Goal: Task Accomplishment & Management: Complete application form

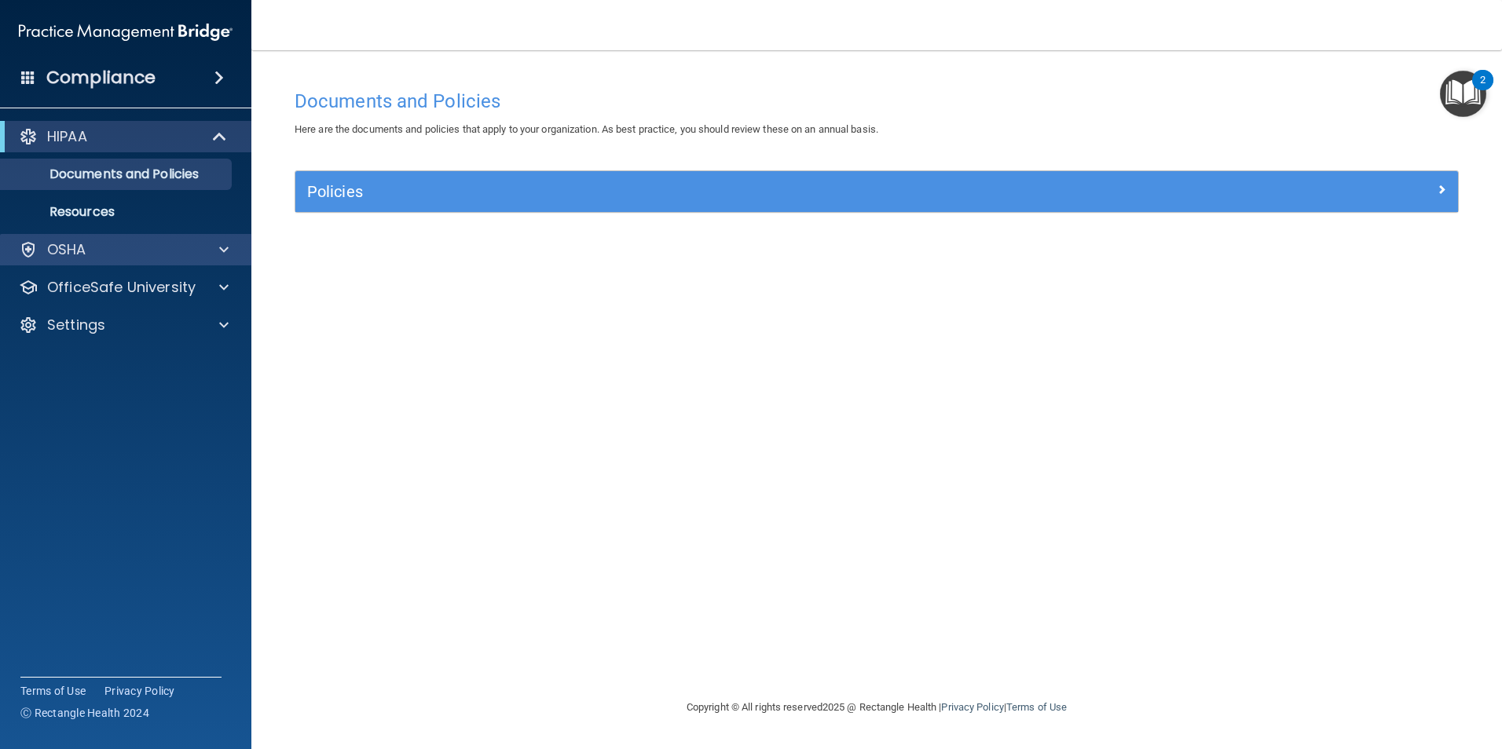
click at [152, 238] on div "OSHA" at bounding box center [126, 249] width 252 height 31
click at [219, 247] on span at bounding box center [223, 249] width 9 height 19
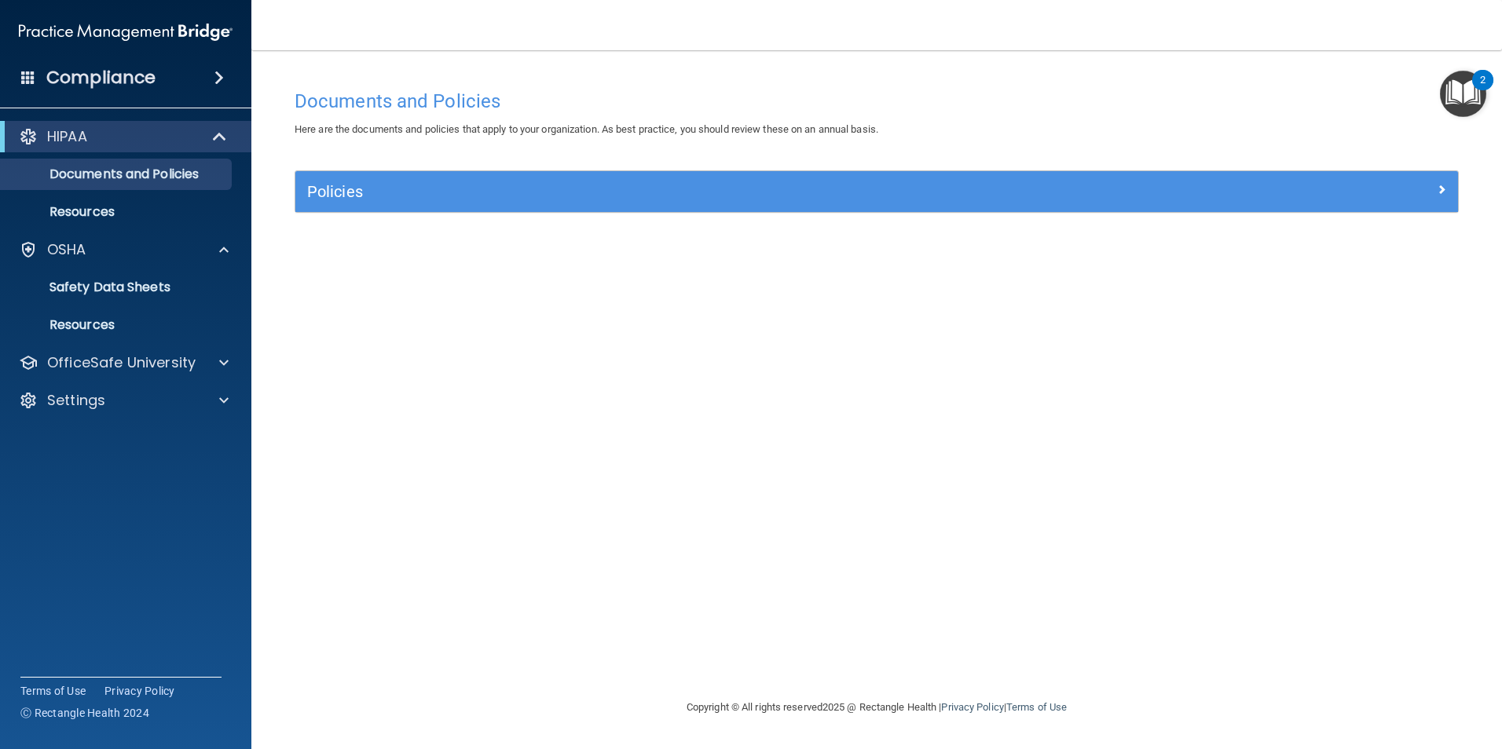
click at [216, 71] on span at bounding box center [218, 77] width 9 height 19
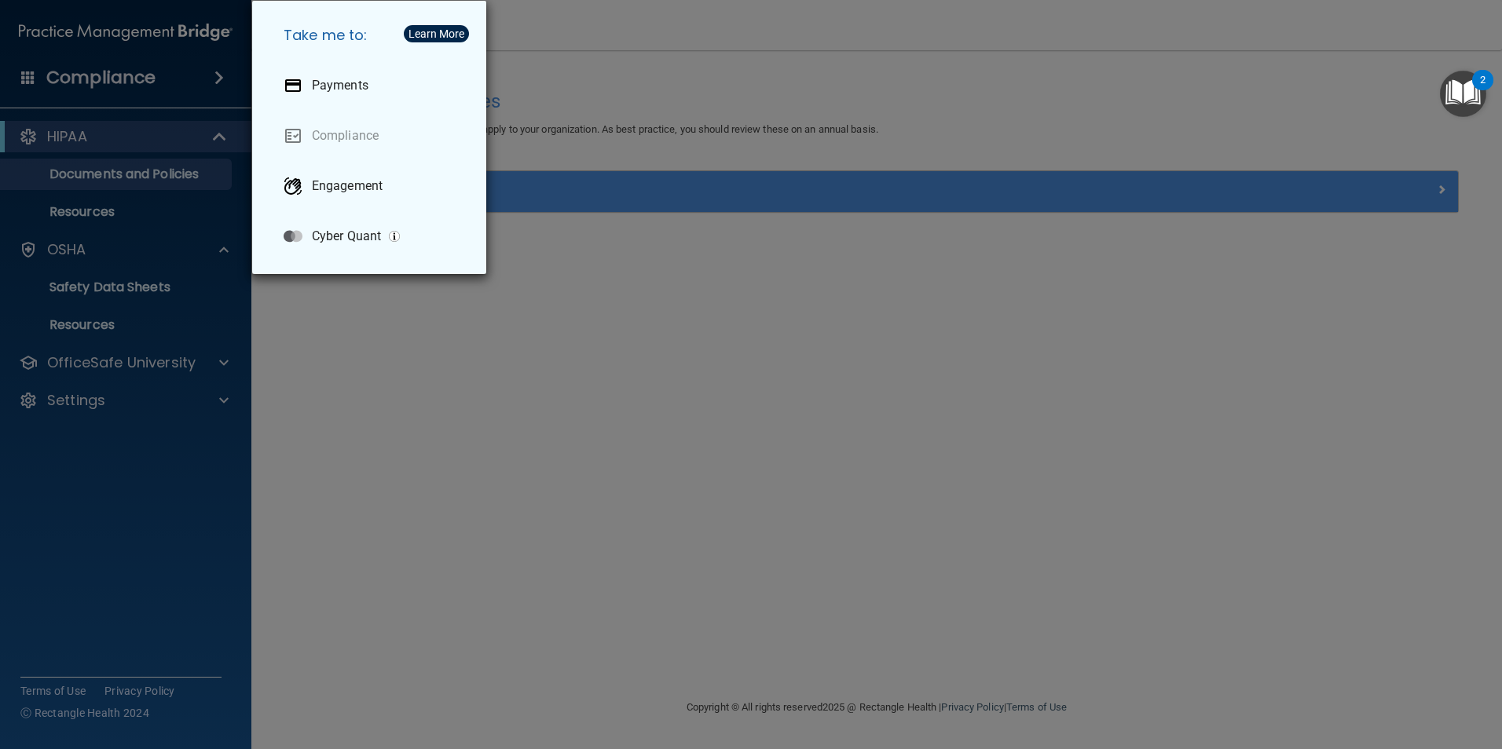
click at [628, 347] on div "Take me to: Payments Compliance Engagement Cyber Quant" at bounding box center [751, 374] width 1502 height 749
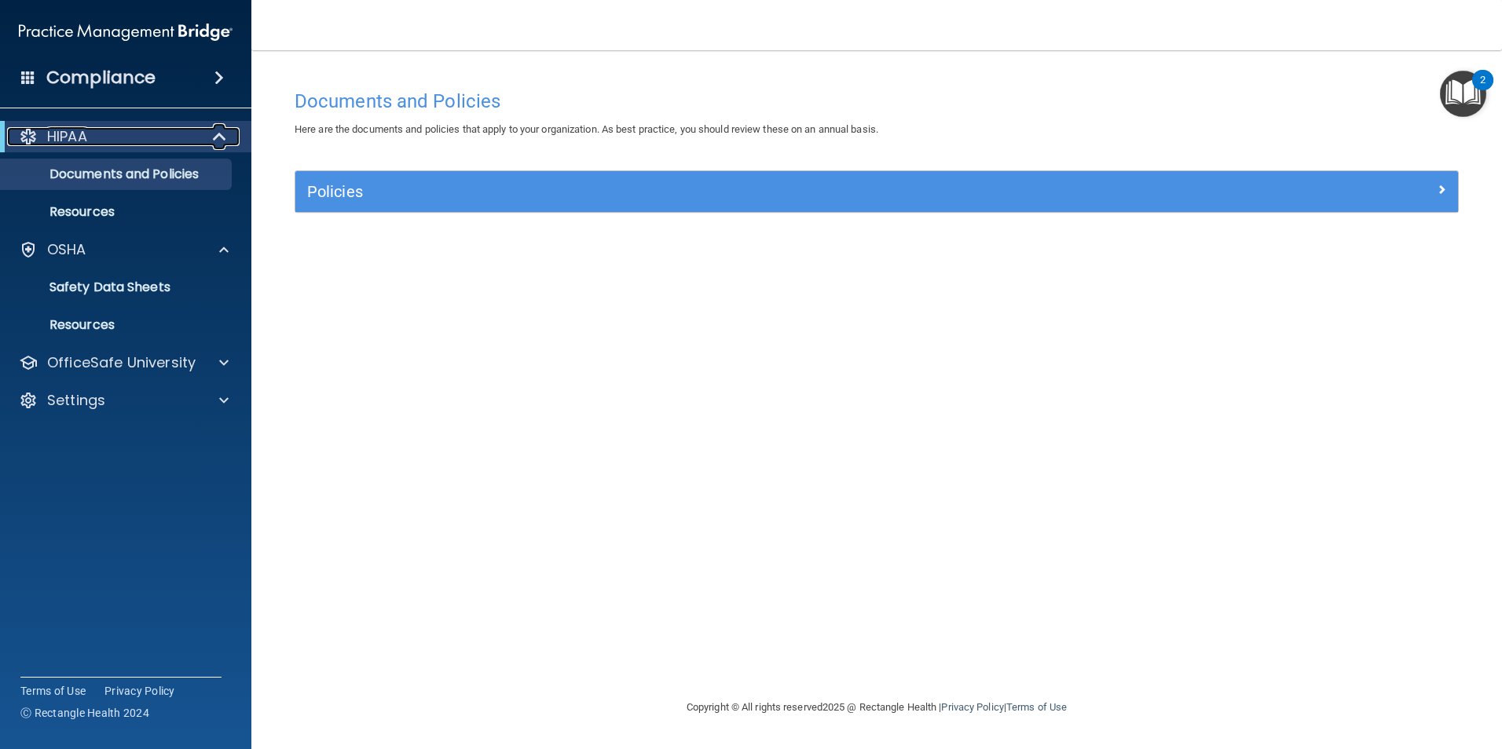
click at [217, 134] on span at bounding box center [220, 136] width 13 height 19
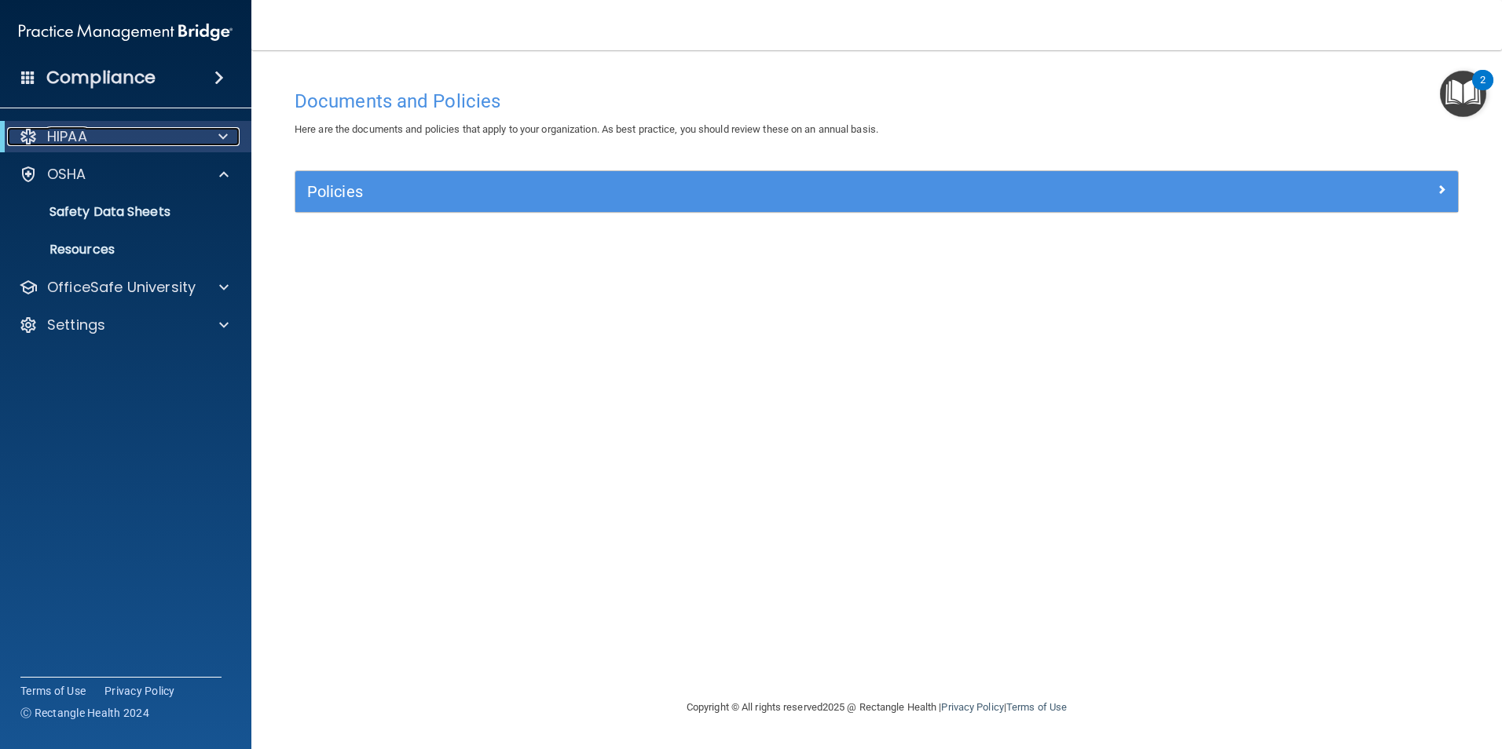
click at [217, 134] on div at bounding box center [220, 136] width 38 height 19
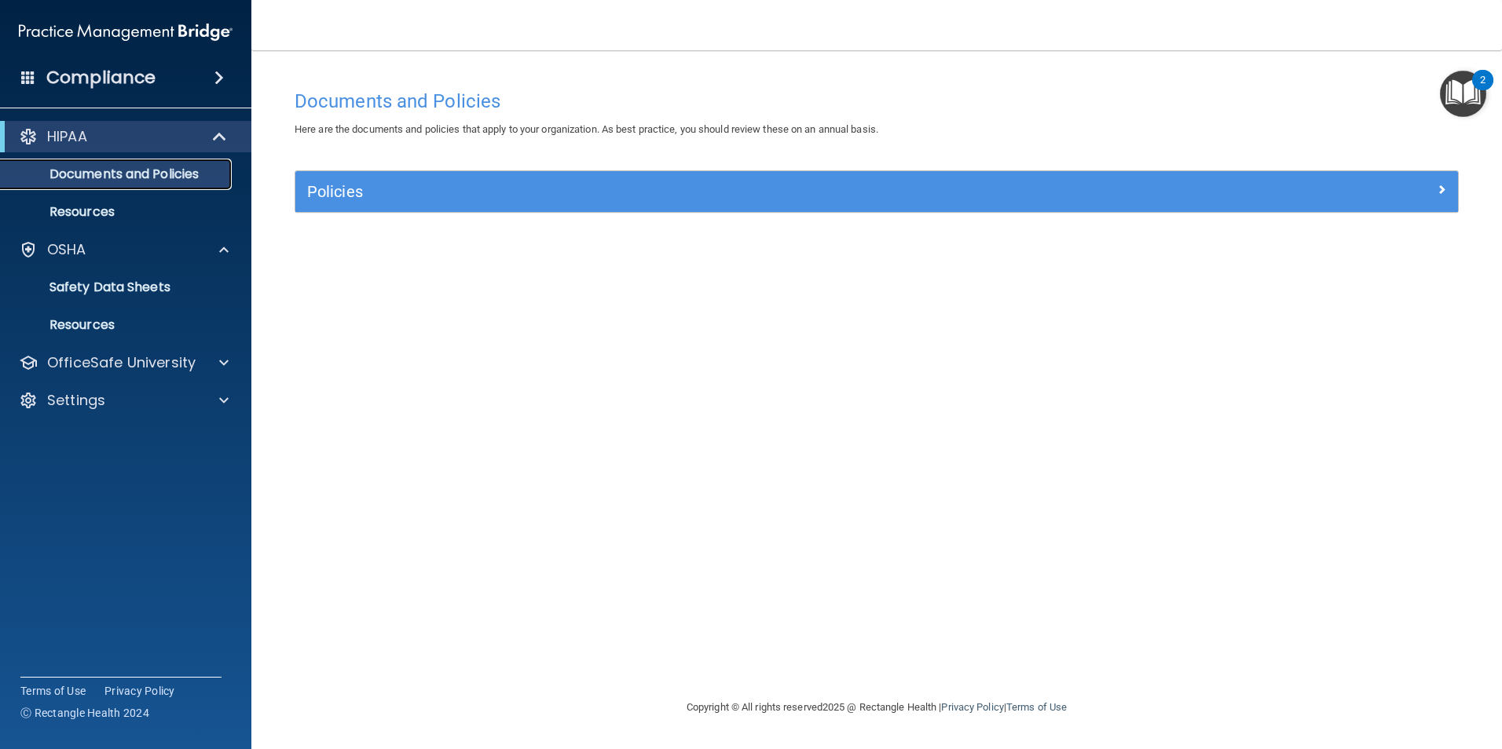
click at [185, 167] on p "Documents and Policies" at bounding box center [117, 175] width 214 height 16
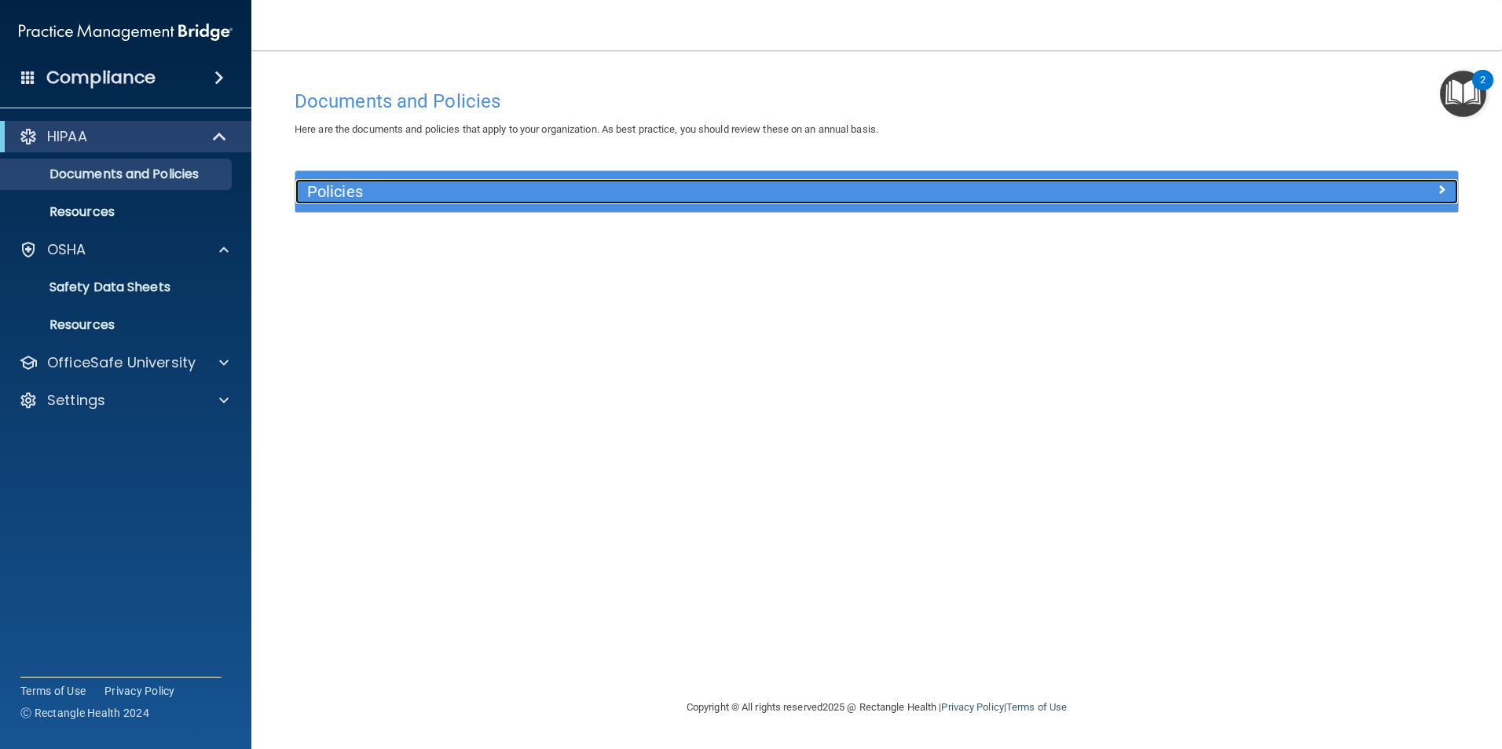
click at [1442, 184] on span at bounding box center [1441, 189] width 9 height 19
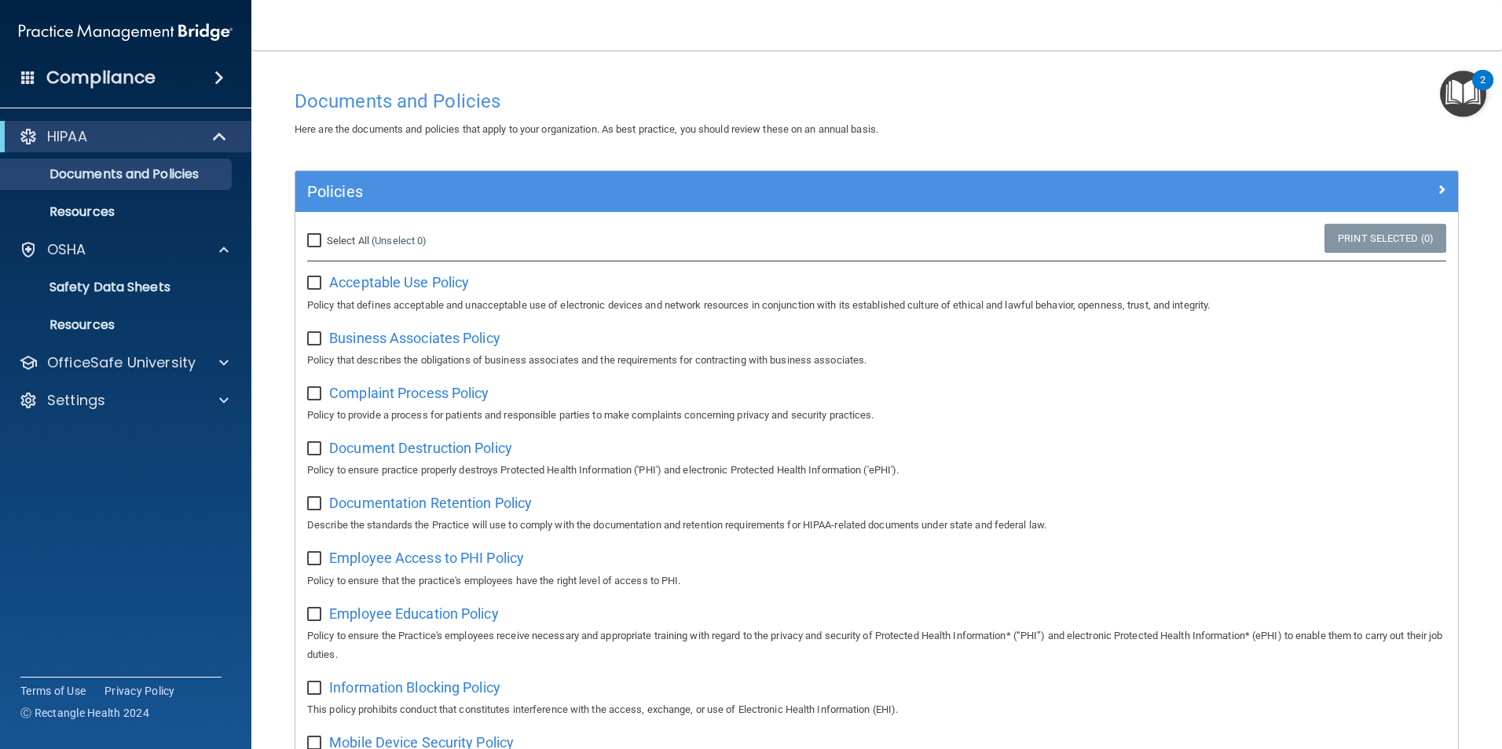
click at [315, 237] on input "Select All (Unselect 0) Unselect All" at bounding box center [316, 241] width 18 height 13
checkbox input "true"
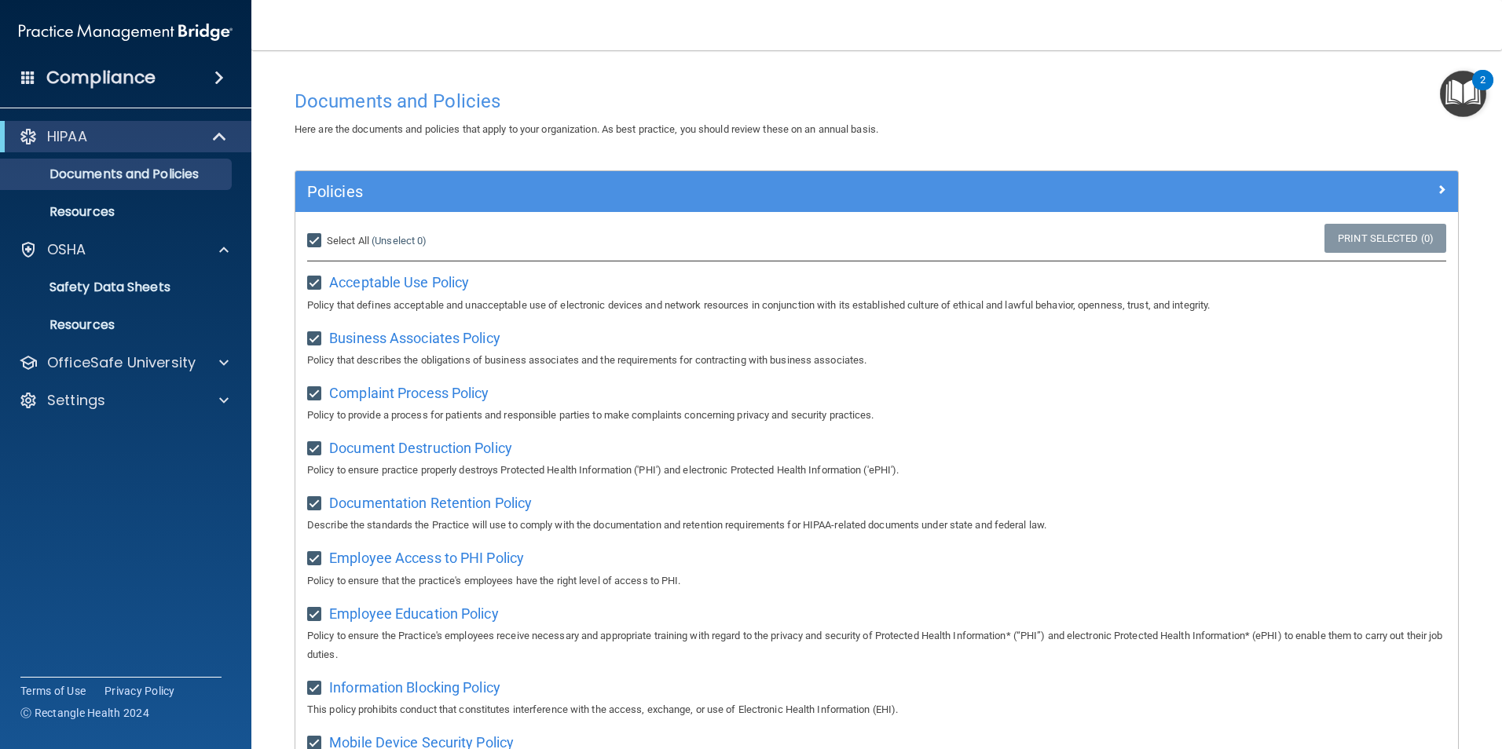
checkbox input "true"
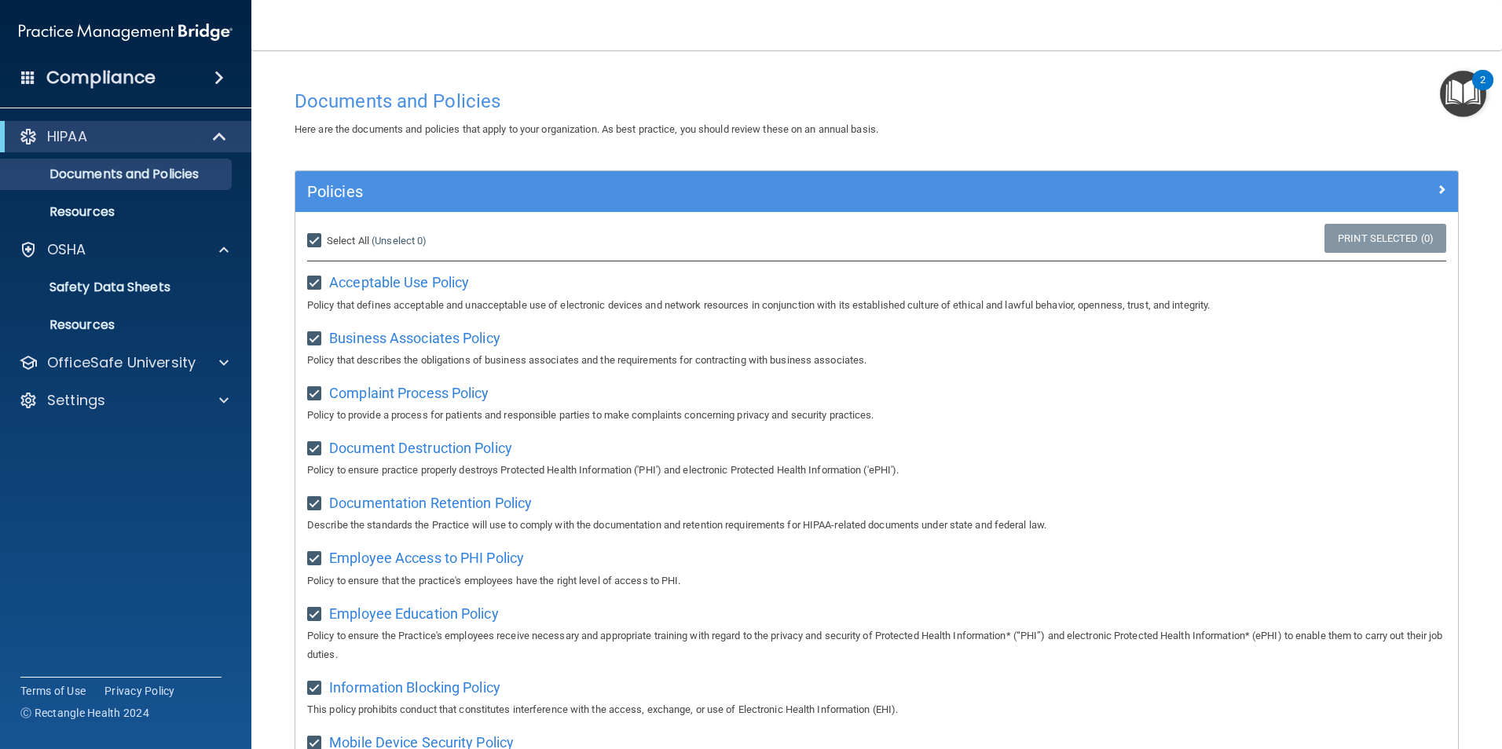
checkbox input "true"
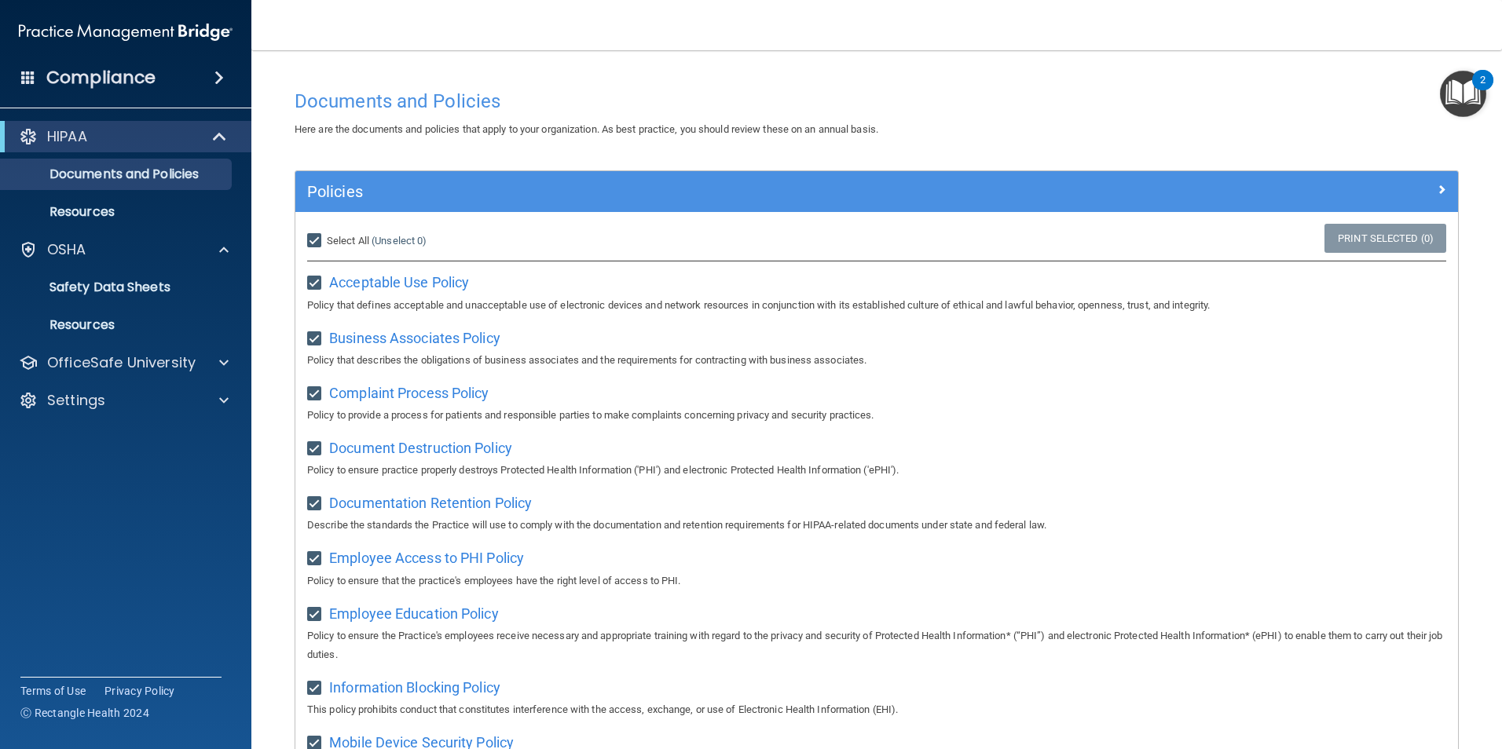
checkbox input "true"
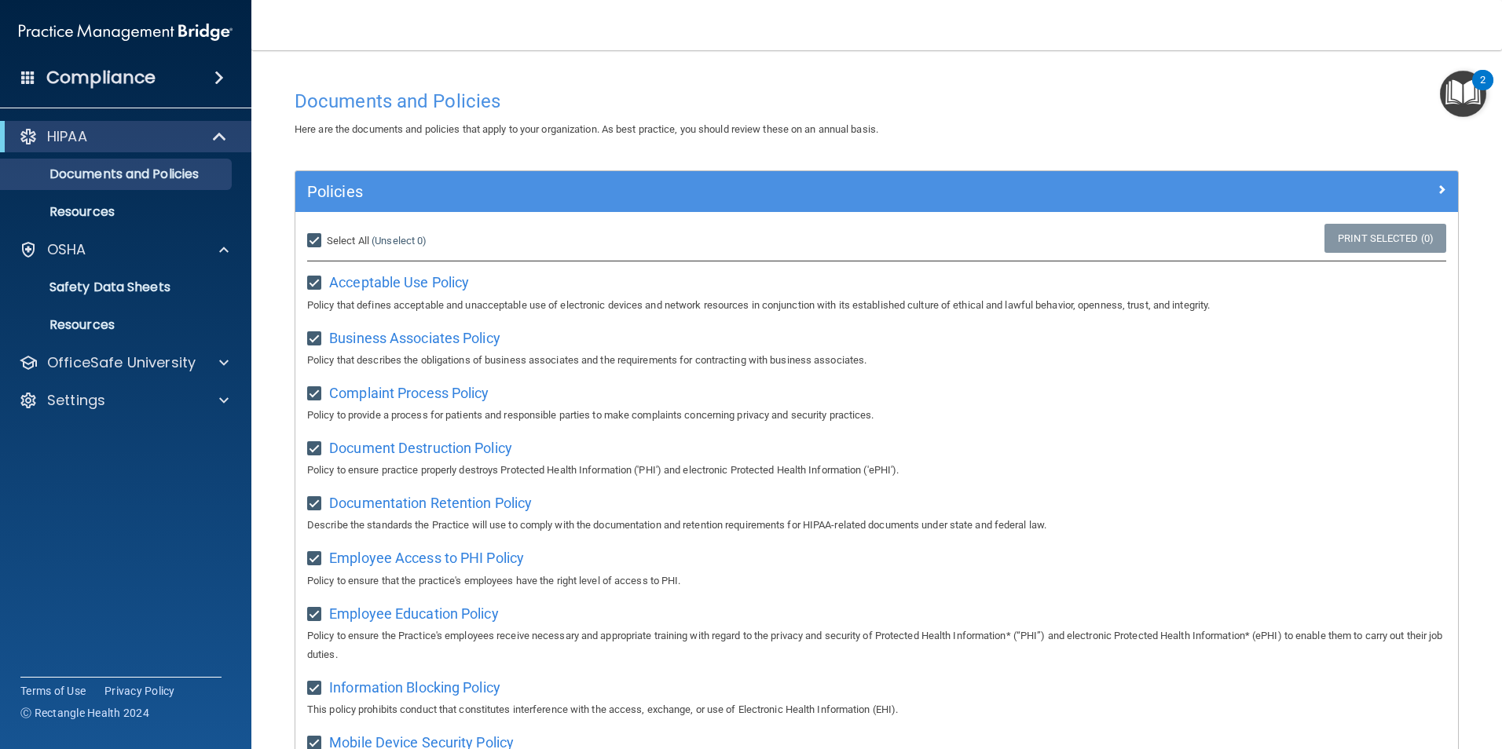
checkbox input "true"
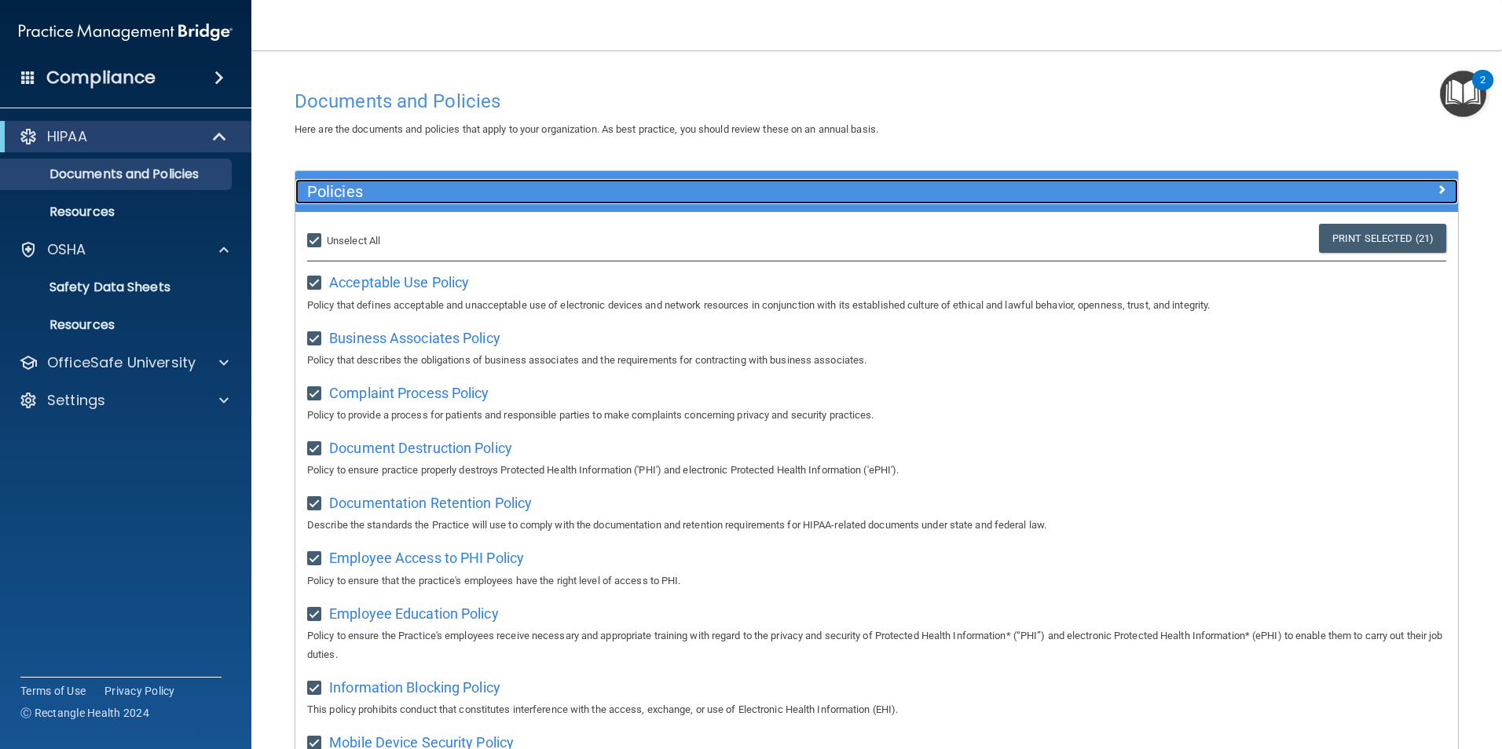
click at [1437, 189] on span at bounding box center [1441, 189] width 9 height 19
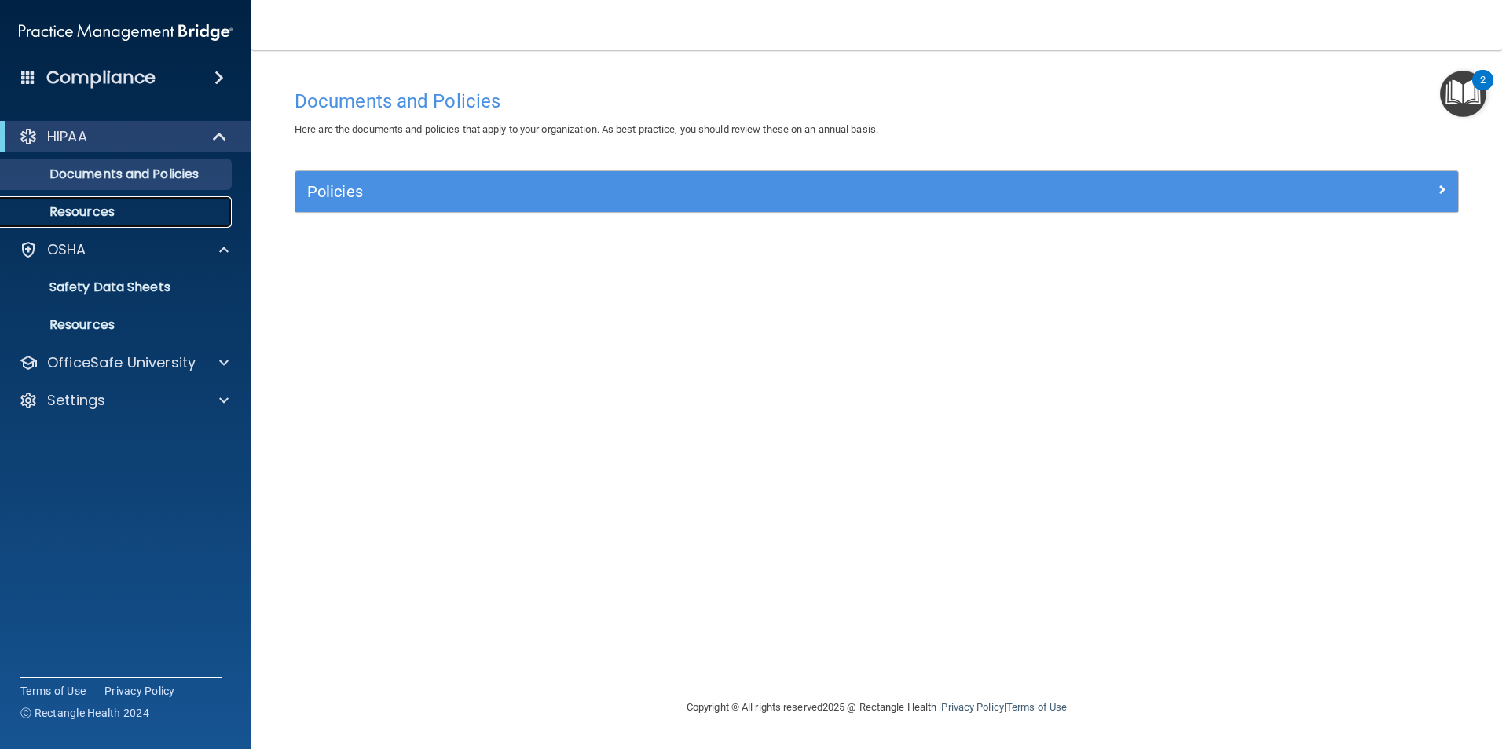
click at [60, 219] on p "Resources" at bounding box center [117, 212] width 214 height 16
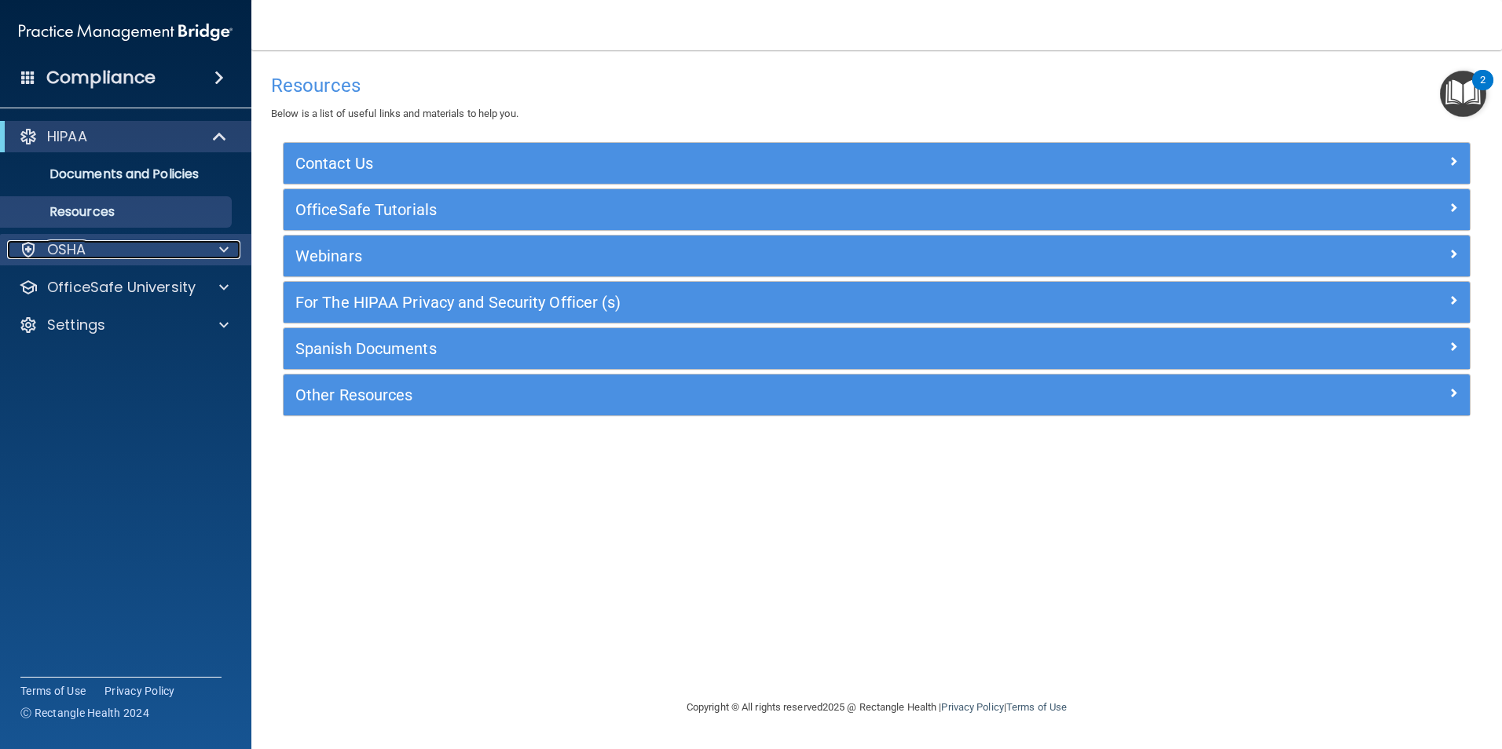
click at [218, 249] on div at bounding box center [221, 249] width 39 height 19
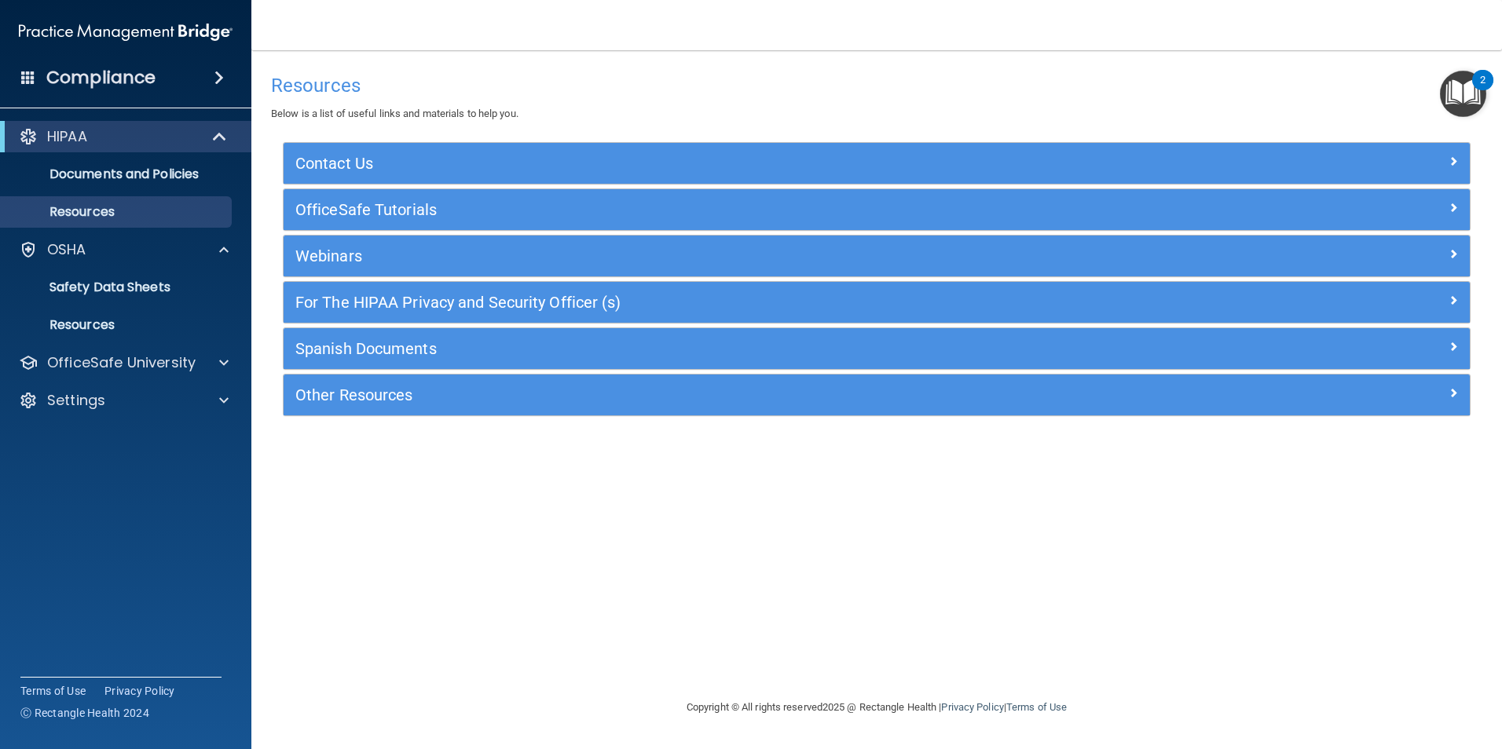
click at [1462, 89] on img "Open Resource Center, 2 new notifications" at bounding box center [1463, 94] width 46 height 46
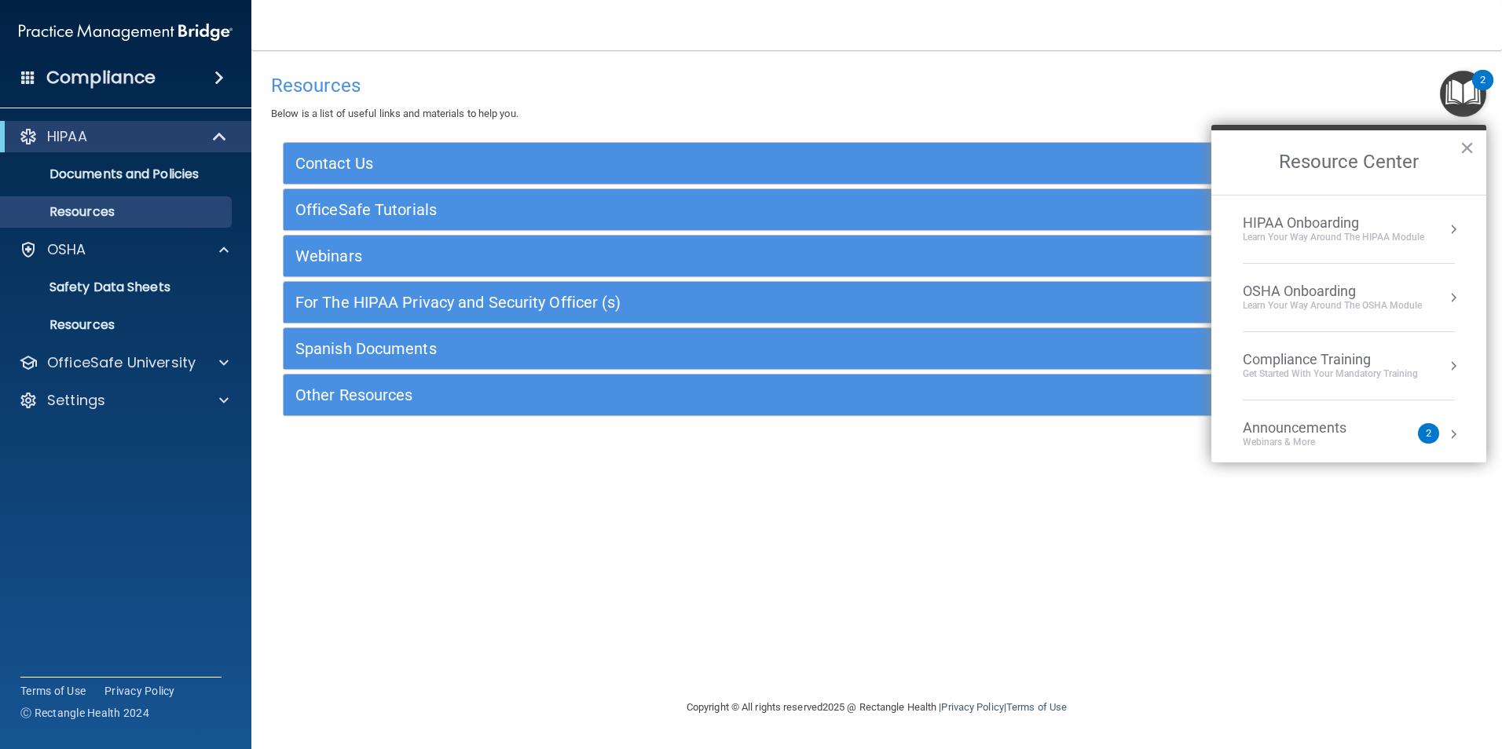
click at [1445, 229] on button "Resource Center" at bounding box center [1453, 229] width 16 height 16
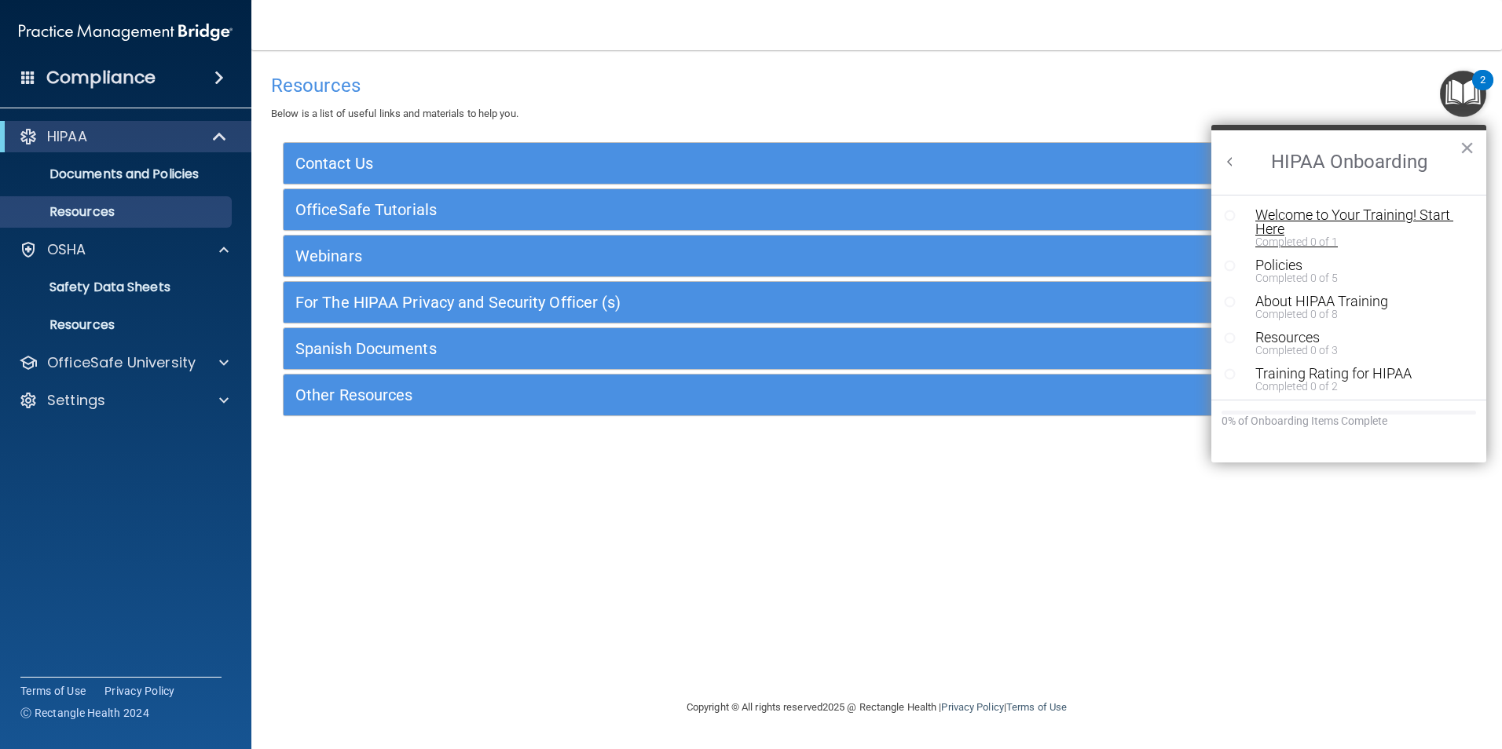
click at [1282, 217] on div "Welcome to Your Training! Start Here" at bounding box center [1354, 222] width 199 height 28
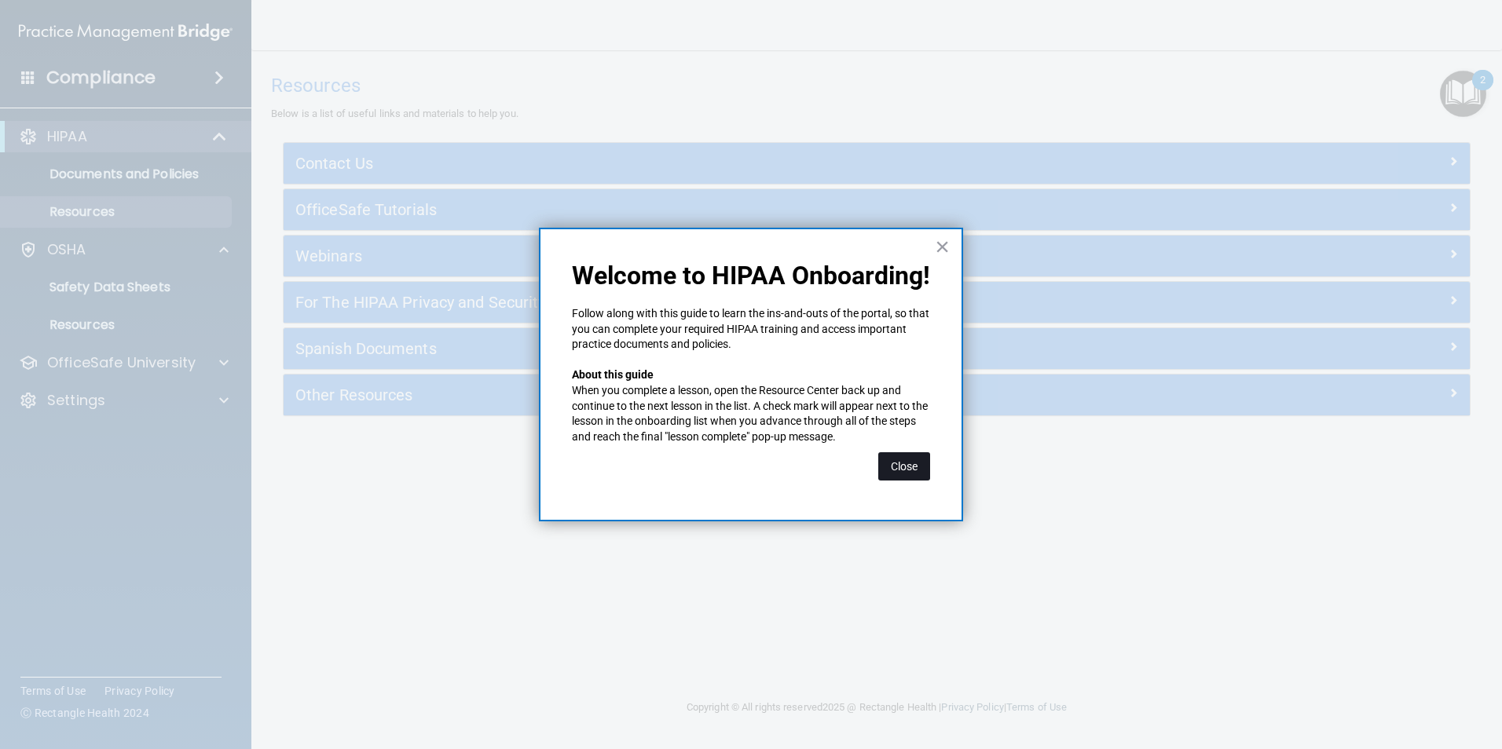
click at [916, 467] on button "Close" at bounding box center [904, 466] width 52 height 28
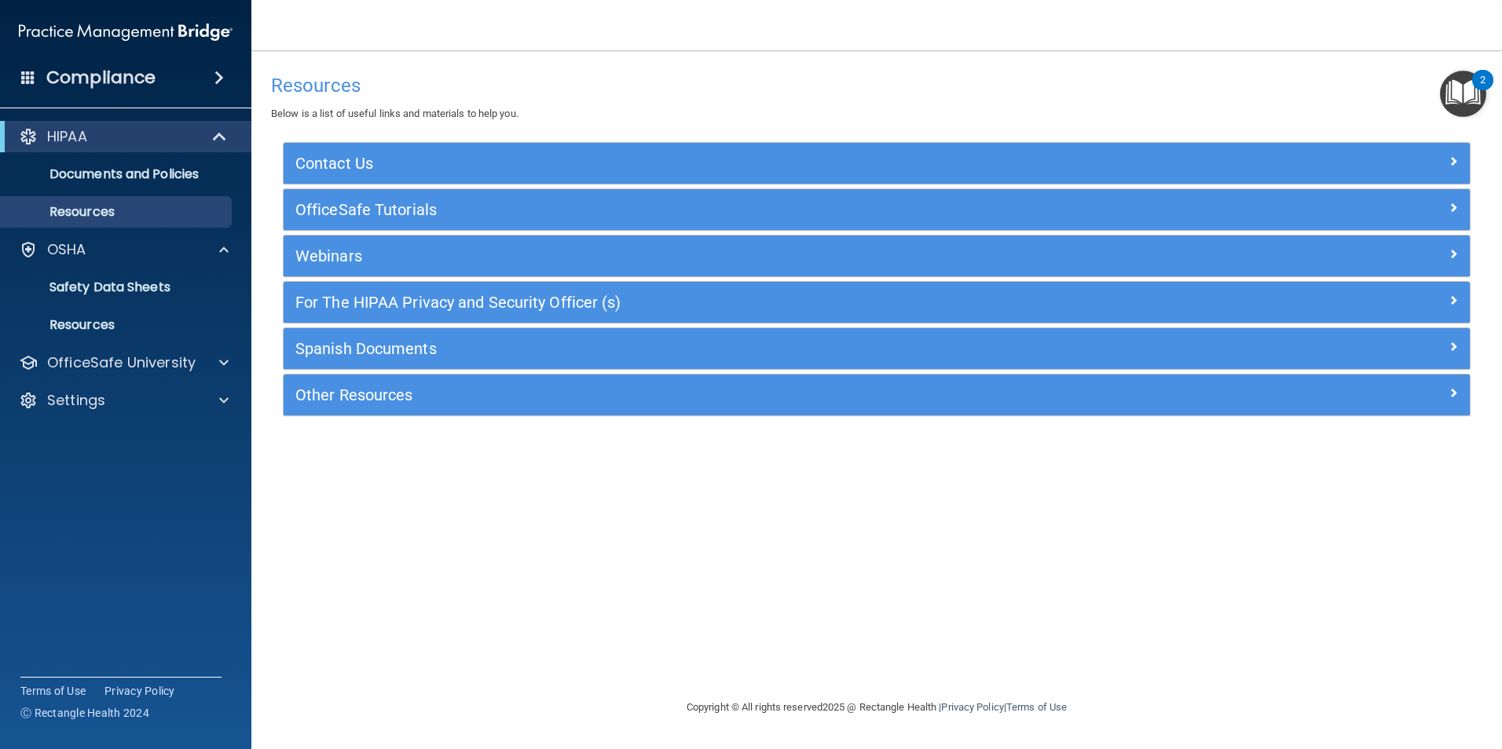
click at [1482, 81] on div "2" at bounding box center [1482, 90] width 5 height 20
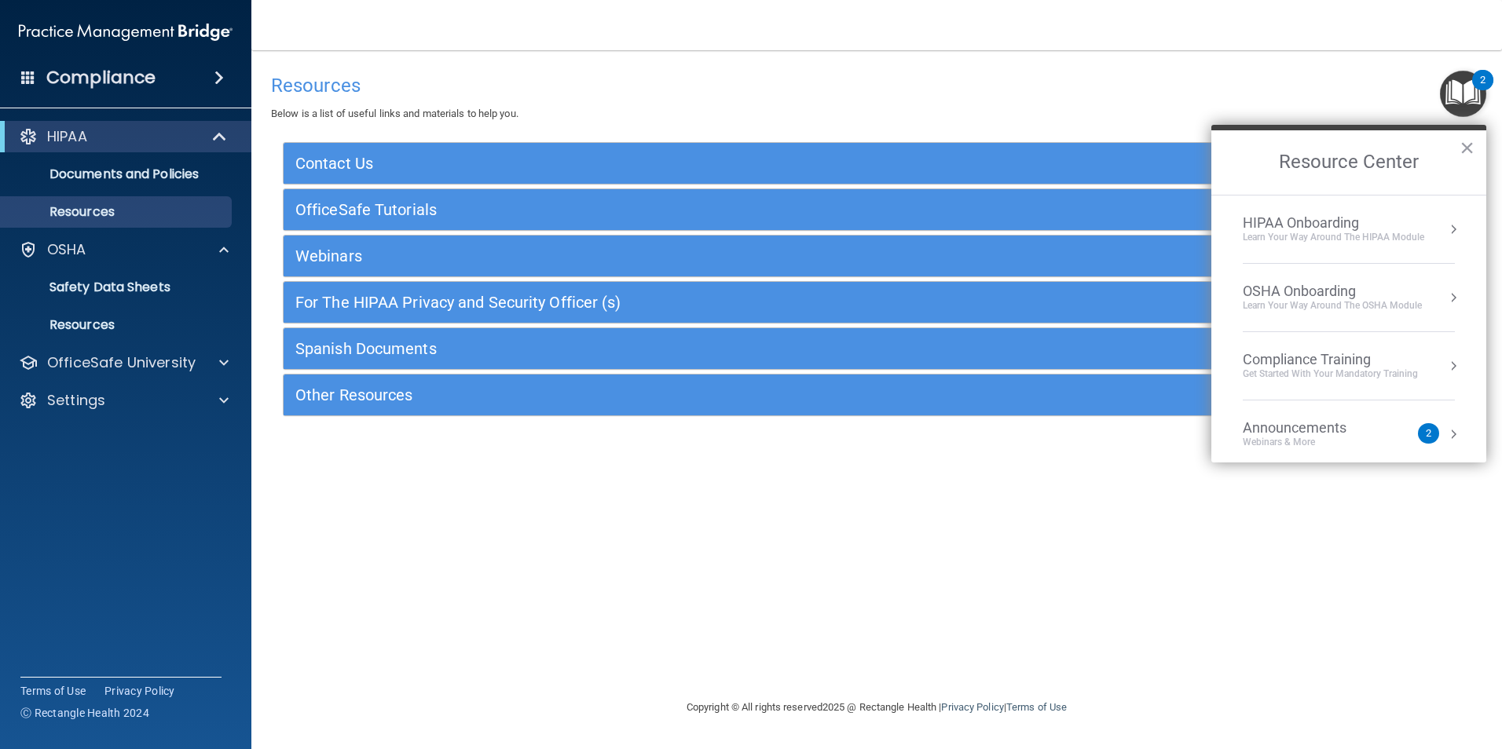
click at [1445, 223] on button "Resource Center" at bounding box center [1453, 229] width 16 height 16
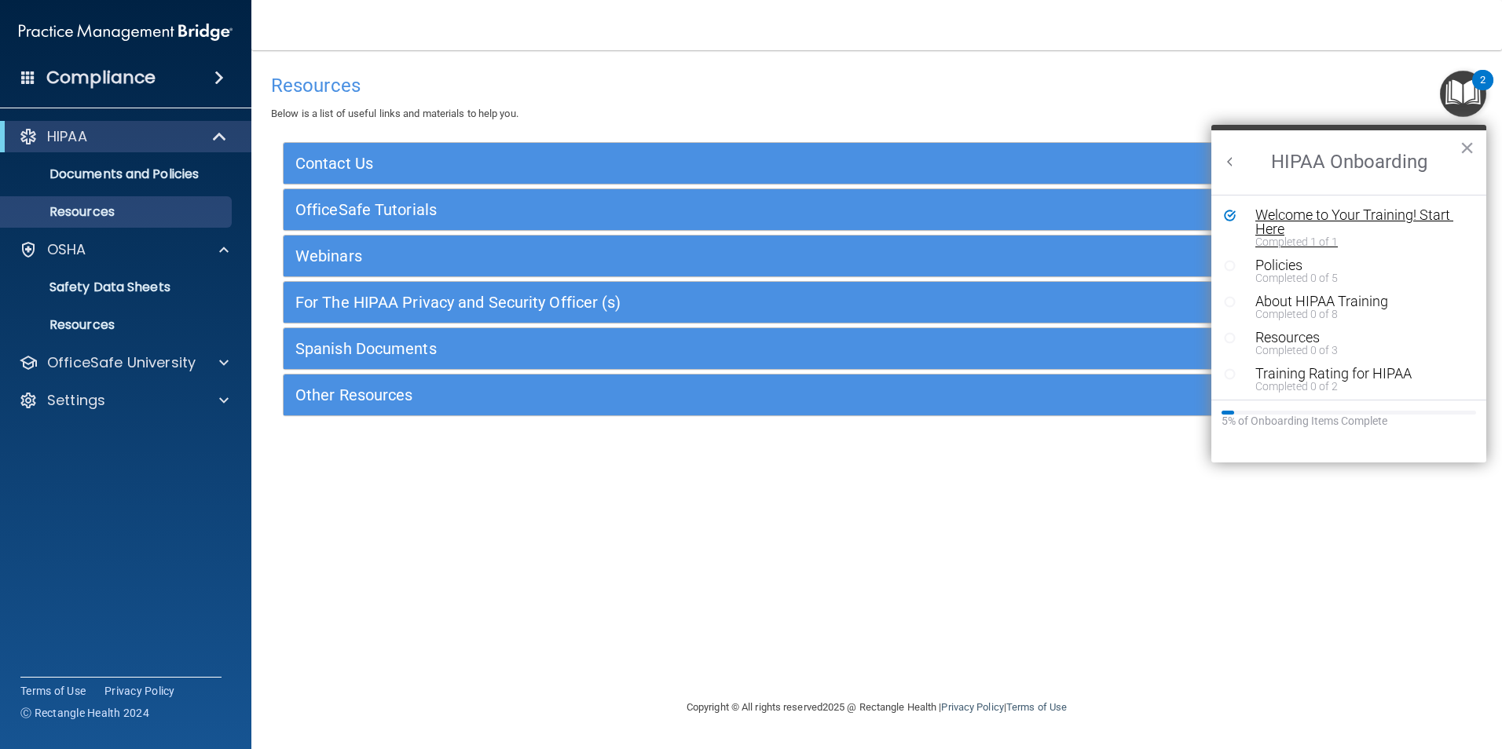
click at [1297, 216] on div "Welcome to Your Training! Start Here" at bounding box center [1354, 222] width 199 height 28
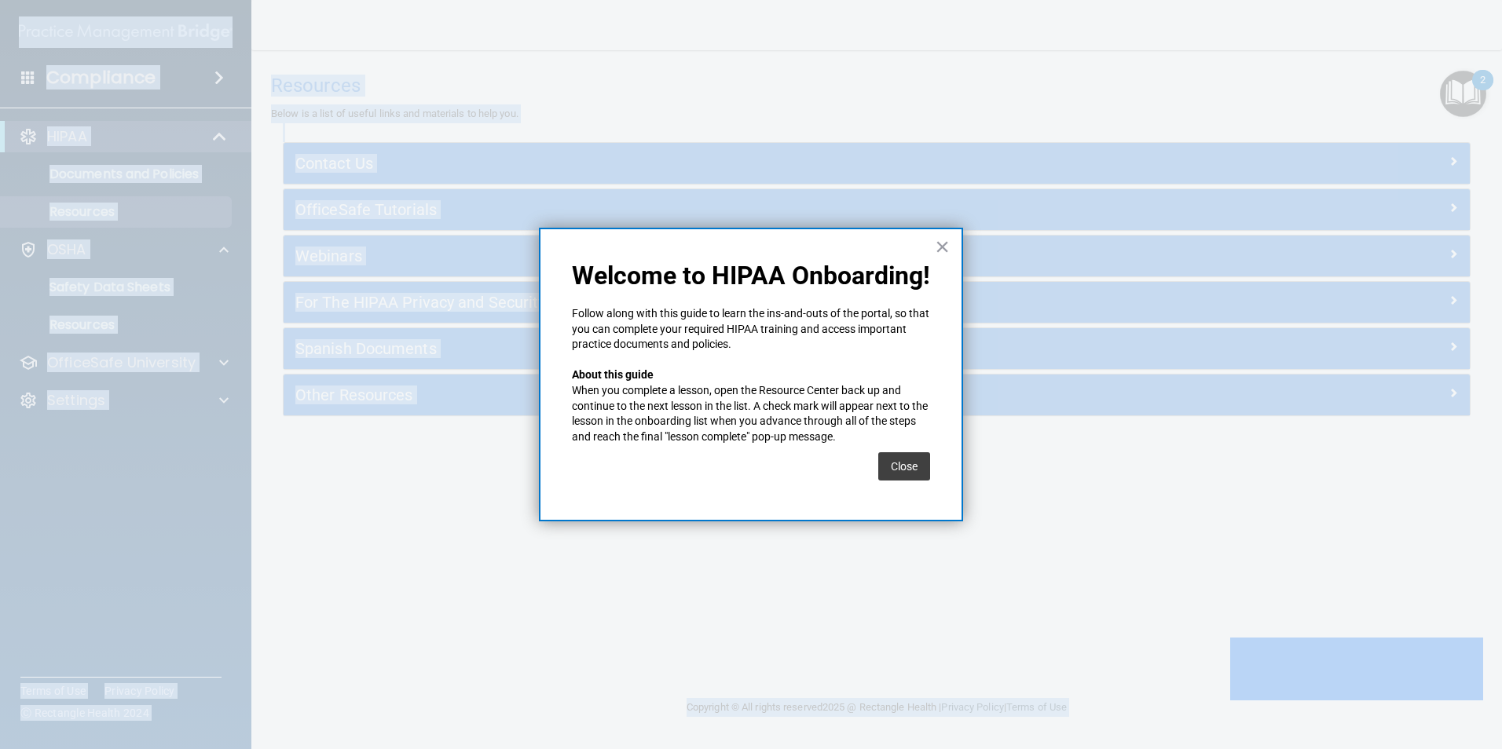
click at [1297, 216] on div at bounding box center [751, 374] width 1502 height 749
click at [906, 473] on button "Close" at bounding box center [904, 466] width 52 height 28
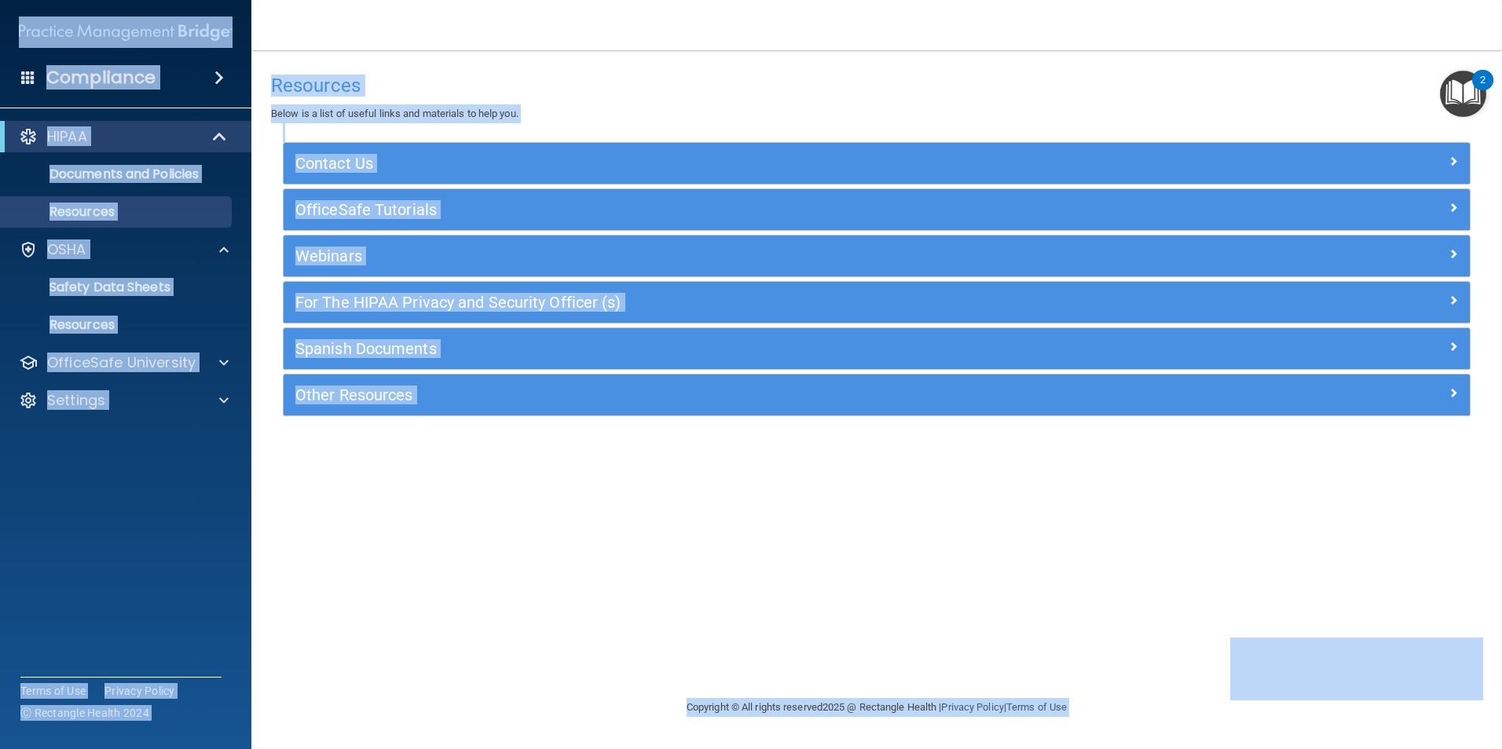
click at [1480, 80] on div "2" at bounding box center [1482, 90] width 5 height 20
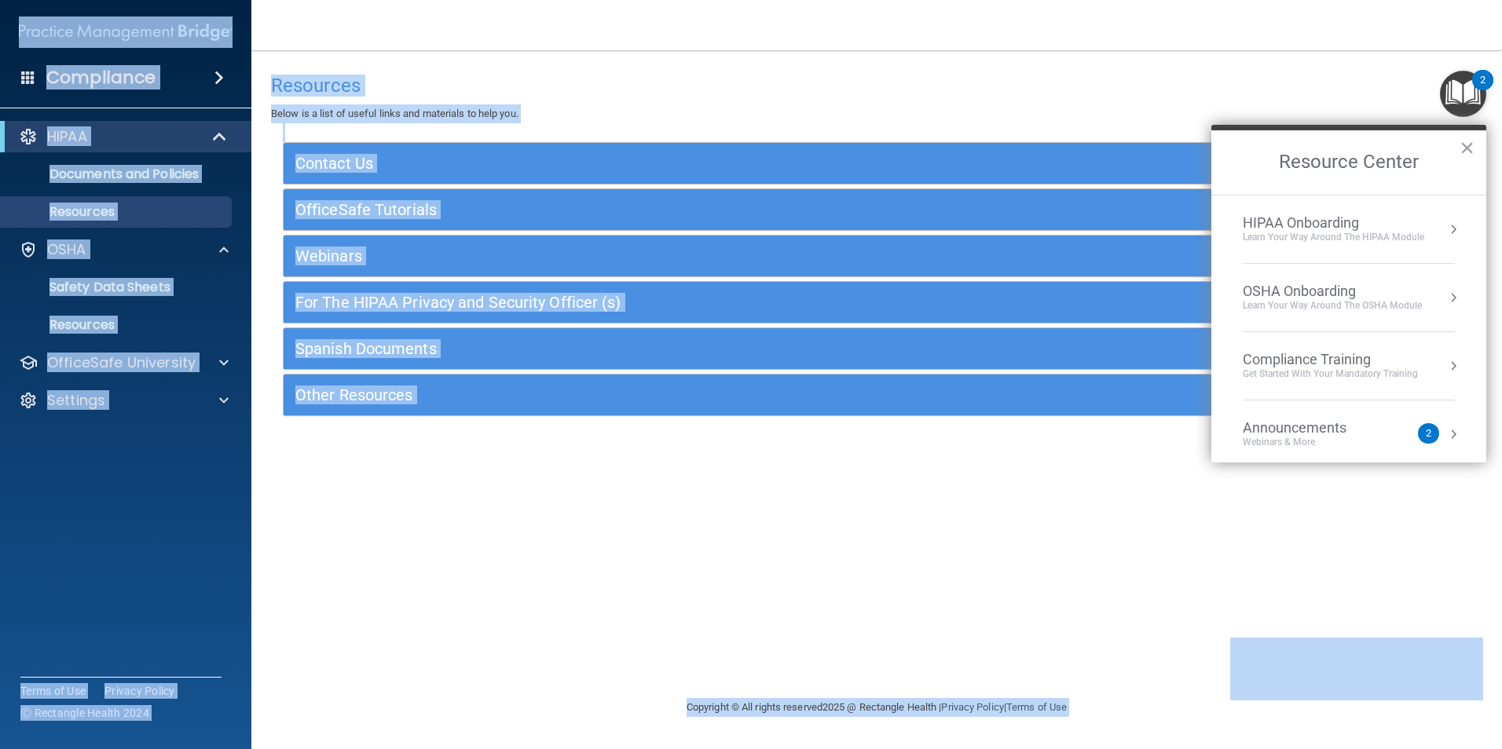
click at [1445, 295] on button "Resource Center" at bounding box center [1453, 298] width 16 height 16
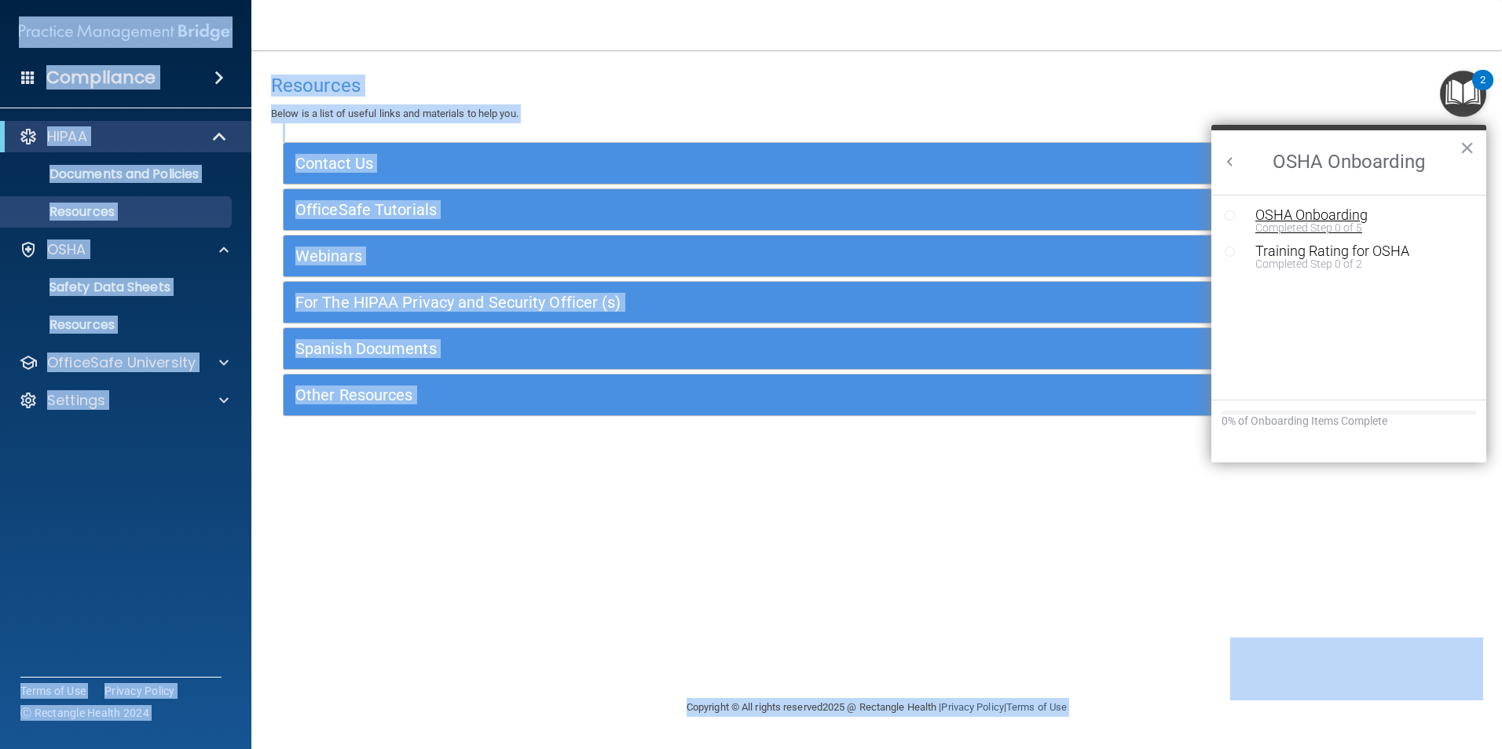
click at [1324, 217] on div "OSHA Onboarding" at bounding box center [1360, 215] width 210 height 14
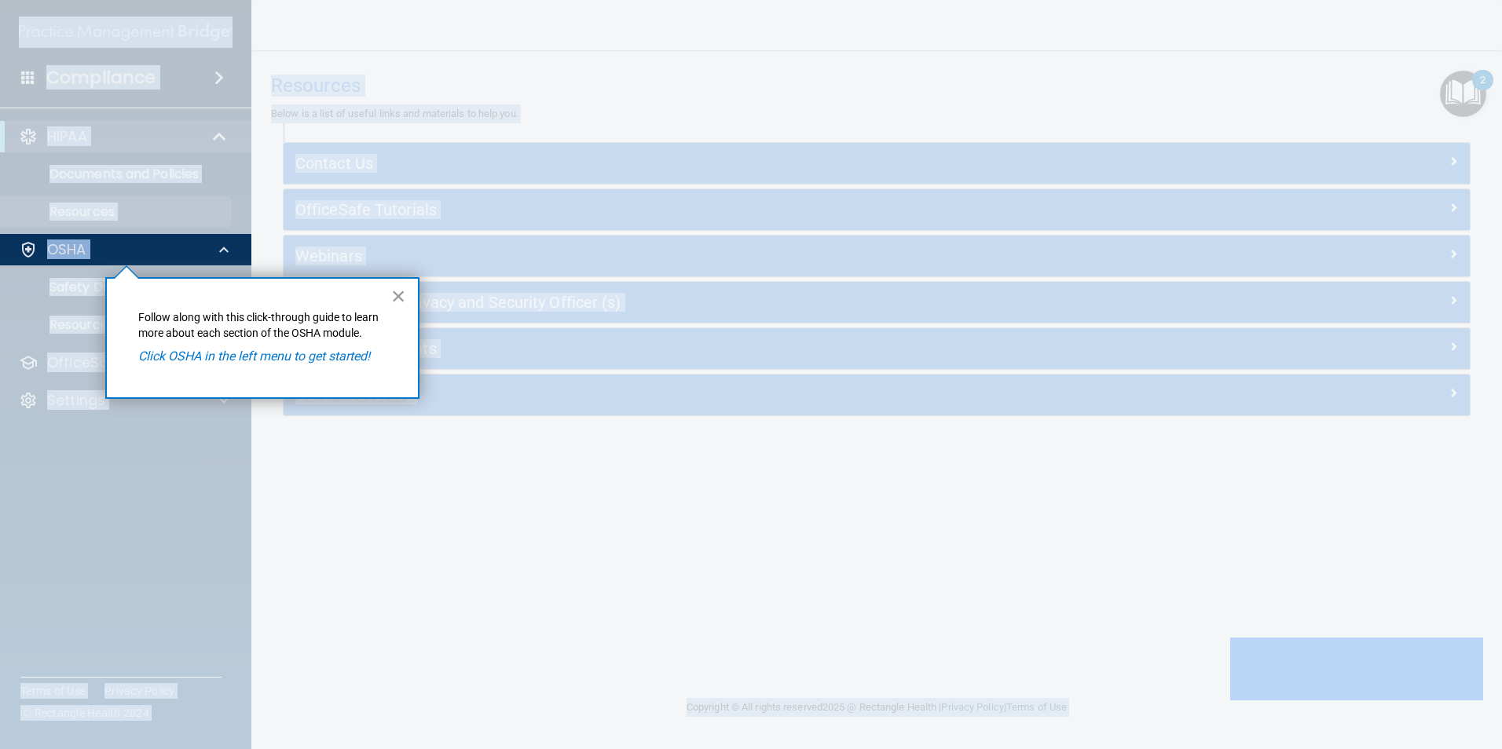
click at [399, 293] on button "×" at bounding box center [398, 296] width 15 height 25
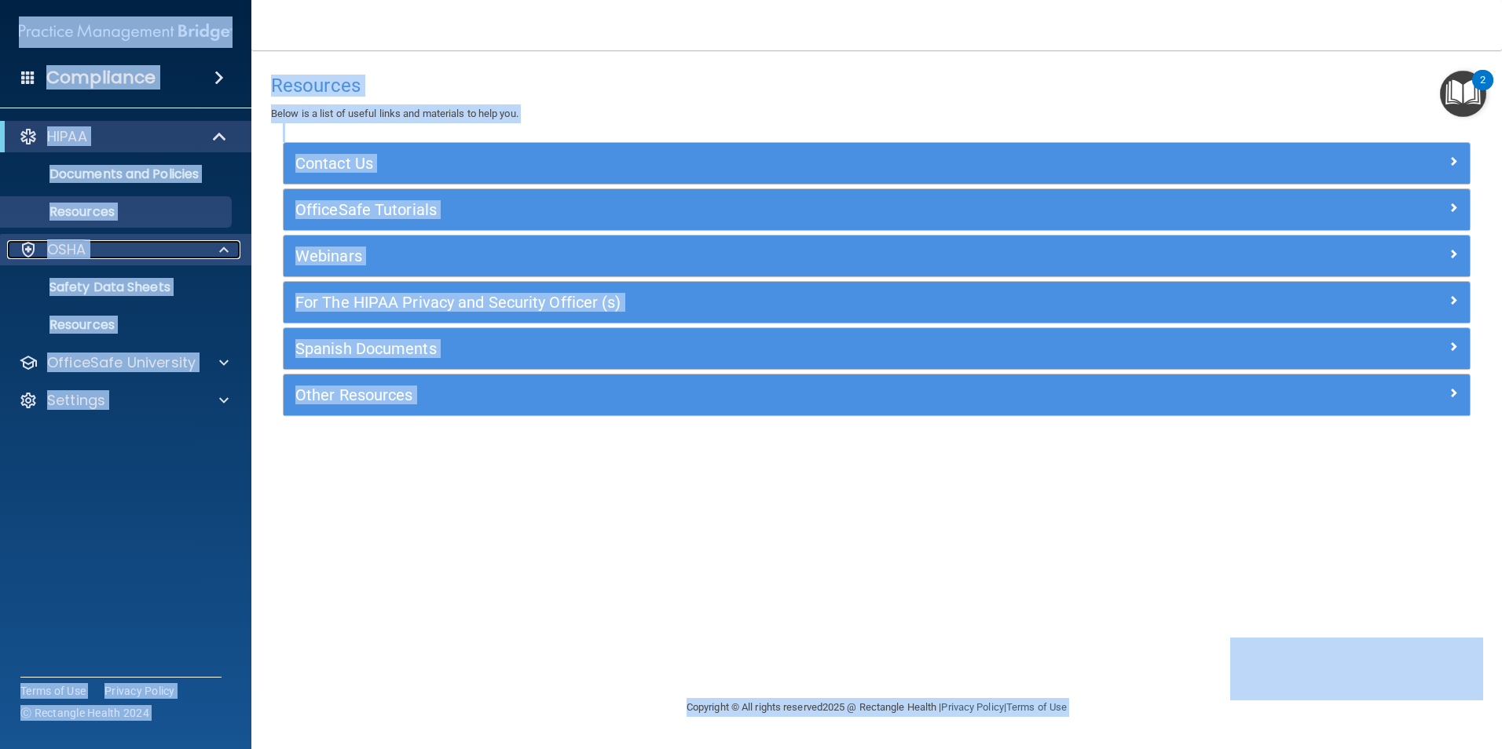
click at [227, 248] on span at bounding box center [223, 249] width 9 height 19
click at [226, 248] on span at bounding box center [223, 249] width 9 height 19
click at [53, 321] on p "Resources" at bounding box center [117, 325] width 214 height 16
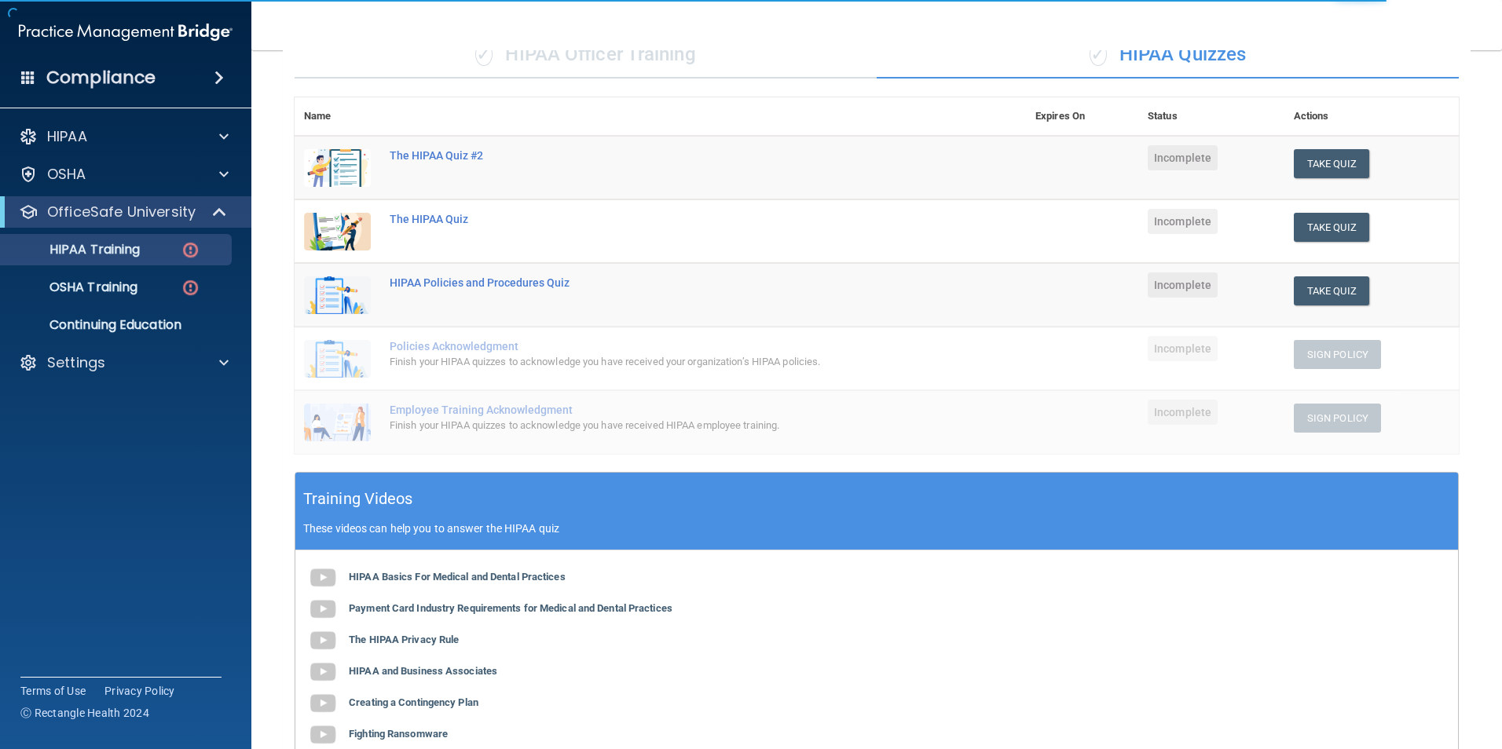
scroll to position [157, 0]
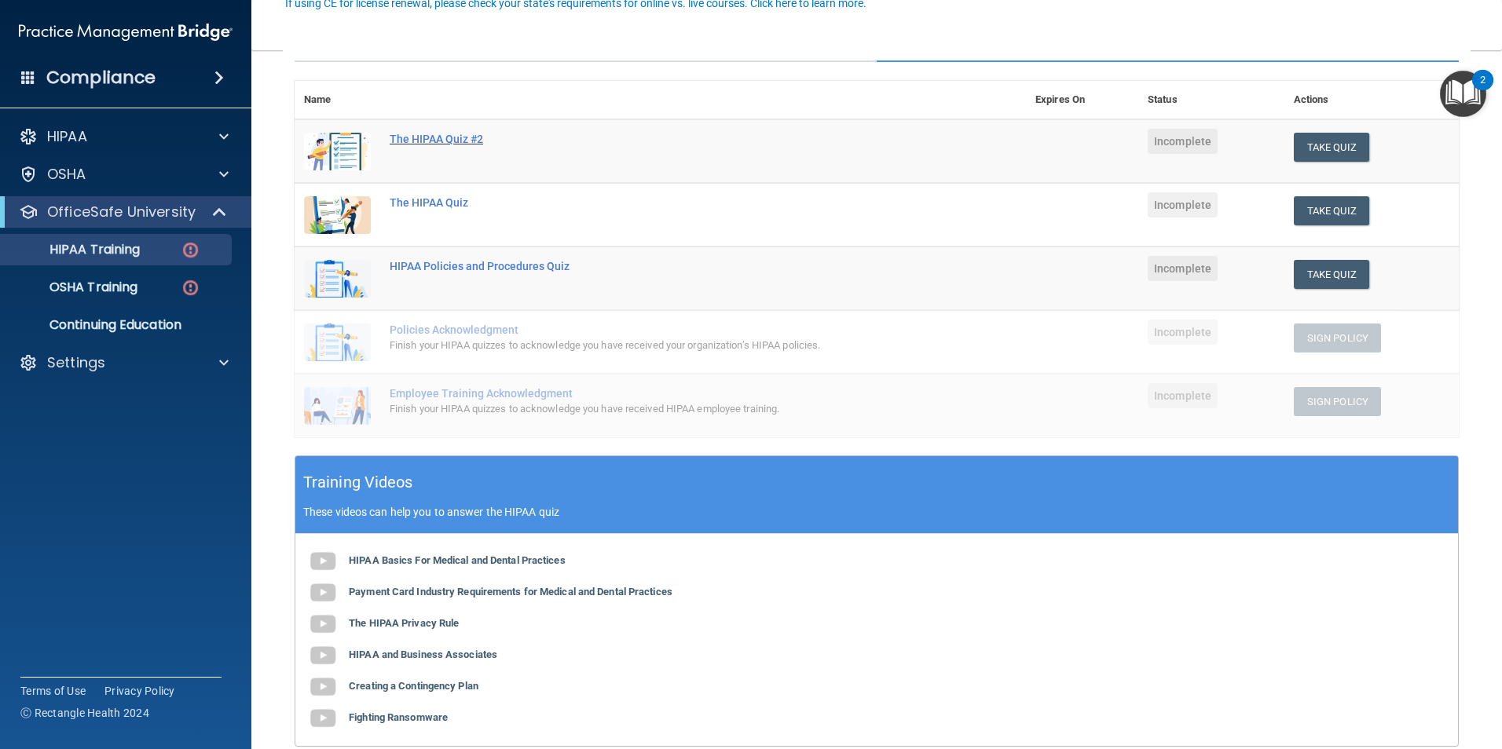
click at [429, 145] on div "The HIPAA Quiz #2" at bounding box center [669, 139] width 558 height 13
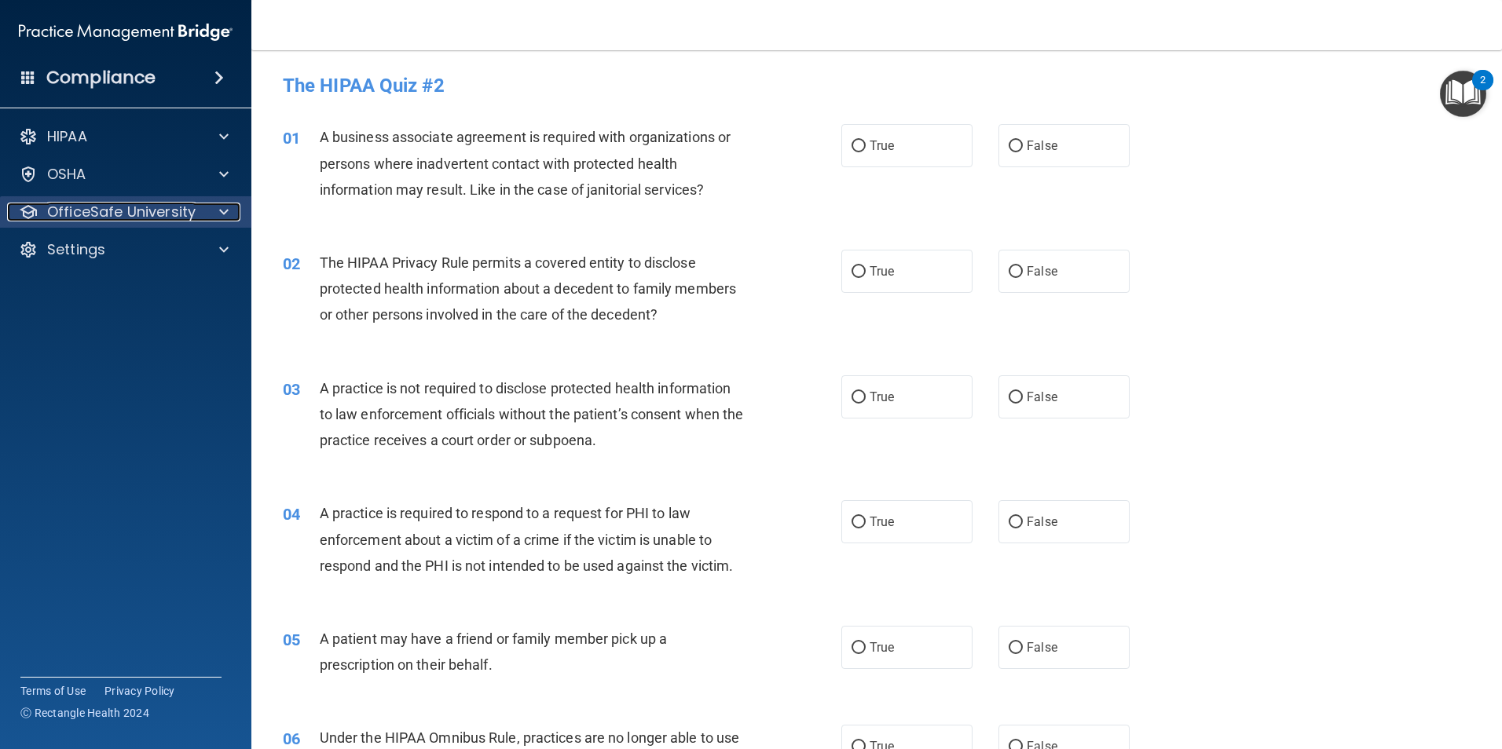
click at [218, 215] on div at bounding box center [221, 212] width 39 height 19
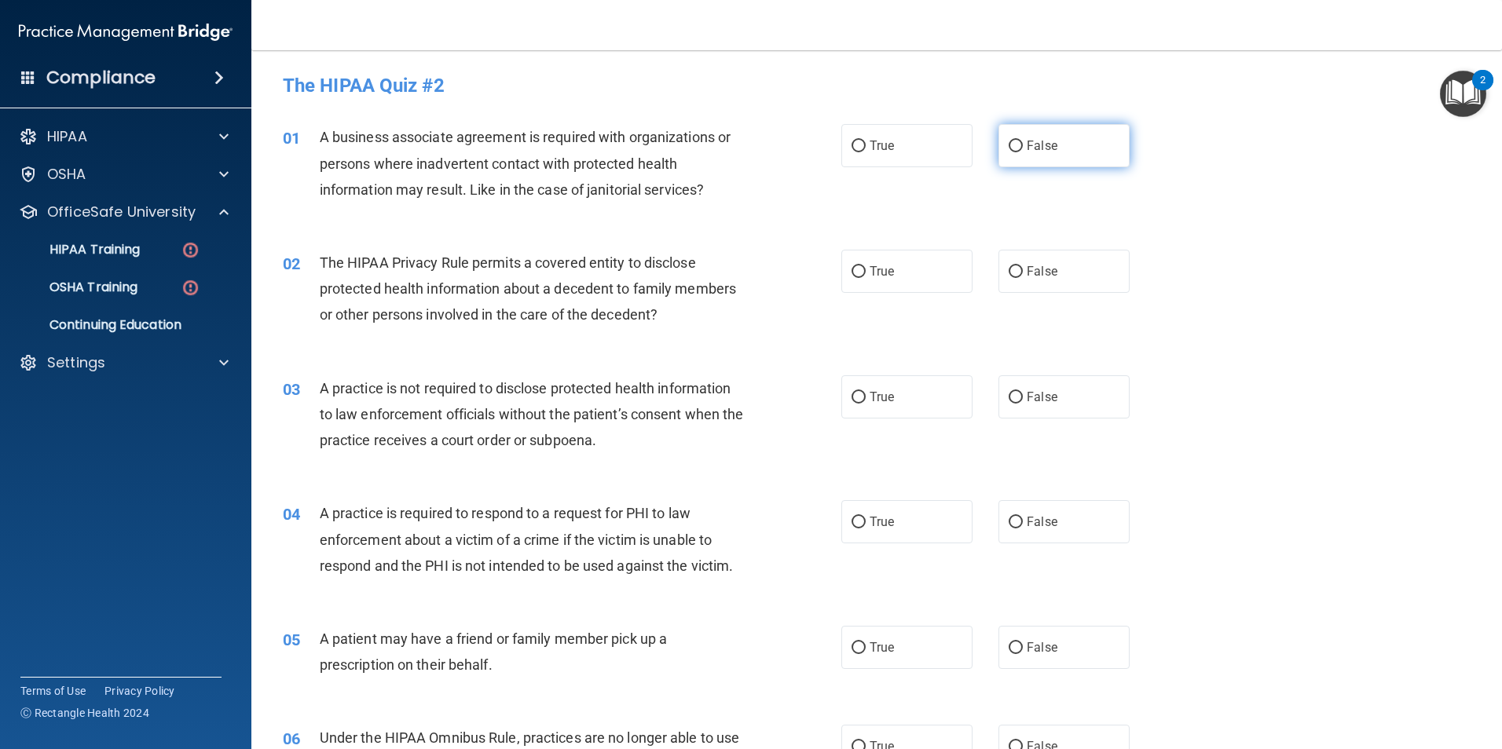
click at [1008, 152] on input "False" at bounding box center [1015, 147] width 14 height 12
radio input "true"
click at [858, 275] on input "True" at bounding box center [858, 272] width 14 height 12
radio input "true"
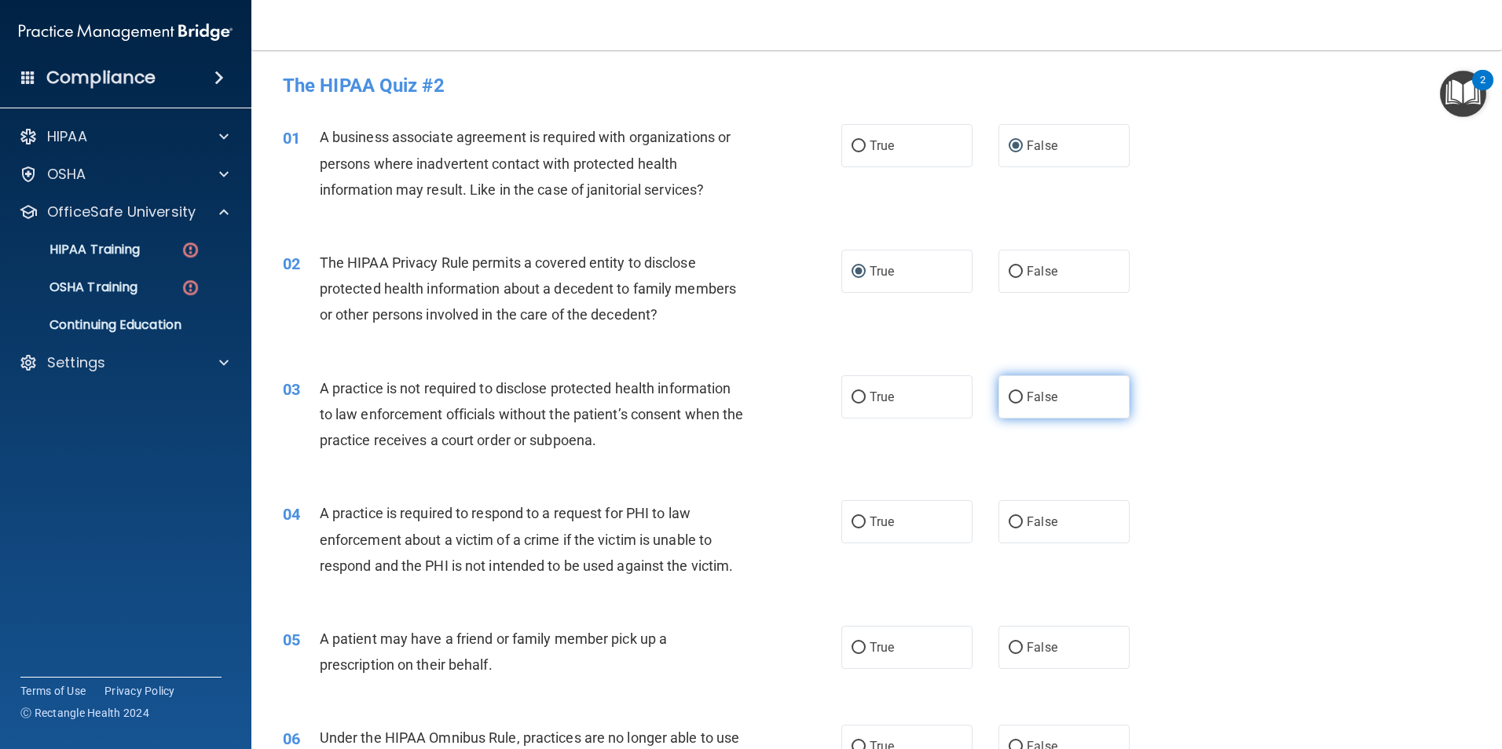
click at [1020, 404] on label "False" at bounding box center [1063, 396] width 131 height 43
click at [1020, 404] on input "False" at bounding box center [1015, 398] width 14 height 12
radio input "true"
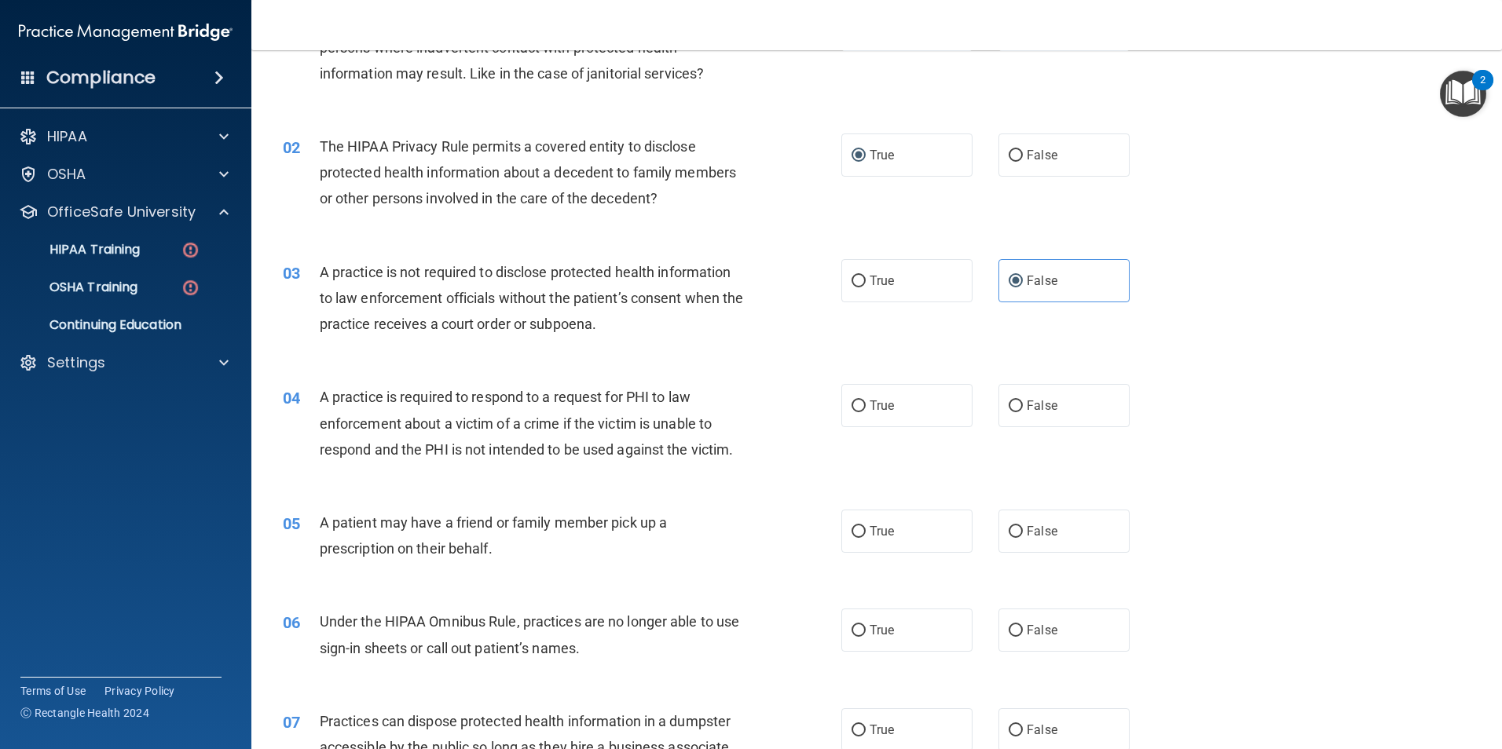
scroll to position [157, 0]
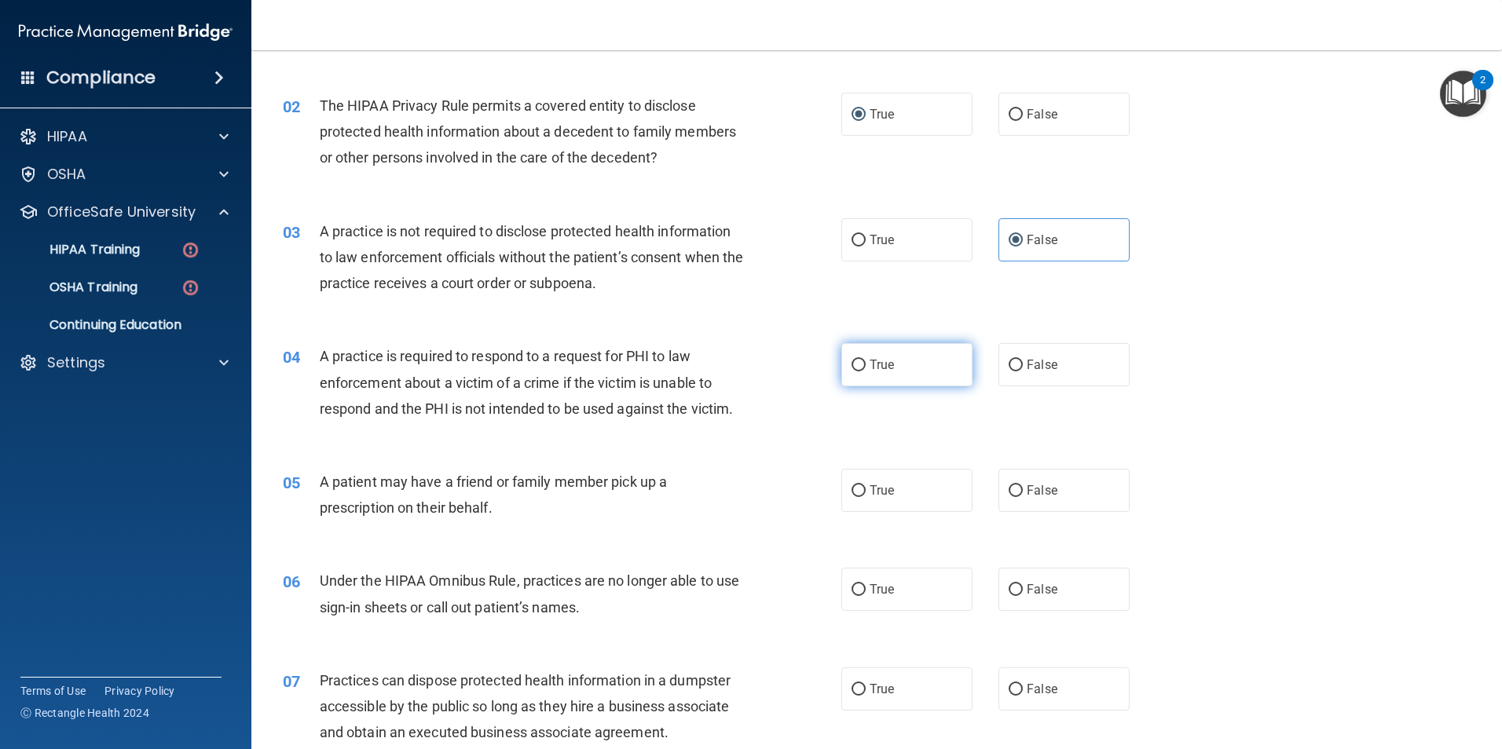
click at [863, 368] on label "True" at bounding box center [906, 364] width 131 height 43
click at [863, 368] on input "True" at bounding box center [858, 366] width 14 height 12
radio input "true"
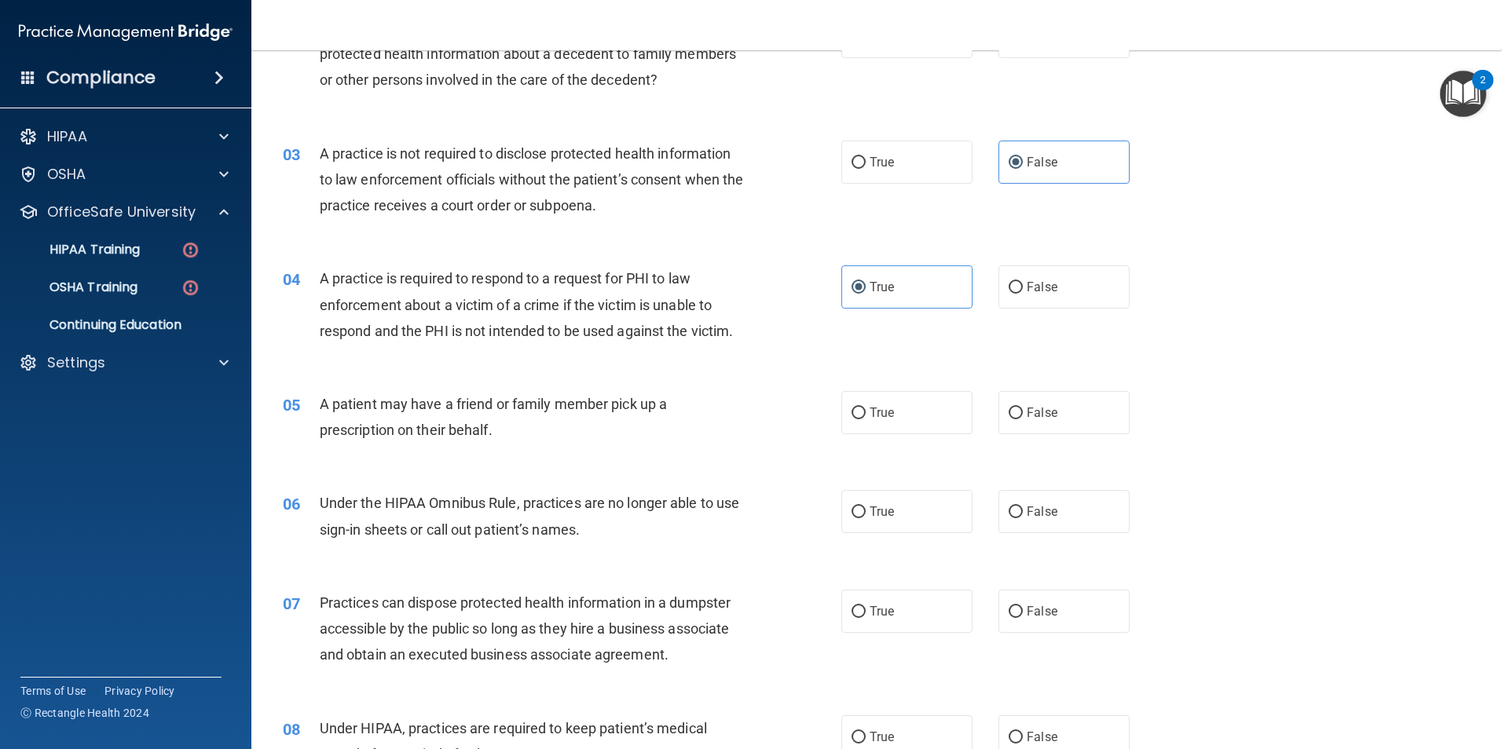
scroll to position [236, 0]
click at [919, 407] on label "True" at bounding box center [906, 411] width 131 height 43
click at [866, 407] on input "True" at bounding box center [858, 413] width 14 height 12
radio input "true"
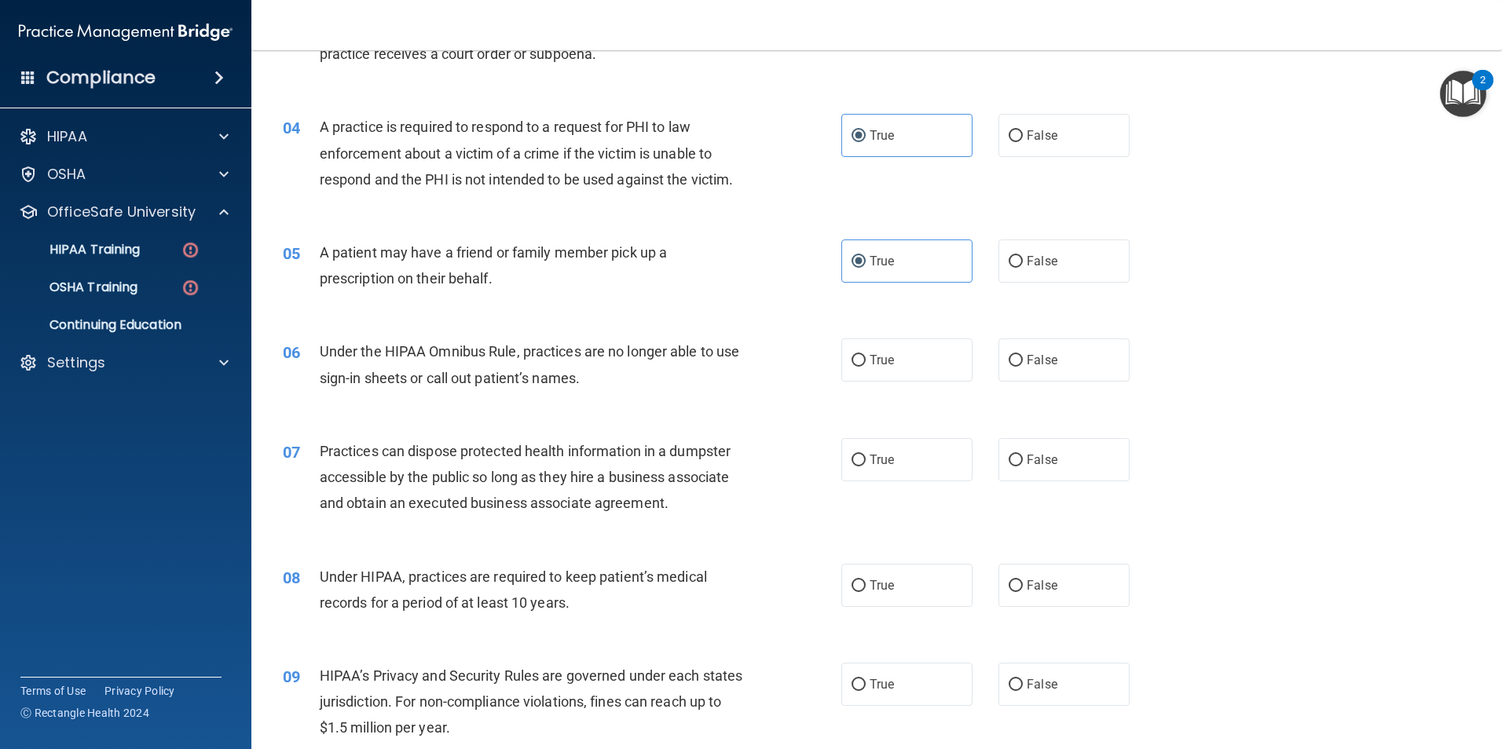
scroll to position [393, 0]
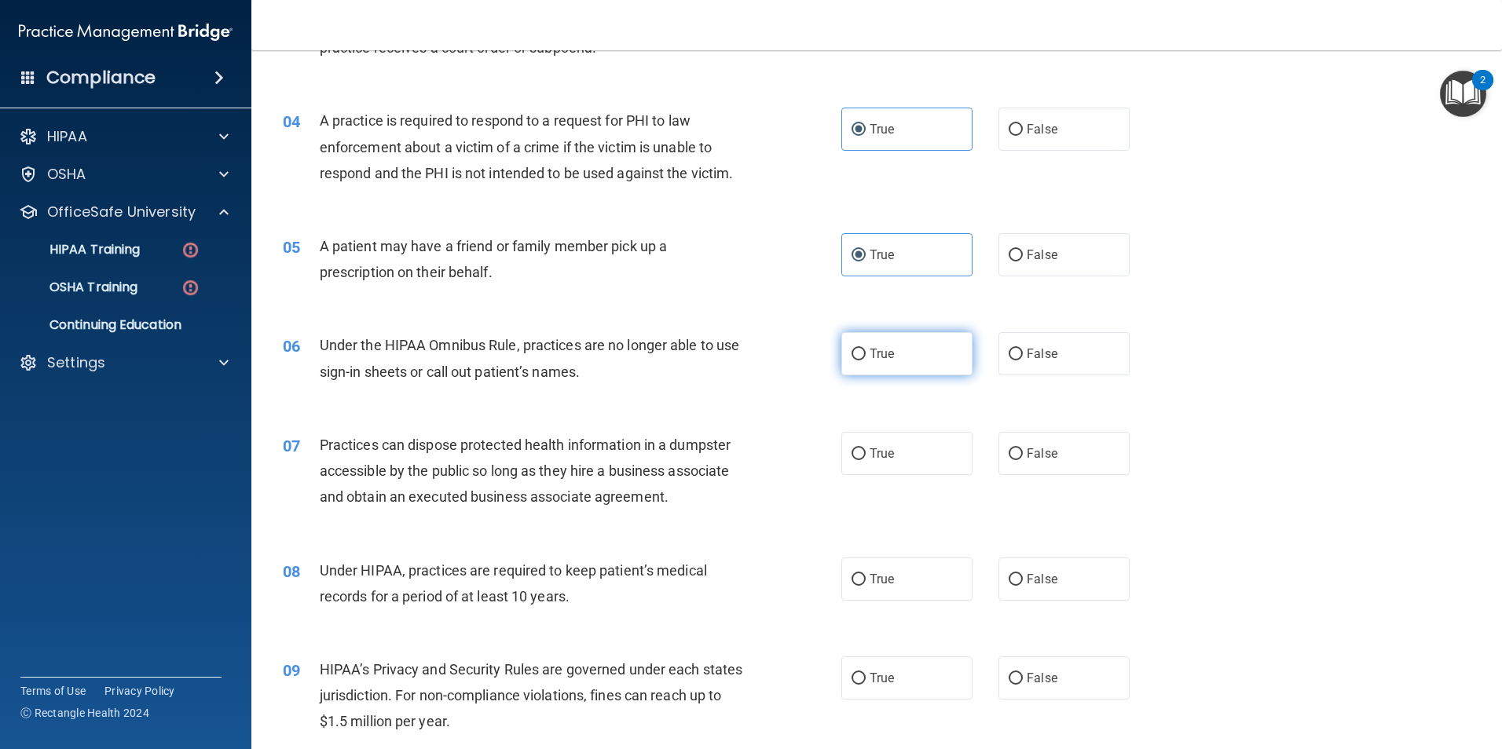
click at [940, 364] on label "True" at bounding box center [906, 353] width 131 height 43
click at [866, 361] on input "True" at bounding box center [858, 355] width 14 height 12
radio input "true"
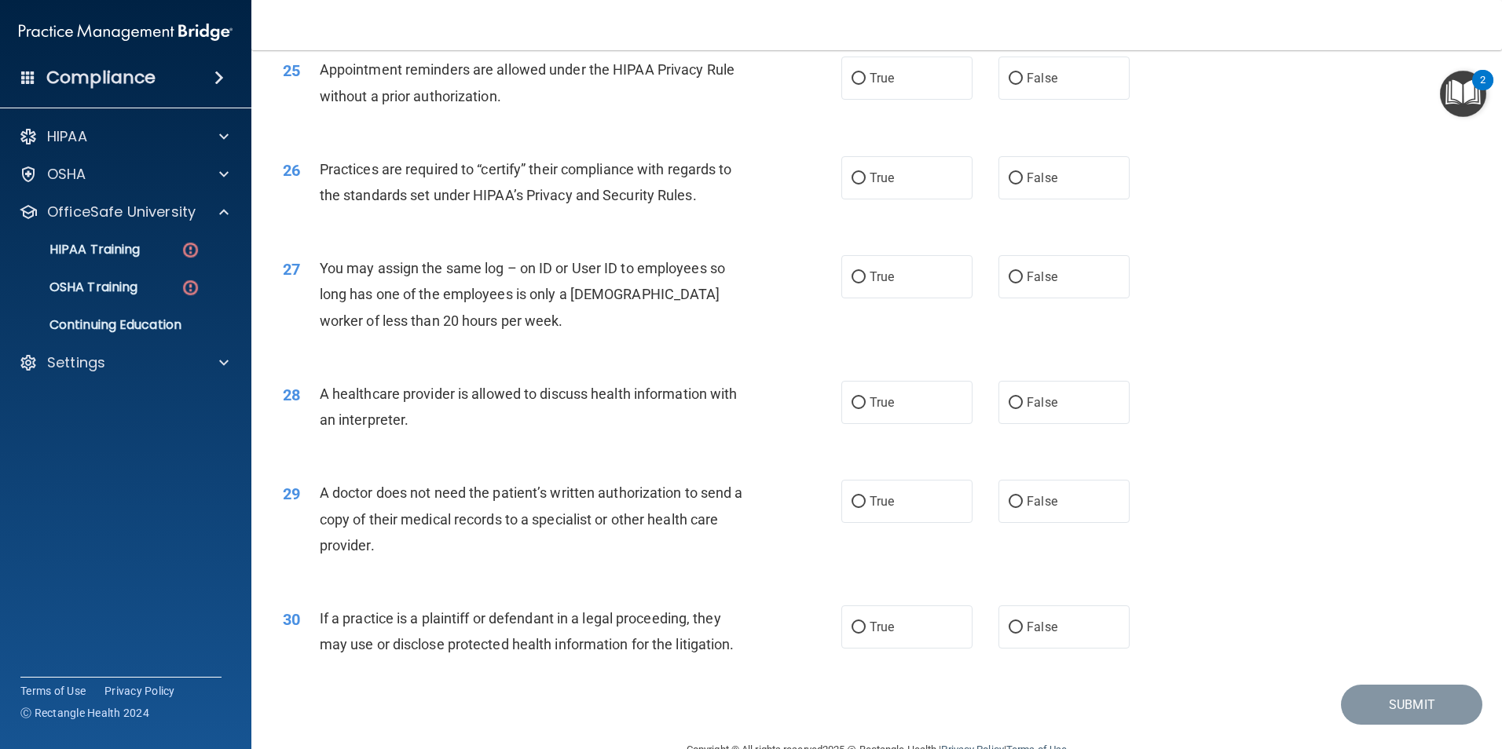
scroll to position [2907, 0]
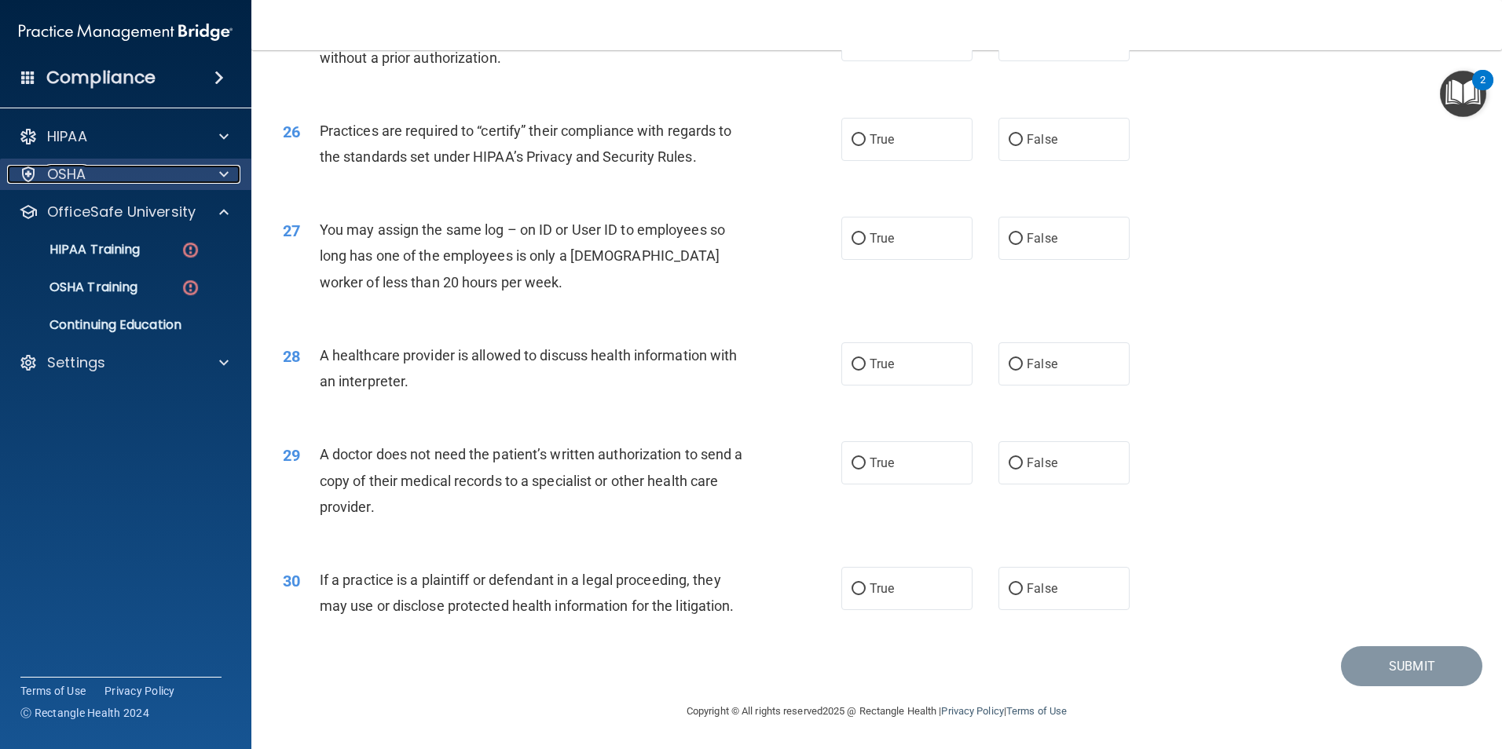
click at [221, 174] on span at bounding box center [223, 174] width 9 height 19
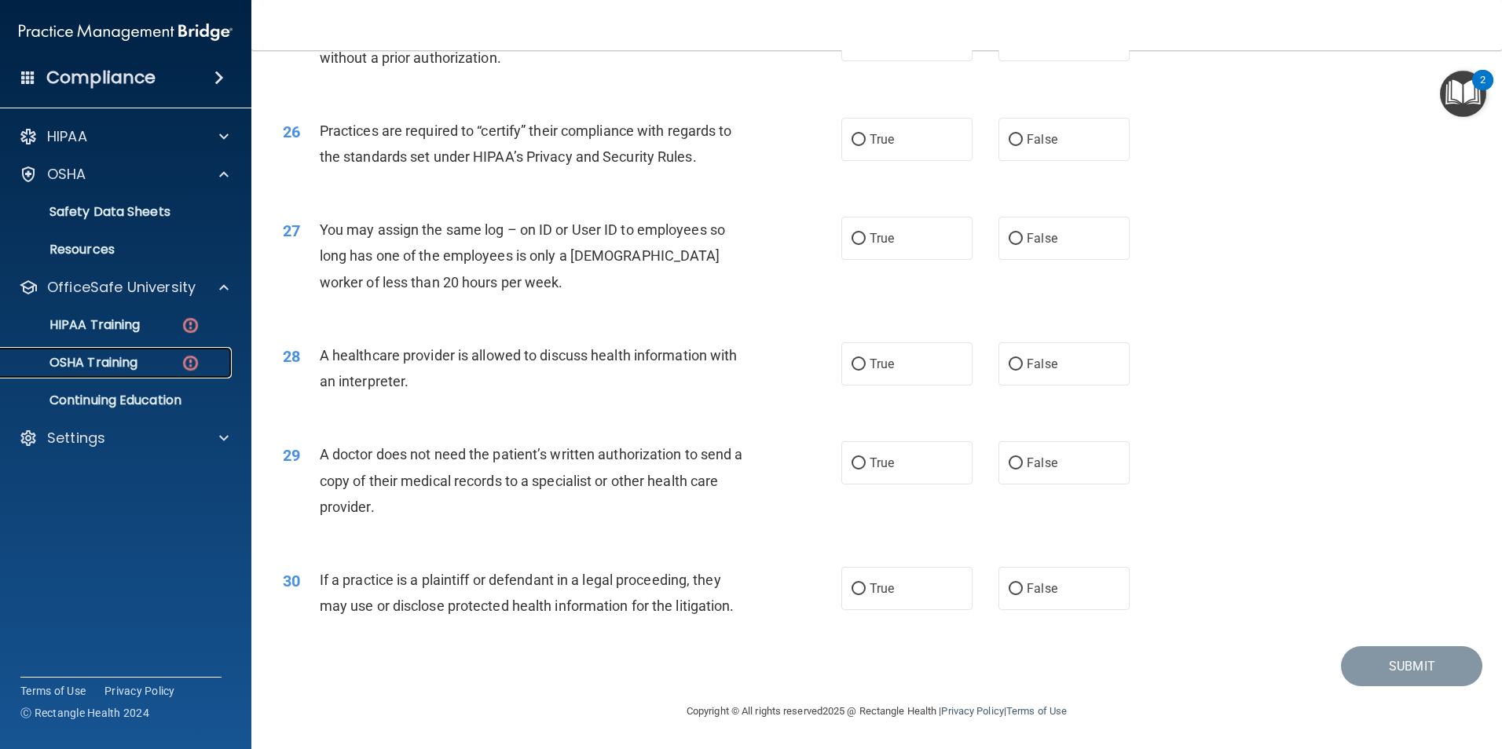
click at [94, 361] on p "OSHA Training" at bounding box center [73, 363] width 127 height 16
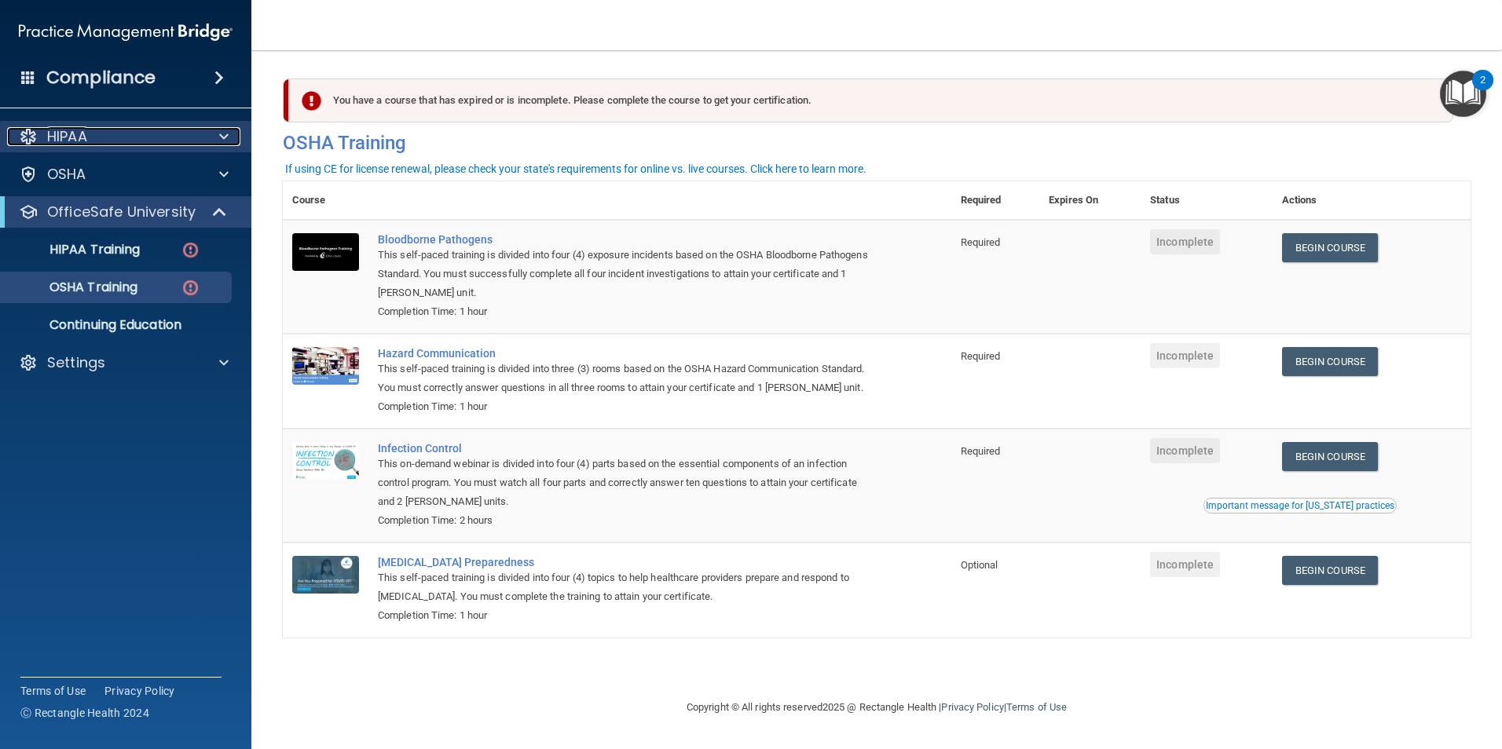
click at [202, 128] on div at bounding box center [221, 136] width 39 height 19
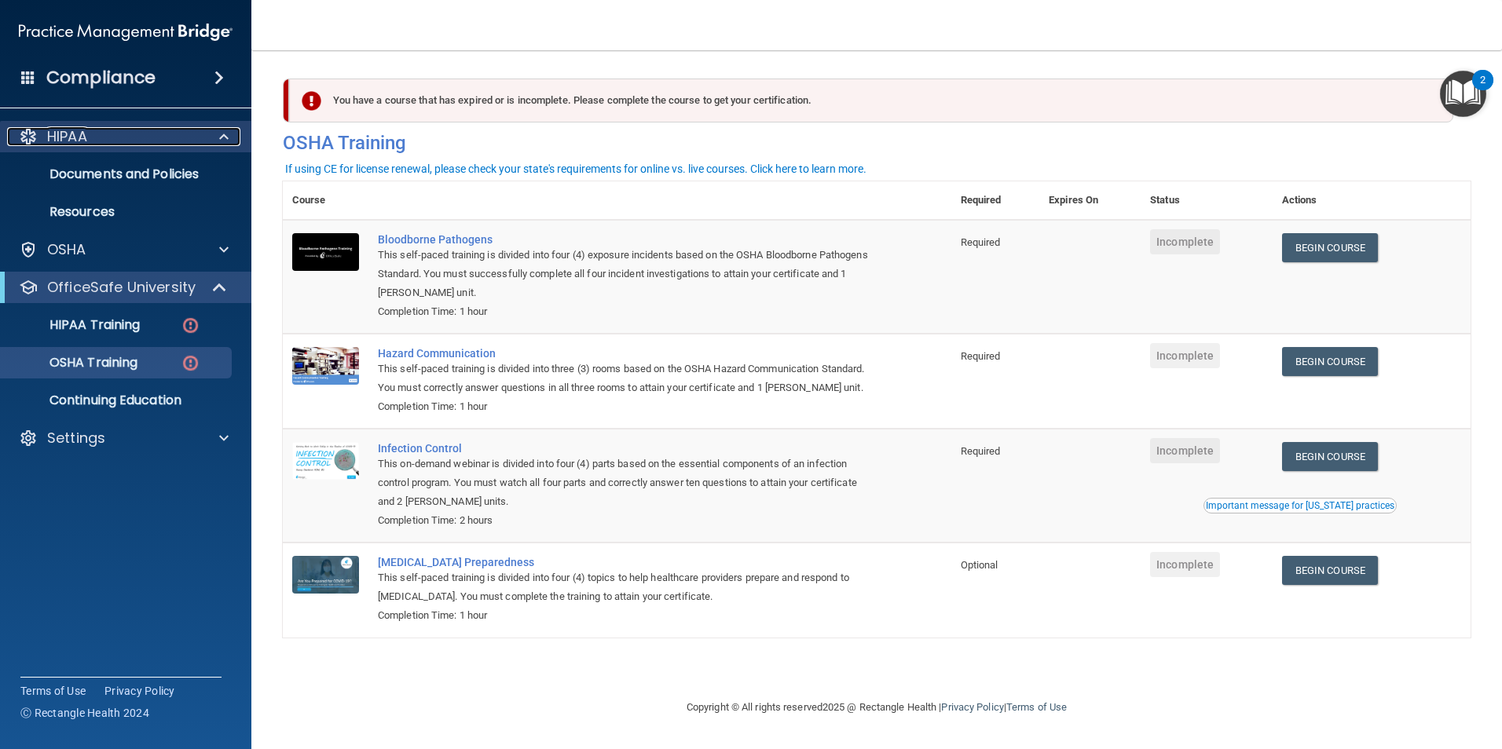
click at [84, 134] on p "HIPAA" at bounding box center [67, 136] width 40 height 19
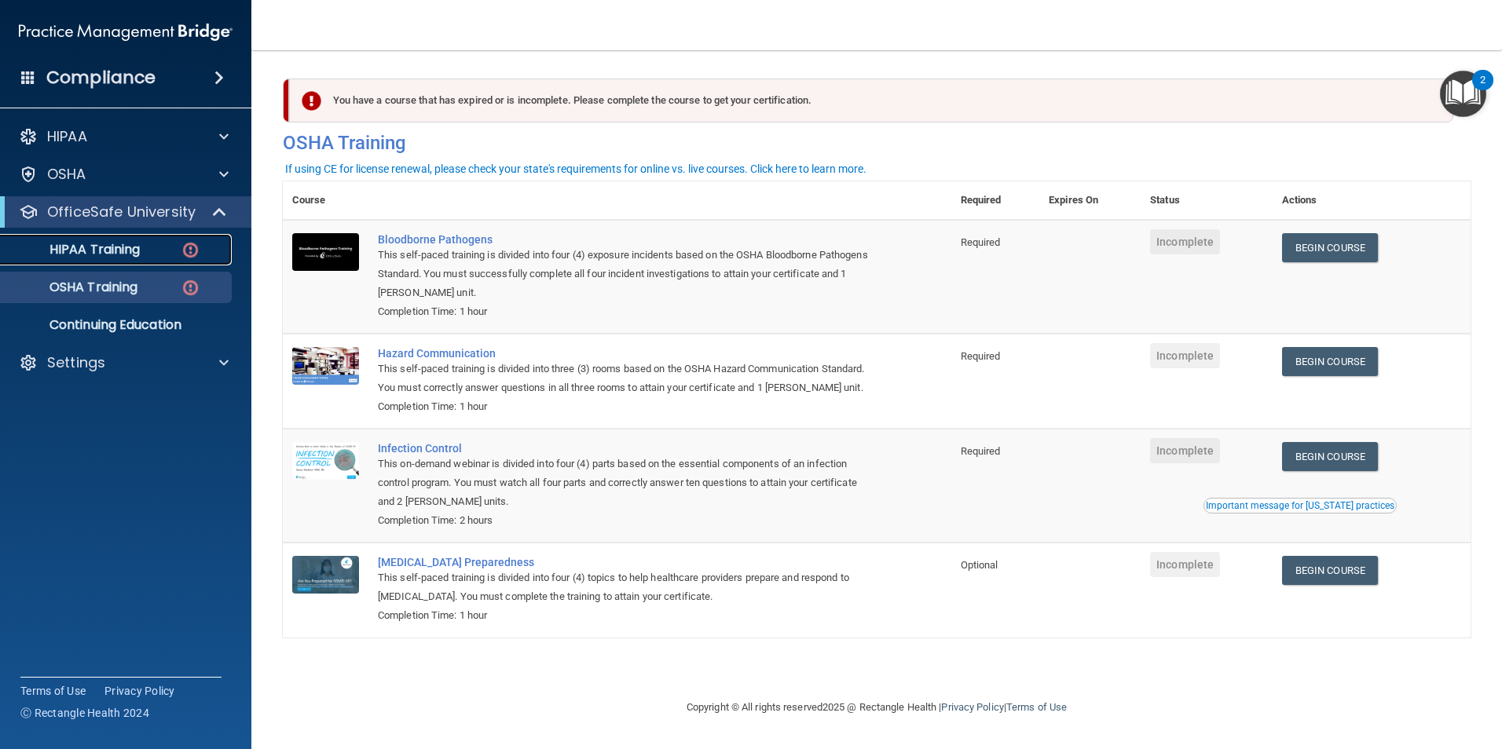
click at [112, 254] on p "HIPAA Training" at bounding box center [75, 250] width 130 height 16
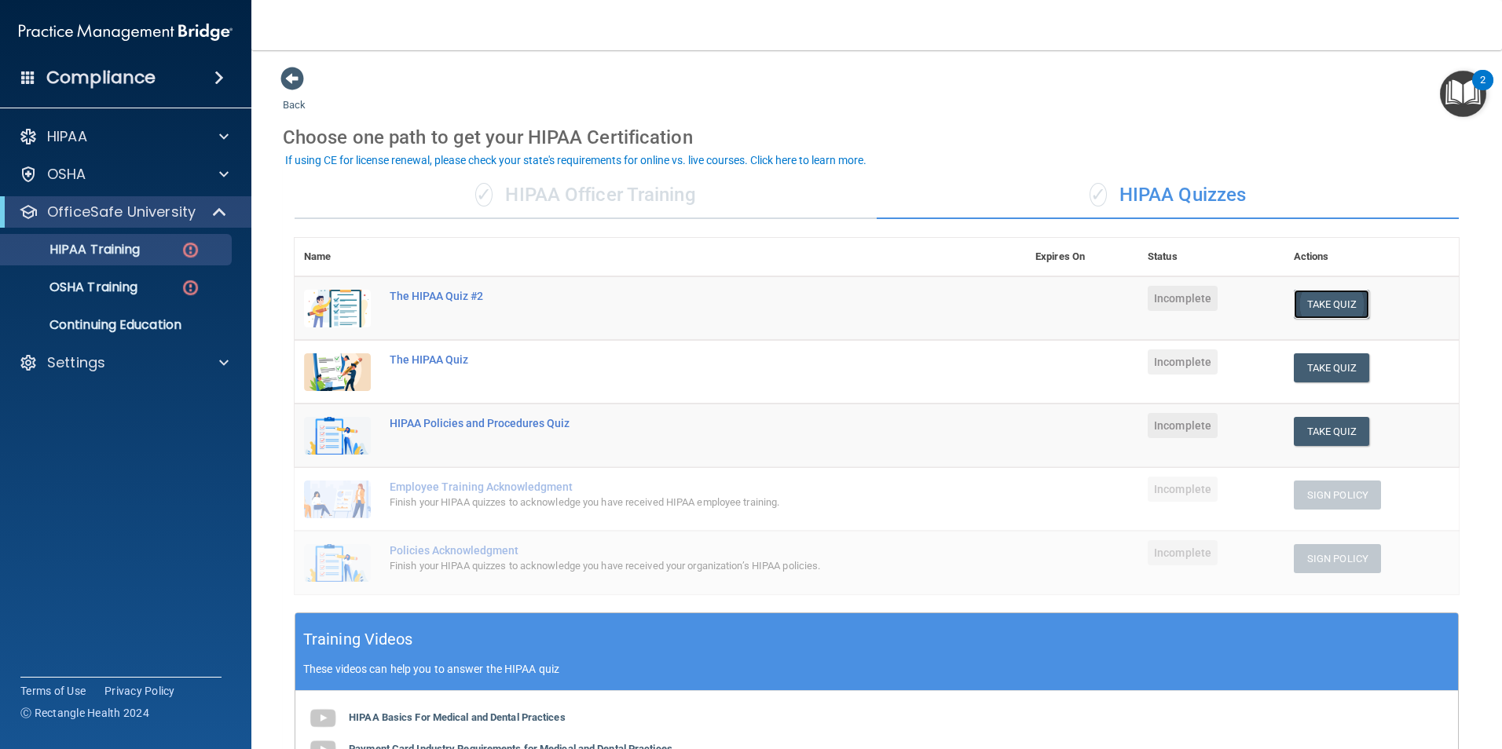
click at [1314, 300] on button "Take Quiz" at bounding box center [1331, 304] width 75 height 29
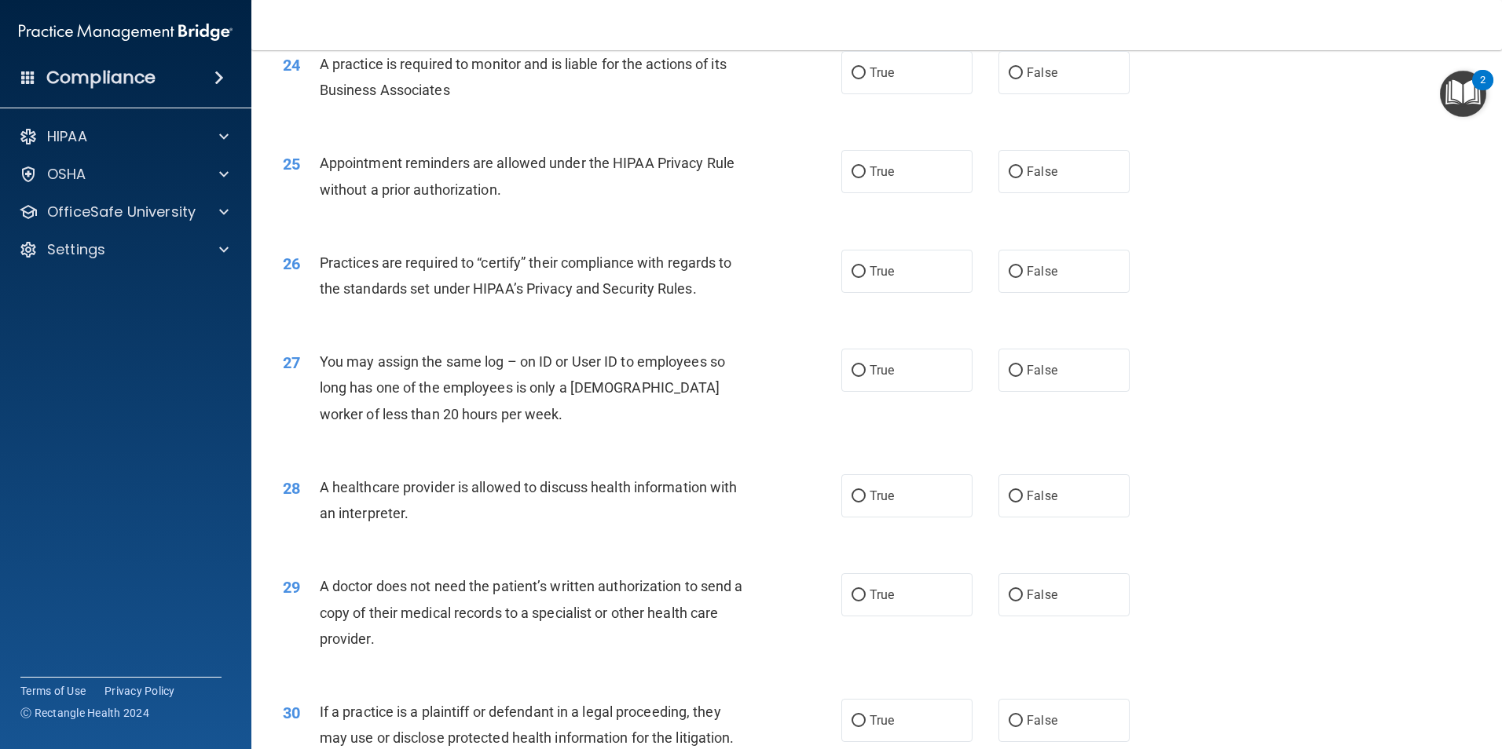
scroll to position [2907, 0]
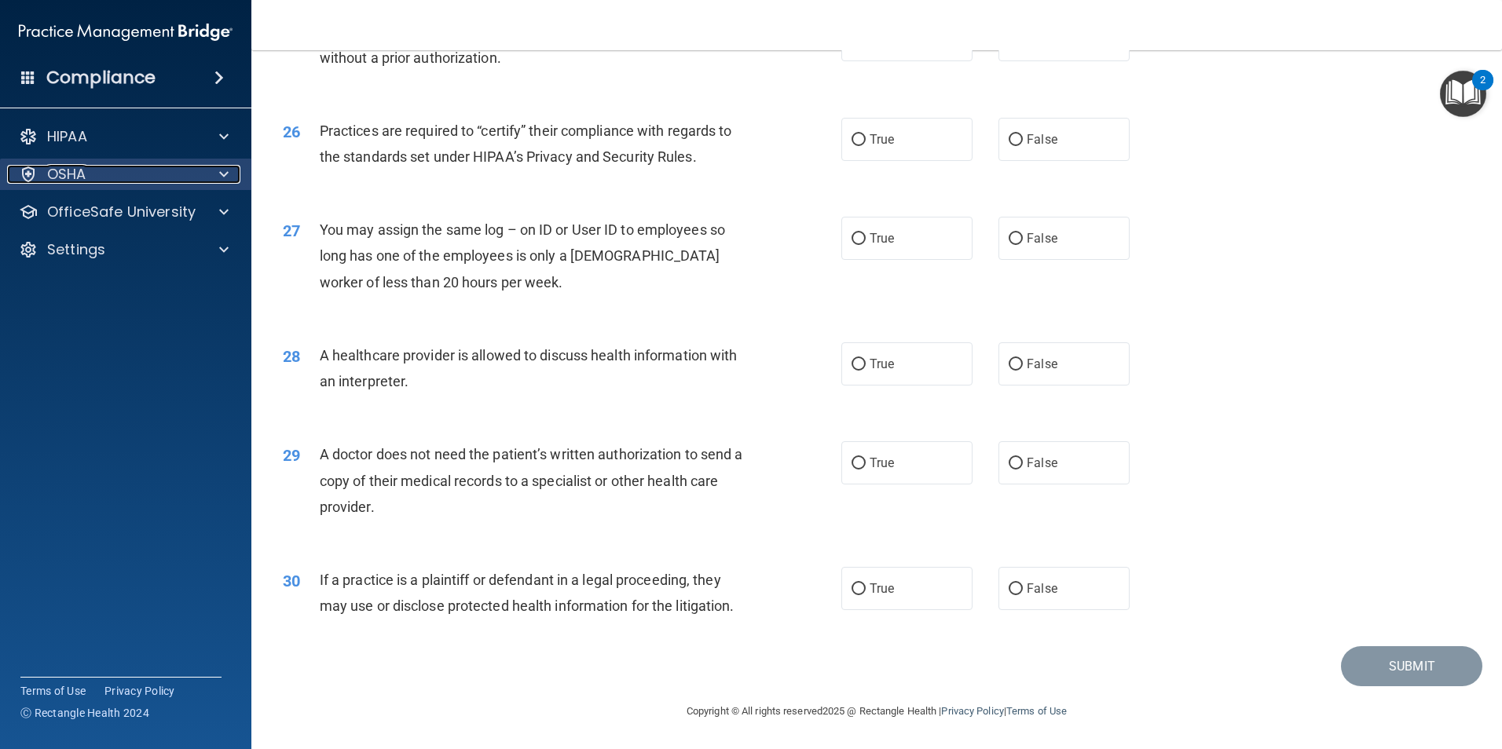
click at [160, 179] on div "OSHA" at bounding box center [104, 174] width 195 height 19
click at [76, 165] on p "OSHA" at bounding box center [66, 174] width 39 height 19
click at [130, 178] on div "OSHA" at bounding box center [104, 174] width 195 height 19
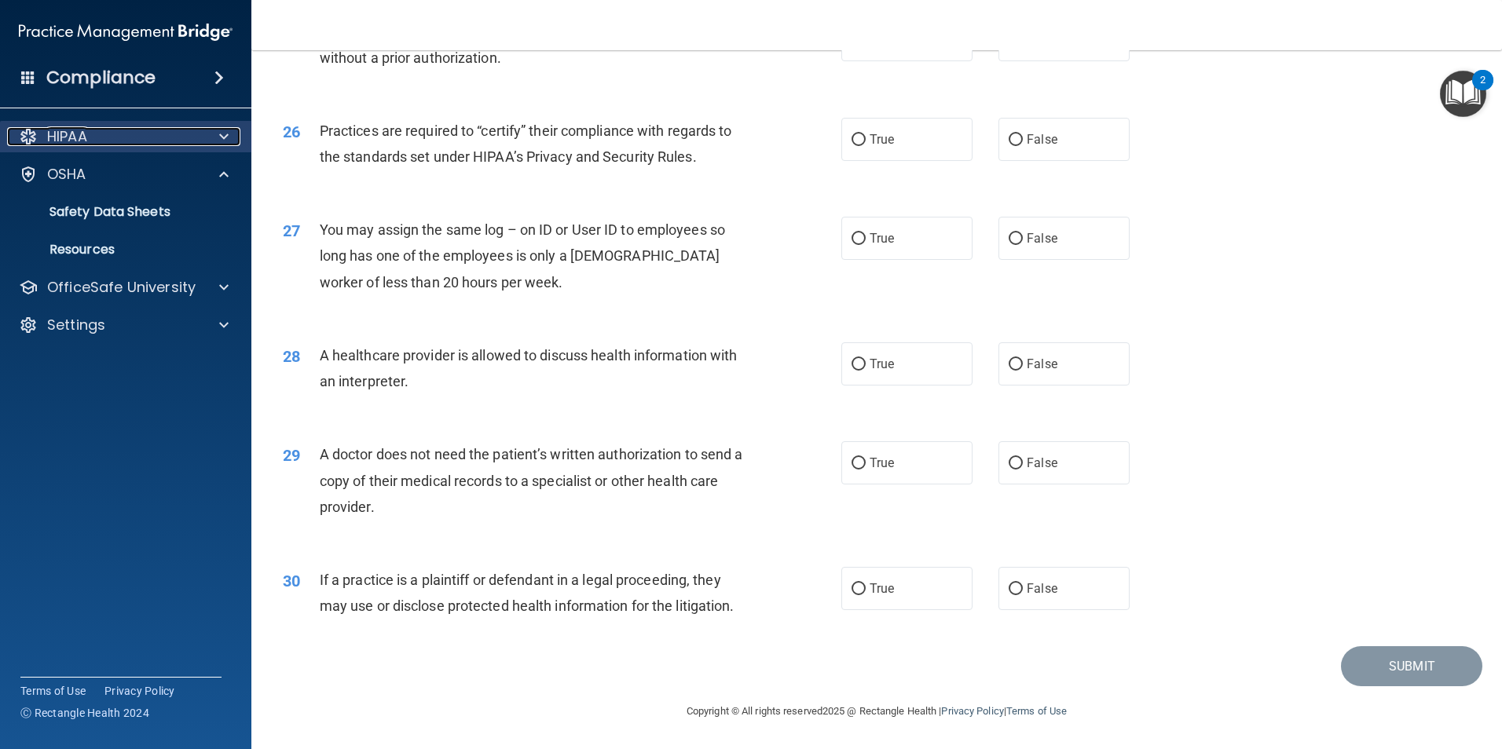
click at [149, 134] on div "HIPAA" at bounding box center [104, 136] width 195 height 19
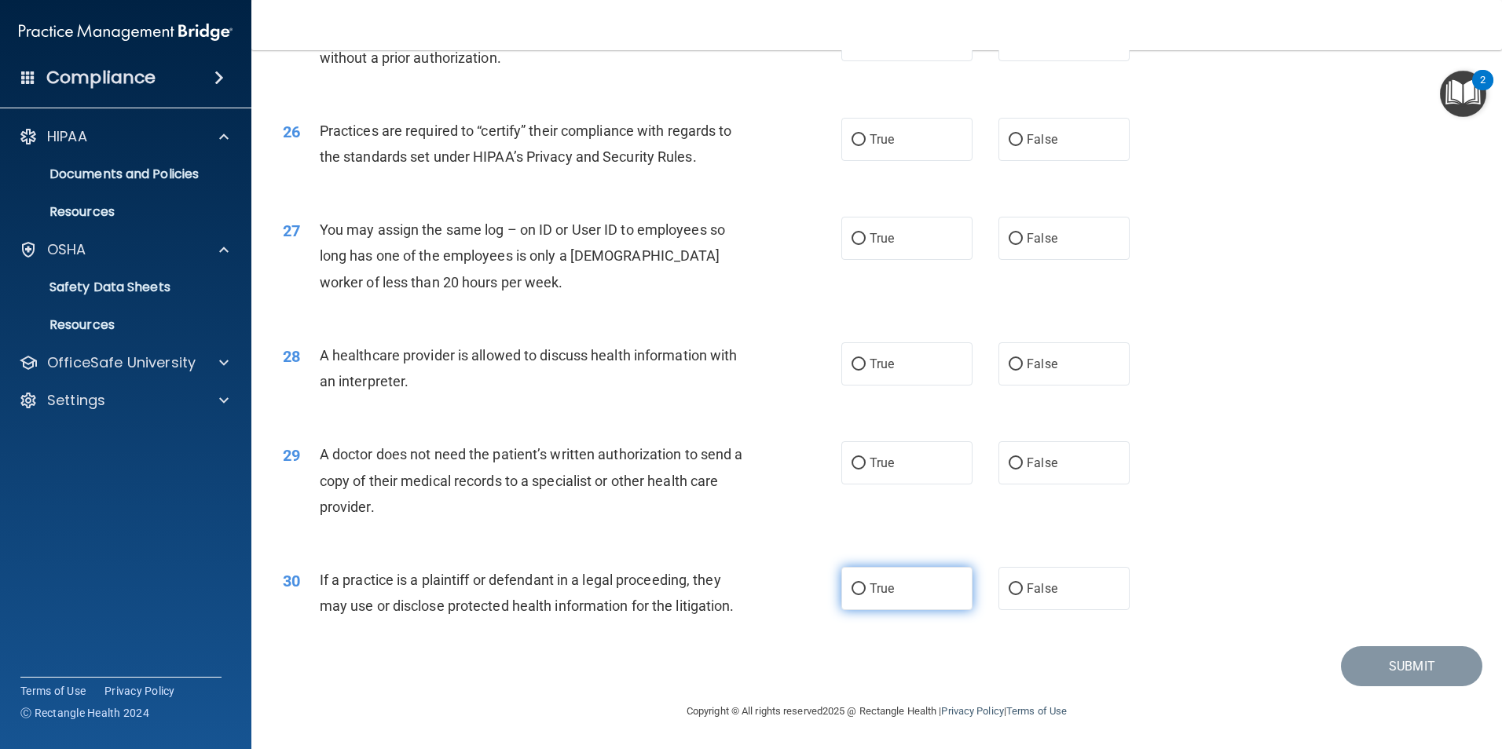
click at [869, 594] on span "True" at bounding box center [881, 588] width 24 height 15
click at [866, 594] on input "True" at bounding box center [858, 590] width 14 height 12
radio input "true"
click at [885, 469] on span "True" at bounding box center [881, 463] width 24 height 15
click at [866, 469] on input "True" at bounding box center [858, 464] width 14 height 12
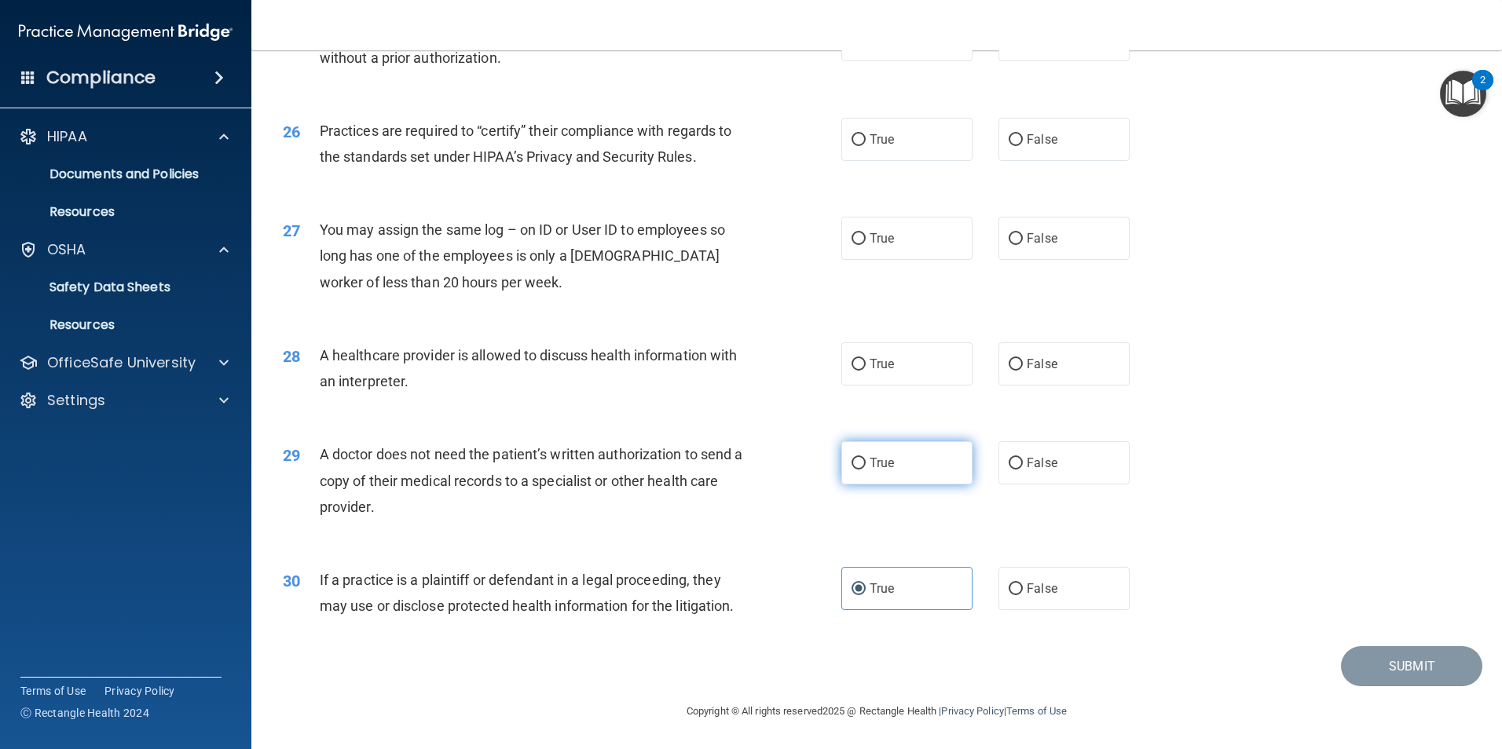
radio input "true"
click at [904, 362] on label "True" at bounding box center [906, 363] width 131 height 43
click at [866, 362] on input "True" at bounding box center [858, 365] width 14 height 12
radio input "true"
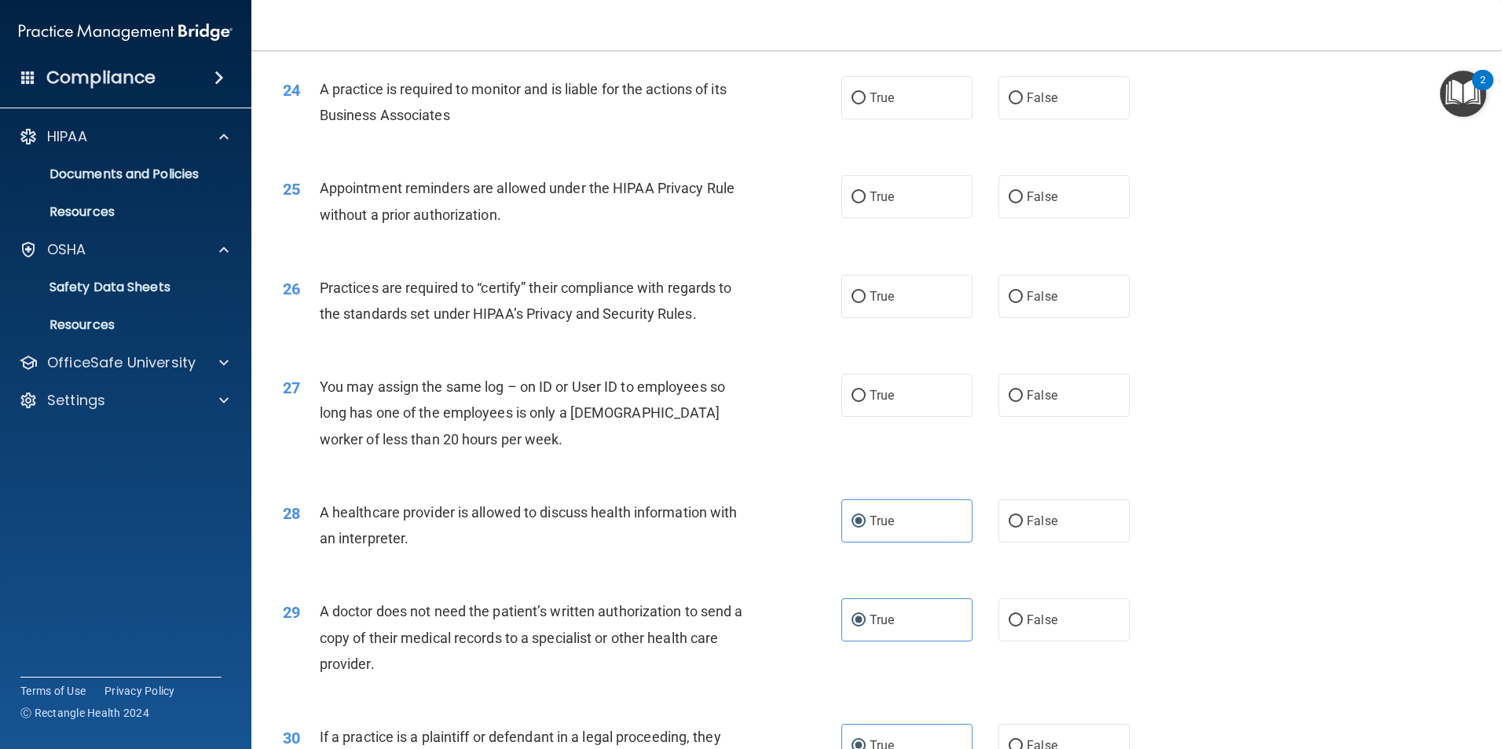
scroll to position [2828, 0]
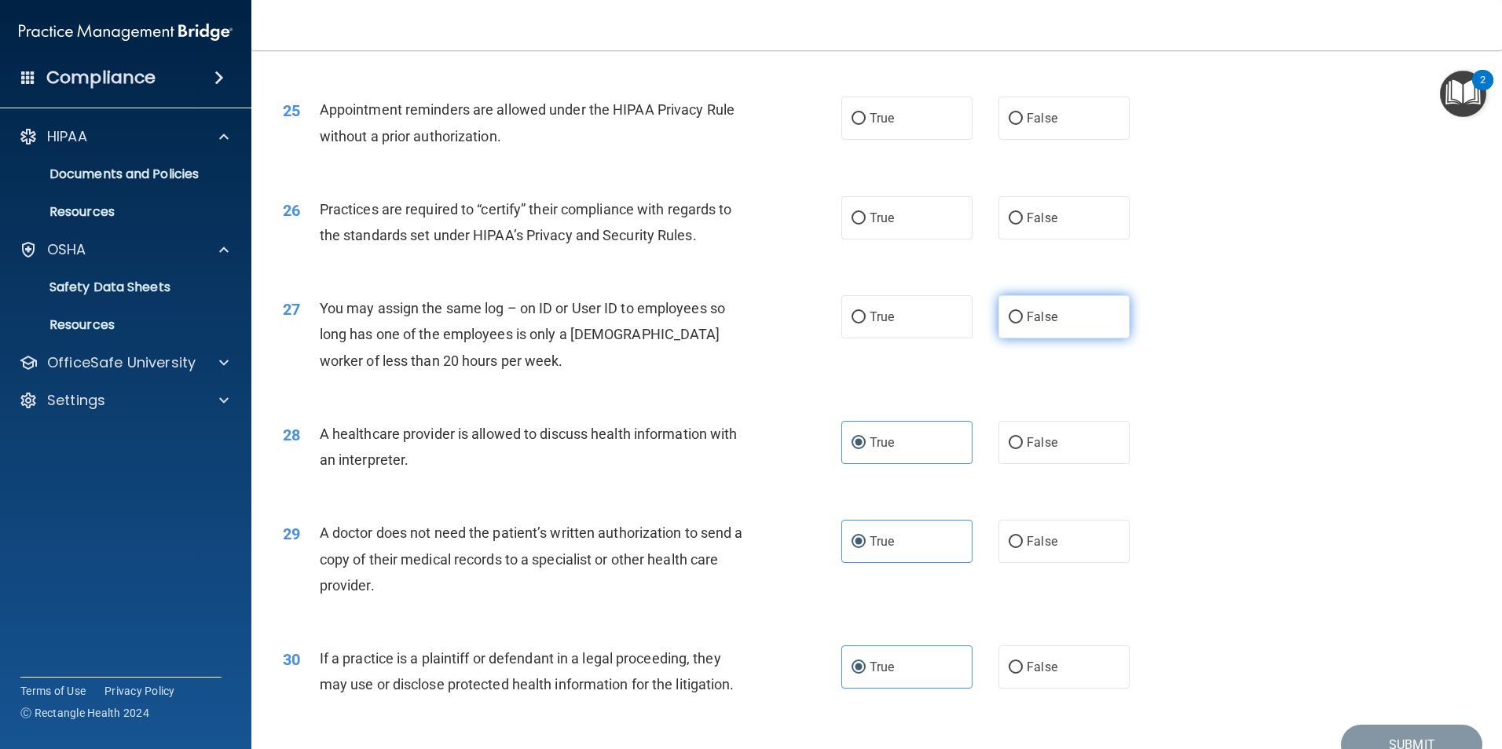
click at [1034, 315] on span "False" at bounding box center [1042, 316] width 31 height 15
click at [1023, 315] on input "False" at bounding box center [1015, 318] width 14 height 12
radio input "true"
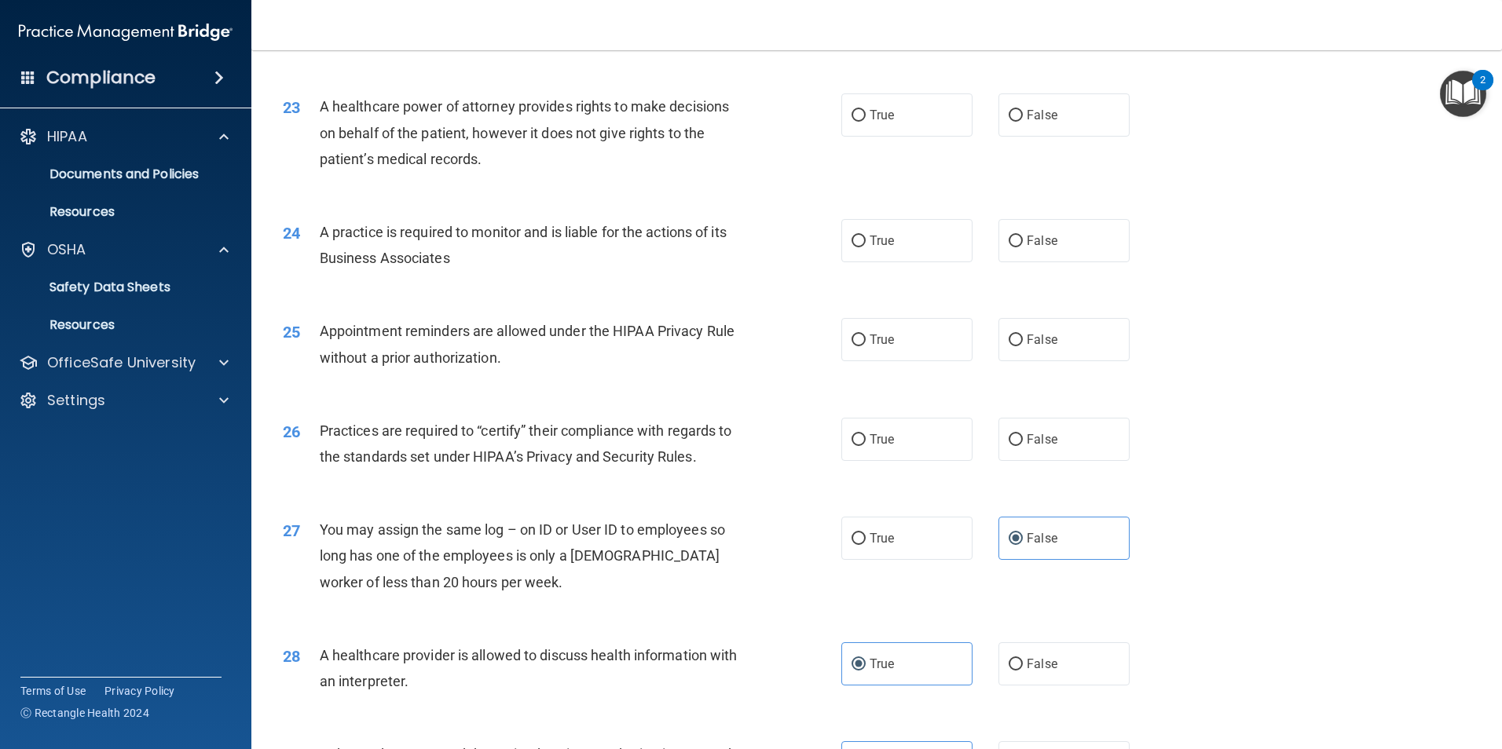
scroll to position [2593, 0]
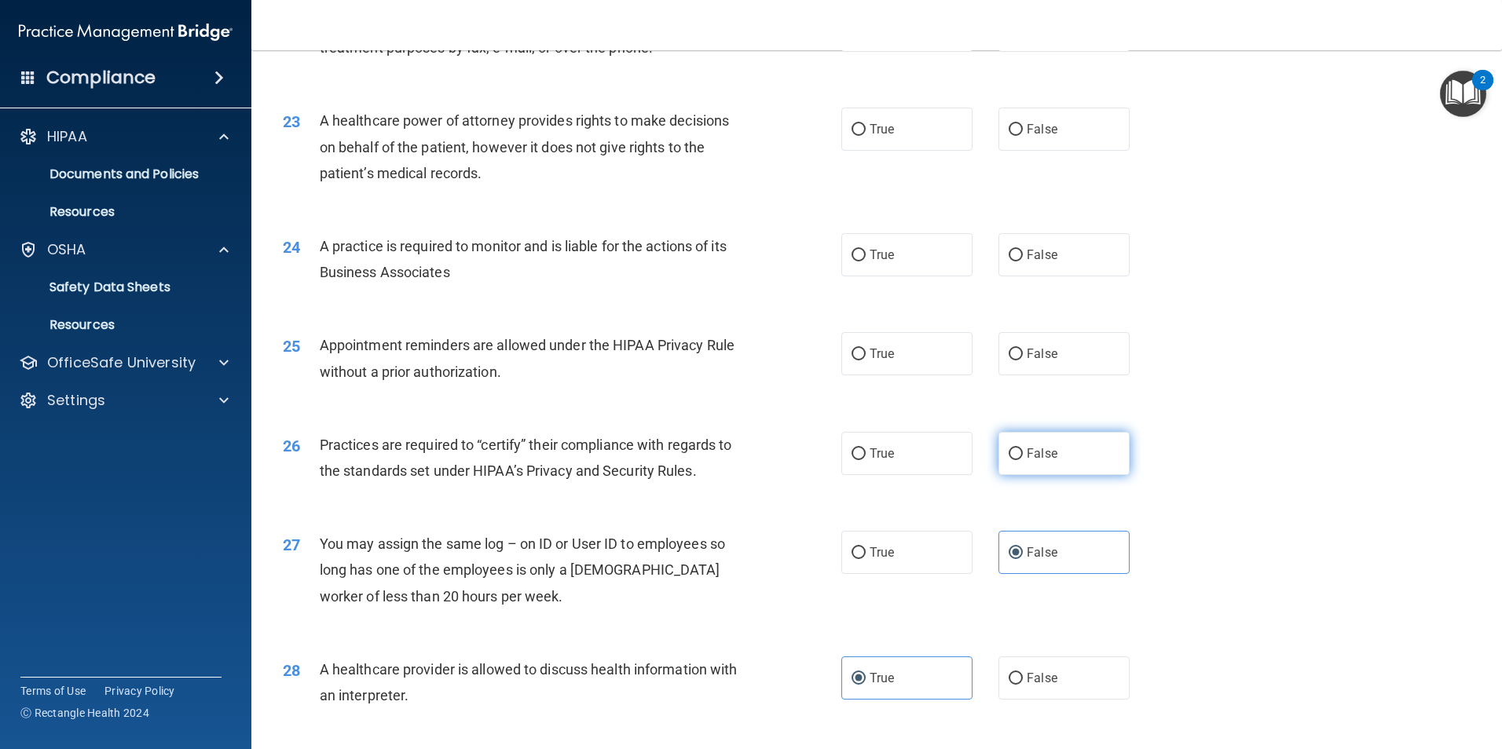
click at [1074, 461] on label "False" at bounding box center [1063, 453] width 131 height 43
click at [1023, 460] on input "False" at bounding box center [1015, 454] width 14 height 12
radio input "true"
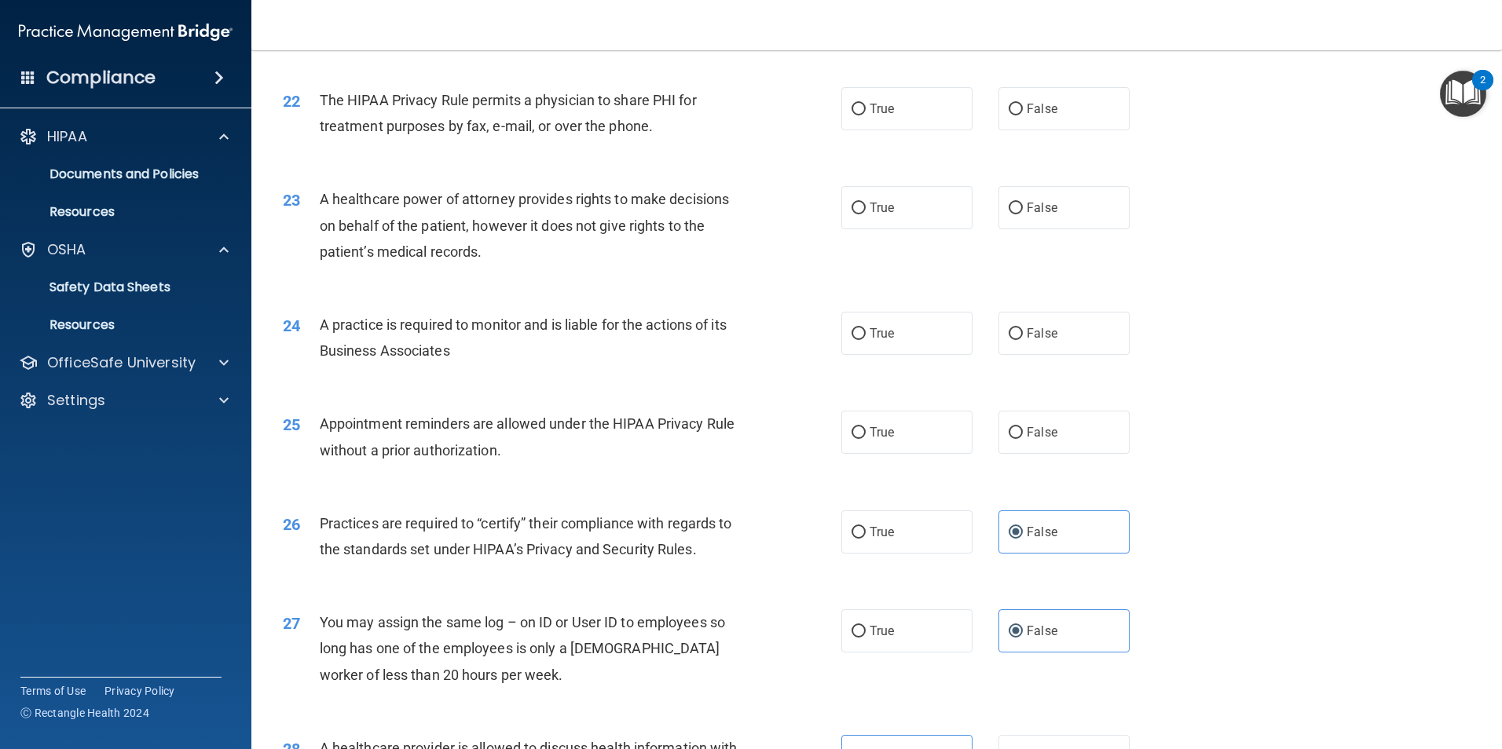
scroll to position [2436, 0]
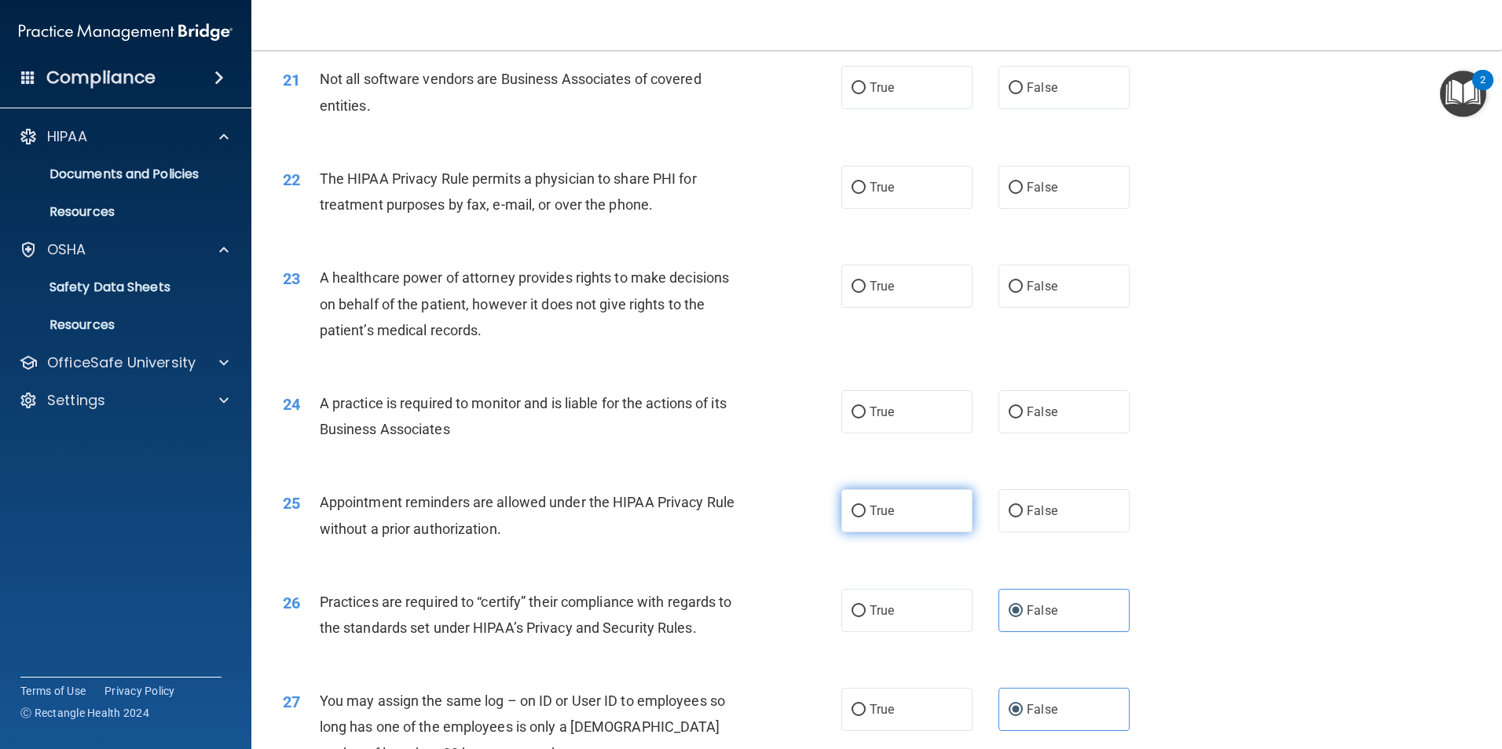
click at [913, 502] on label "True" at bounding box center [906, 510] width 131 height 43
click at [866, 506] on input "True" at bounding box center [858, 512] width 14 height 12
radio input "true"
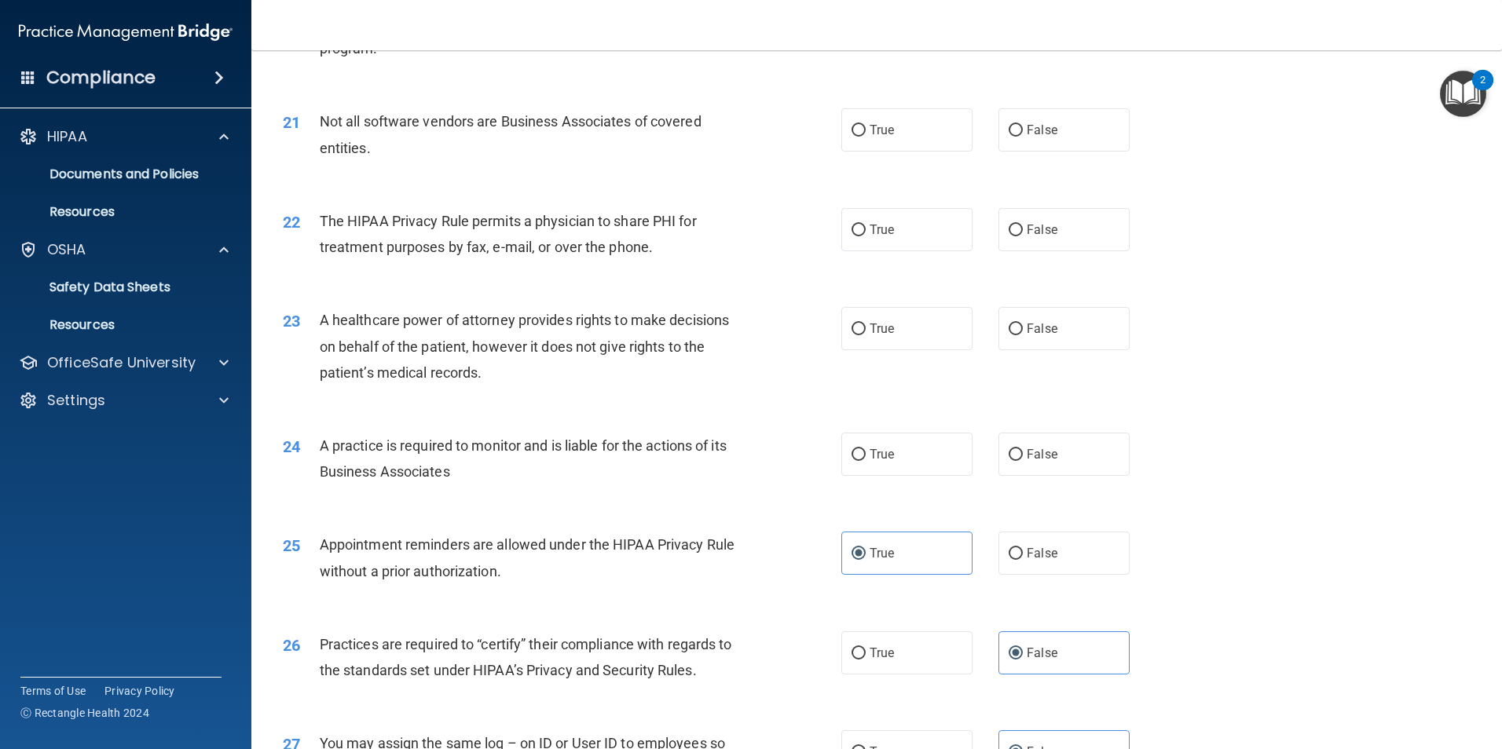
scroll to position [2357, 0]
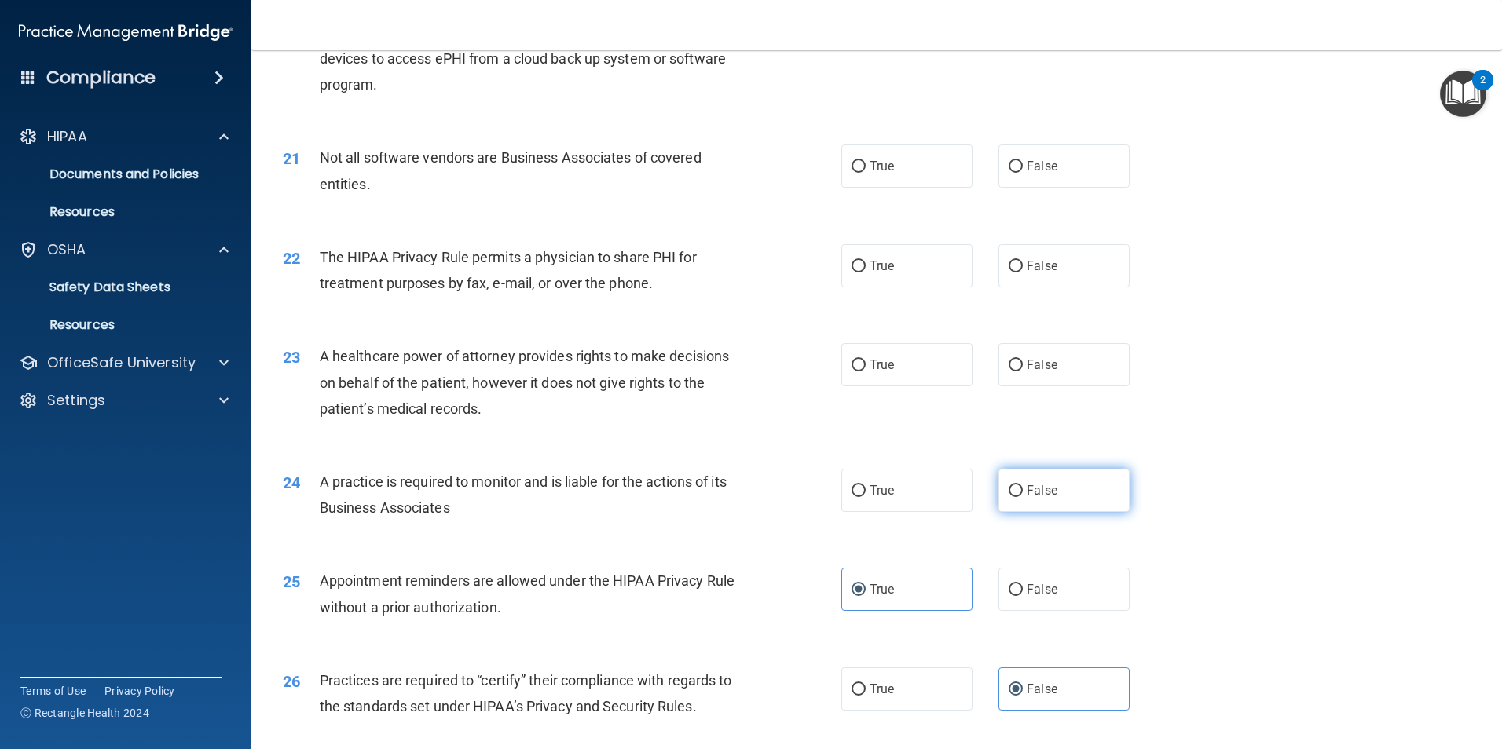
click at [1057, 489] on label "False" at bounding box center [1063, 490] width 131 height 43
click at [1023, 489] on input "False" at bounding box center [1015, 491] width 14 height 12
radio input "true"
click at [889, 370] on label "True" at bounding box center [906, 365] width 131 height 43
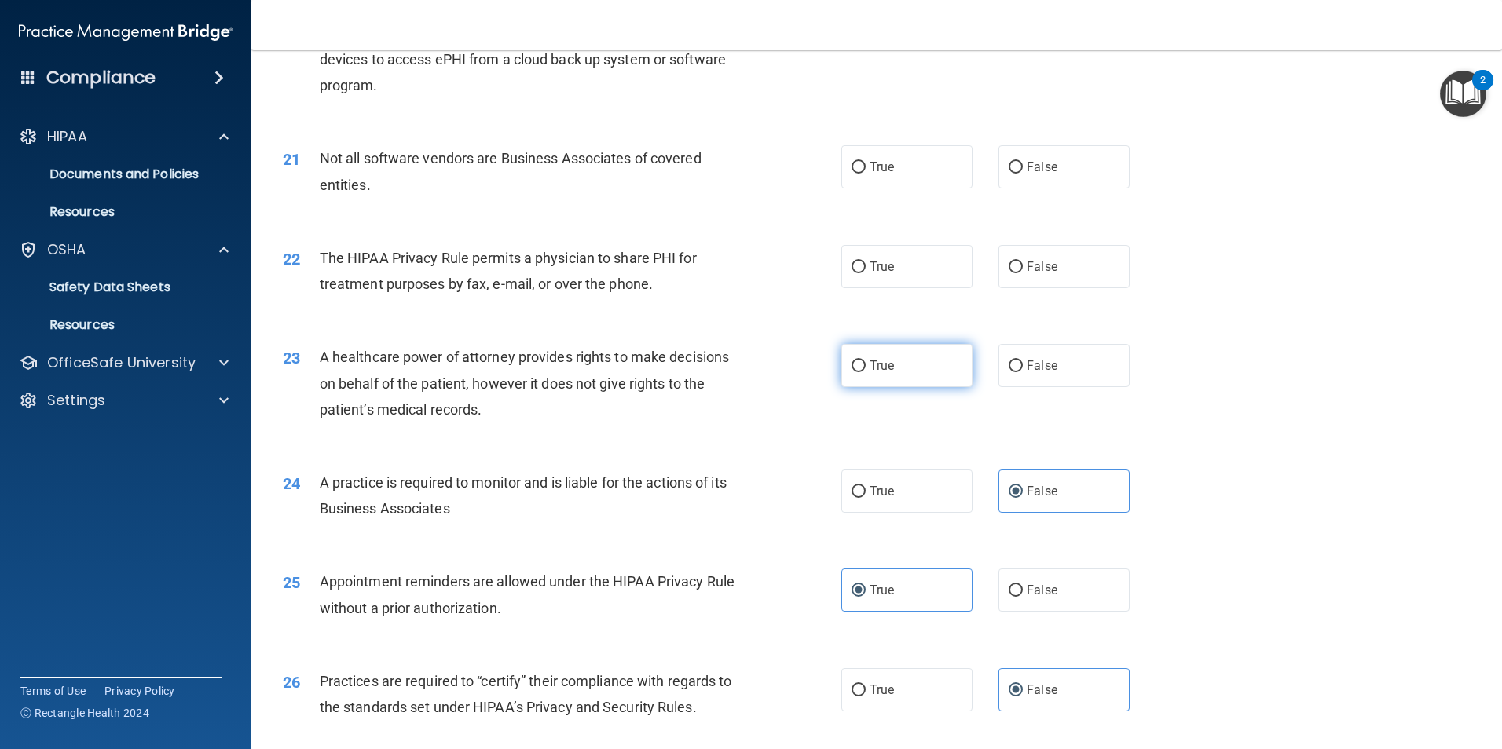
click at [866, 370] on input "True" at bounding box center [858, 367] width 14 height 12
radio input "true"
click at [946, 270] on label "True" at bounding box center [906, 266] width 131 height 43
click at [866, 270] on input "True" at bounding box center [858, 268] width 14 height 12
radio input "true"
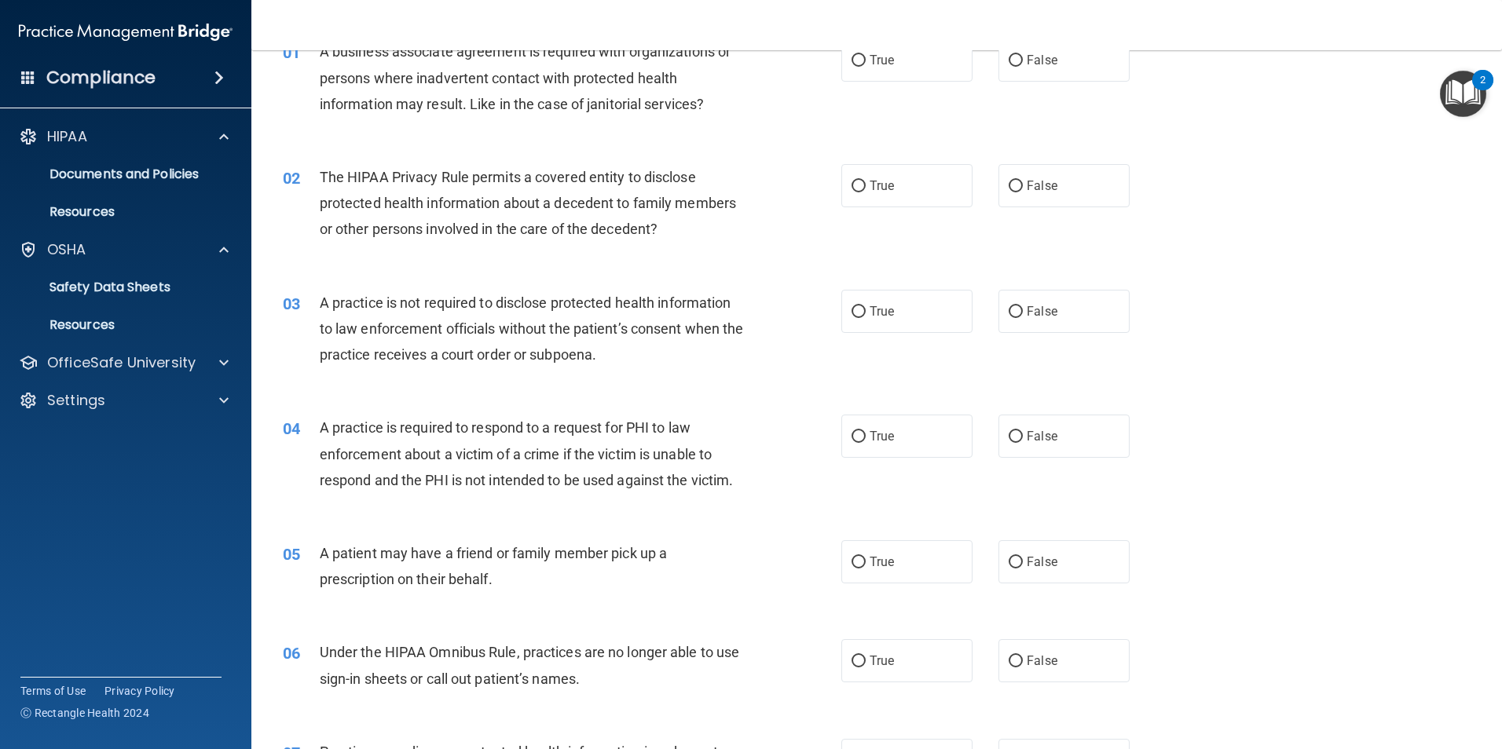
scroll to position [0, 0]
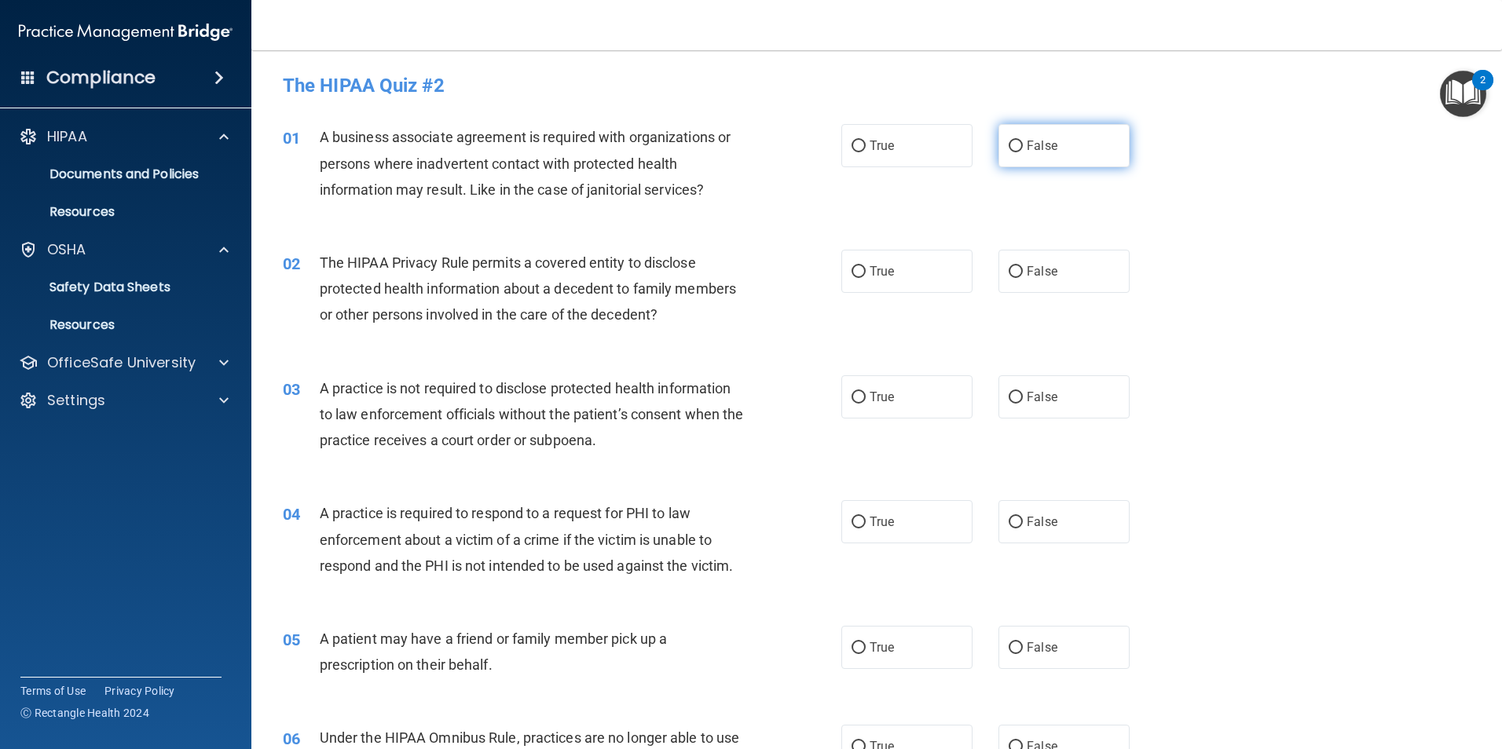
click at [1053, 137] on label "False" at bounding box center [1063, 145] width 131 height 43
click at [1023, 141] on input "False" at bounding box center [1015, 147] width 14 height 12
radio input "true"
click at [925, 273] on label "True" at bounding box center [906, 271] width 131 height 43
click at [866, 273] on input "True" at bounding box center [858, 272] width 14 height 12
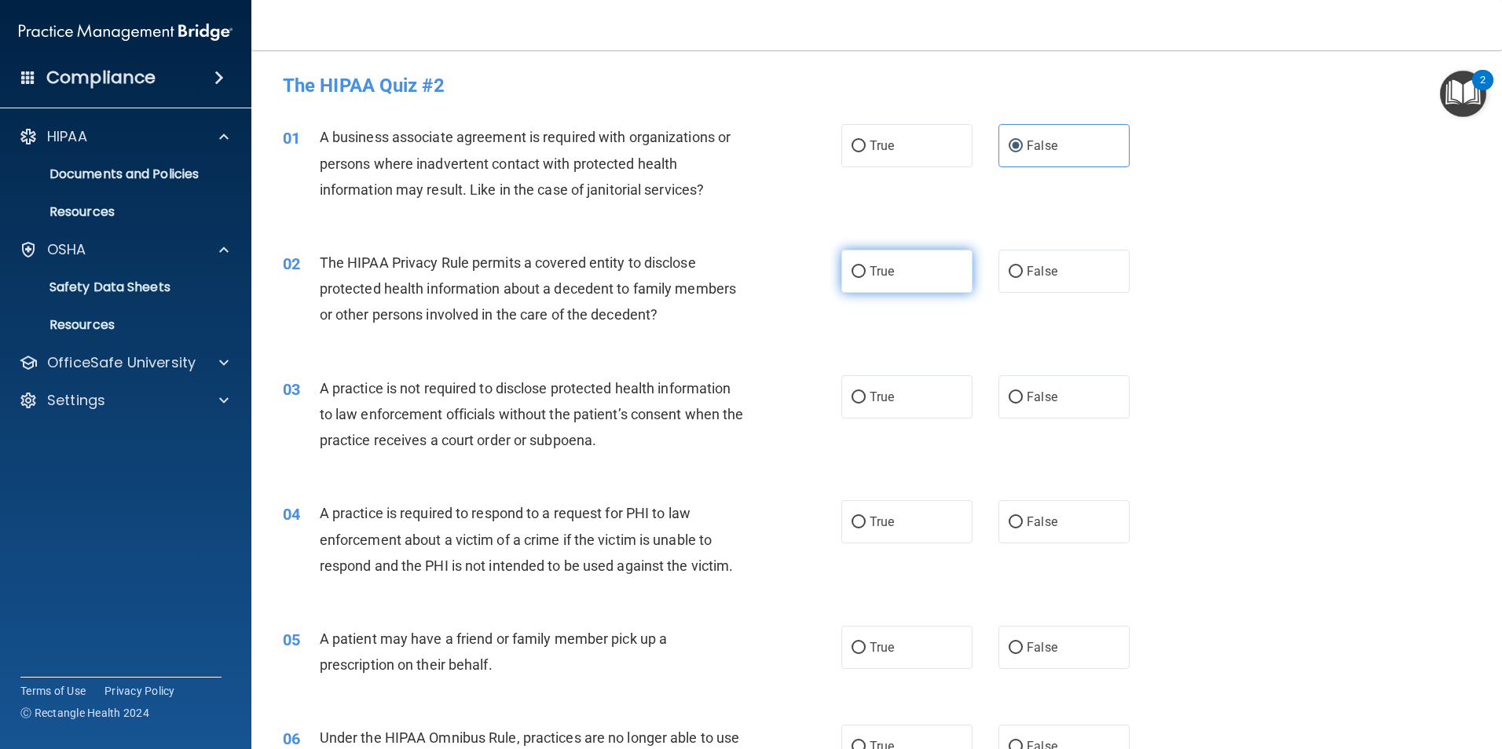
radio input "true"
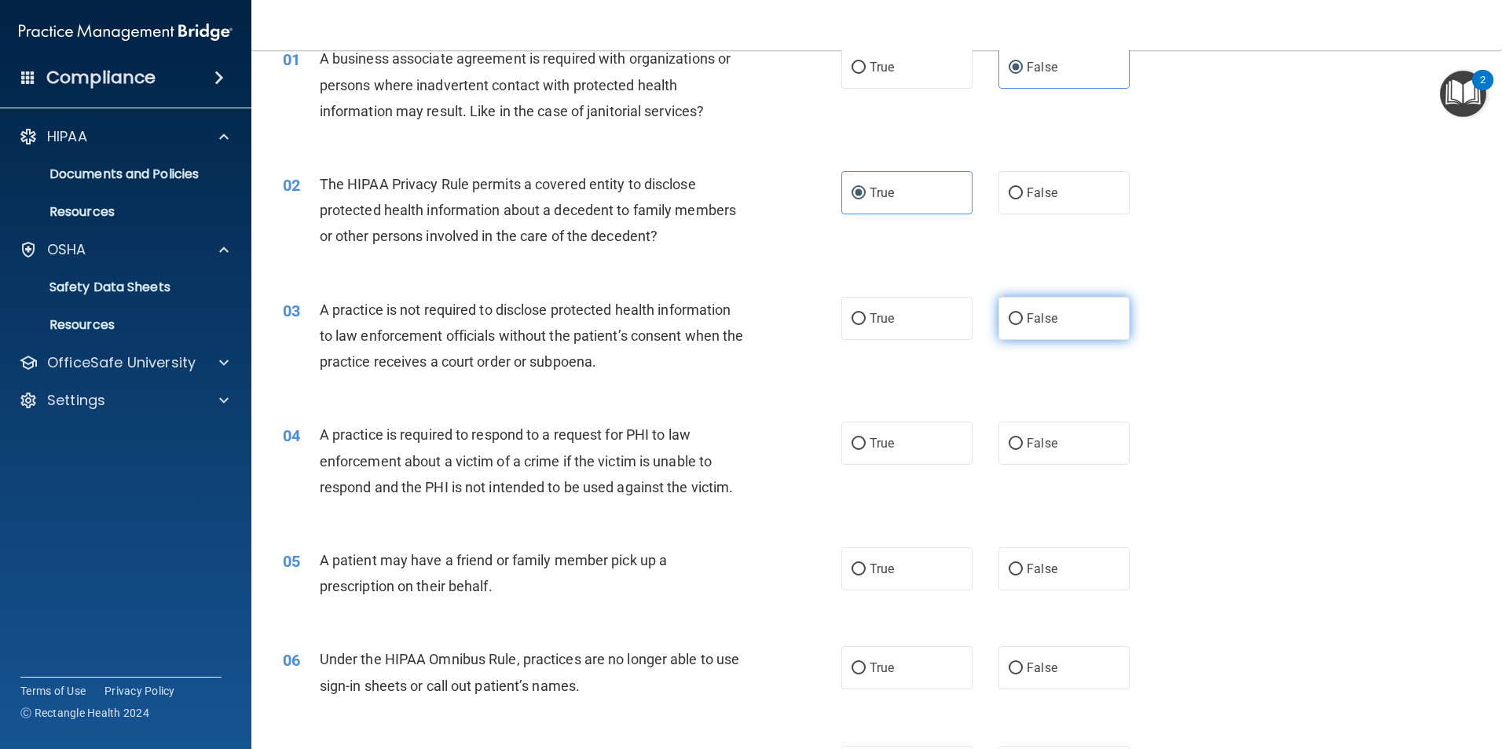
click at [1027, 330] on label "False" at bounding box center [1063, 318] width 131 height 43
click at [1023, 325] on input "False" at bounding box center [1015, 319] width 14 height 12
radio input "true"
click at [884, 435] on label "True" at bounding box center [906, 443] width 131 height 43
click at [866, 438] on input "True" at bounding box center [858, 444] width 14 height 12
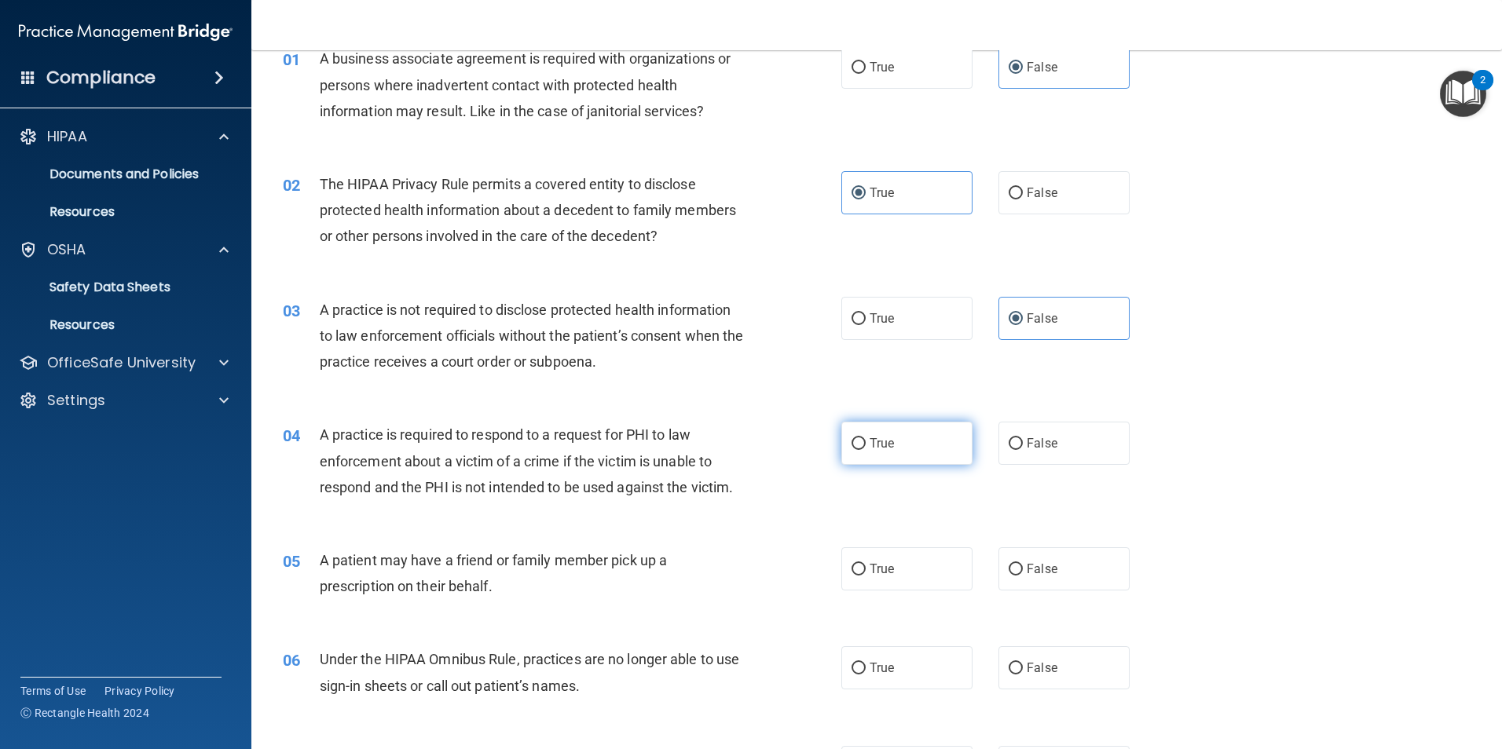
radio input "true"
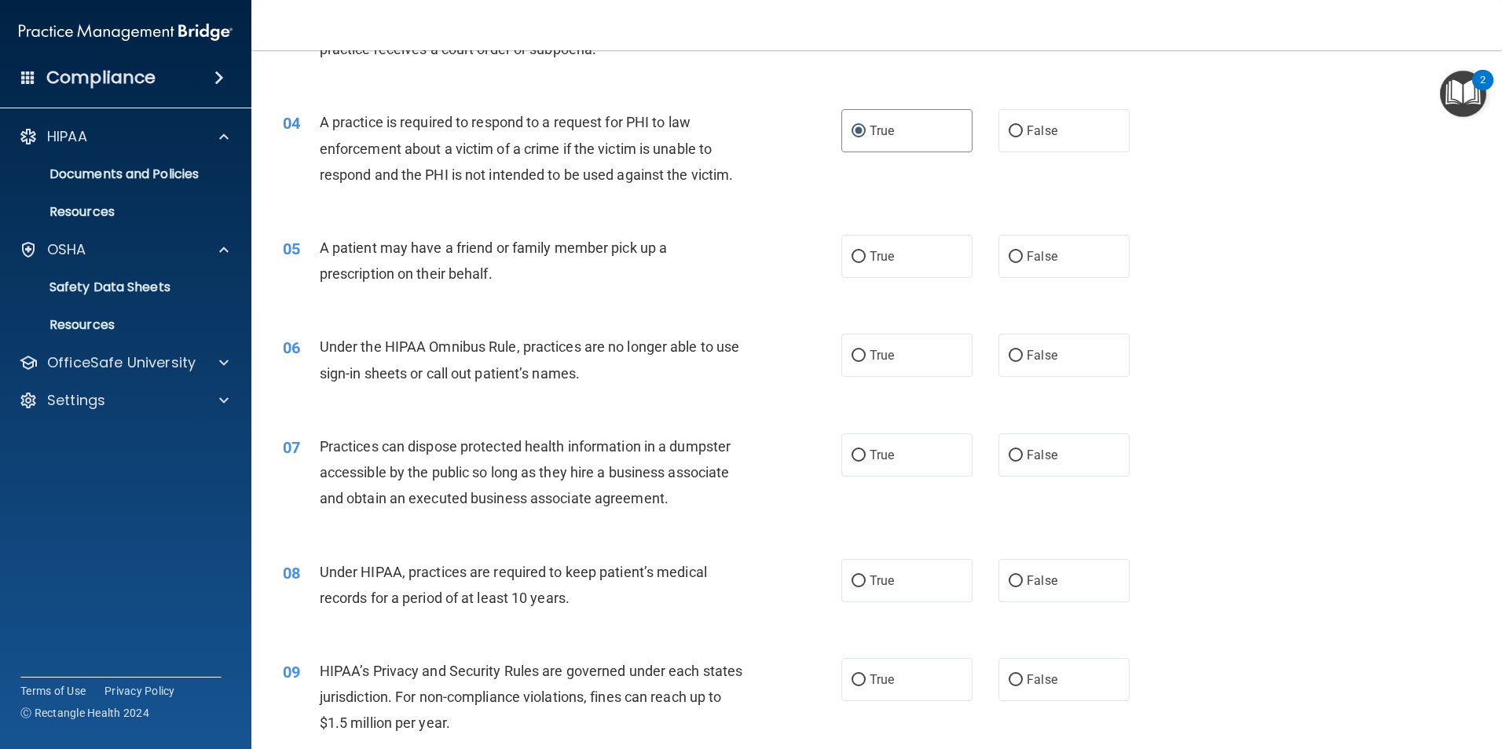
scroll to position [393, 0]
click at [902, 251] on label "True" at bounding box center [906, 254] width 131 height 43
click at [866, 251] on input "True" at bounding box center [858, 256] width 14 height 12
radio input "true"
click at [1067, 342] on label "False" at bounding box center [1063, 353] width 131 height 43
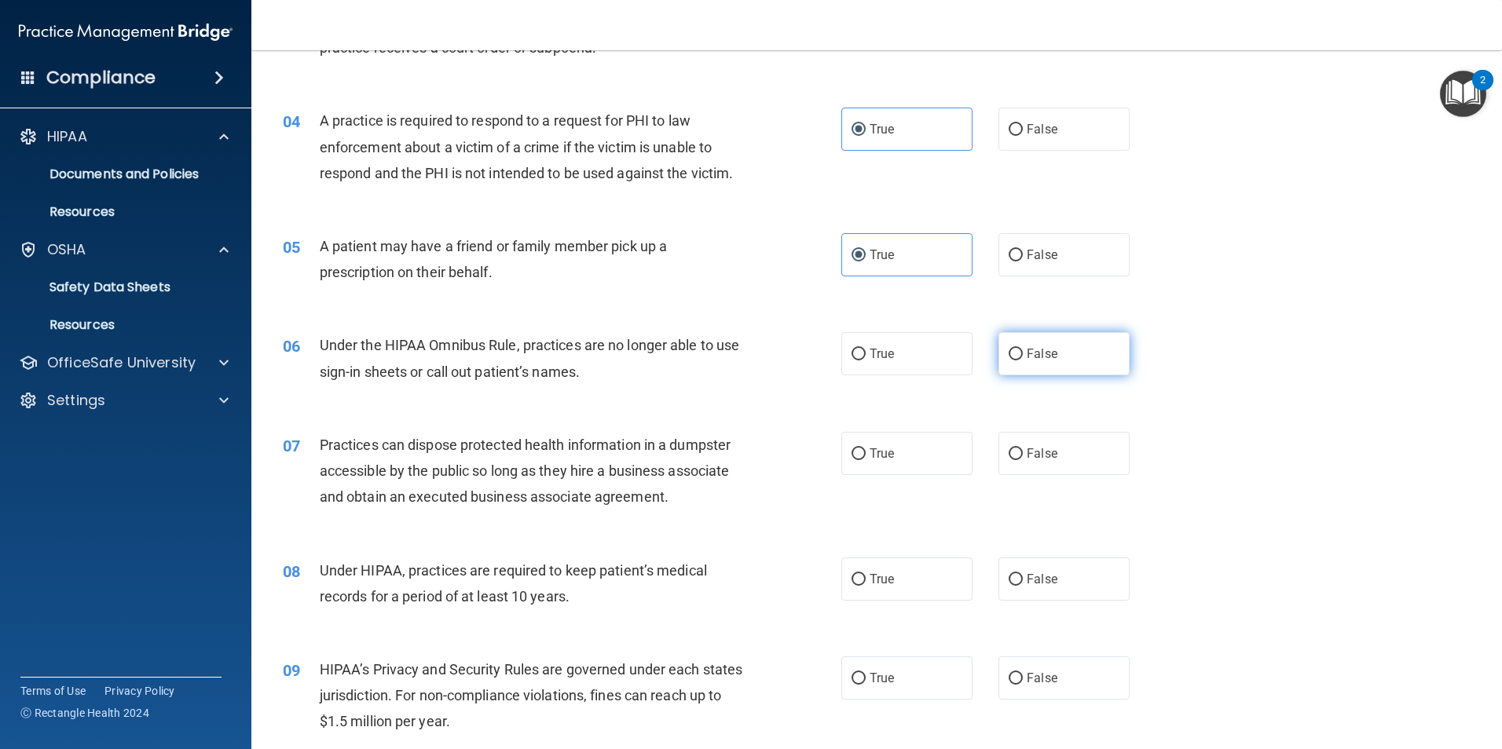
click at [1023, 349] on input "False" at bounding box center [1015, 355] width 14 height 12
radio input "true"
click at [893, 444] on label "True" at bounding box center [906, 453] width 131 height 43
click at [866, 448] on input "True" at bounding box center [858, 454] width 14 height 12
radio input "true"
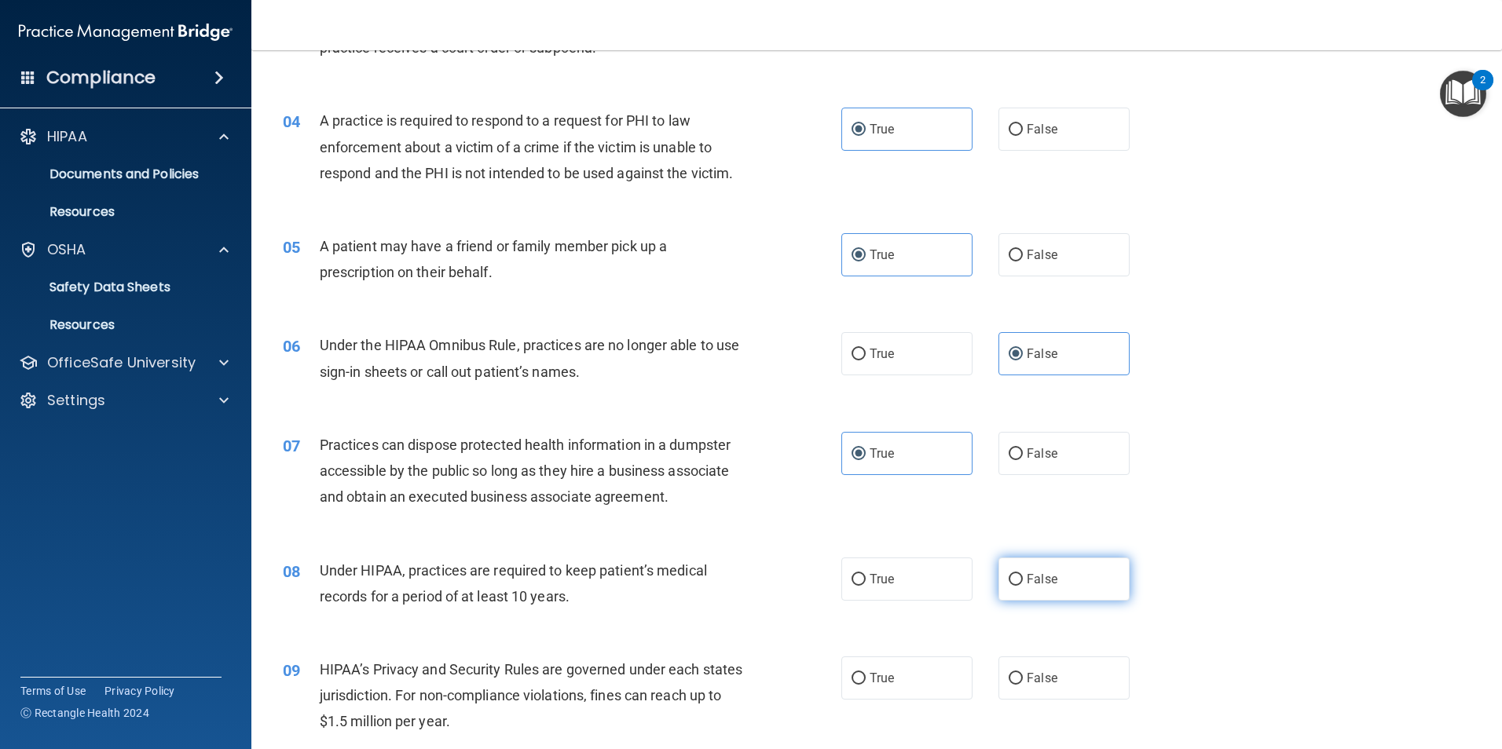
click at [1074, 584] on label "False" at bounding box center [1063, 579] width 131 height 43
click at [1023, 584] on input "False" at bounding box center [1015, 580] width 14 height 12
radio input "true"
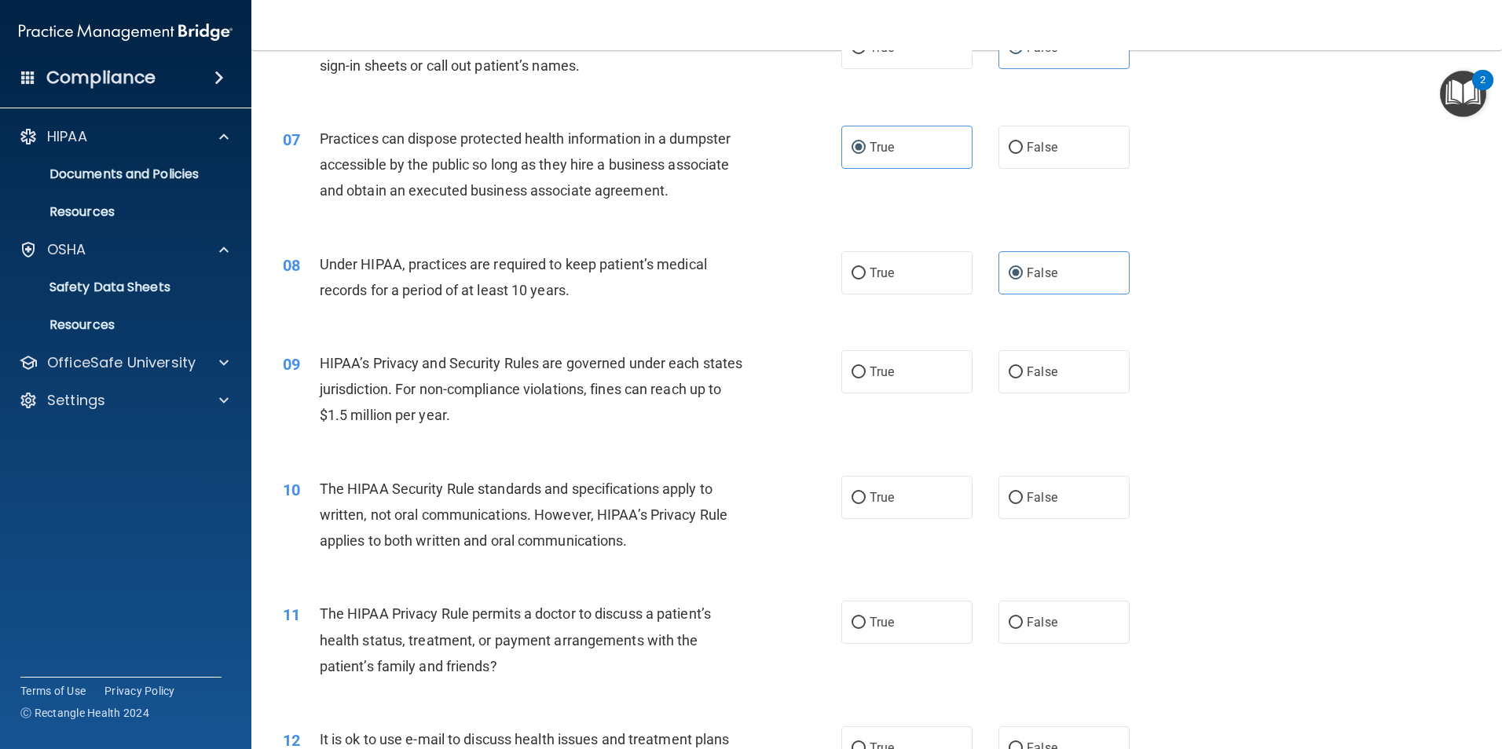
scroll to position [864, 0]
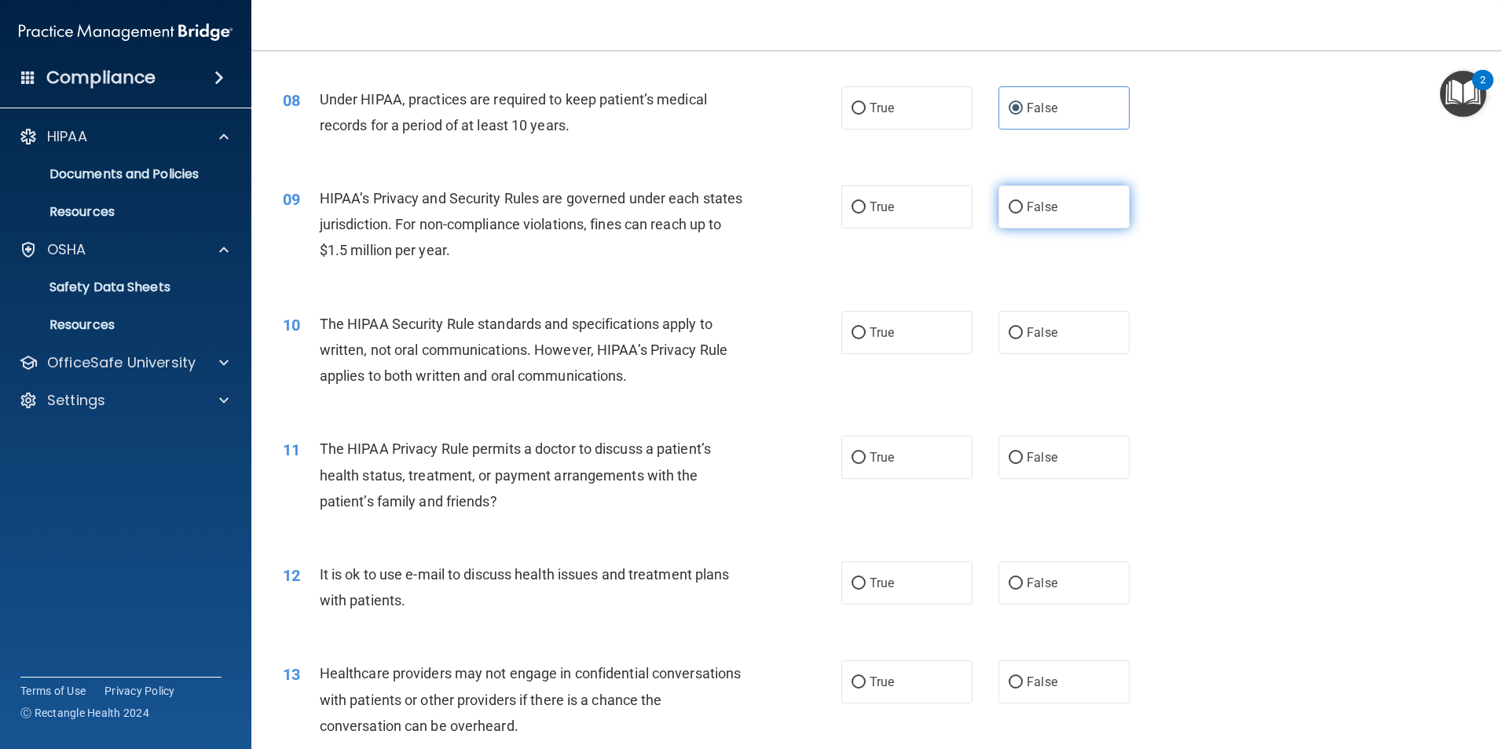
click at [1047, 199] on label "False" at bounding box center [1063, 206] width 131 height 43
click at [1023, 202] on input "False" at bounding box center [1015, 208] width 14 height 12
radio input "true"
click at [907, 337] on label "True" at bounding box center [906, 332] width 131 height 43
click at [866, 337] on input "True" at bounding box center [858, 334] width 14 height 12
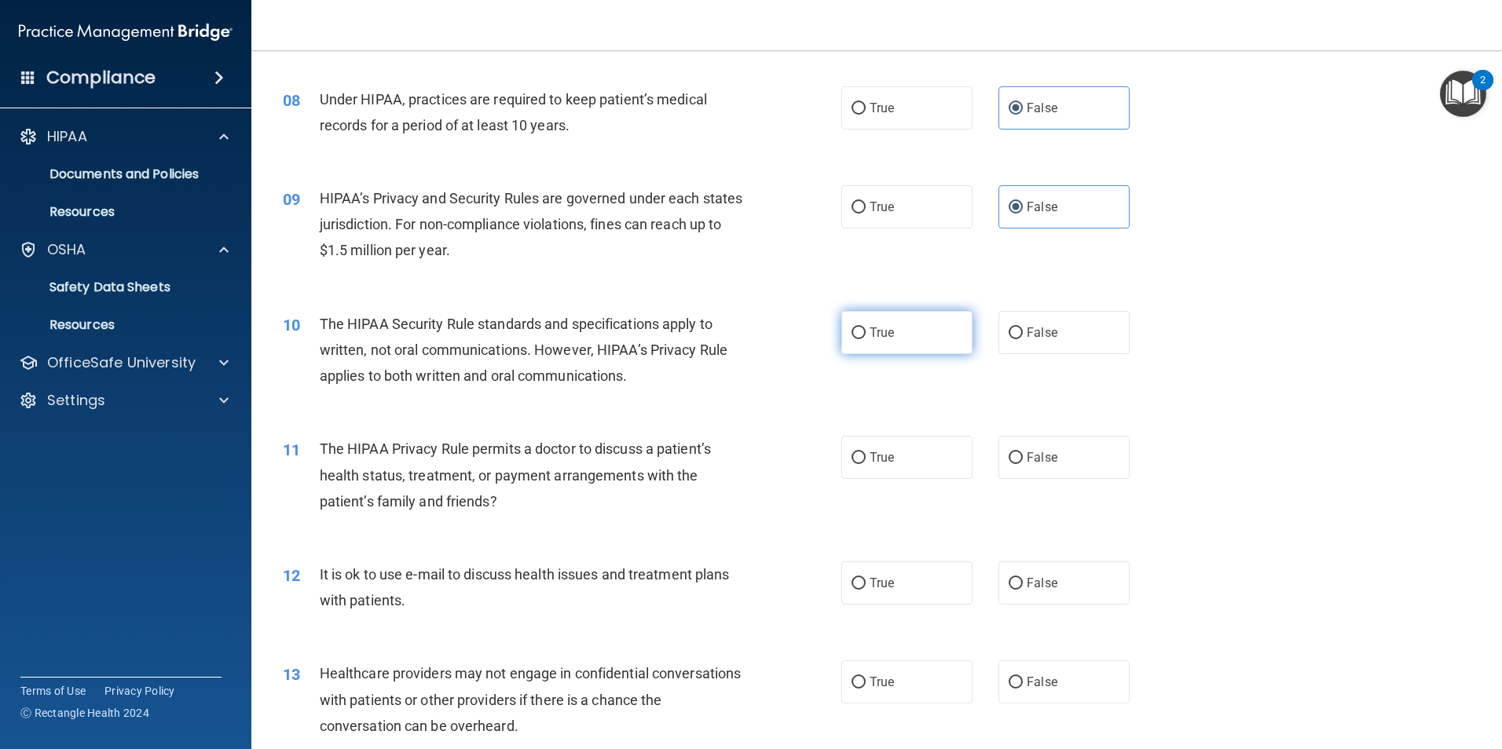
radio input "true"
click at [1044, 458] on span "False" at bounding box center [1042, 457] width 31 height 15
click at [1023, 458] on input "False" at bounding box center [1015, 458] width 14 height 12
radio input "true"
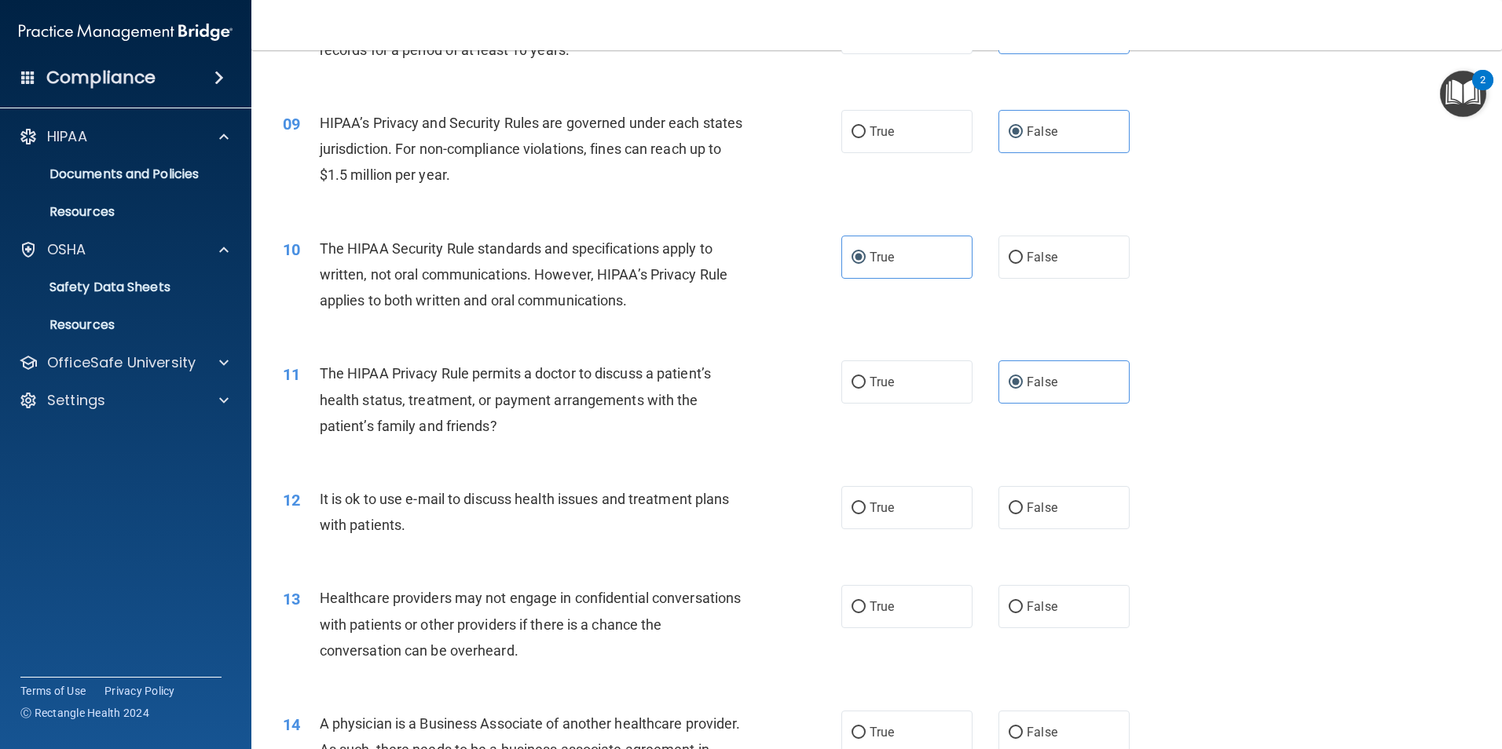
scroll to position [1100, 0]
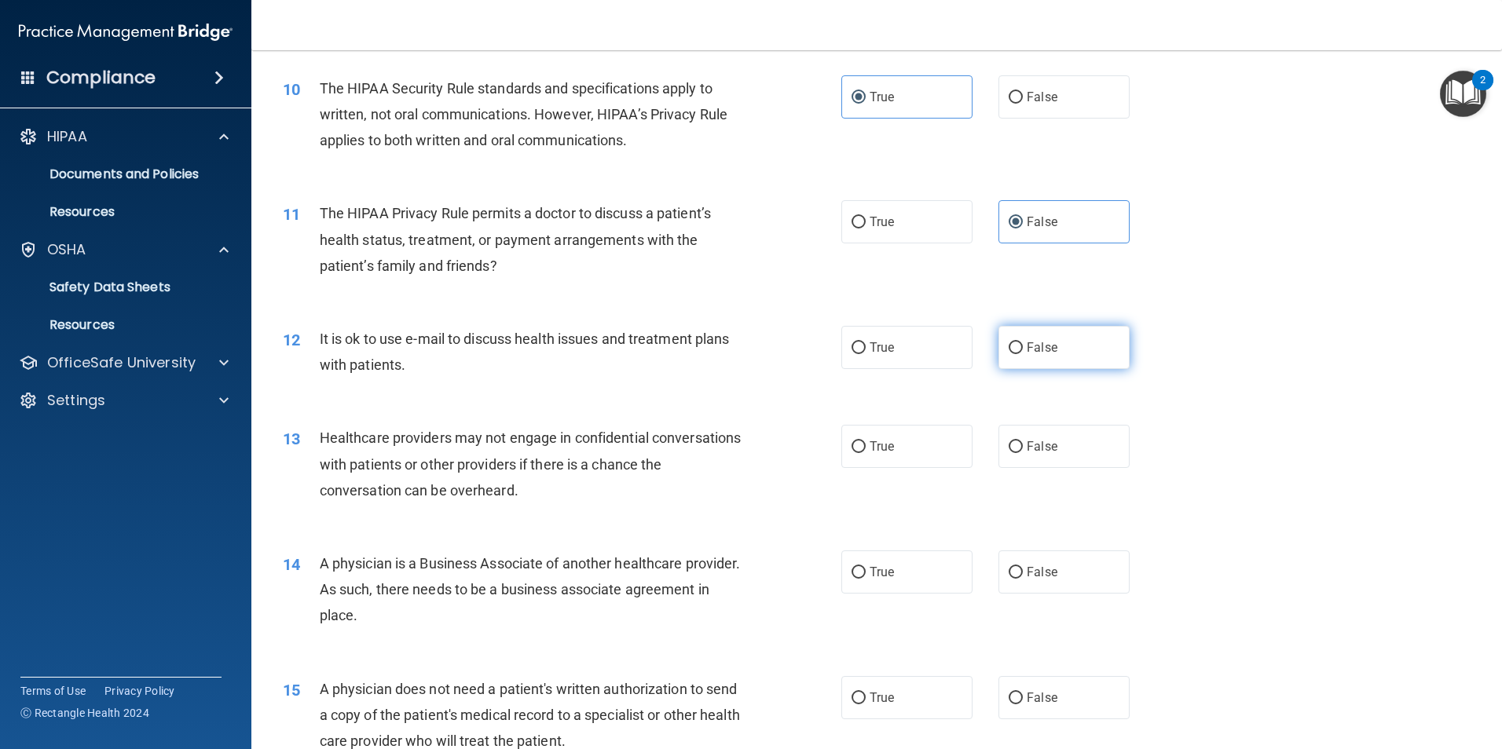
click at [1071, 353] on label "False" at bounding box center [1063, 347] width 131 height 43
click at [1023, 353] on input "False" at bounding box center [1015, 348] width 14 height 12
radio input "true"
click at [922, 449] on label "True" at bounding box center [906, 446] width 131 height 43
click at [866, 449] on input "True" at bounding box center [858, 447] width 14 height 12
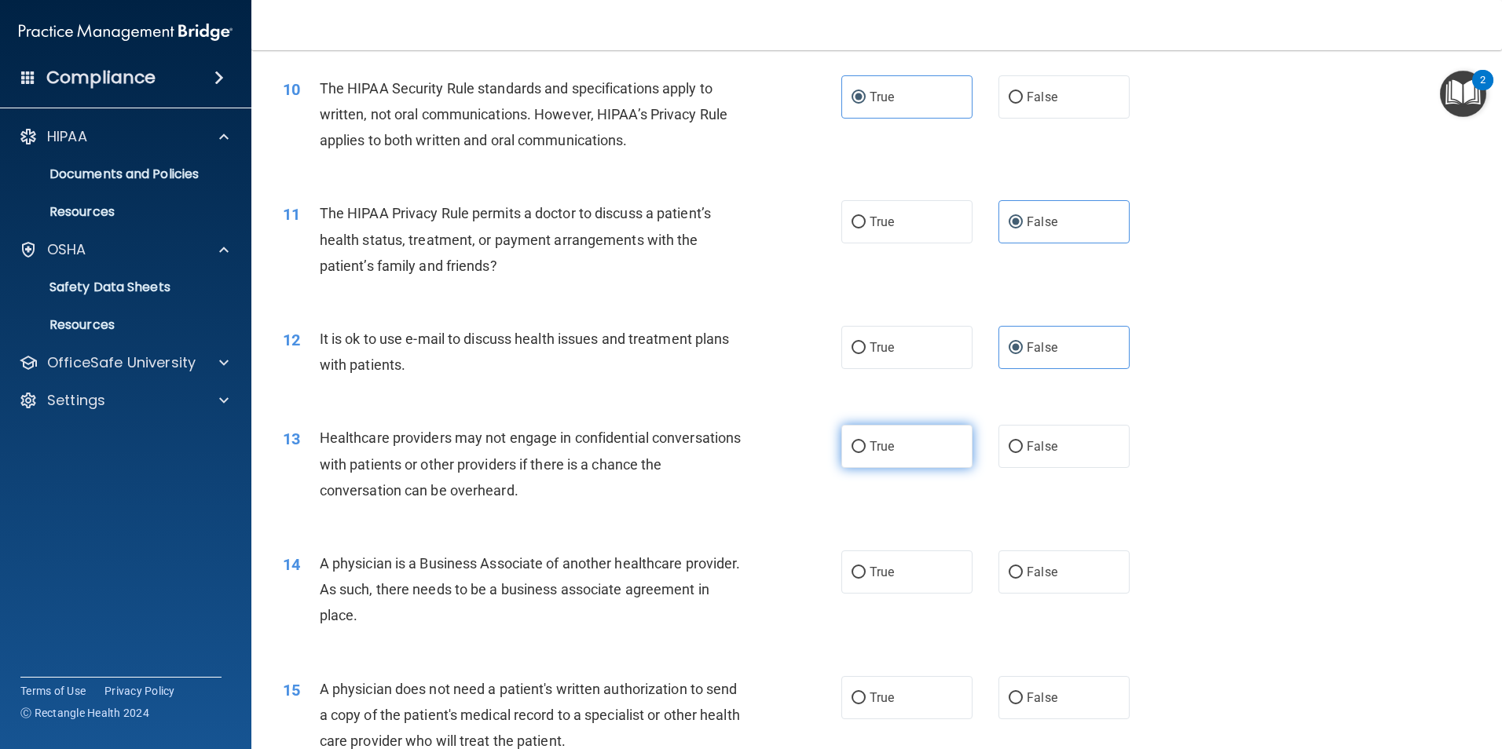
radio input "true"
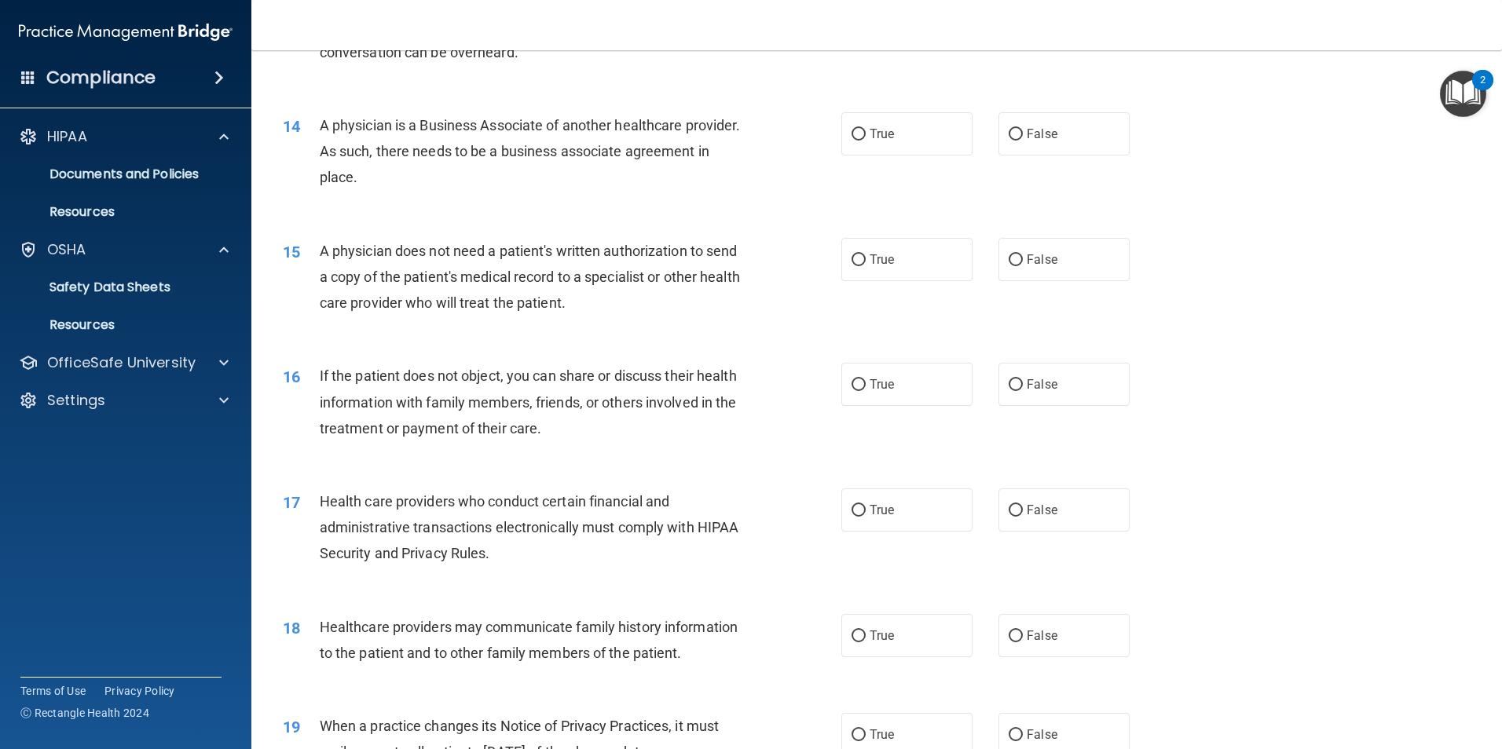
scroll to position [1571, 0]
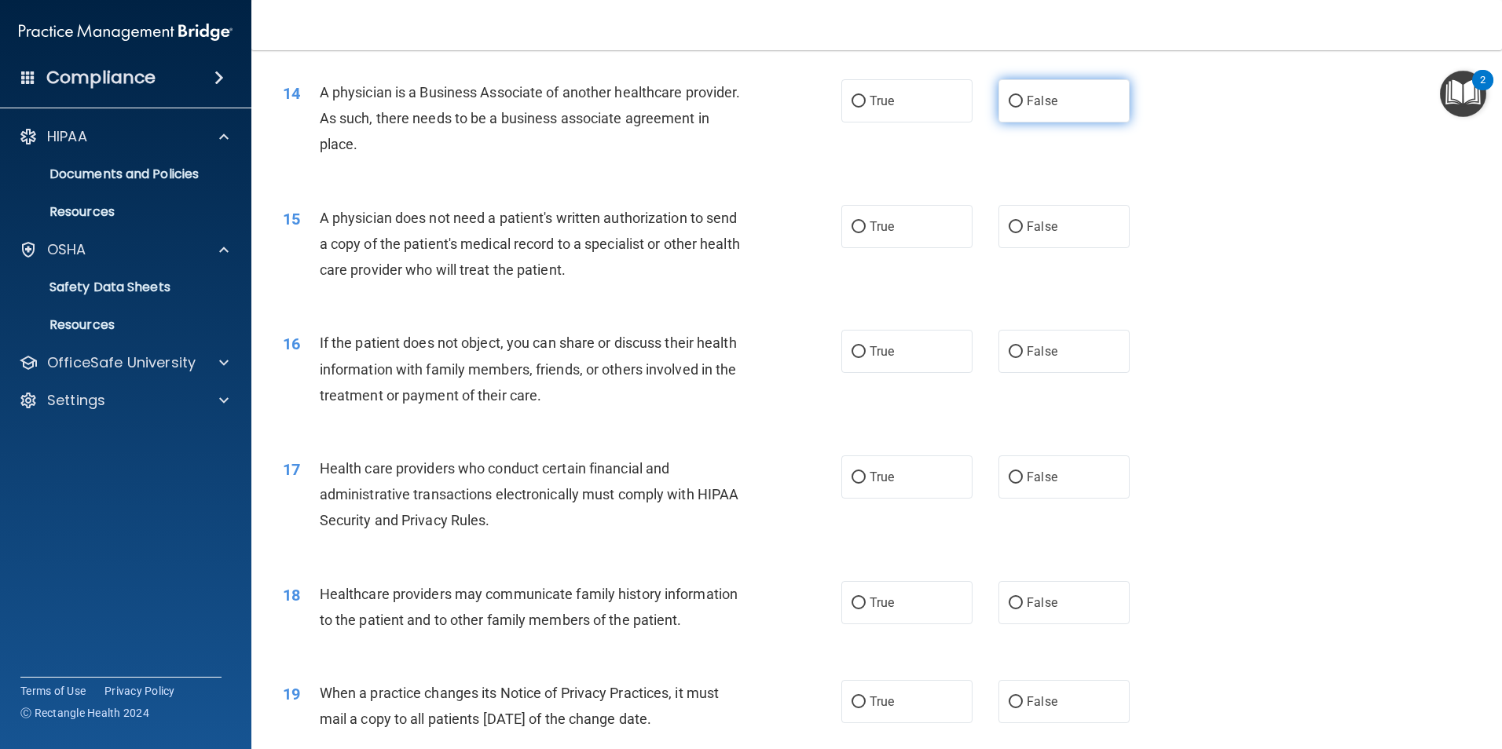
click at [1066, 111] on label "False" at bounding box center [1063, 100] width 131 height 43
click at [1023, 108] on input "False" at bounding box center [1015, 102] width 14 height 12
radio input "true"
click at [1053, 231] on label "False" at bounding box center [1063, 226] width 131 height 43
click at [1023, 231] on input "False" at bounding box center [1015, 227] width 14 height 12
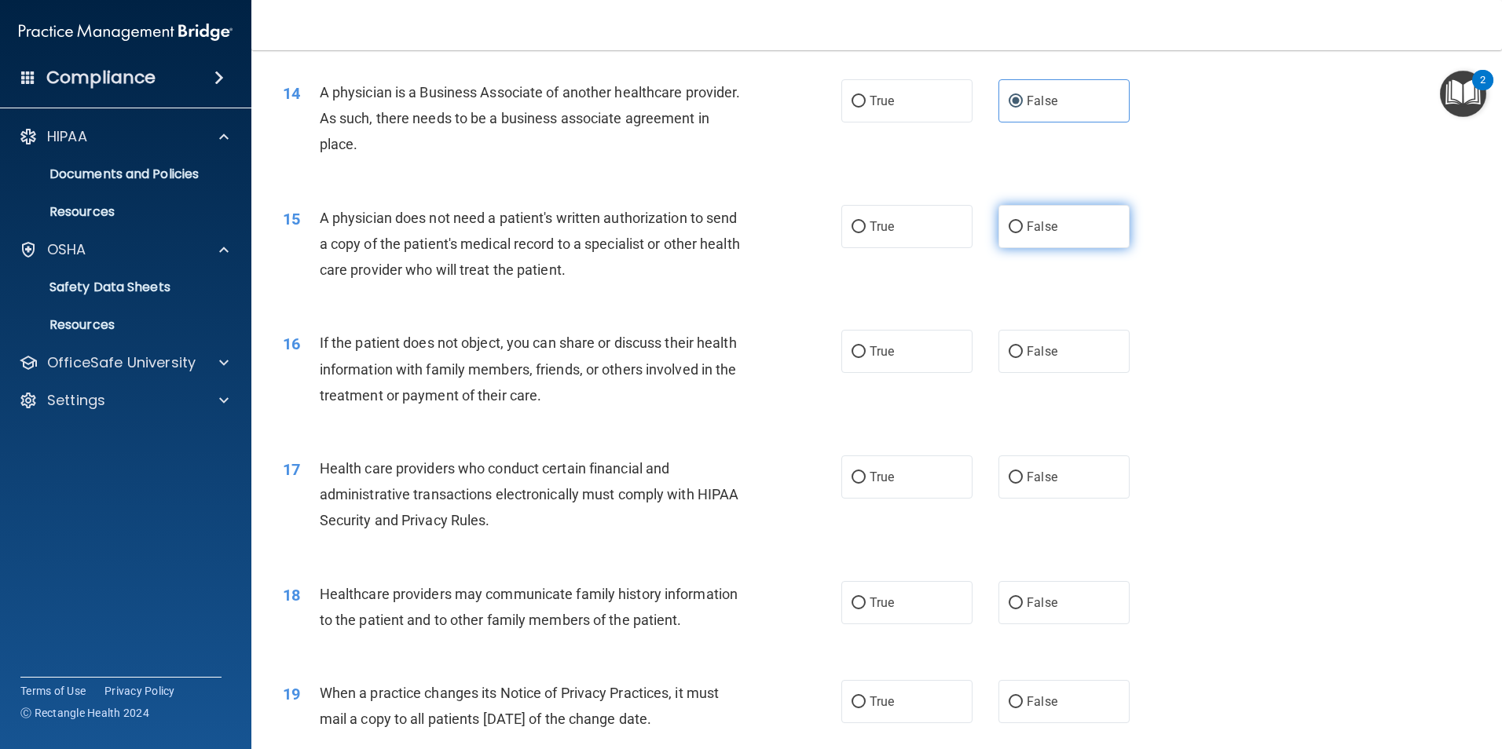
radio input "true"
click at [1042, 353] on span "False" at bounding box center [1042, 351] width 31 height 15
click at [1023, 353] on input "False" at bounding box center [1015, 352] width 14 height 12
radio input "true"
click at [920, 358] on label "True" at bounding box center [906, 351] width 131 height 43
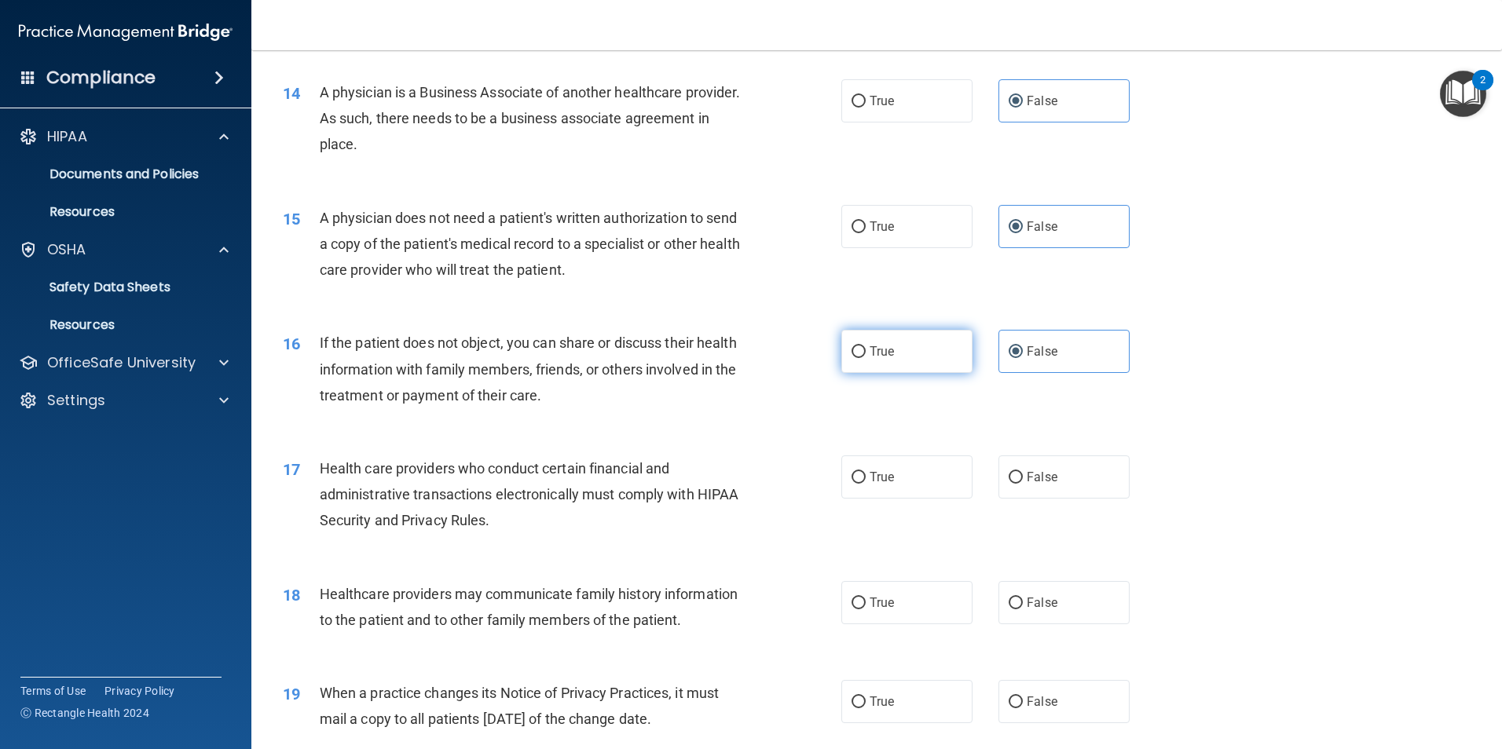
click at [866, 358] on input "True" at bounding box center [858, 352] width 14 height 12
radio input "true"
radio input "false"
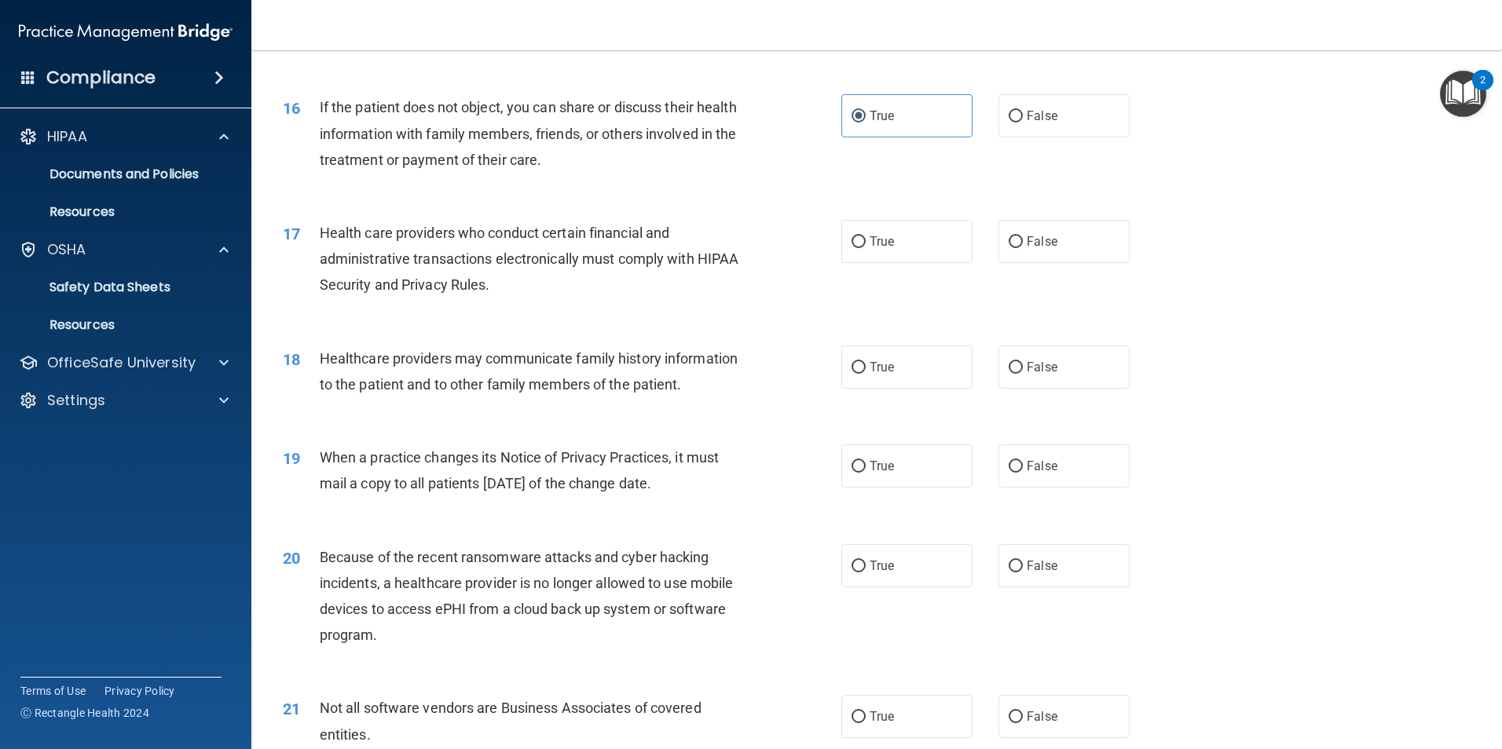
scroll to position [1885, 0]
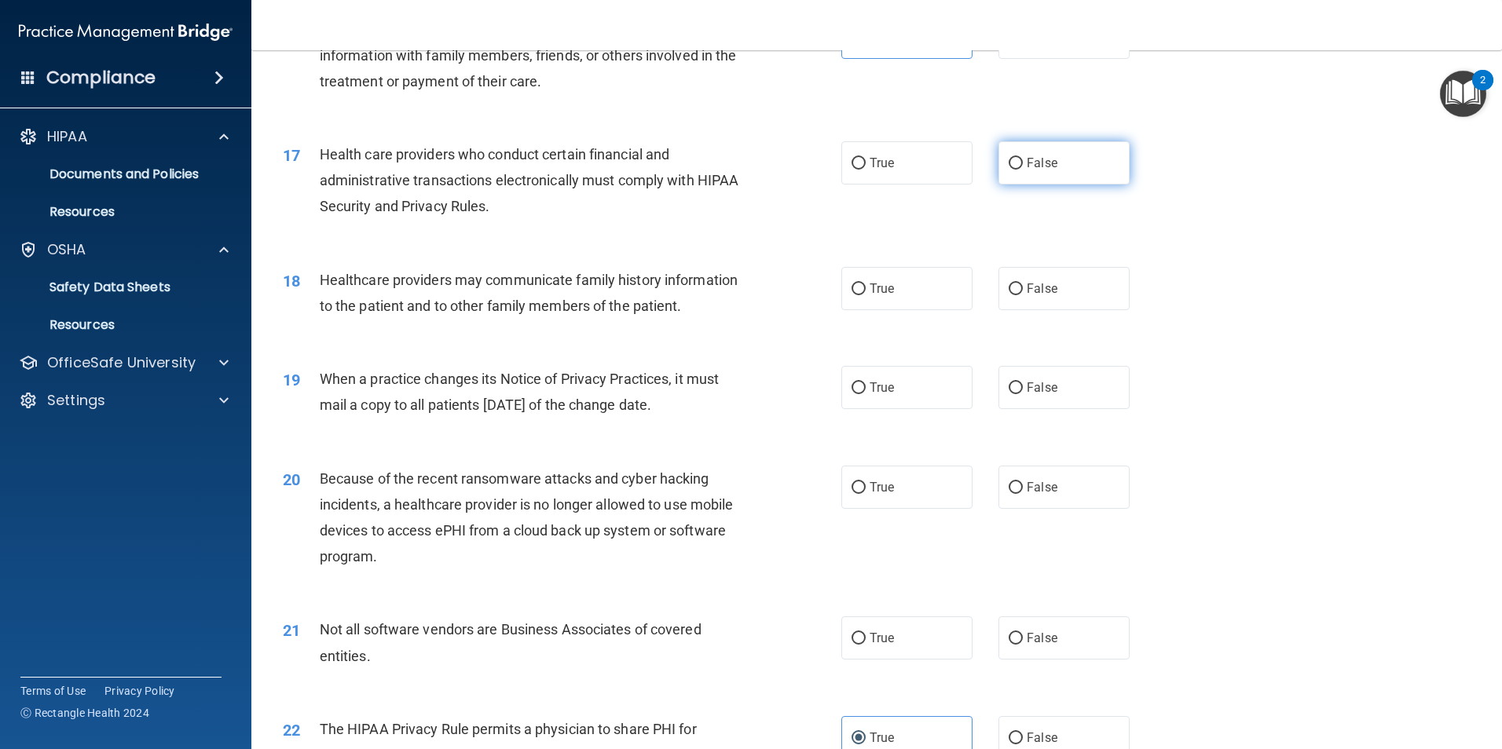
click at [1049, 162] on span "False" at bounding box center [1042, 163] width 31 height 15
click at [1023, 162] on input "False" at bounding box center [1015, 164] width 14 height 12
radio input "true"
click at [1039, 288] on span "False" at bounding box center [1042, 288] width 31 height 15
click at [1023, 288] on input "False" at bounding box center [1015, 290] width 14 height 12
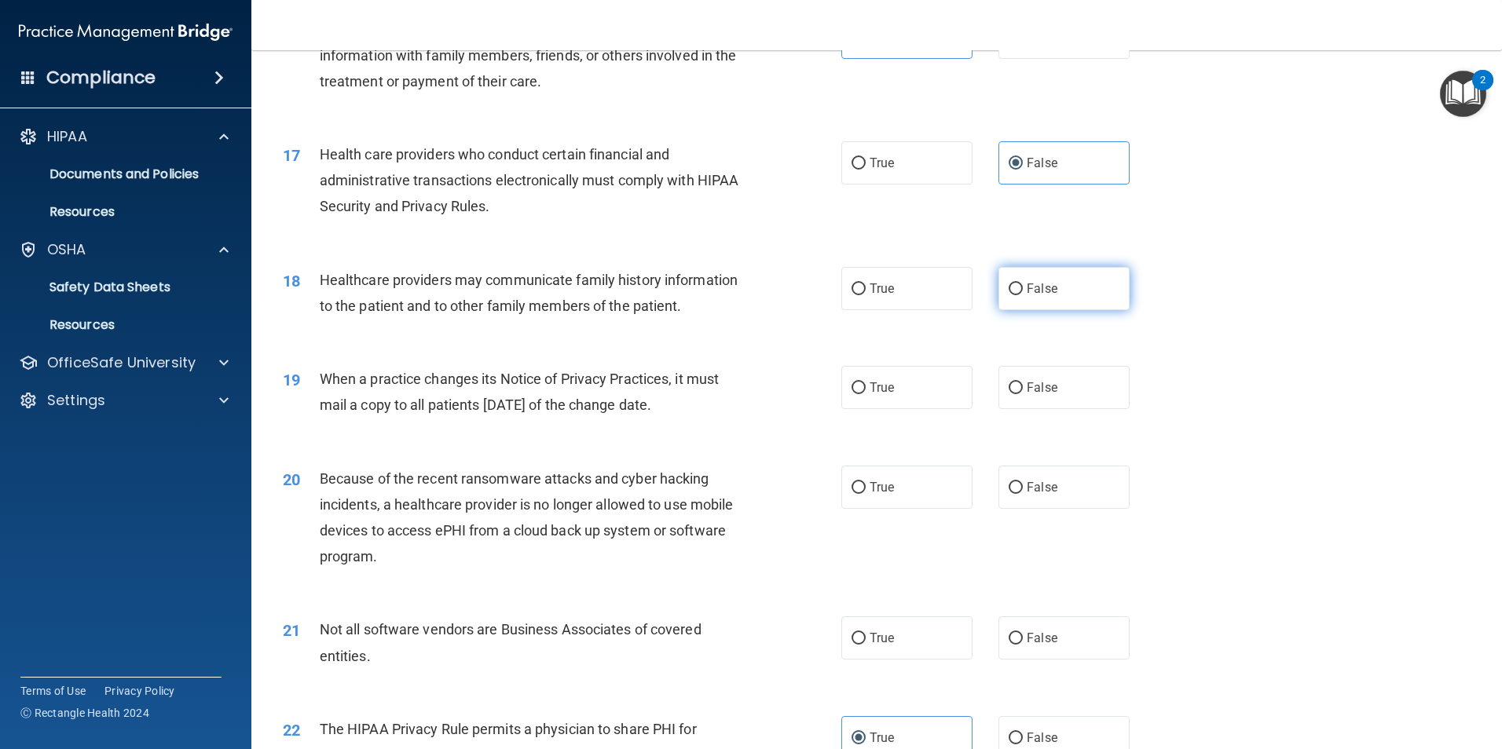
radio input "true"
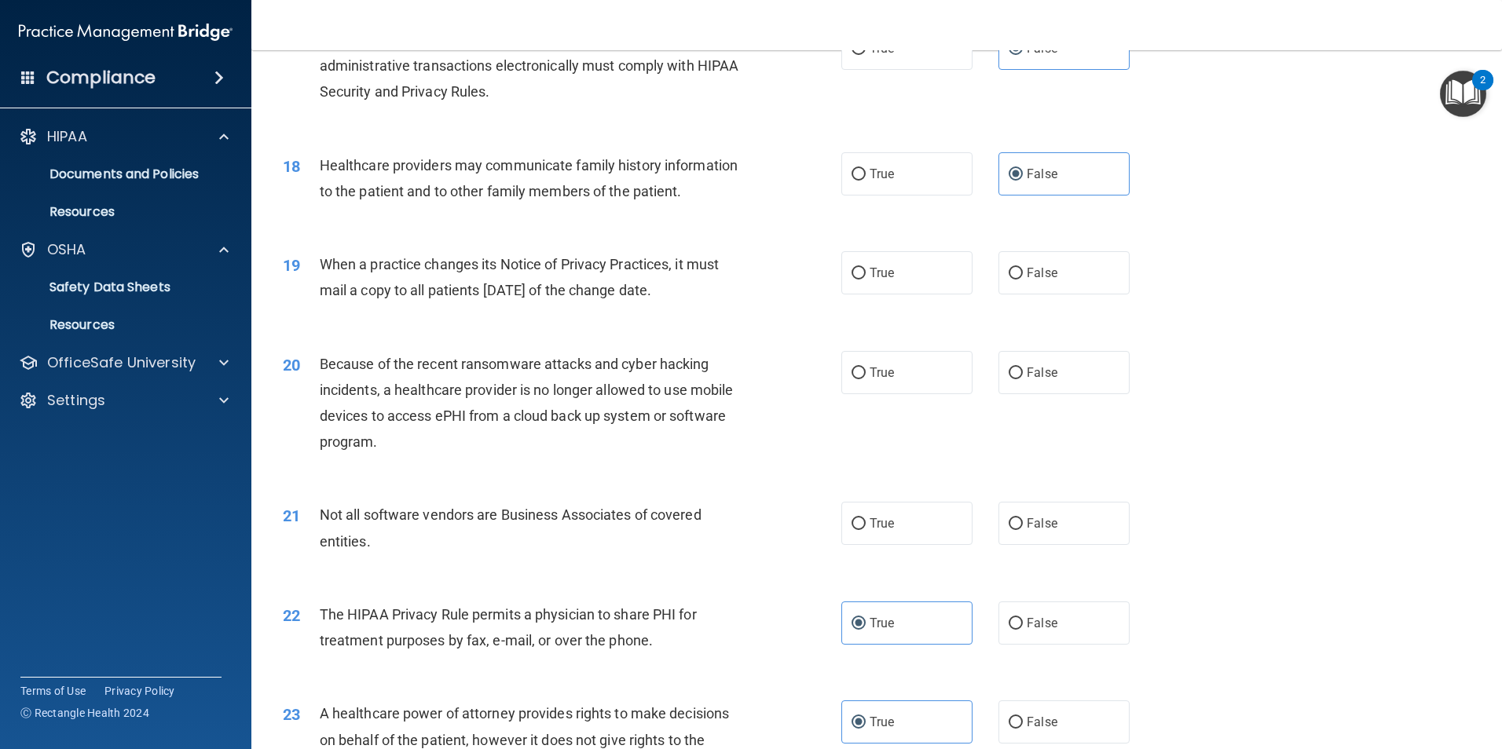
scroll to position [2042, 0]
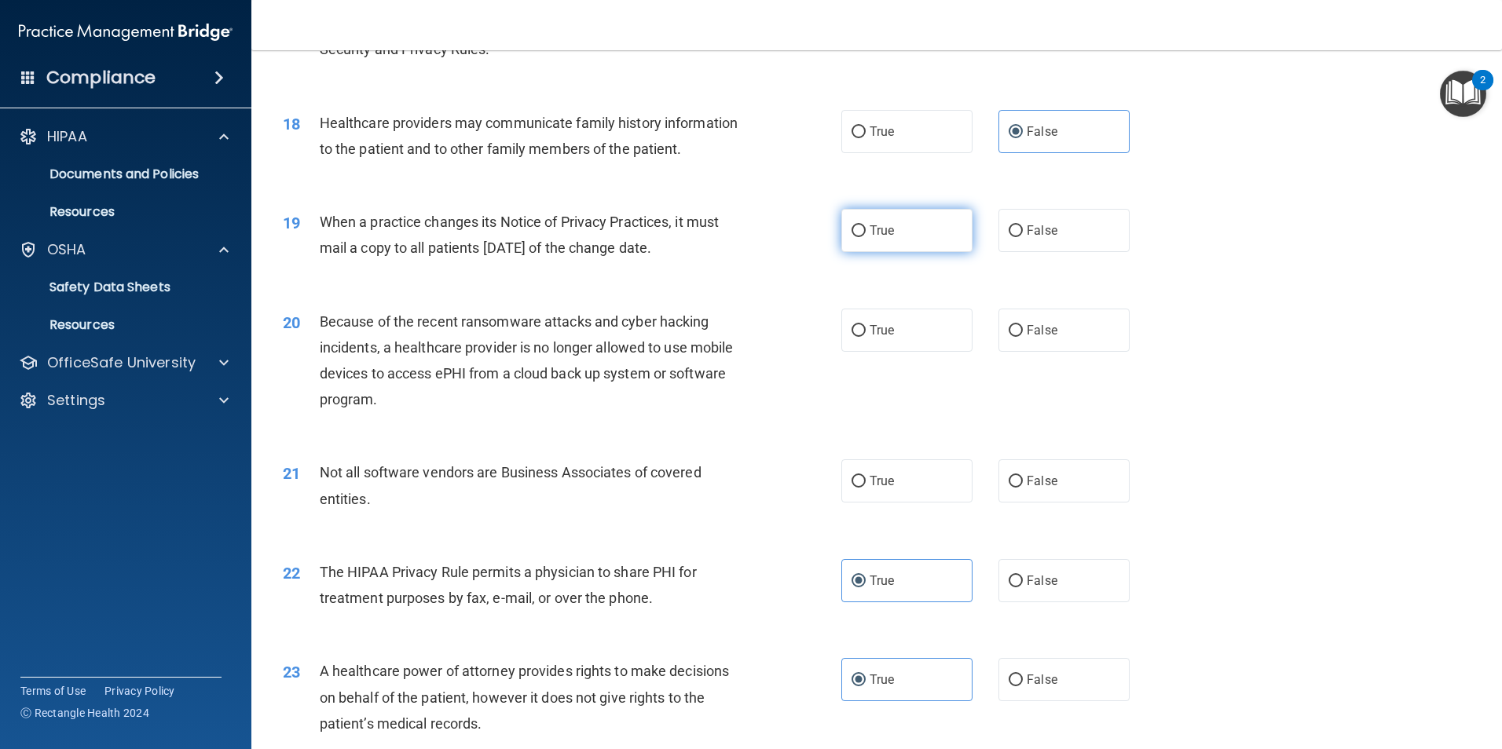
click at [894, 241] on label "True" at bounding box center [906, 230] width 131 height 43
click at [866, 237] on input "True" at bounding box center [858, 231] width 14 height 12
radio input "true"
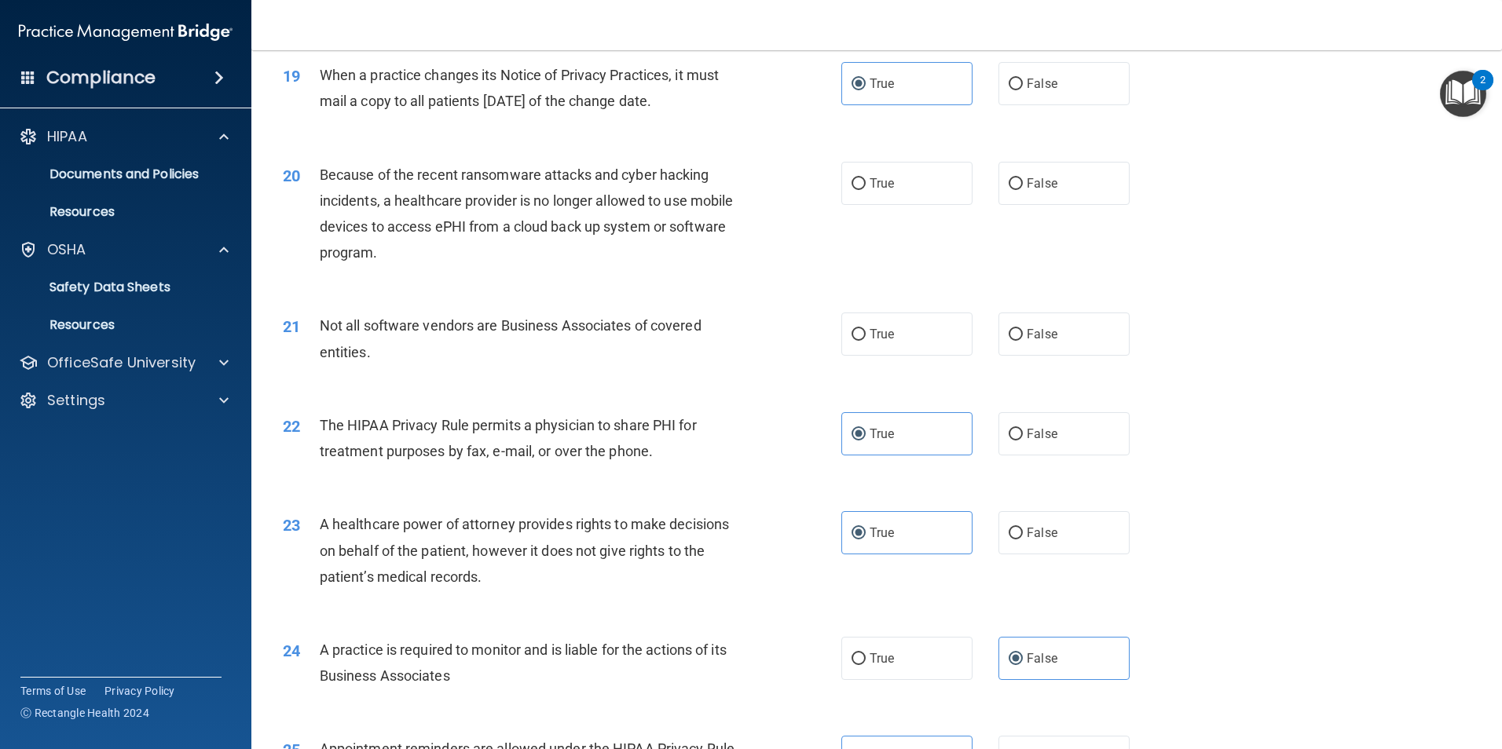
scroll to position [2199, 0]
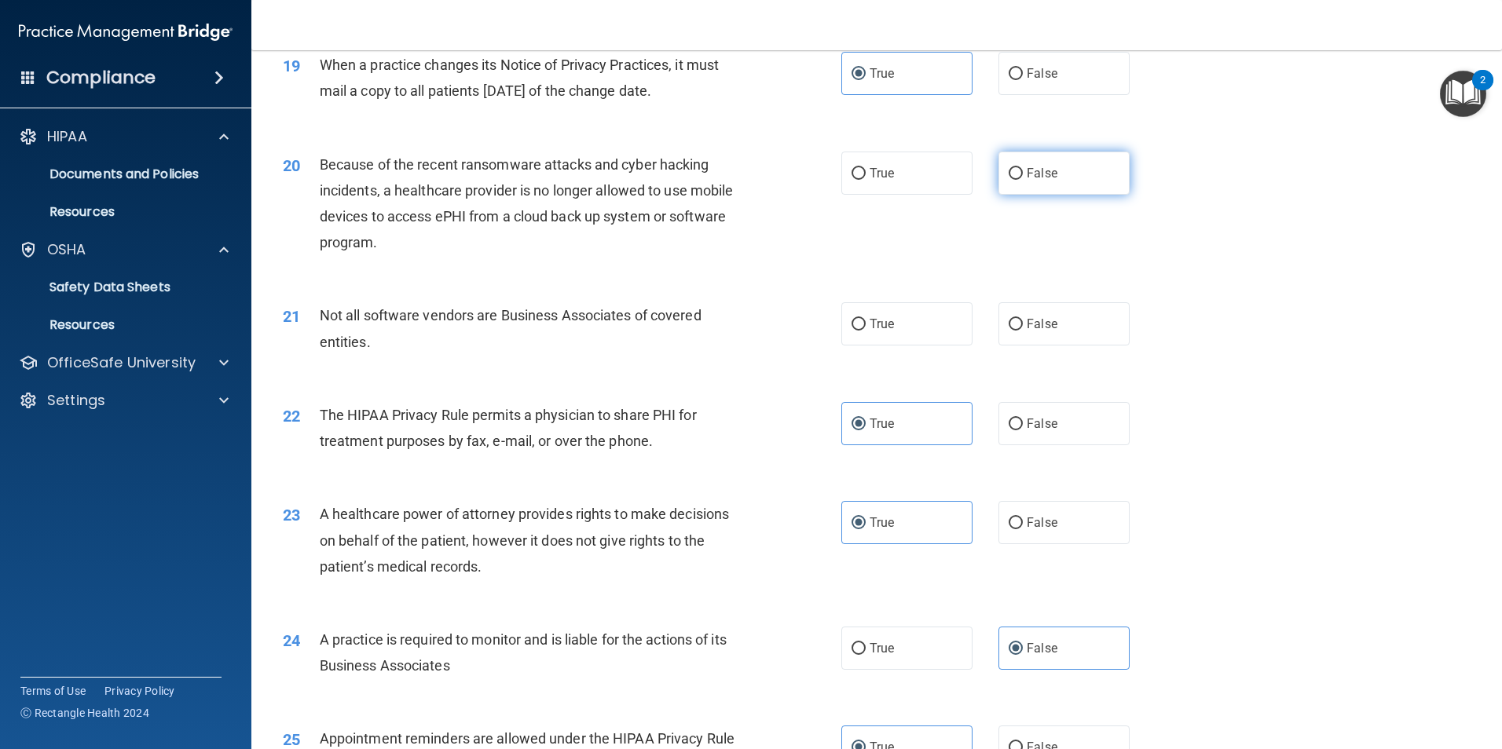
click at [1063, 182] on label "False" at bounding box center [1063, 173] width 131 height 43
click at [1023, 180] on input "False" at bounding box center [1015, 174] width 14 height 12
radio input "true"
click at [905, 317] on label "True" at bounding box center [906, 323] width 131 height 43
click at [866, 319] on input "True" at bounding box center [858, 325] width 14 height 12
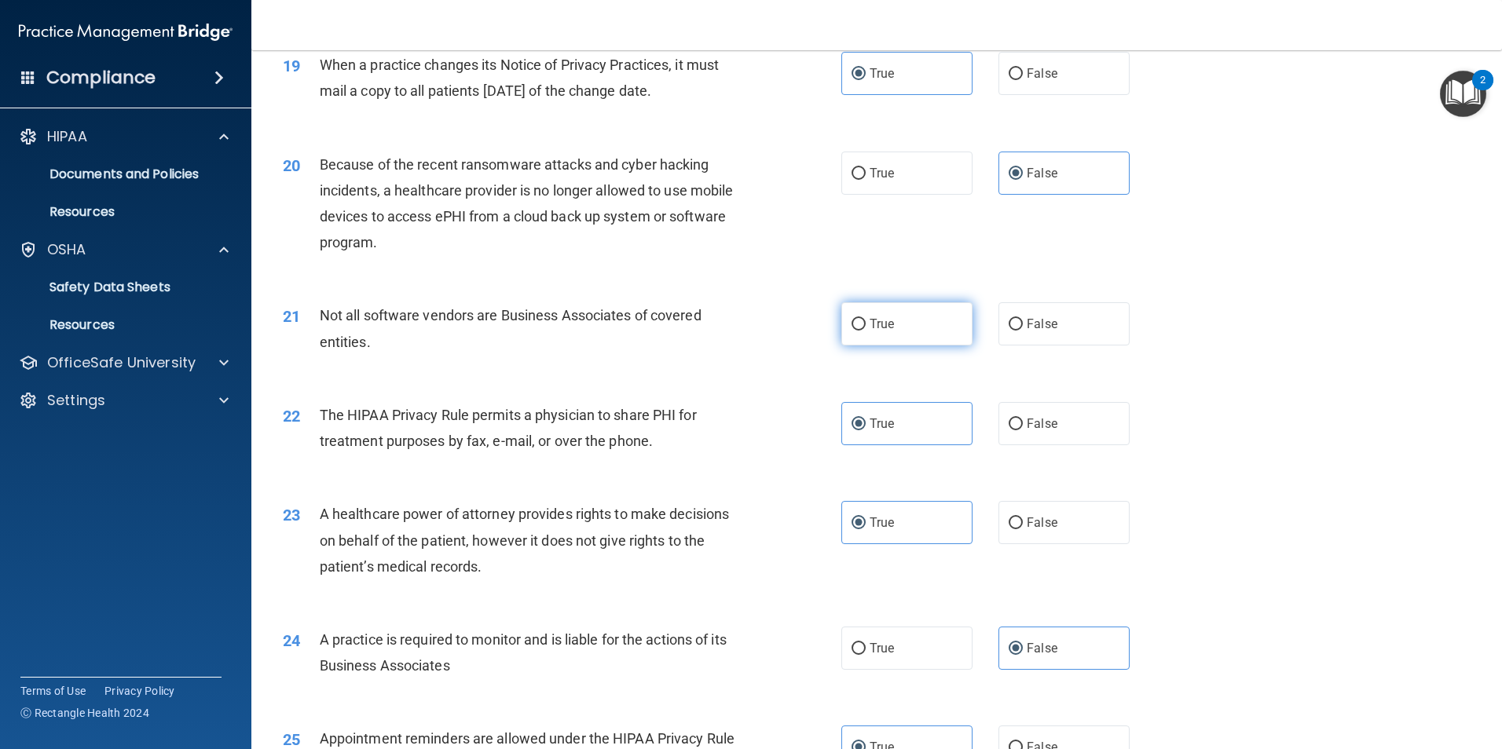
radio input "true"
click at [1058, 434] on label "False" at bounding box center [1063, 423] width 131 height 43
click at [1023, 430] on input "False" at bounding box center [1015, 425] width 14 height 12
radio input "true"
radio input "false"
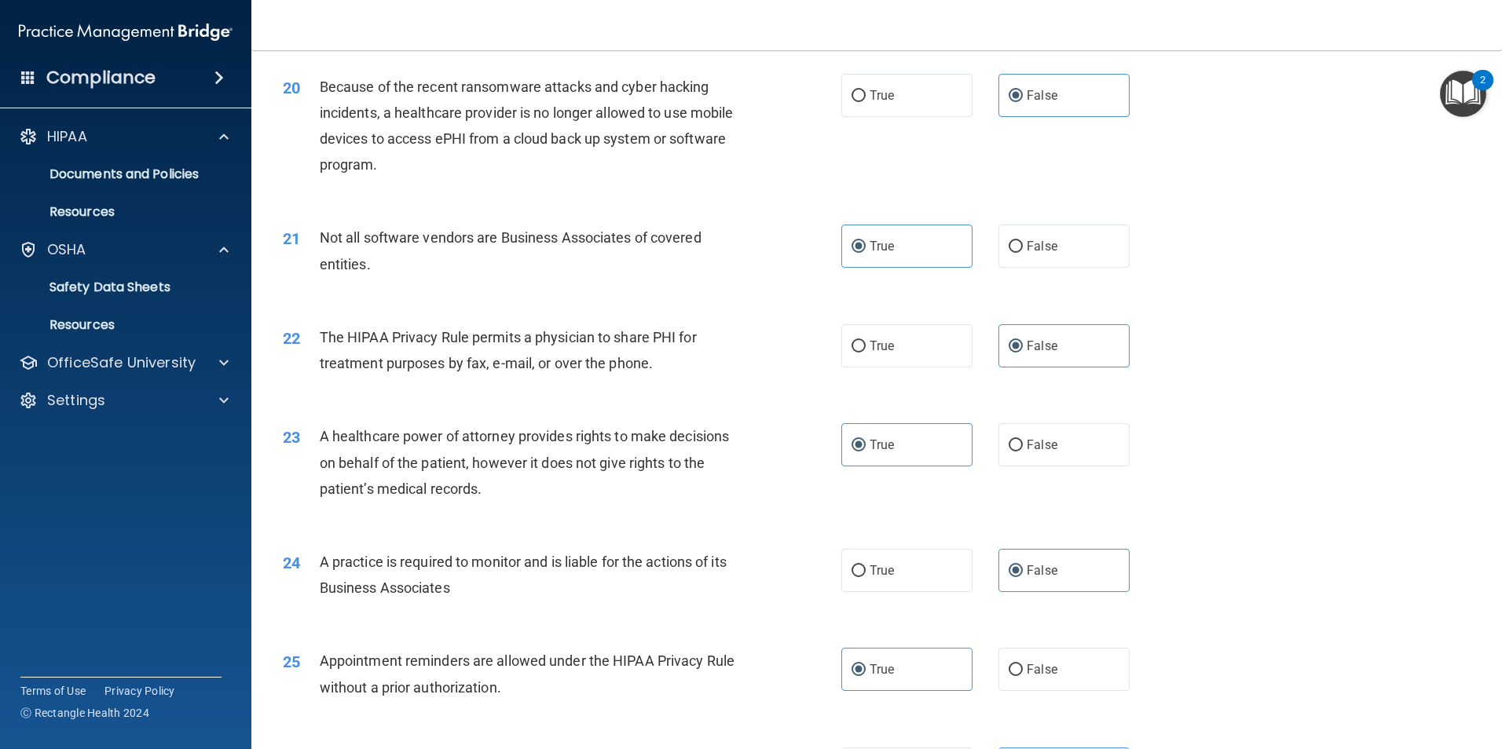
scroll to position [2278, 0]
click at [1069, 449] on label "False" at bounding box center [1063, 444] width 131 height 43
click at [1023, 449] on input "False" at bounding box center [1015, 445] width 14 height 12
radio input "true"
radio input "false"
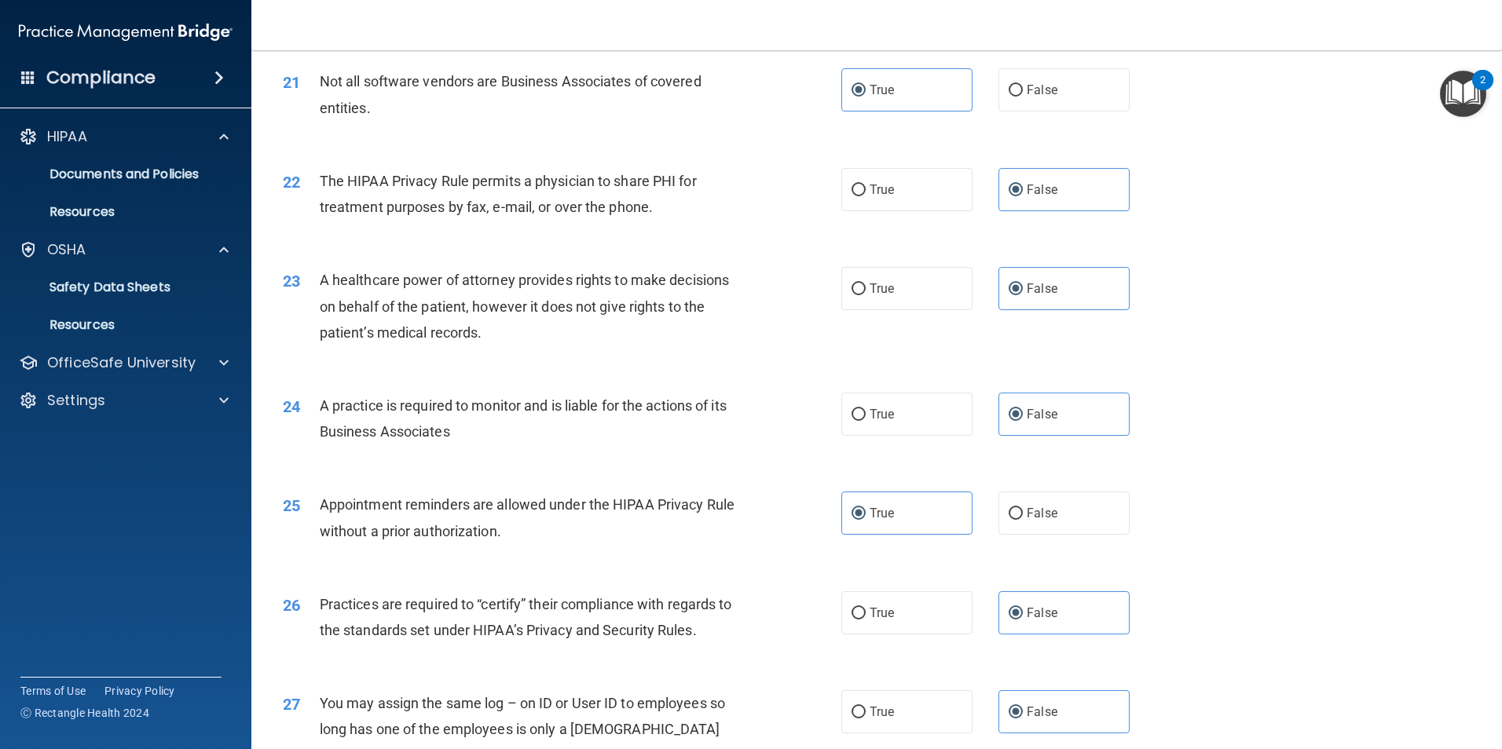
scroll to position [2435, 0]
click at [899, 415] on label "True" at bounding box center [906, 412] width 131 height 43
click at [866, 415] on input "True" at bounding box center [858, 414] width 14 height 12
radio input "true"
radio input "false"
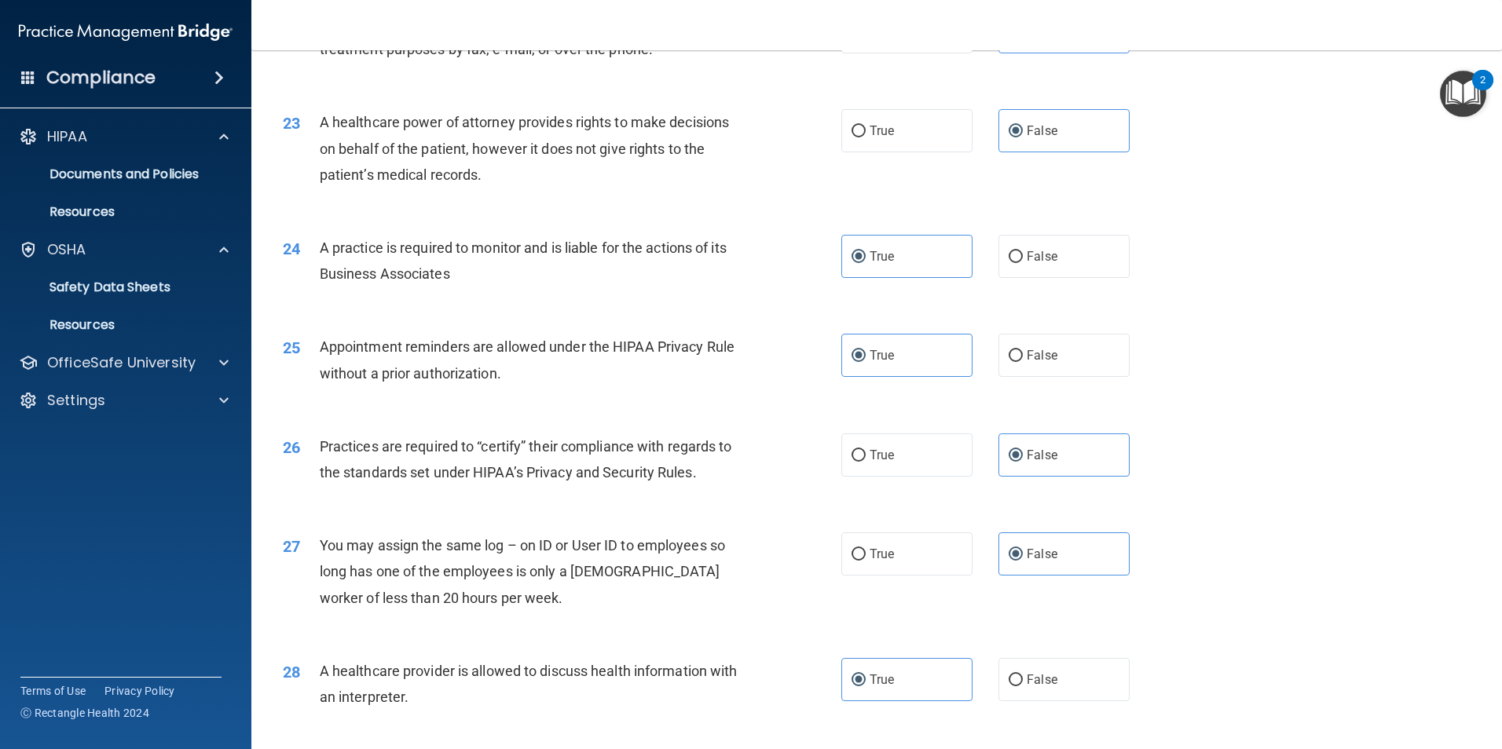
scroll to position [2592, 0]
click at [889, 463] on label "True" at bounding box center [906, 454] width 131 height 43
click at [866, 461] on input "True" at bounding box center [858, 455] width 14 height 12
radio input "true"
radio input "false"
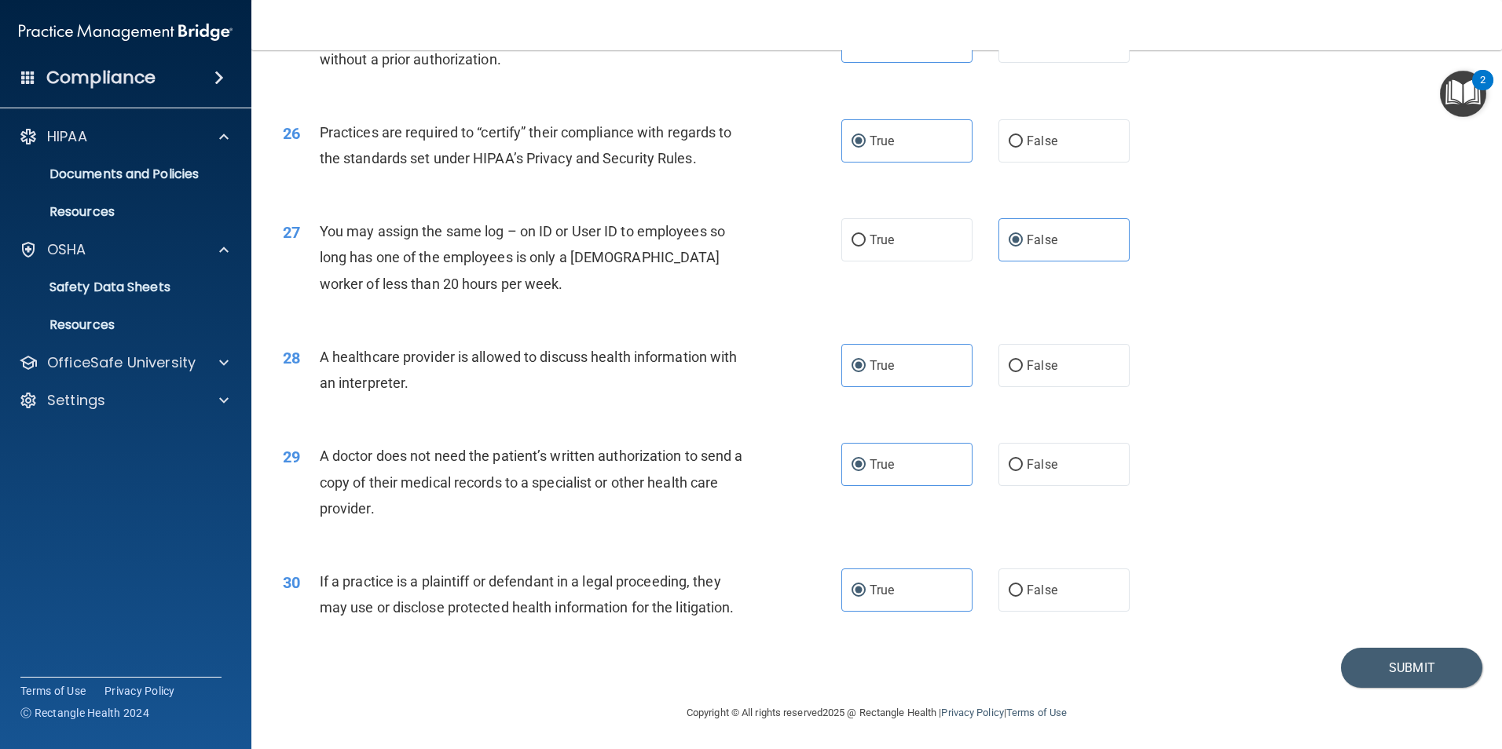
scroll to position [2906, 0]
click at [1029, 365] on span "False" at bounding box center [1042, 364] width 31 height 15
click at [1023, 365] on input "False" at bounding box center [1015, 366] width 14 height 12
radio input "true"
radio input "false"
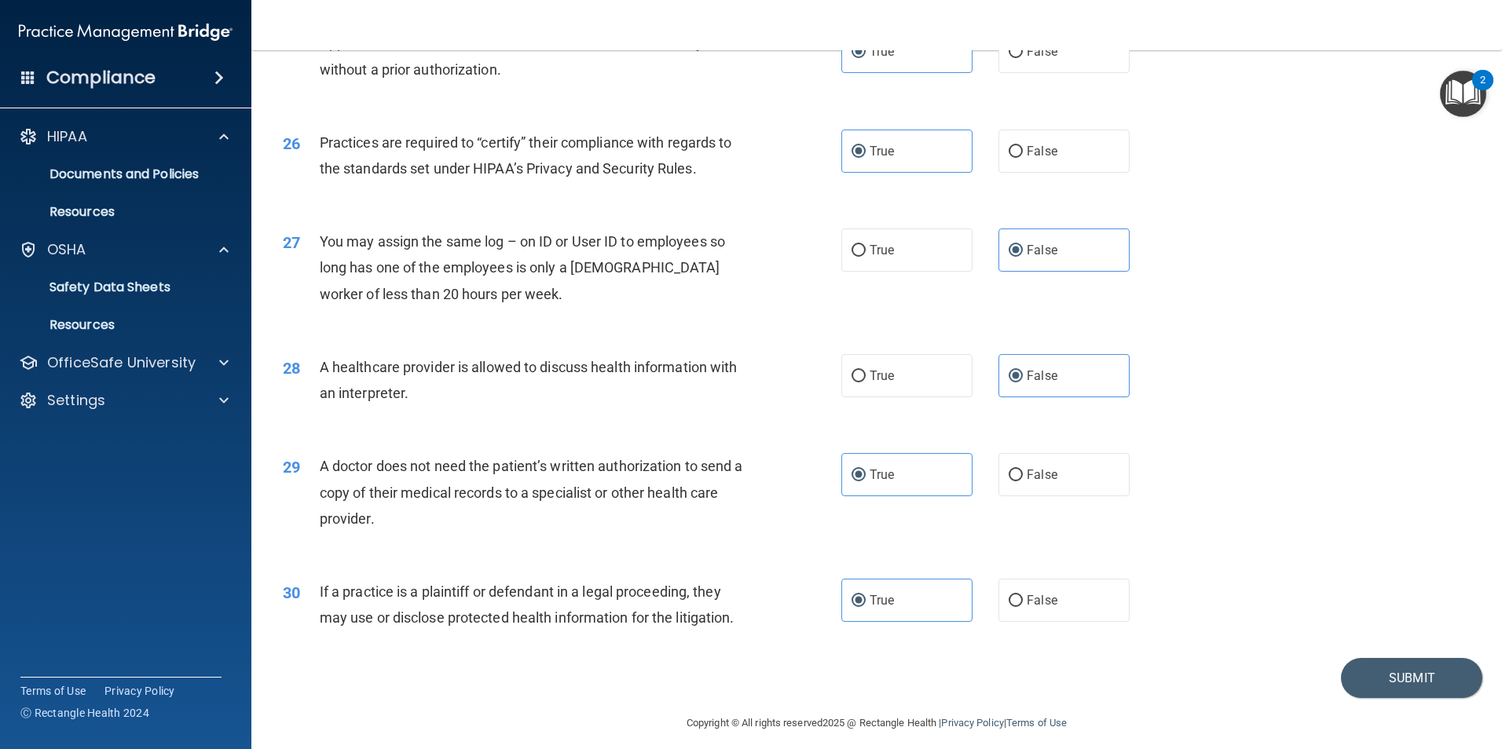
scroll to position [2907, 0]
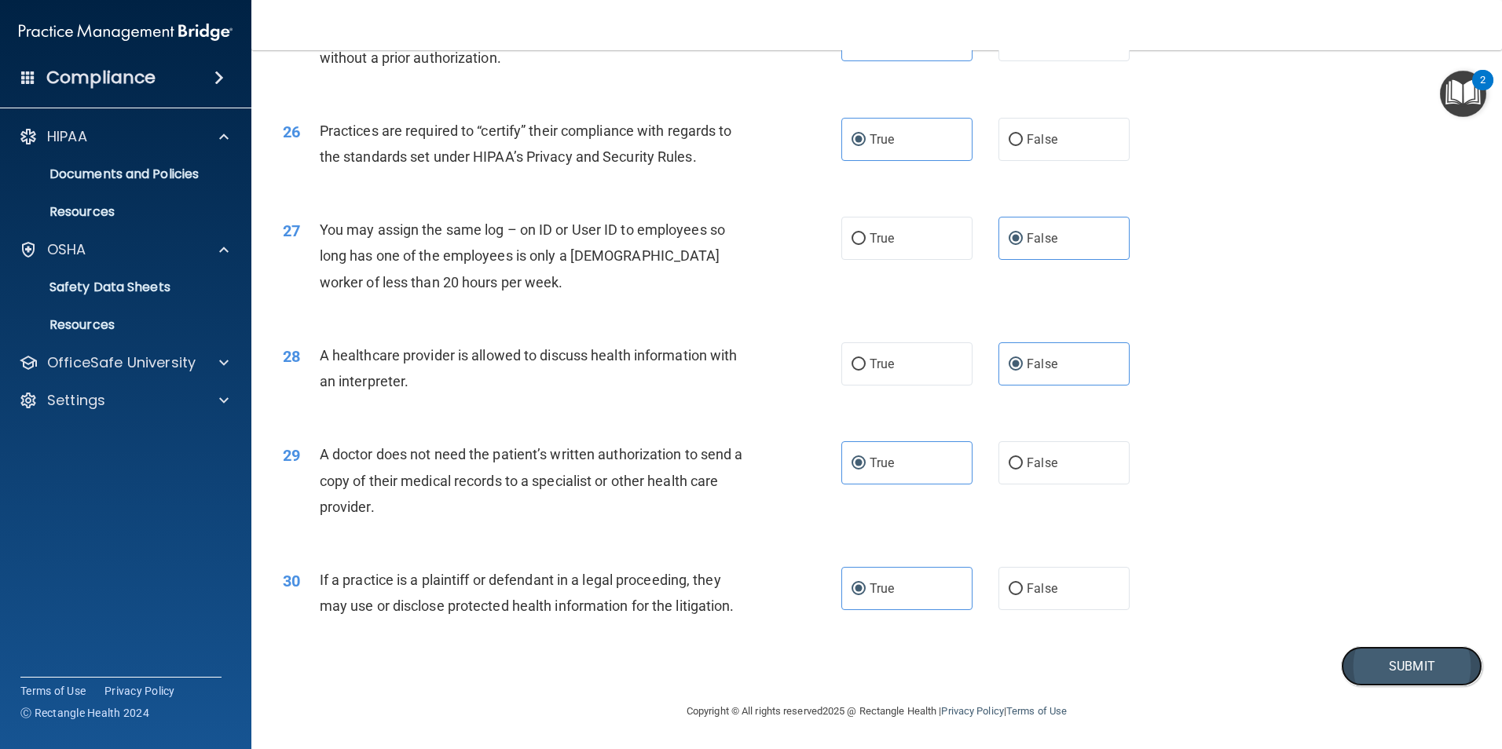
click at [1382, 670] on button "Submit" at bounding box center [1411, 666] width 141 height 40
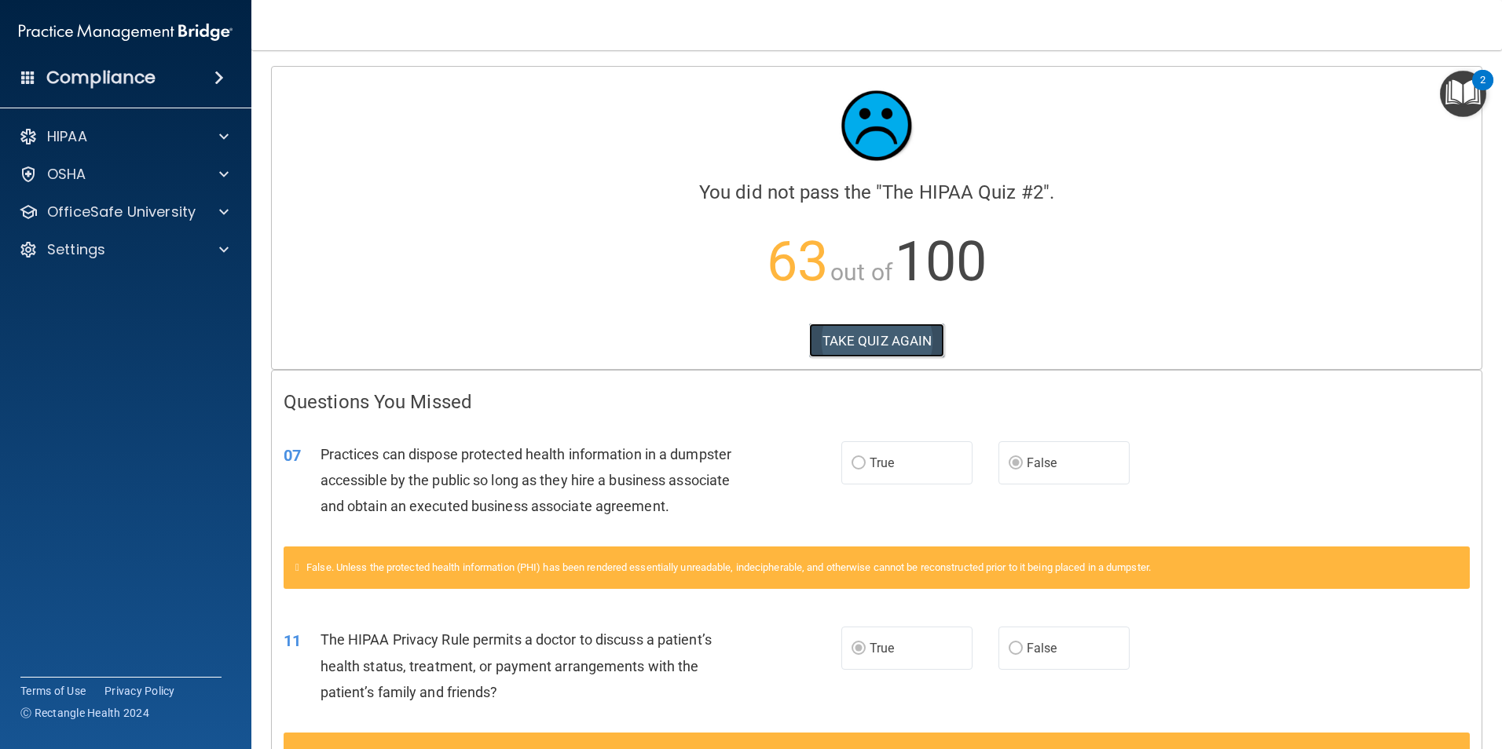
click at [892, 343] on button "TAKE QUIZ AGAIN" at bounding box center [877, 341] width 136 height 35
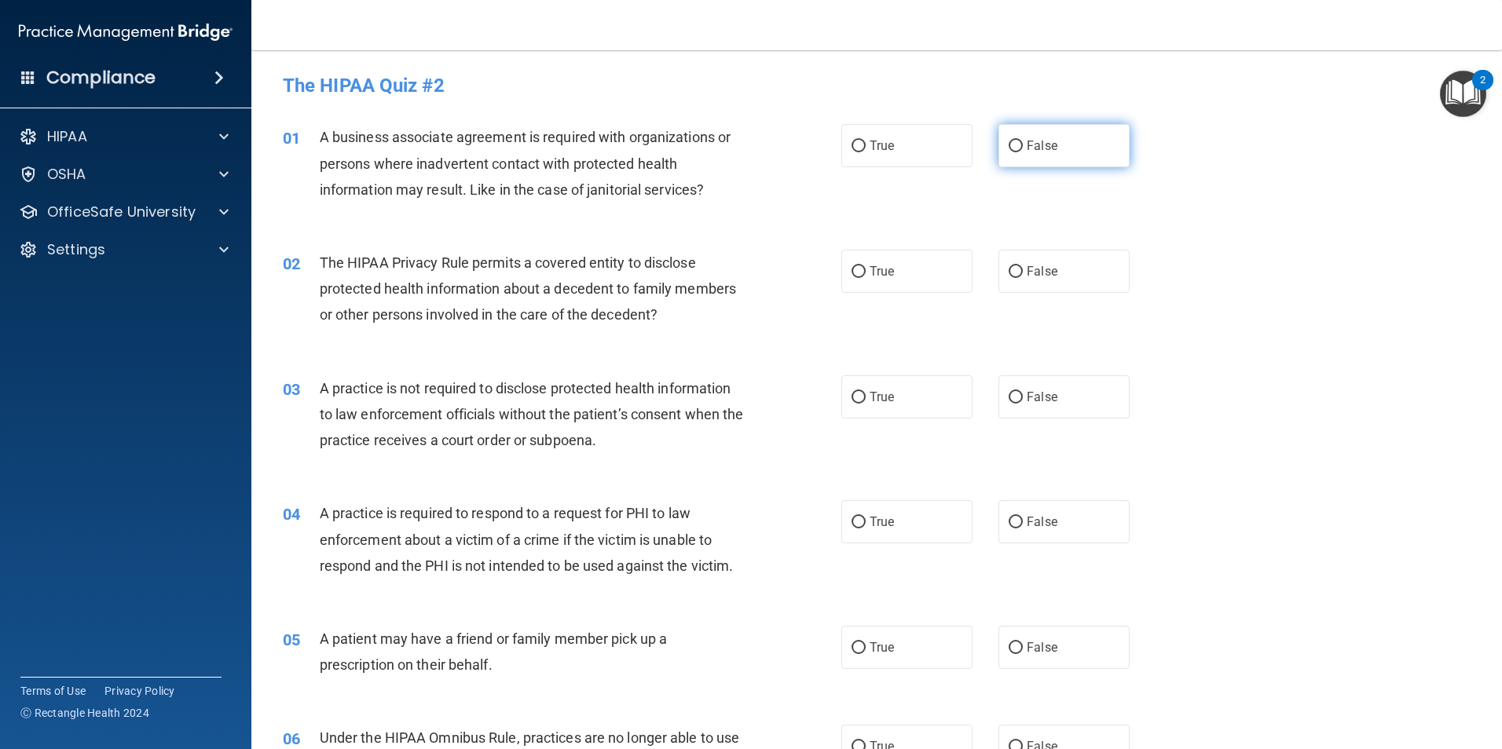
click at [1056, 152] on label "False" at bounding box center [1063, 145] width 131 height 43
click at [1023, 152] on input "False" at bounding box center [1015, 147] width 14 height 12
radio input "true"
click at [909, 273] on label "True" at bounding box center [906, 271] width 131 height 43
click at [866, 273] on input "True" at bounding box center [858, 272] width 14 height 12
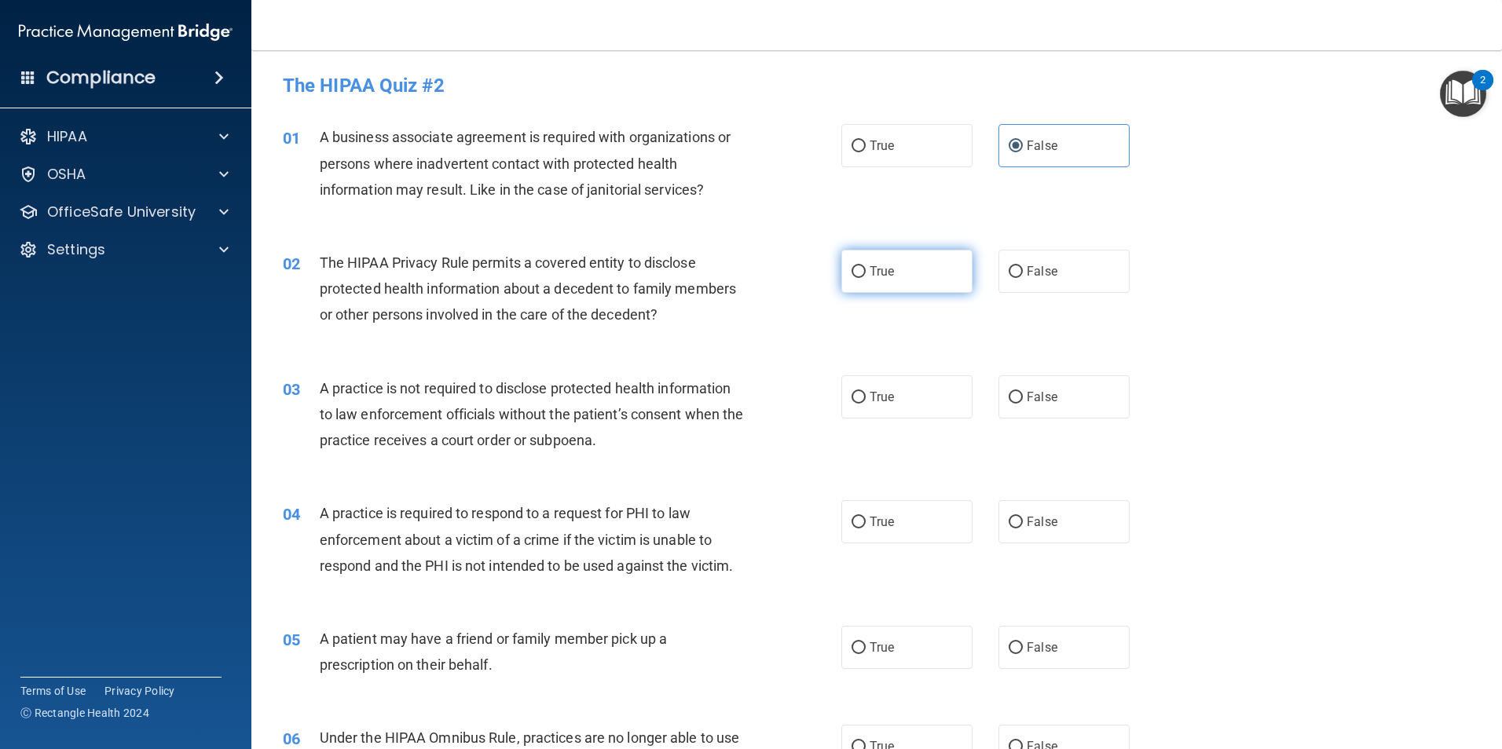
radio input "true"
click at [1038, 388] on label "False" at bounding box center [1063, 396] width 131 height 43
click at [1023, 392] on input "False" at bounding box center [1015, 398] width 14 height 12
radio input "true"
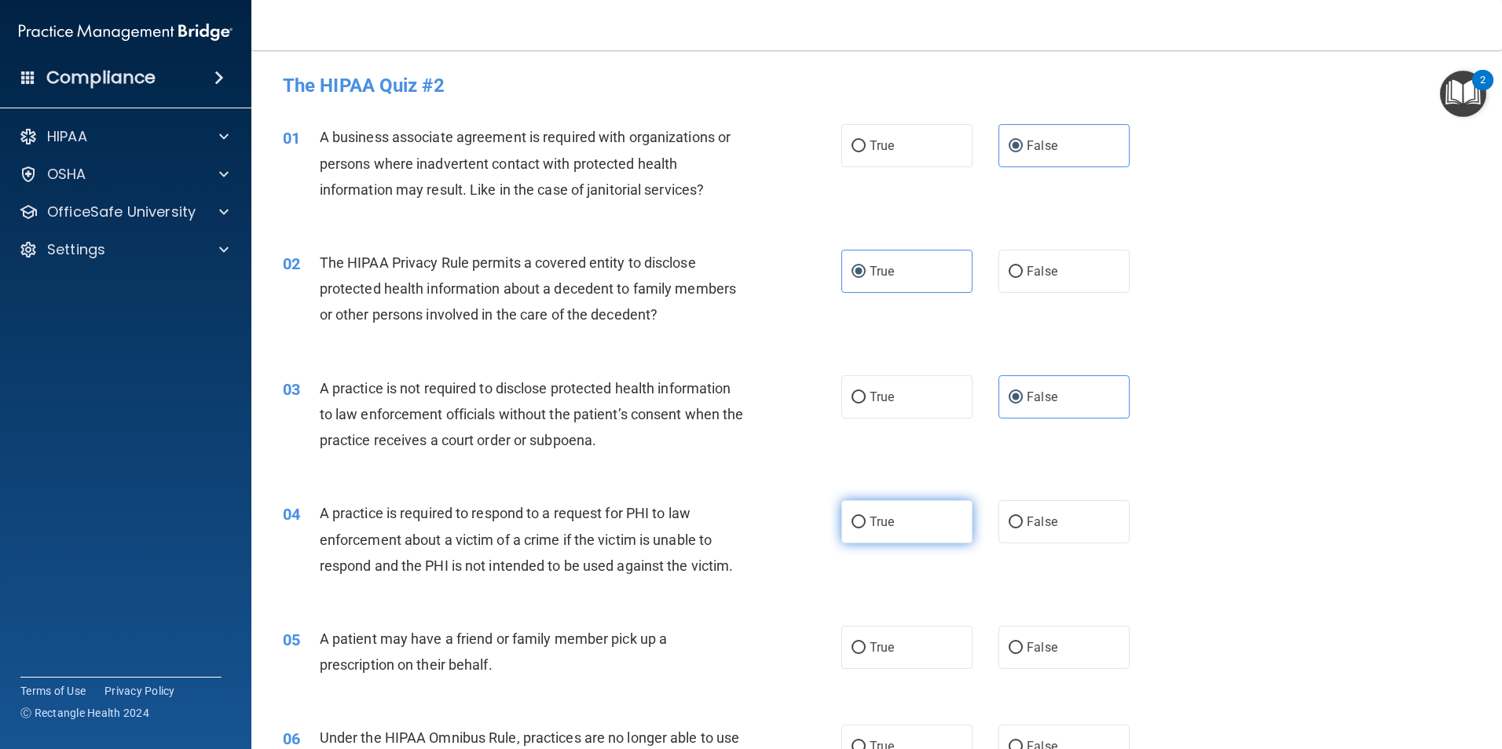
click at [907, 522] on label "True" at bounding box center [906, 521] width 131 height 43
click at [866, 522] on input "True" at bounding box center [858, 523] width 14 height 12
radio input "true"
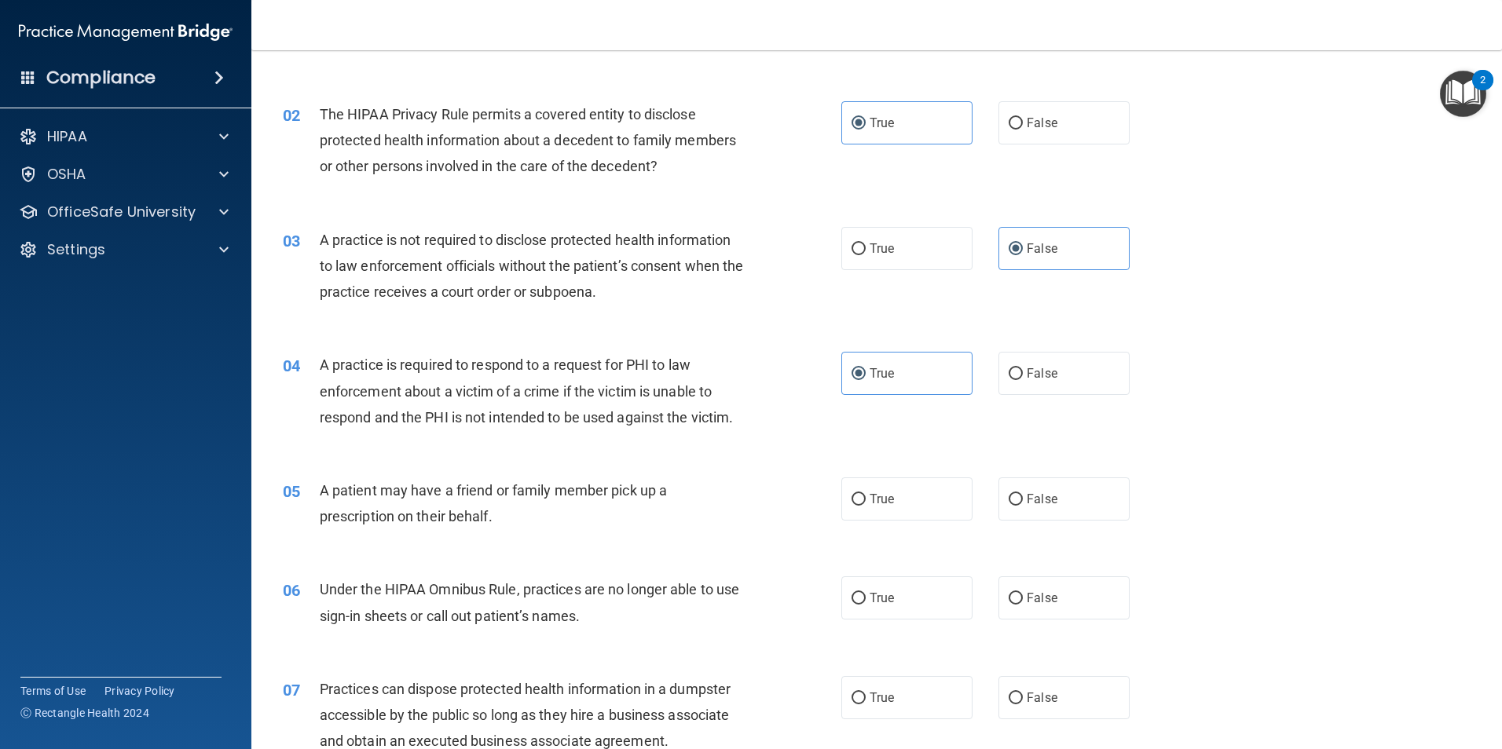
scroll to position [157, 0]
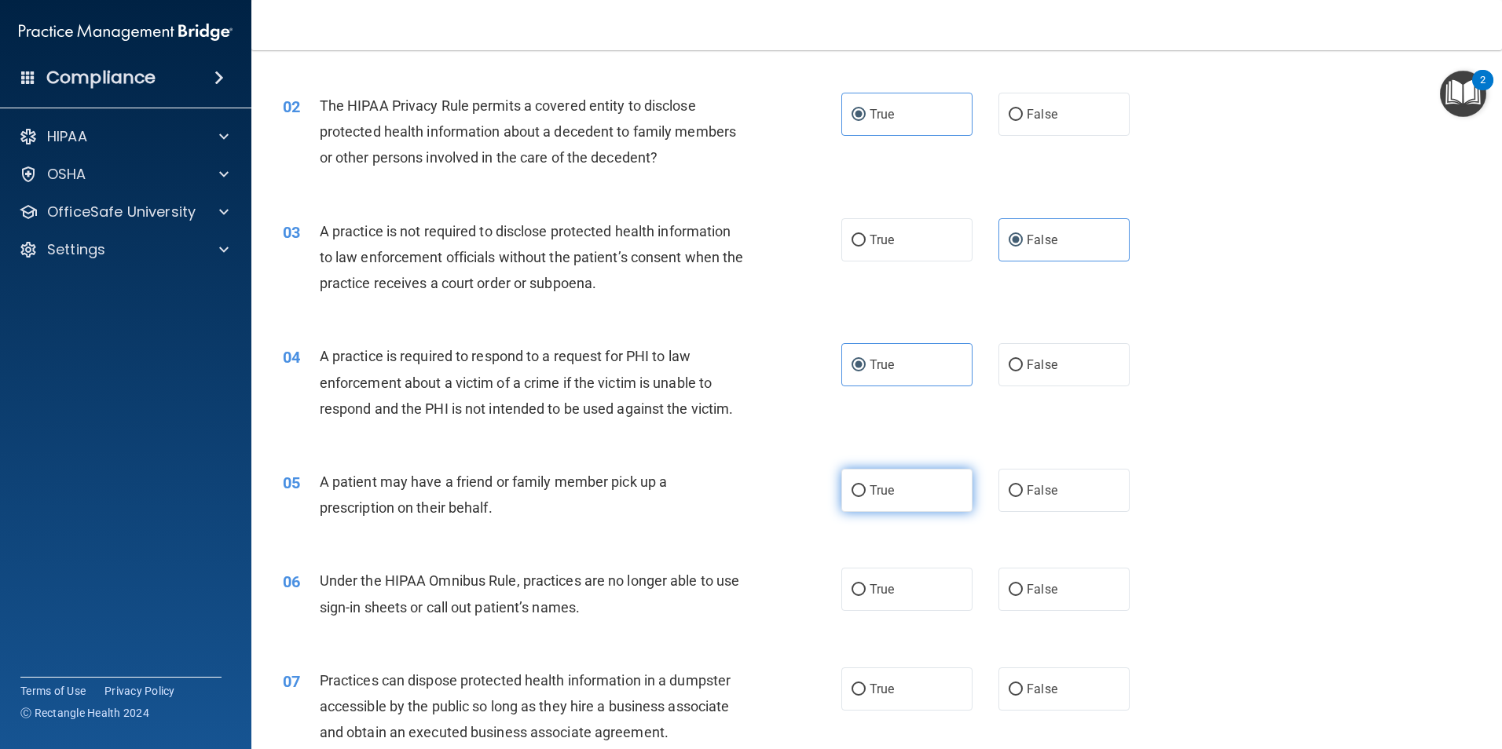
click at [910, 492] on label "True" at bounding box center [906, 490] width 131 height 43
click at [866, 492] on input "True" at bounding box center [858, 491] width 14 height 12
radio input "true"
click at [1059, 583] on label "False" at bounding box center [1063, 589] width 131 height 43
click at [1023, 584] on input "False" at bounding box center [1015, 590] width 14 height 12
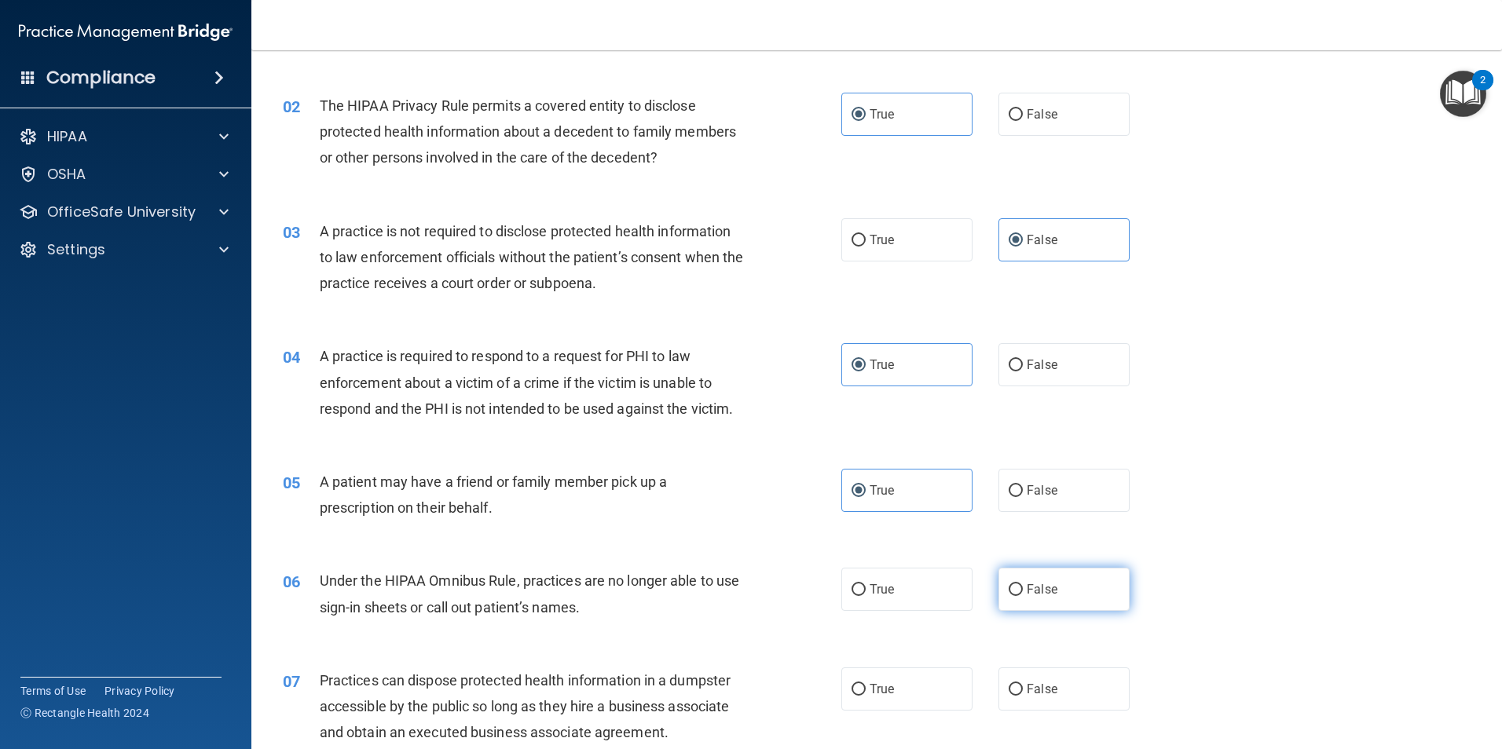
radio input "true"
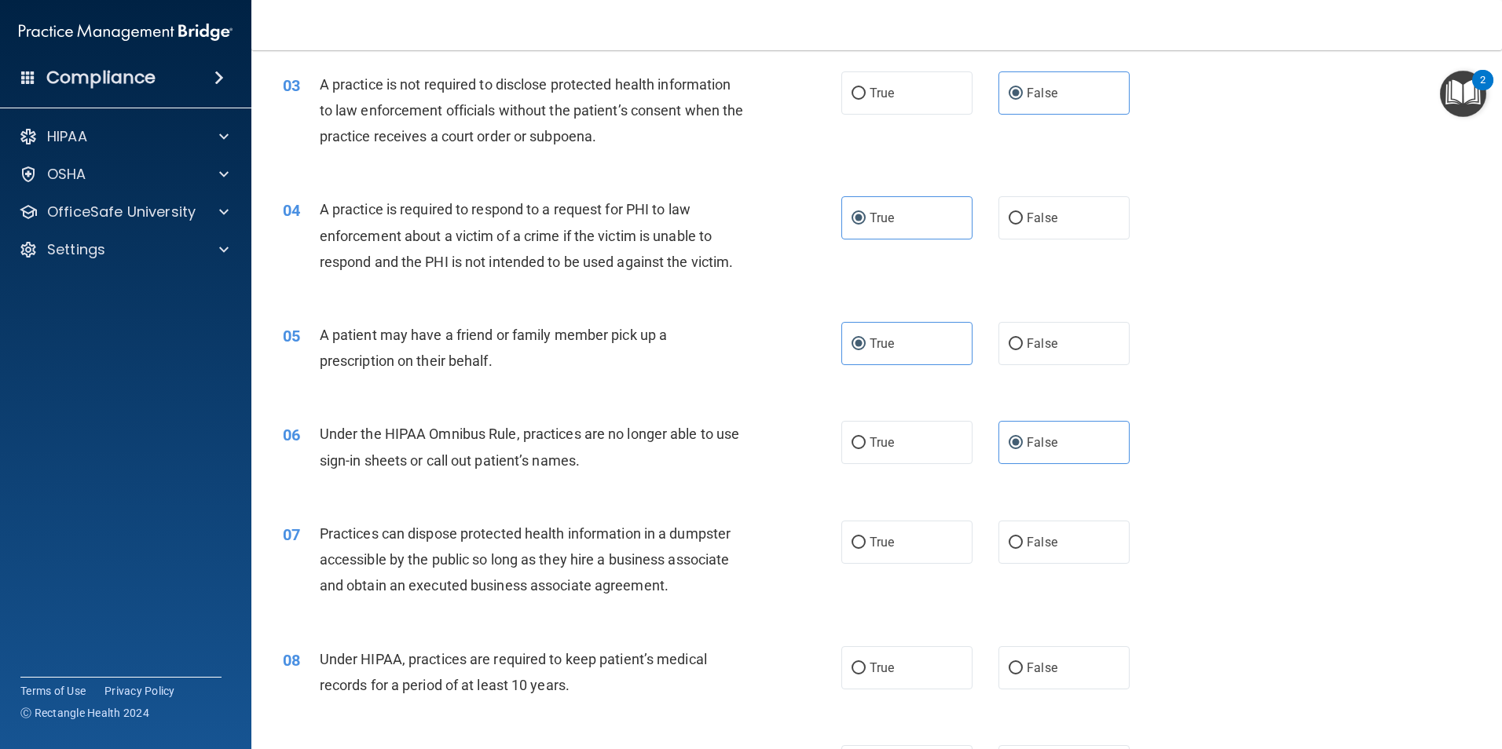
scroll to position [314, 0]
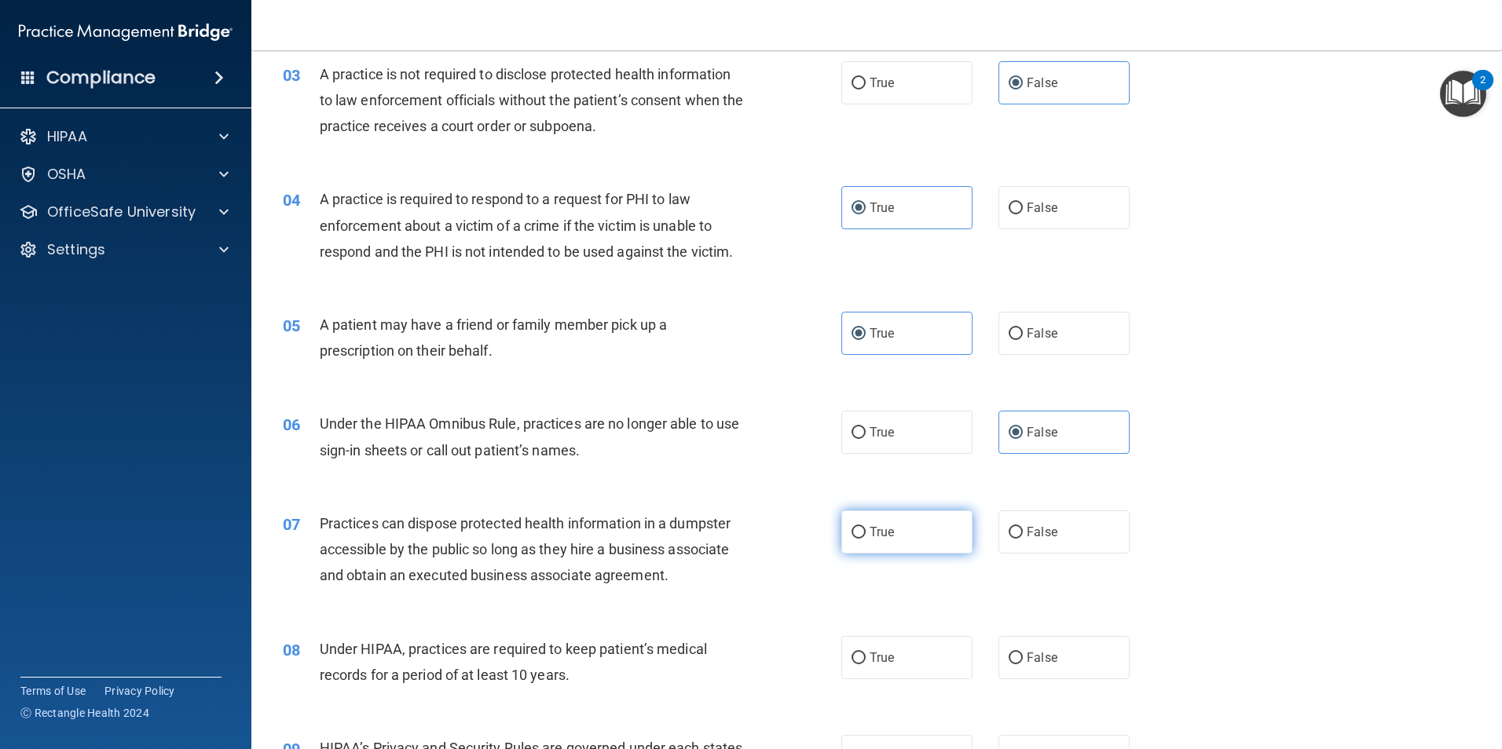
click at [867, 543] on label "True" at bounding box center [906, 532] width 131 height 43
click at [866, 539] on input "True" at bounding box center [858, 533] width 14 height 12
radio input "true"
click at [1082, 668] on label "False" at bounding box center [1063, 657] width 131 height 43
click at [1023, 664] on input "False" at bounding box center [1015, 659] width 14 height 12
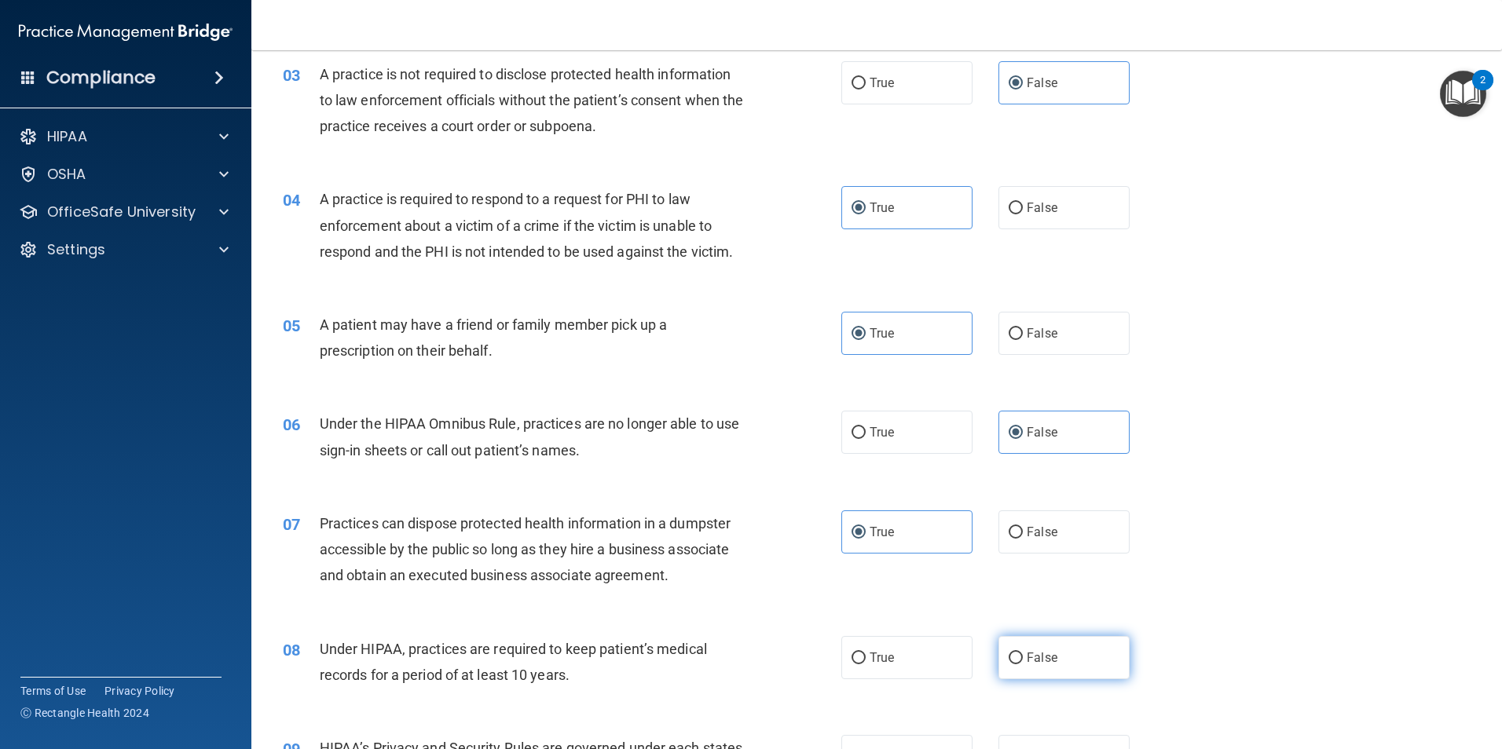
radio input "true"
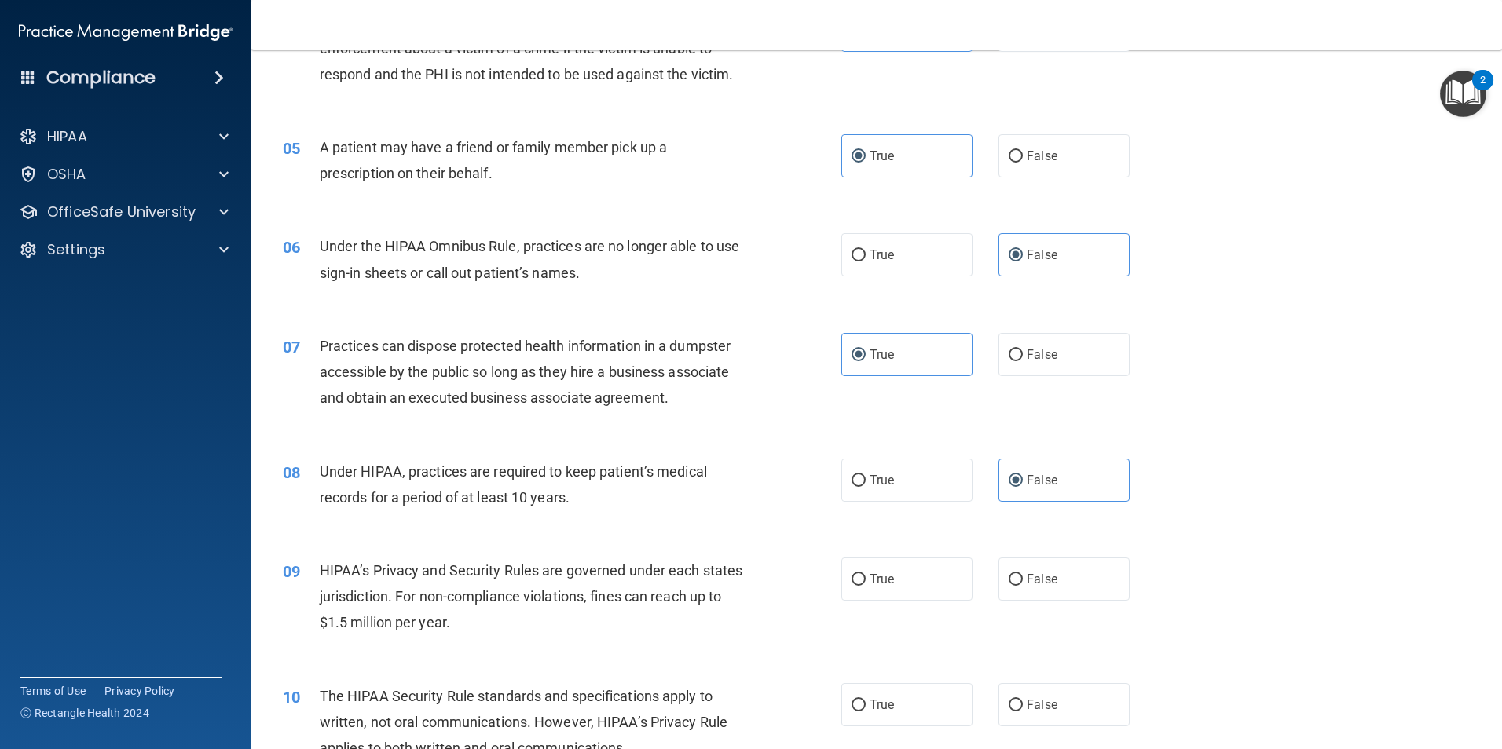
scroll to position [550, 0]
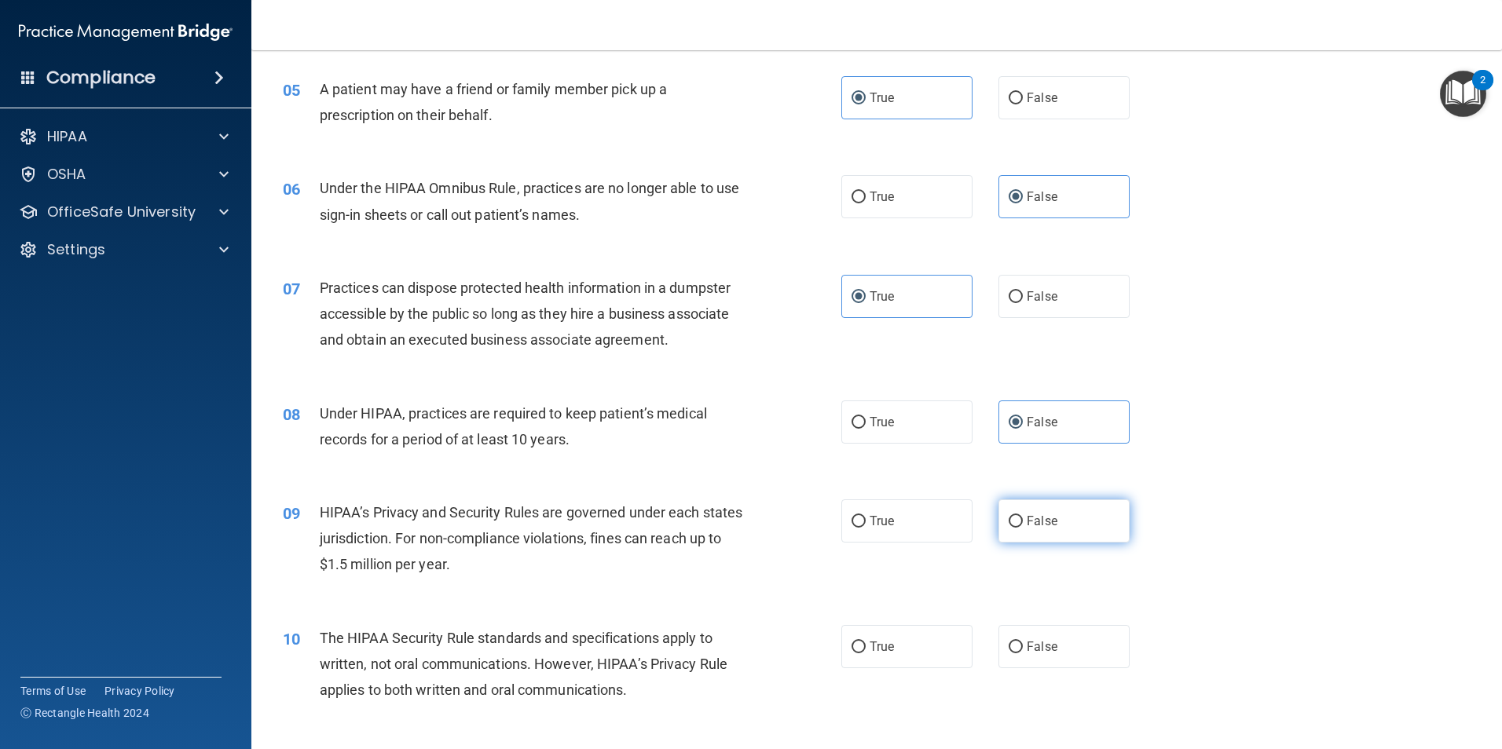
click at [1084, 534] on label "False" at bounding box center [1063, 521] width 131 height 43
click at [1023, 528] on input "False" at bounding box center [1015, 522] width 14 height 12
radio input "true"
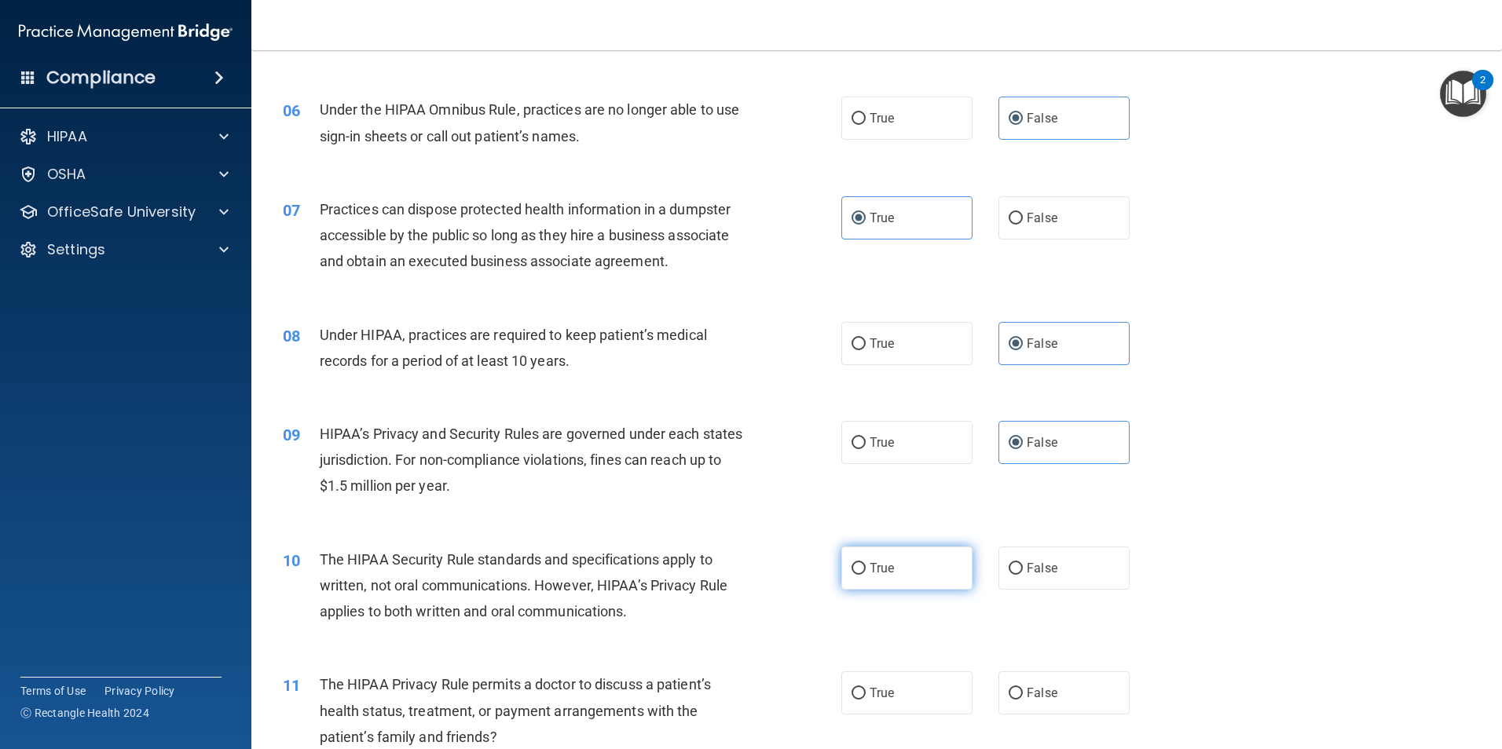
click at [897, 584] on label "True" at bounding box center [906, 568] width 131 height 43
click at [866, 575] on input "True" at bounding box center [858, 569] width 14 height 12
radio input "true"
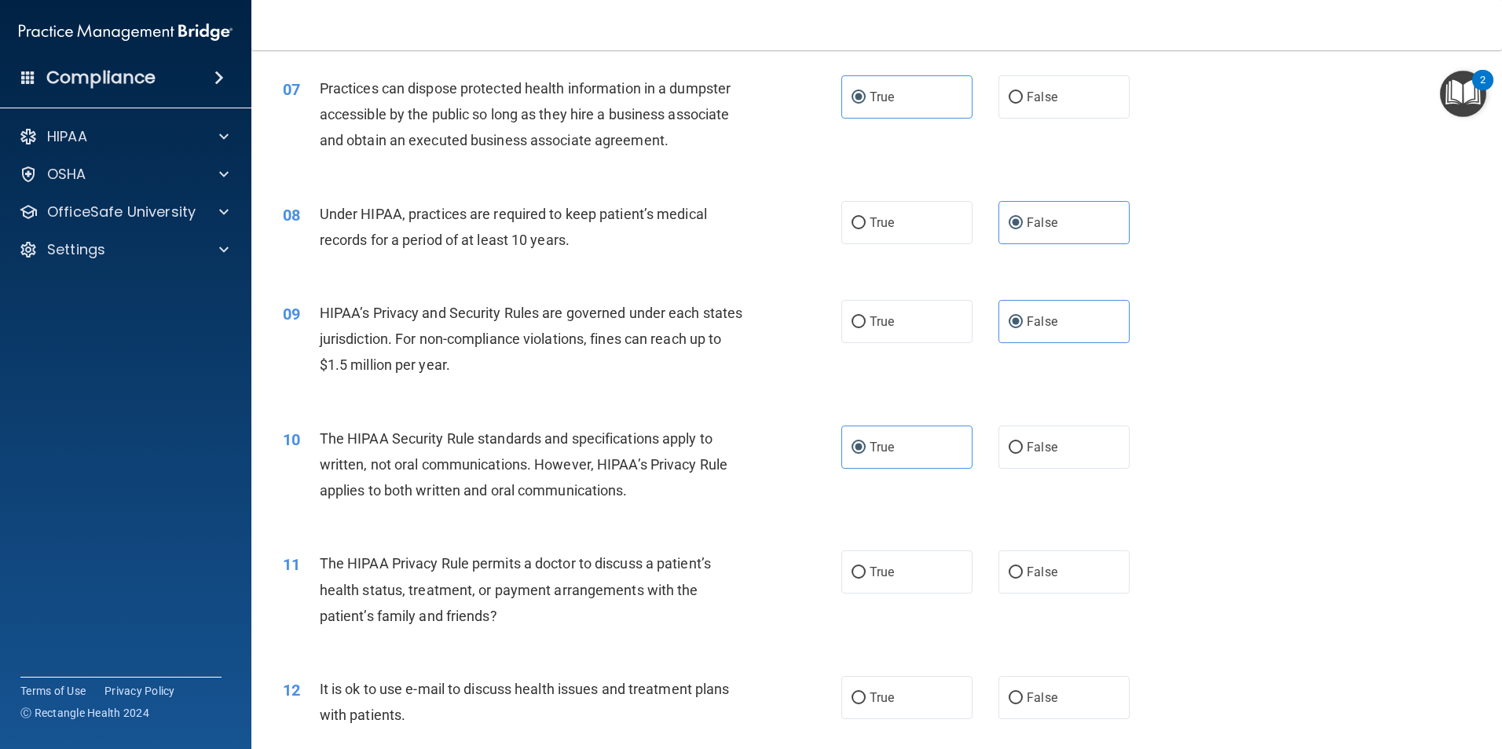
scroll to position [785, 0]
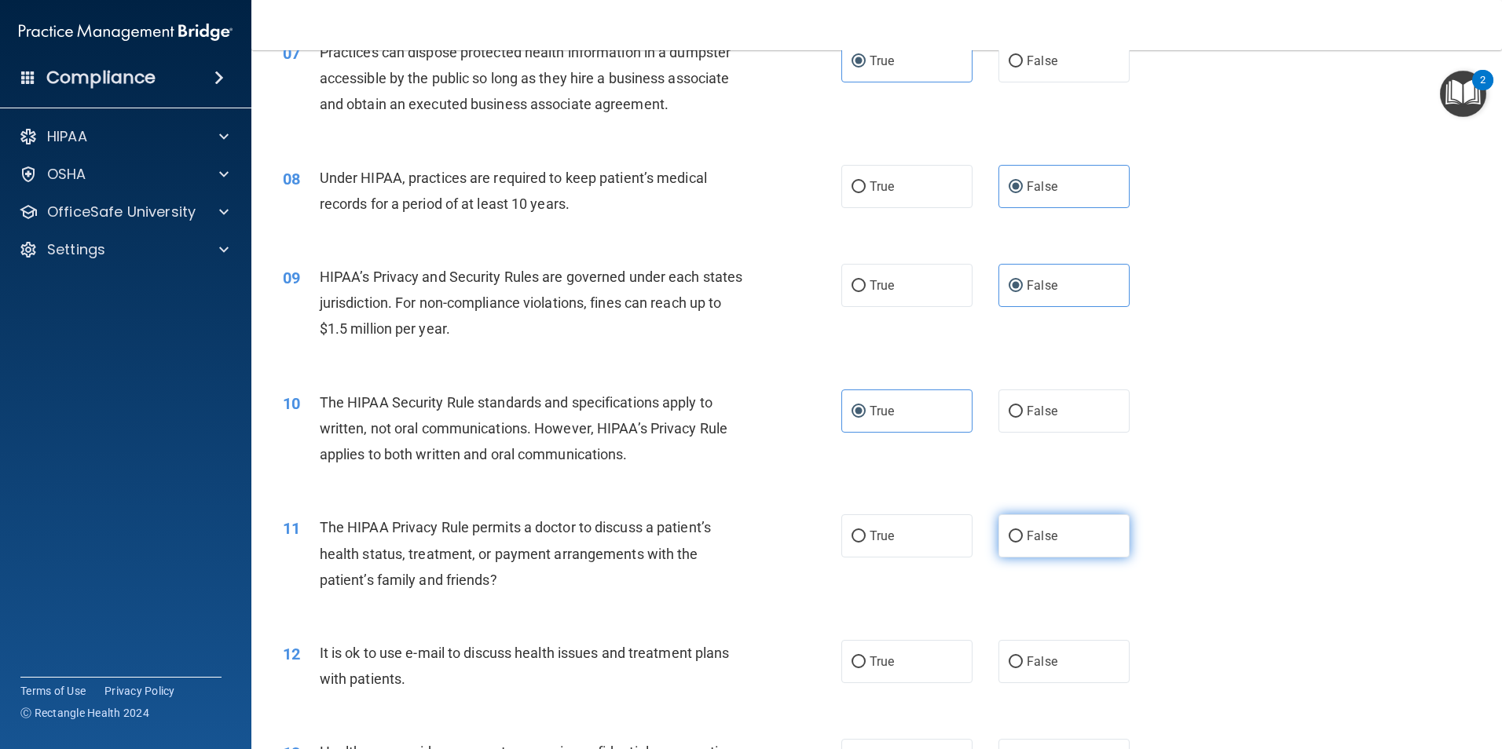
click at [1067, 540] on label "False" at bounding box center [1063, 535] width 131 height 43
click at [1023, 540] on input "False" at bounding box center [1015, 537] width 14 height 12
radio input "true"
click at [897, 546] on label "True" at bounding box center [906, 535] width 131 height 43
click at [866, 543] on input "True" at bounding box center [858, 537] width 14 height 12
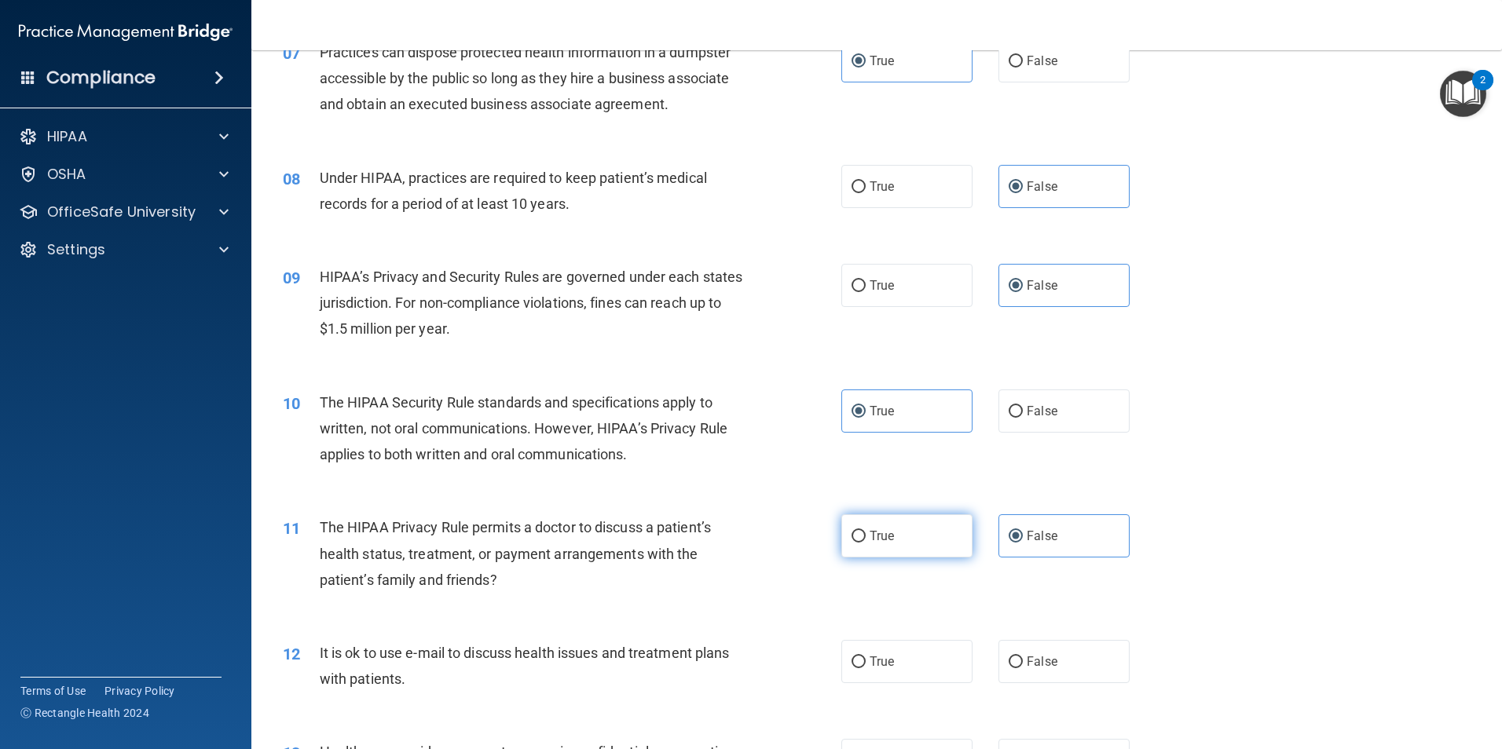
radio input "true"
radio input "false"
click at [891, 658] on label "True" at bounding box center [906, 661] width 131 height 43
click at [866, 658] on input "True" at bounding box center [858, 663] width 14 height 12
radio input "true"
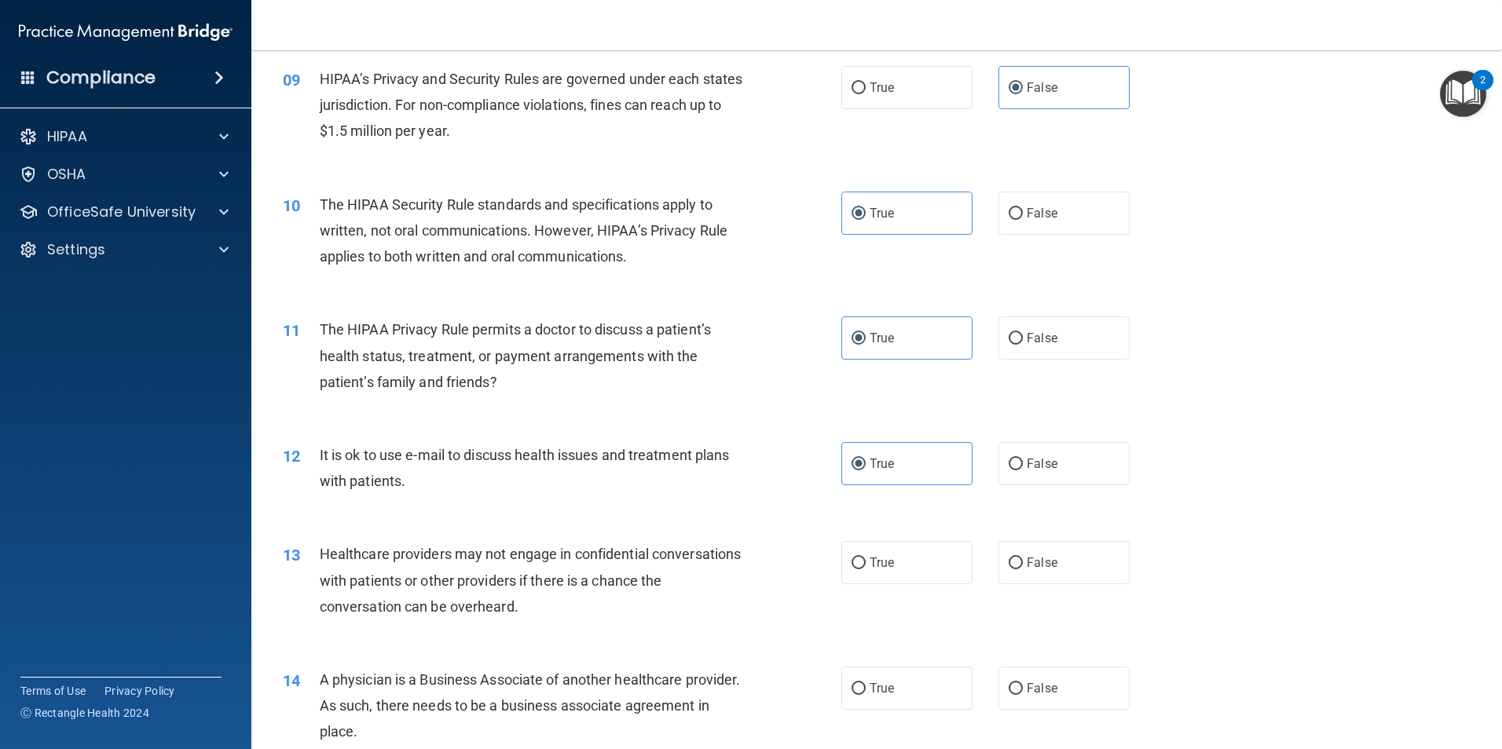
scroll to position [1021, 0]
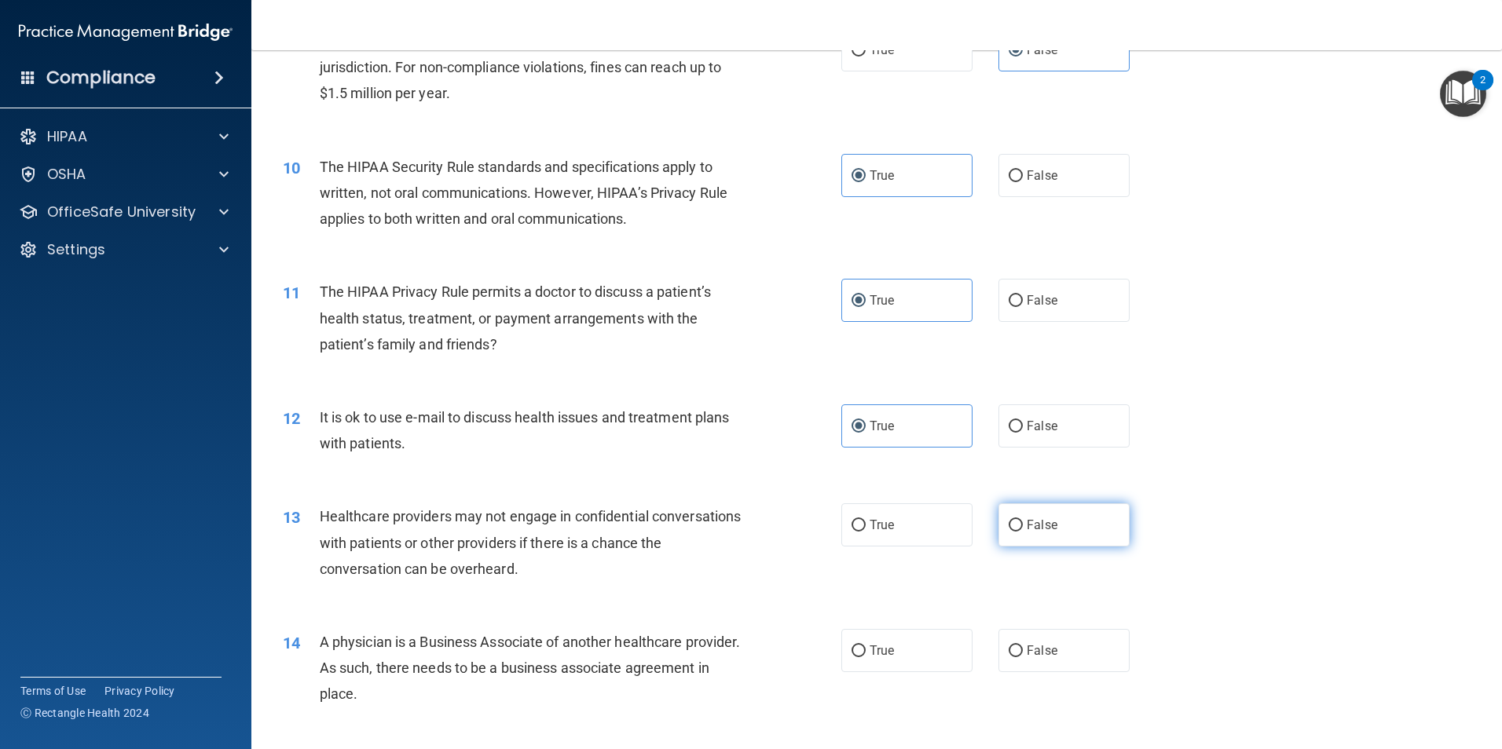
click at [1053, 540] on label "False" at bounding box center [1063, 524] width 131 height 43
click at [1023, 532] on input "False" at bounding box center [1015, 526] width 14 height 12
radio input "true"
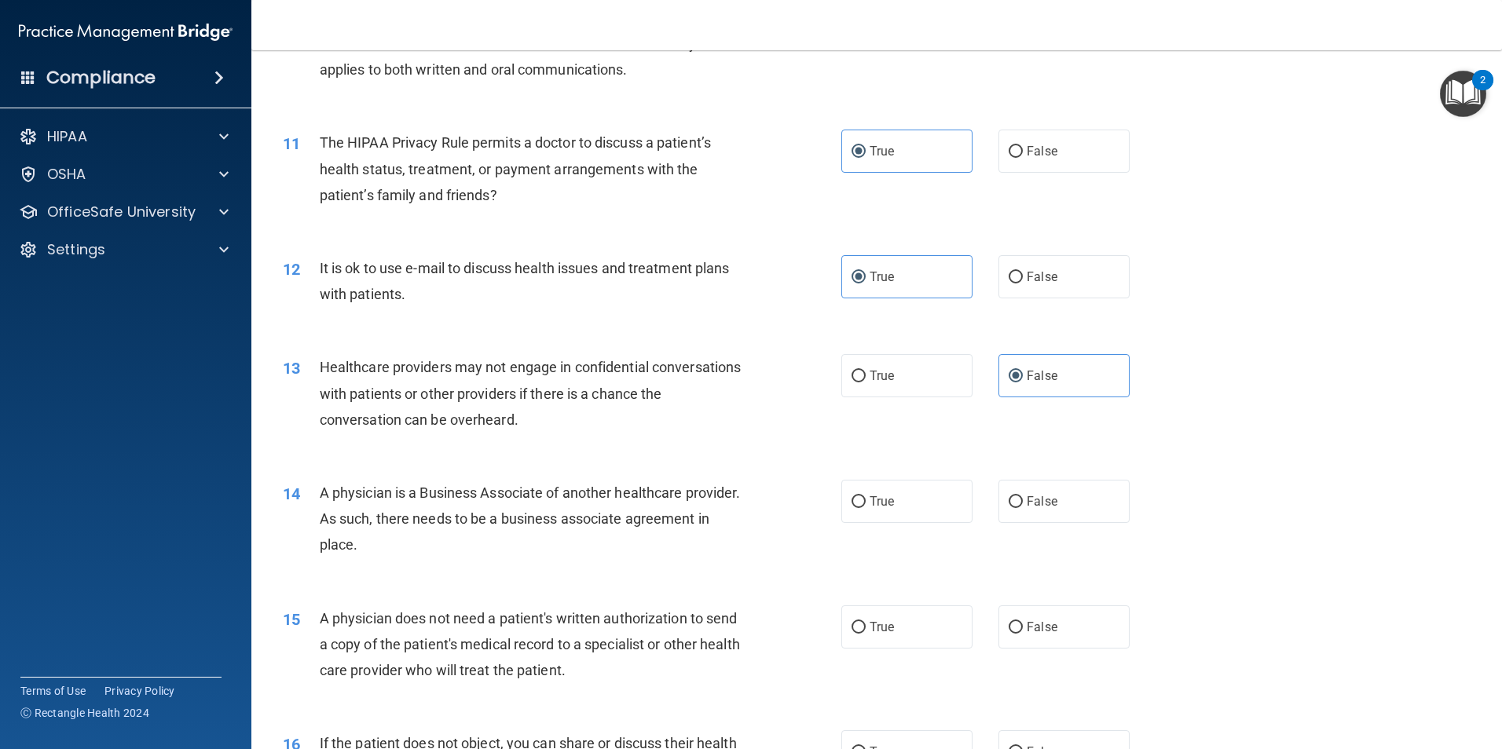
scroll to position [1178, 0]
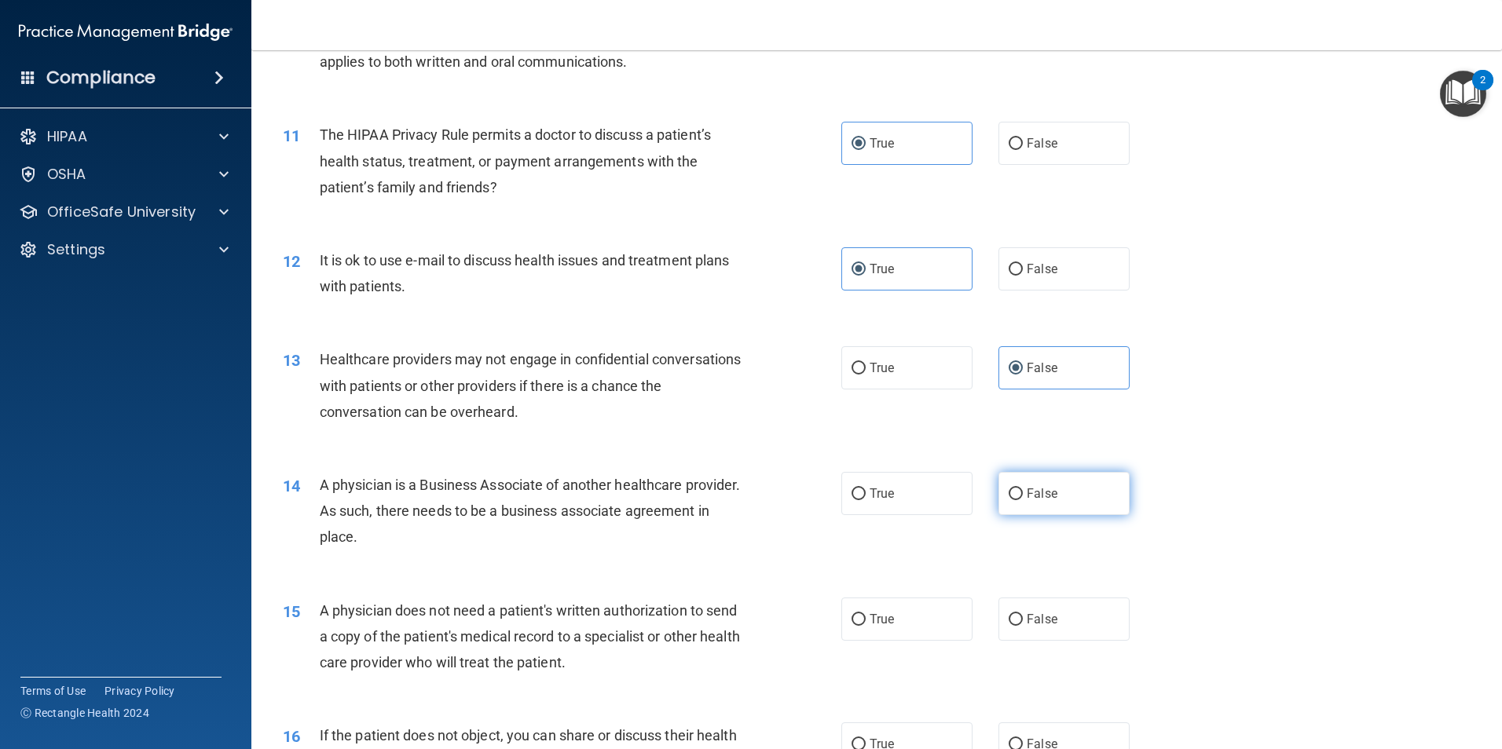
click at [1060, 493] on label "False" at bounding box center [1063, 493] width 131 height 43
click at [1023, 493] on input "False" at bounding box center [1015, 495] width 14 height 12
radio input "true"
click at [895, 620] on label "True" at bounding box center [906, 619] width 131 height 43
click at [866, 620] on input "True" at bounding box center [858, 620] width 14 height 12
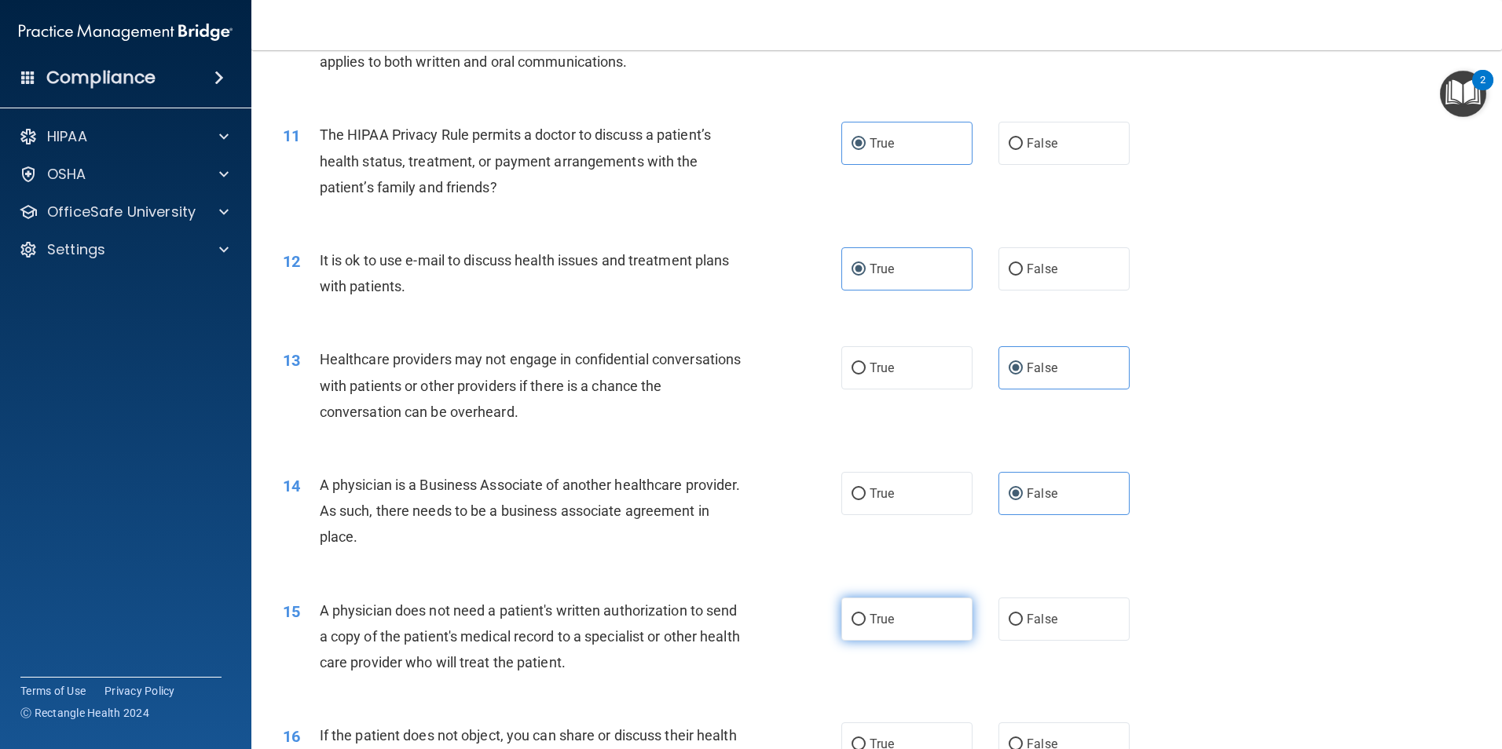
radio input "true"
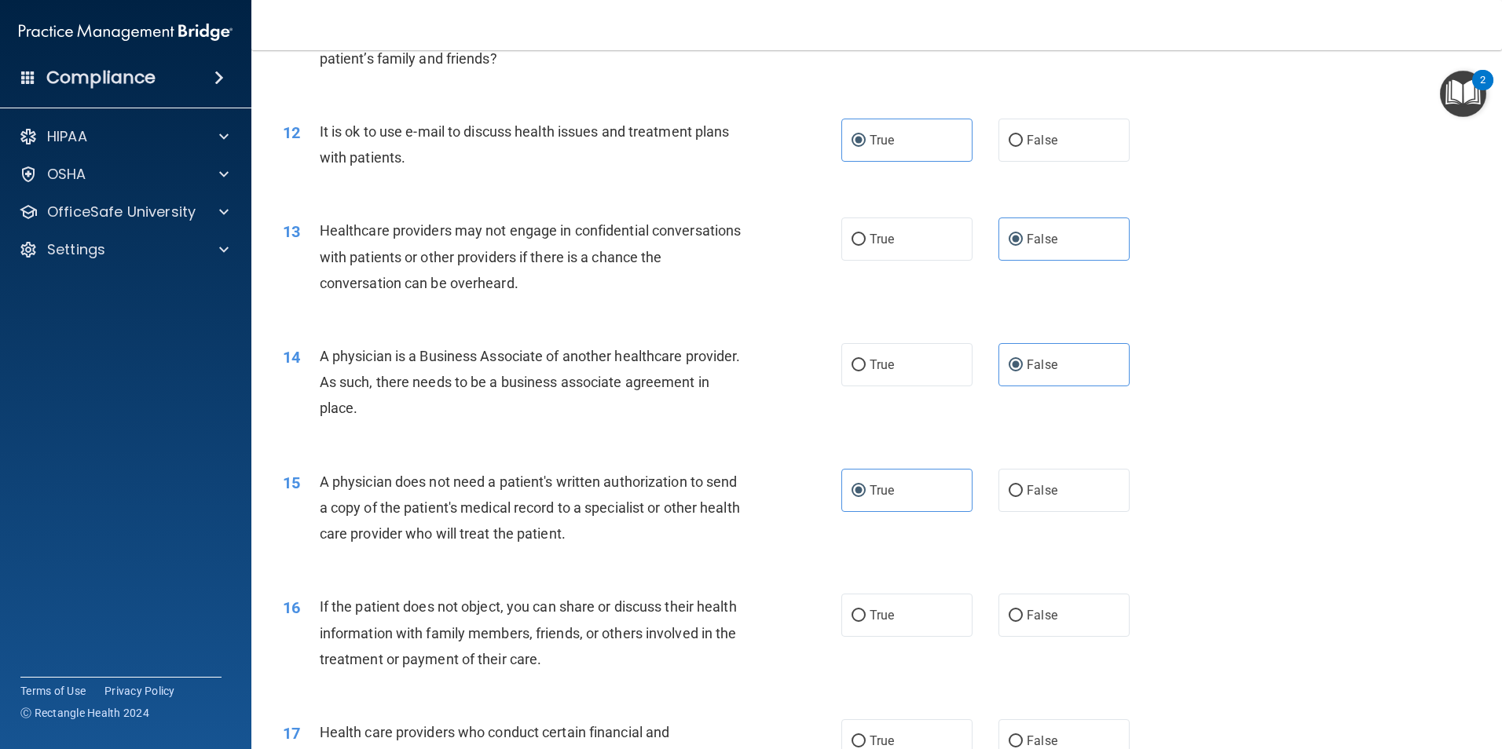
scroll to position [1414, 0]
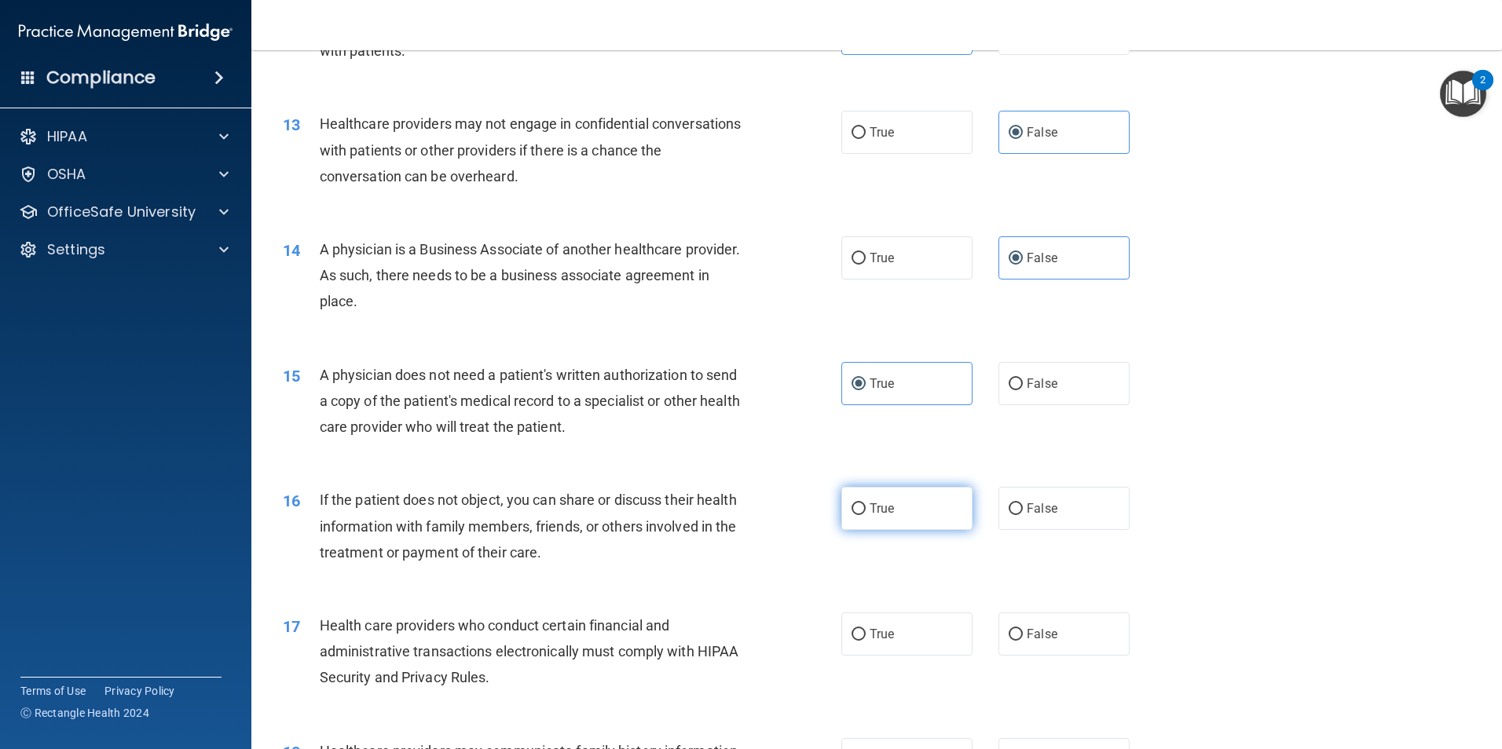
click at [946, 512] on label "True" at bounding box center [906, 508] width 131 height 43
click at [866, 512] on input "True" at bounding box center [858, 509] width 14 height 12
radio input "true"
click at [938, 641] on label "True" at bounding box center [906, 634] width 131 height 43
click at [866, 641] on input "True" at bounding box center [858, 635] width 14 height 12
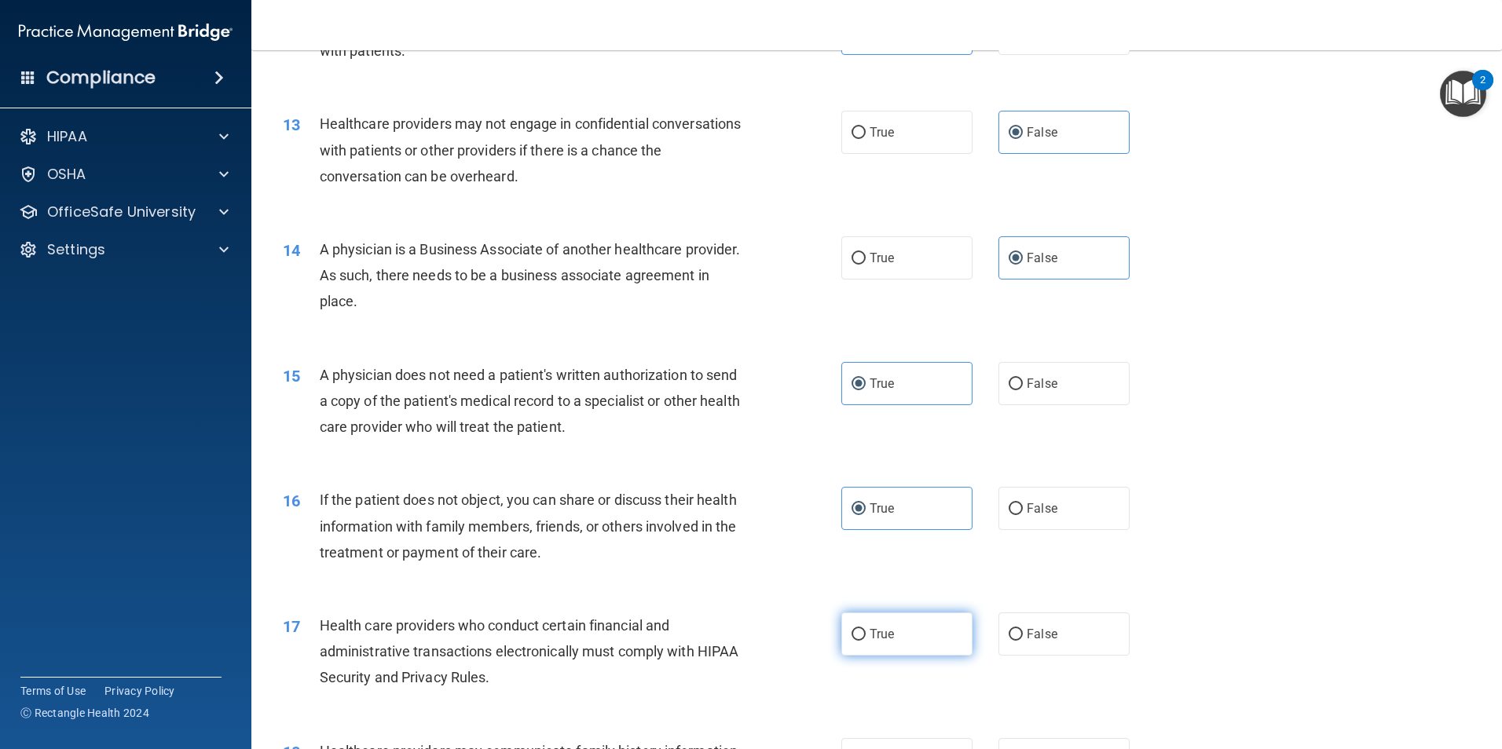
radio input "true"
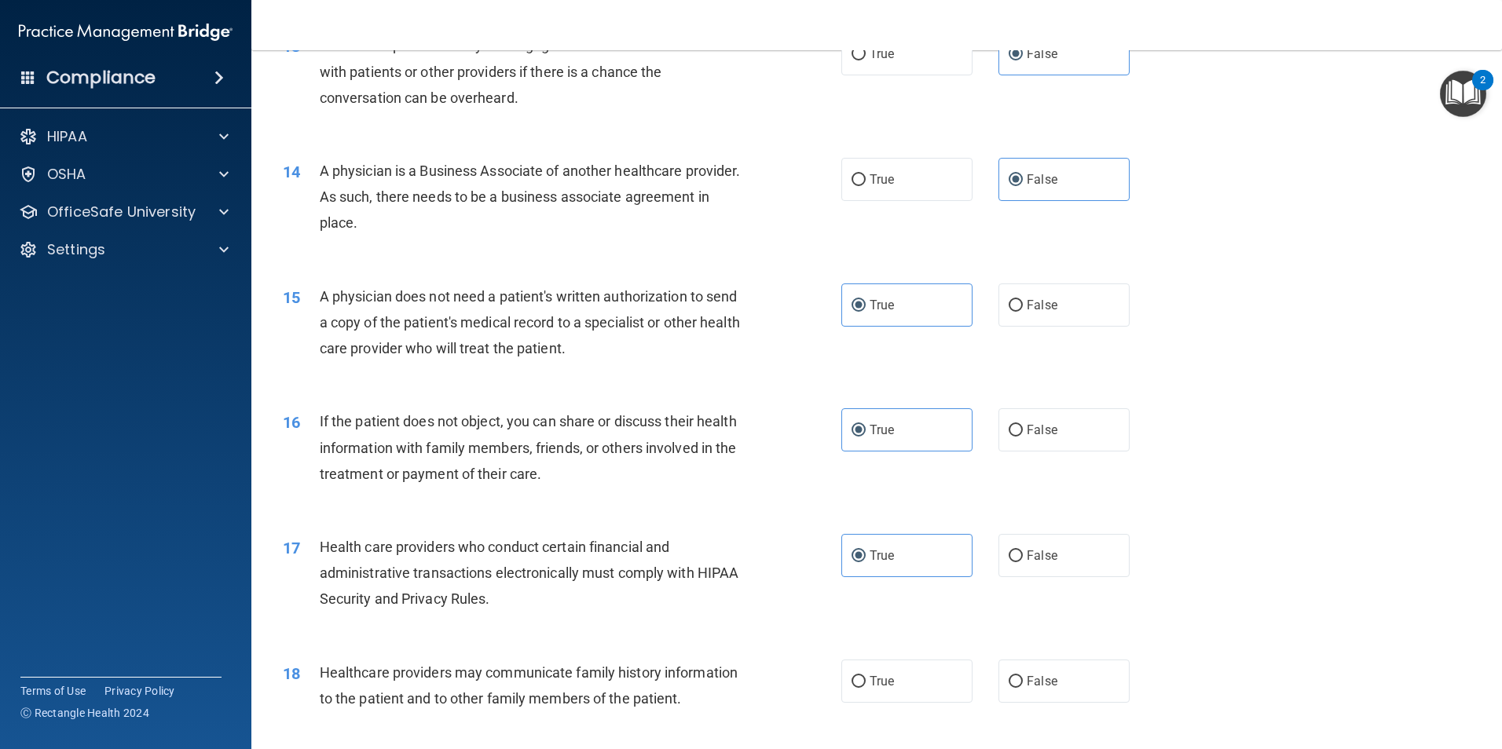
scroll to position [1571, 0]
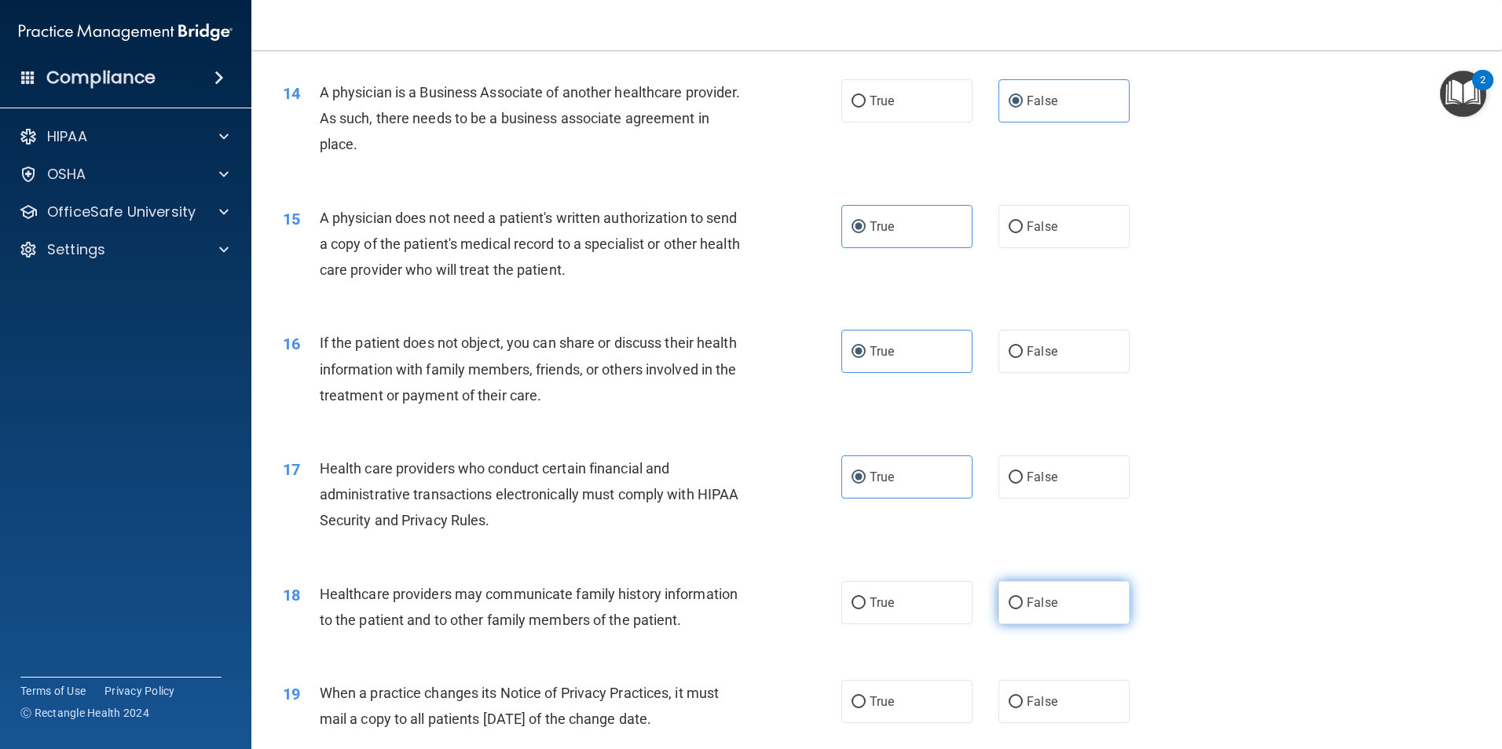
click at [1027, 609] on span "False" at bounding box center [1042, 602] width 31 height 15
click at [1023, 609] on input "False" at bounding box center [1015, 604] width 14 height 12
radio input "true"
click at [1073, 698] on label "False" at bounding box center [1063, 701] width 131 height 43
click at [1023, 698] on input "False" at bounding box center [1015, 703] width 14 height 12
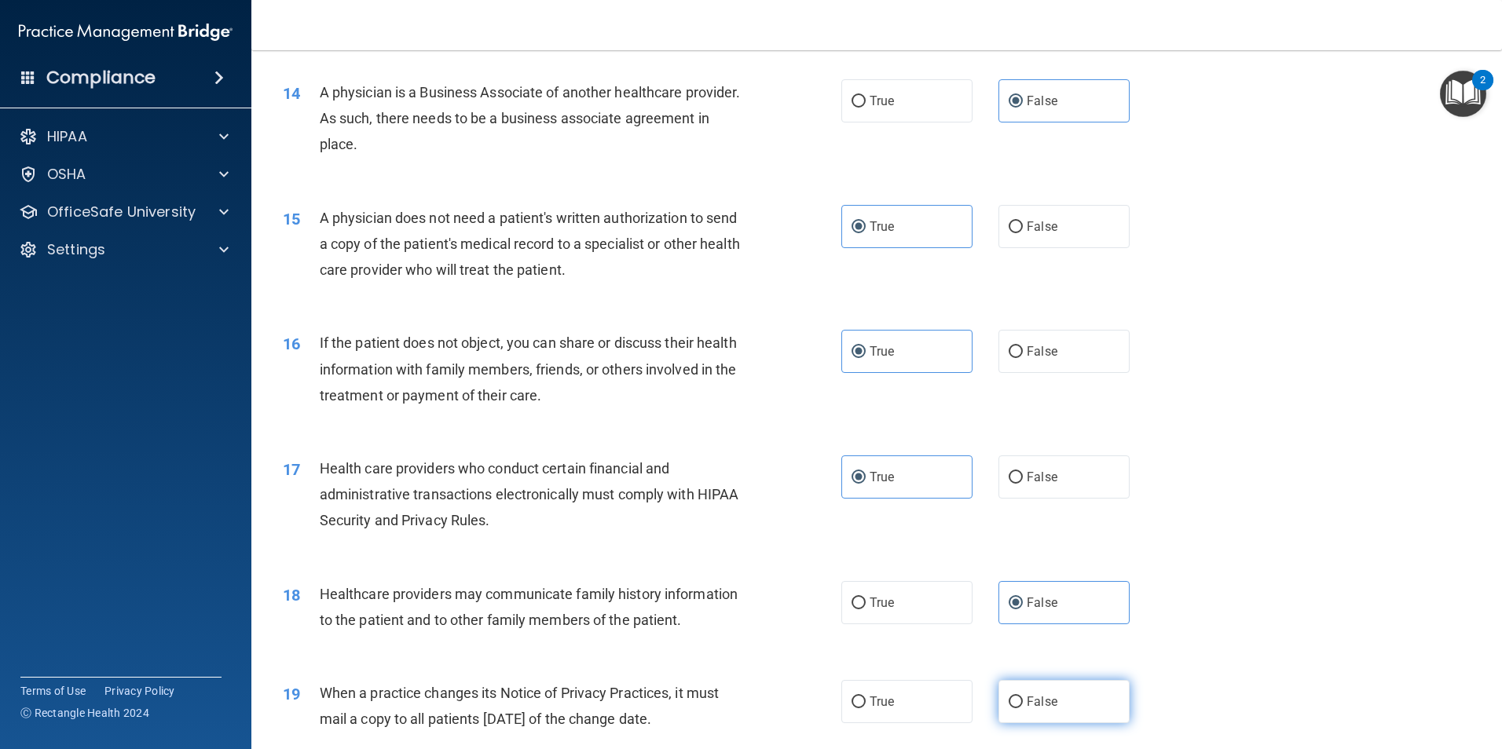
radio input "true"
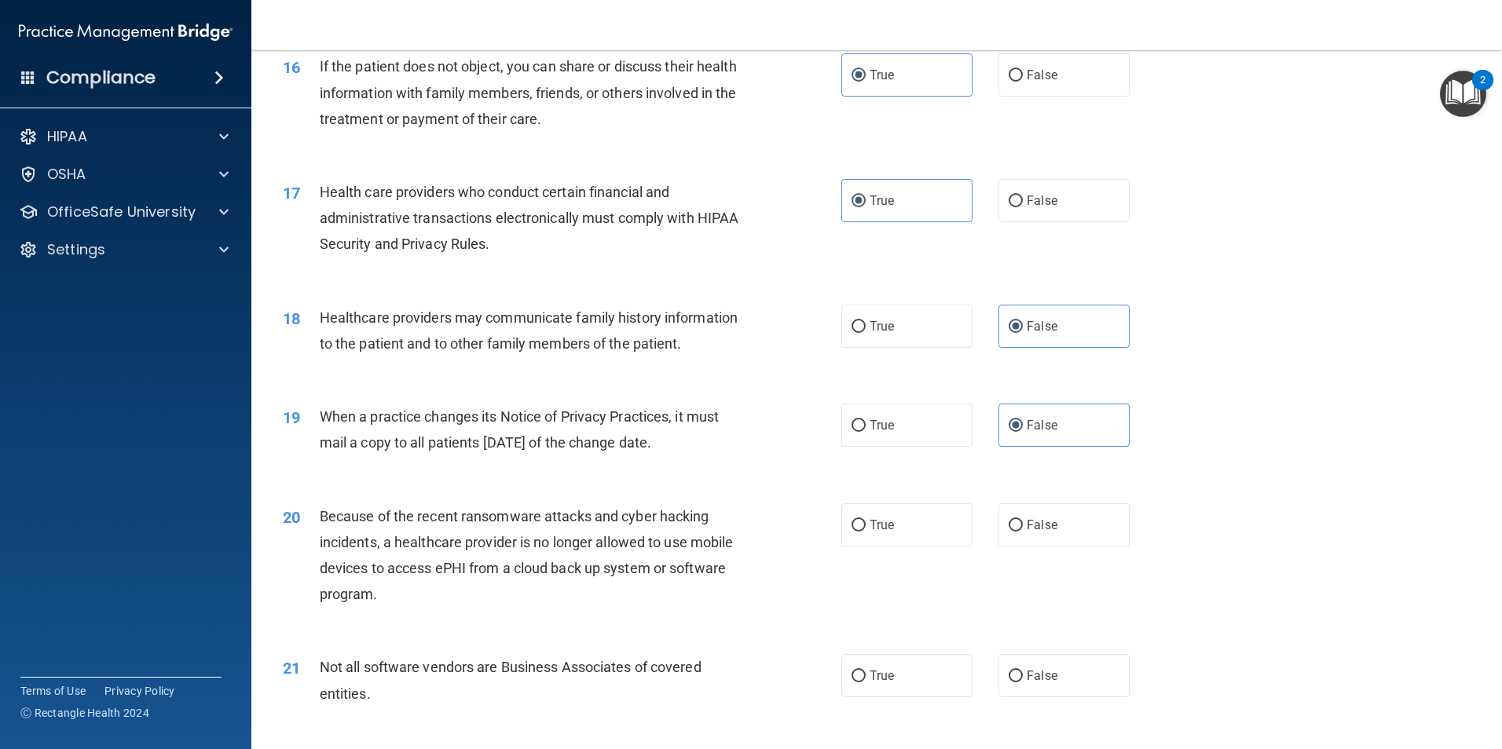
scroll to position [1885, 0]
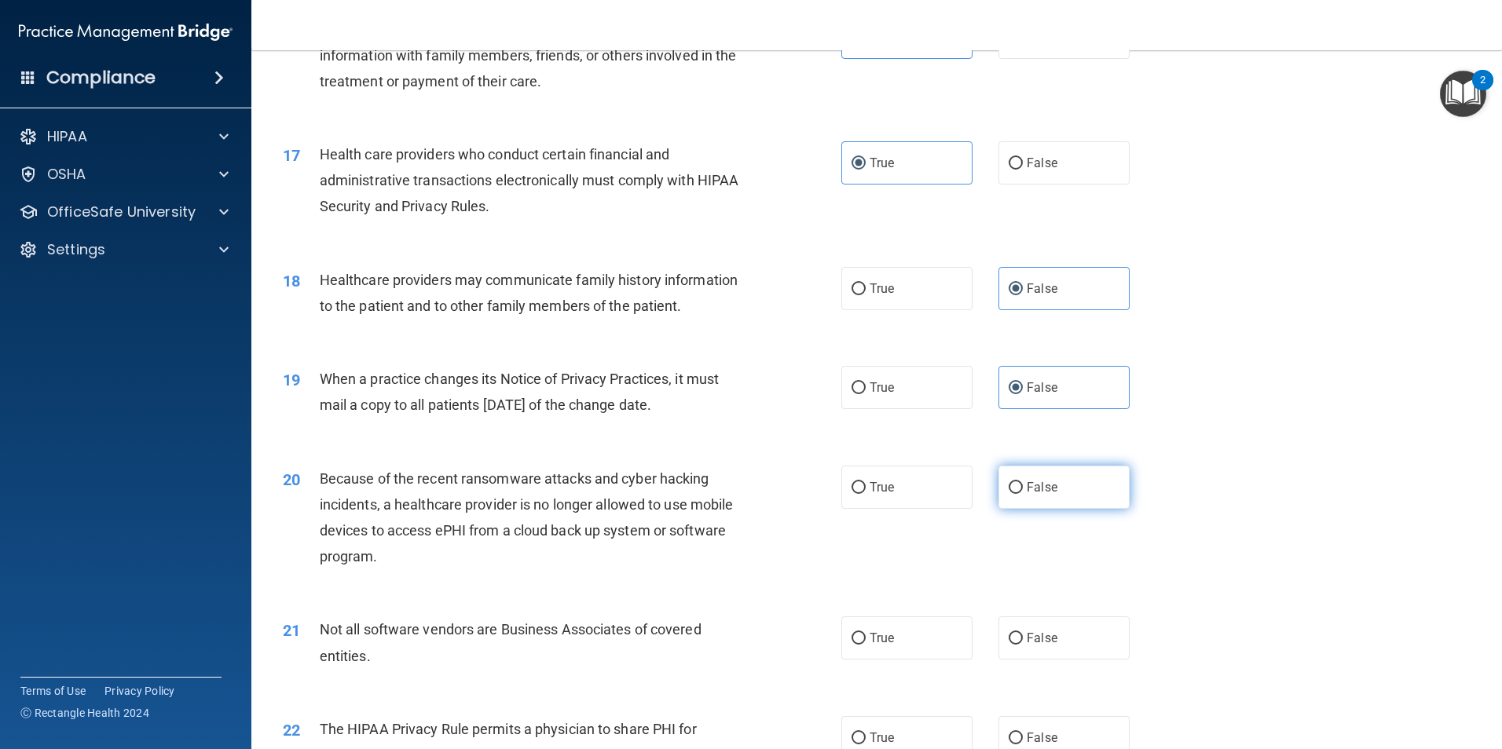
click at [1043, 500] on label "False" at bounding box center [1063, 487] width 131 height 43
click at [1023, 494] on input "False" at bounding box center [1015, 488] width 14 height 12
radio input "true"
click at [892, 633] on label "True" at bounding box center [906, 638] width 131 height 43
click at [866, 633] on input "True" at bounding box center [858, 639] width 14 height 12
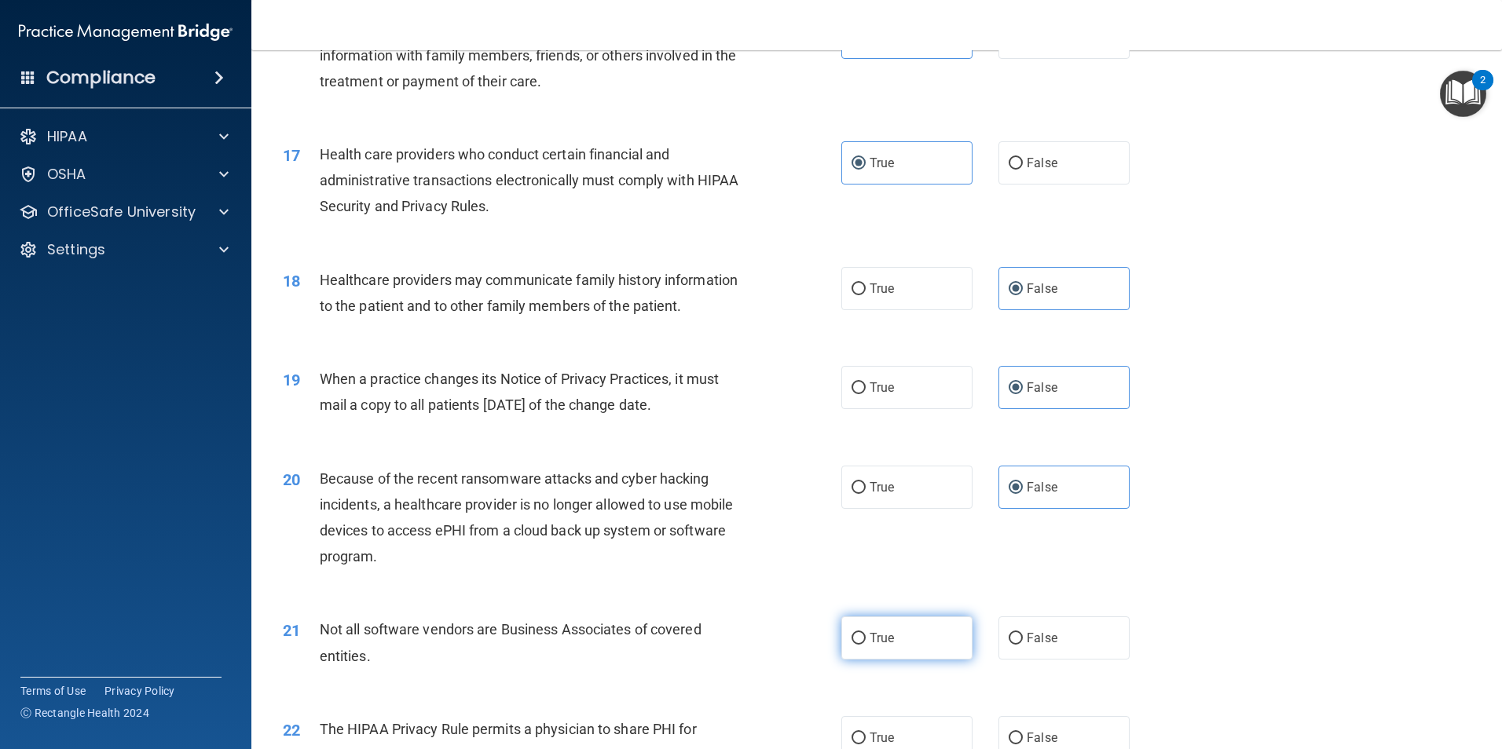
radio input "true"
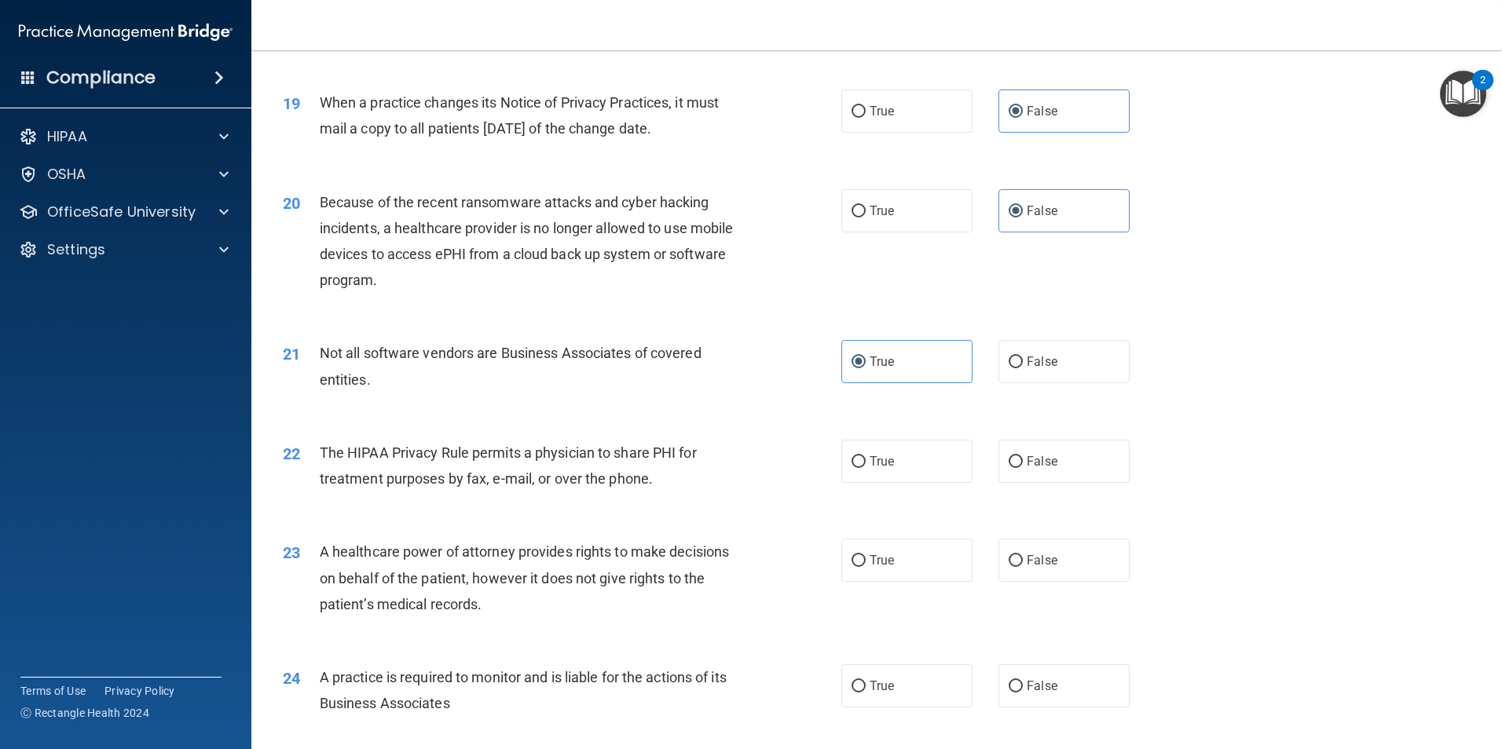
scroll to position [2199, 0]
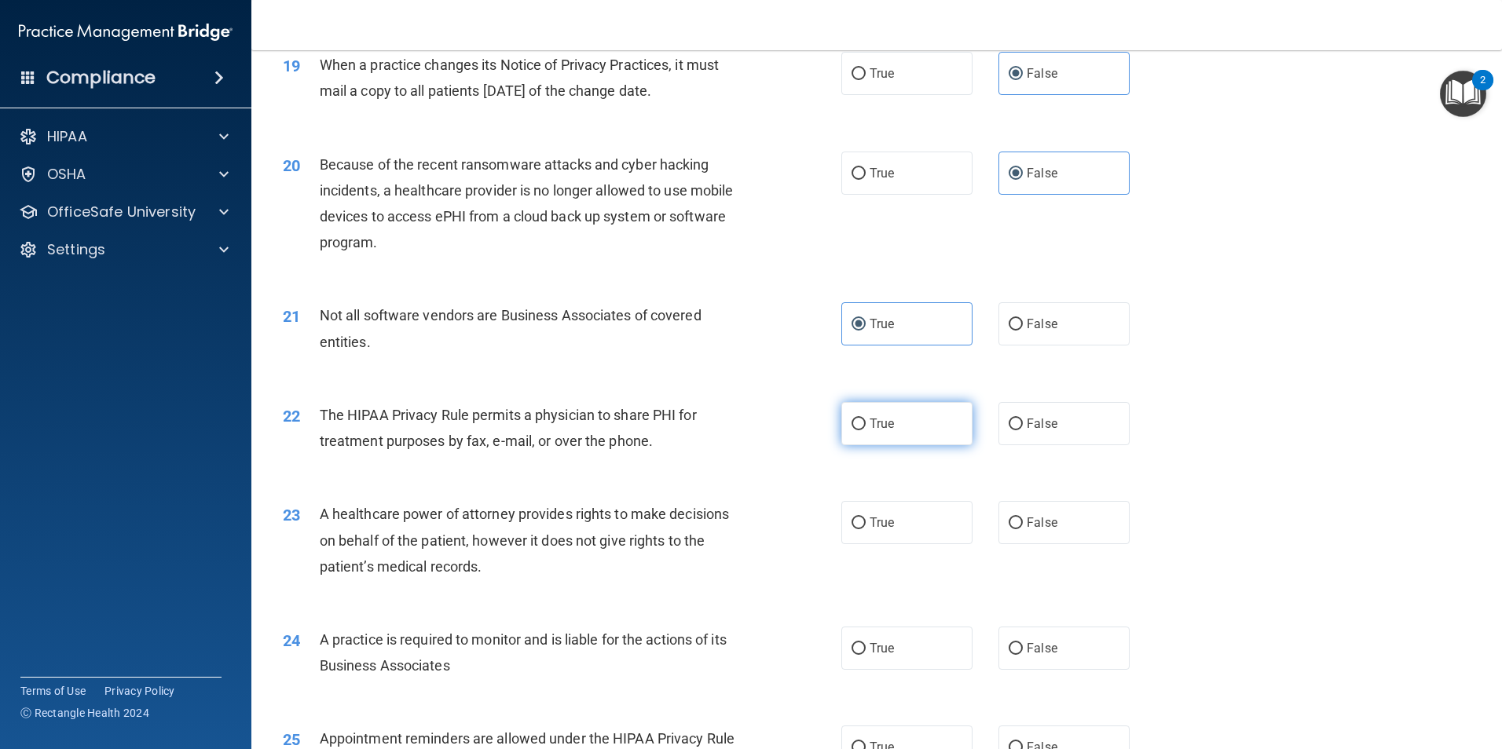
click at [924, 429] on label "True" at bounding box center [906, 423] width 131 height 43
click at [866, 429] on input "True" at bounding box center [858, 425] width 14 height 12
radio input "true"
click at [1094, 519] on label "False" at bounding box center [1063, 522] width 131 height 43
click at [1023, 519] on input "False" at bounding box center [1015, 524] width 14 height 12
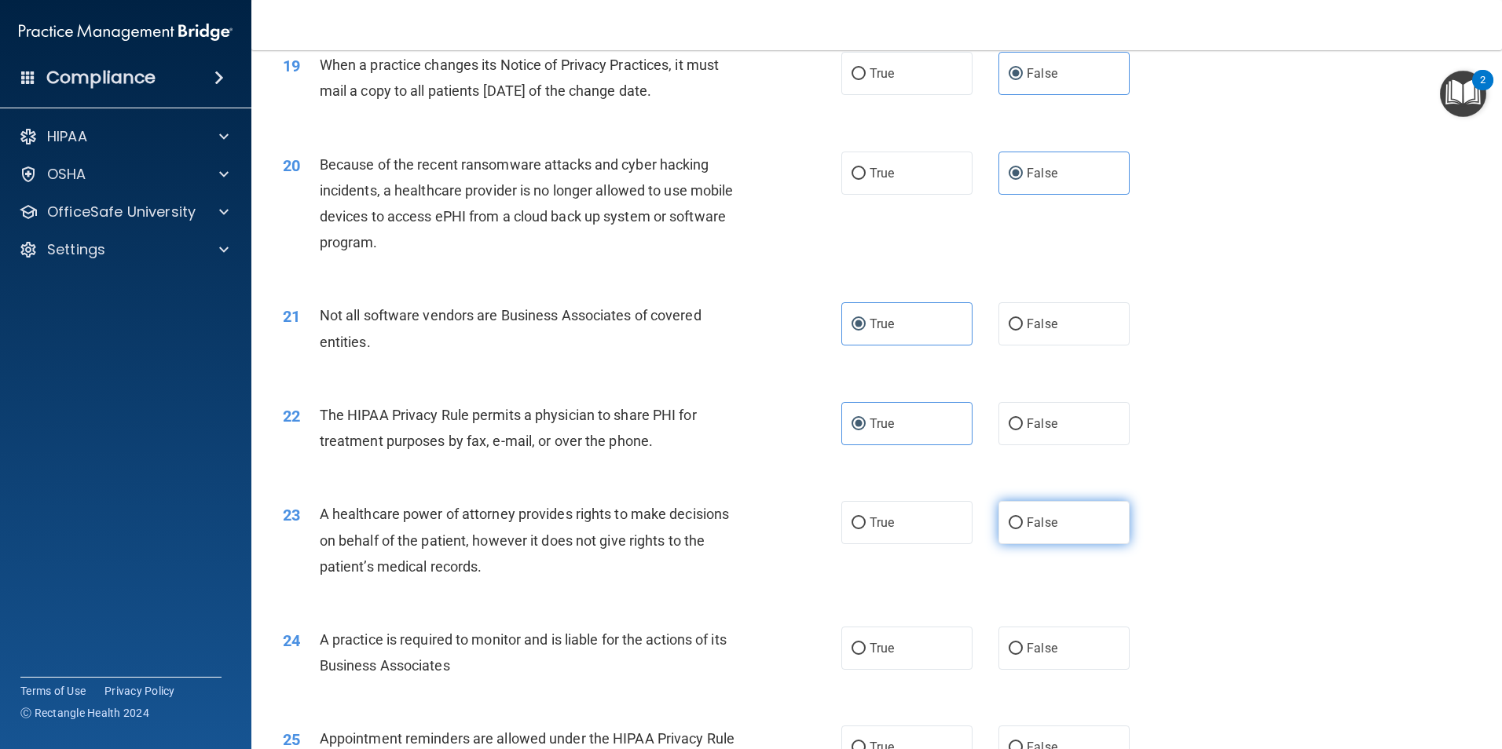
radio input "true"
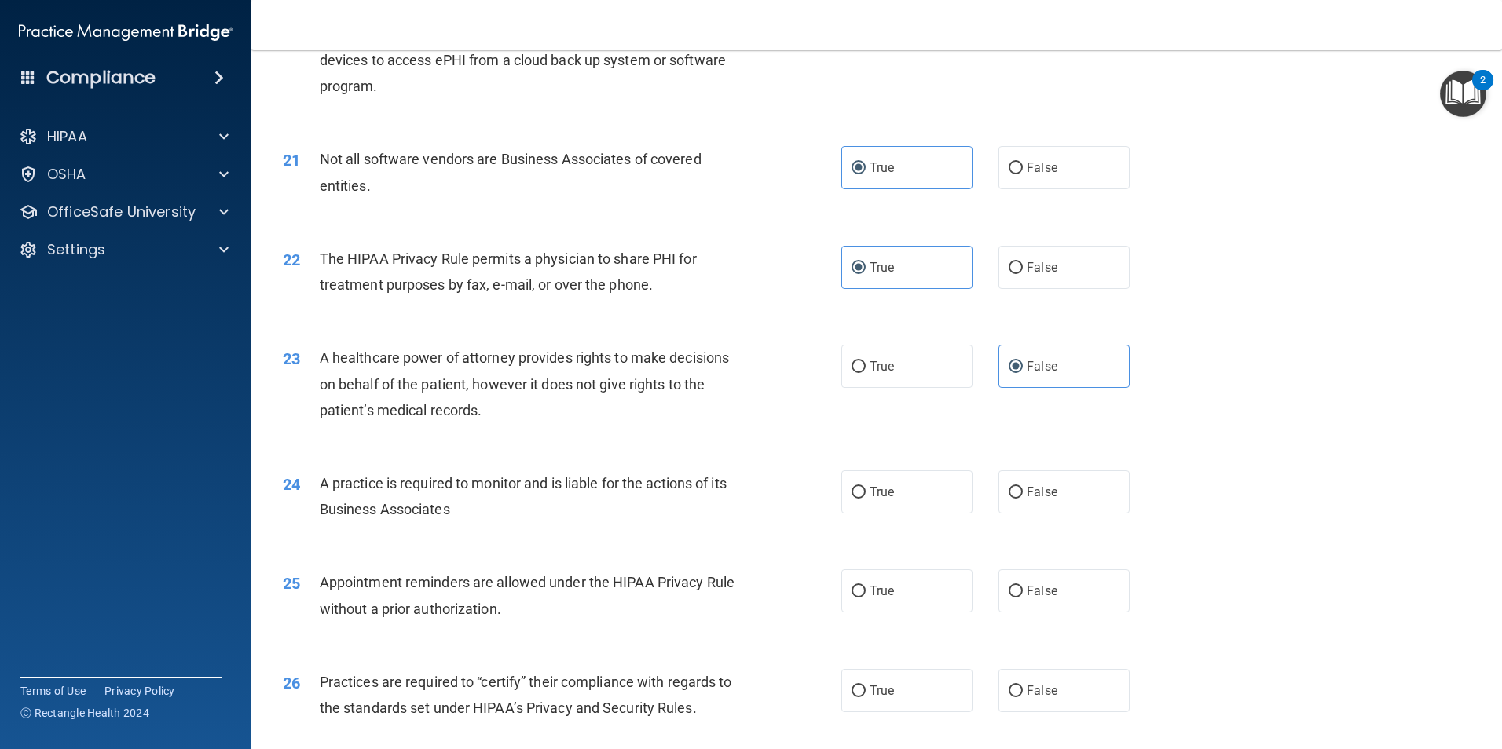
scroll to position [2356, 0]
click at [1038, 485] on span "False" at bounding box center [1042, 491] width 31 height 15
click at [1023, 486] on input "False" at bounding box center [1015, 492] width 14 height 12
radio input "true"
click at [895, 595] on label "True" at bounding box center [906, 590] width 131 height 43
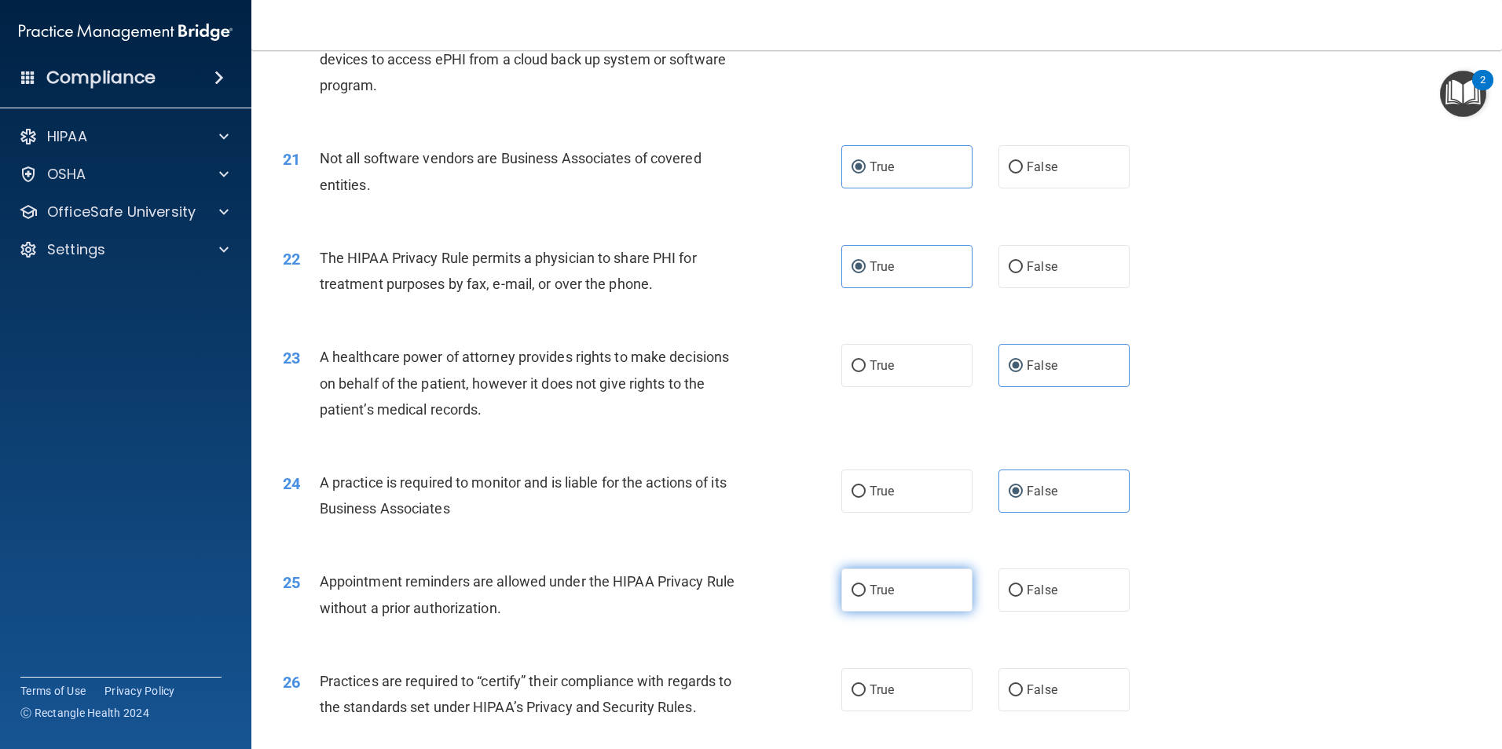
click at [866, 595] on input "True" at bounding box center [858, 591] width 14 height 12
radio input "true"
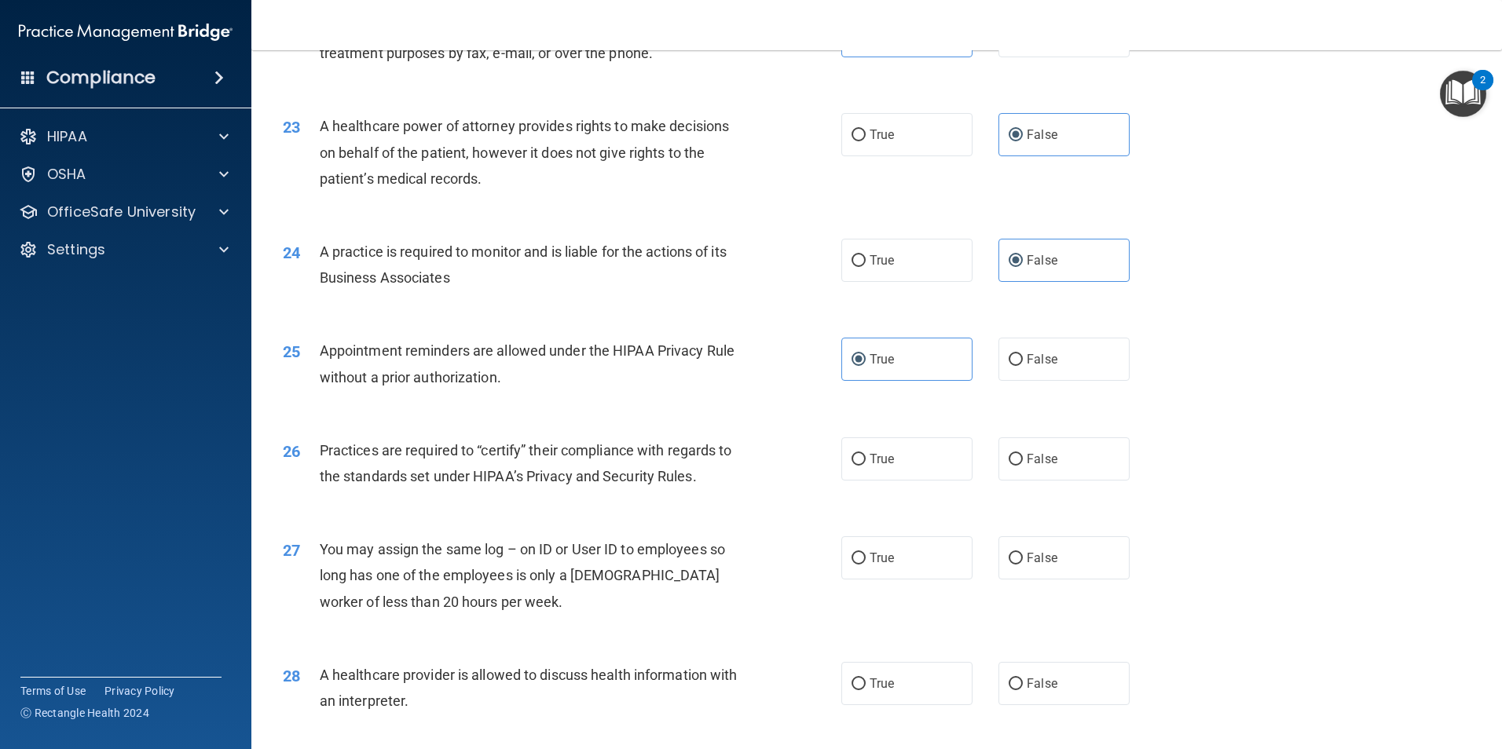
scroll to position [2592, 0]
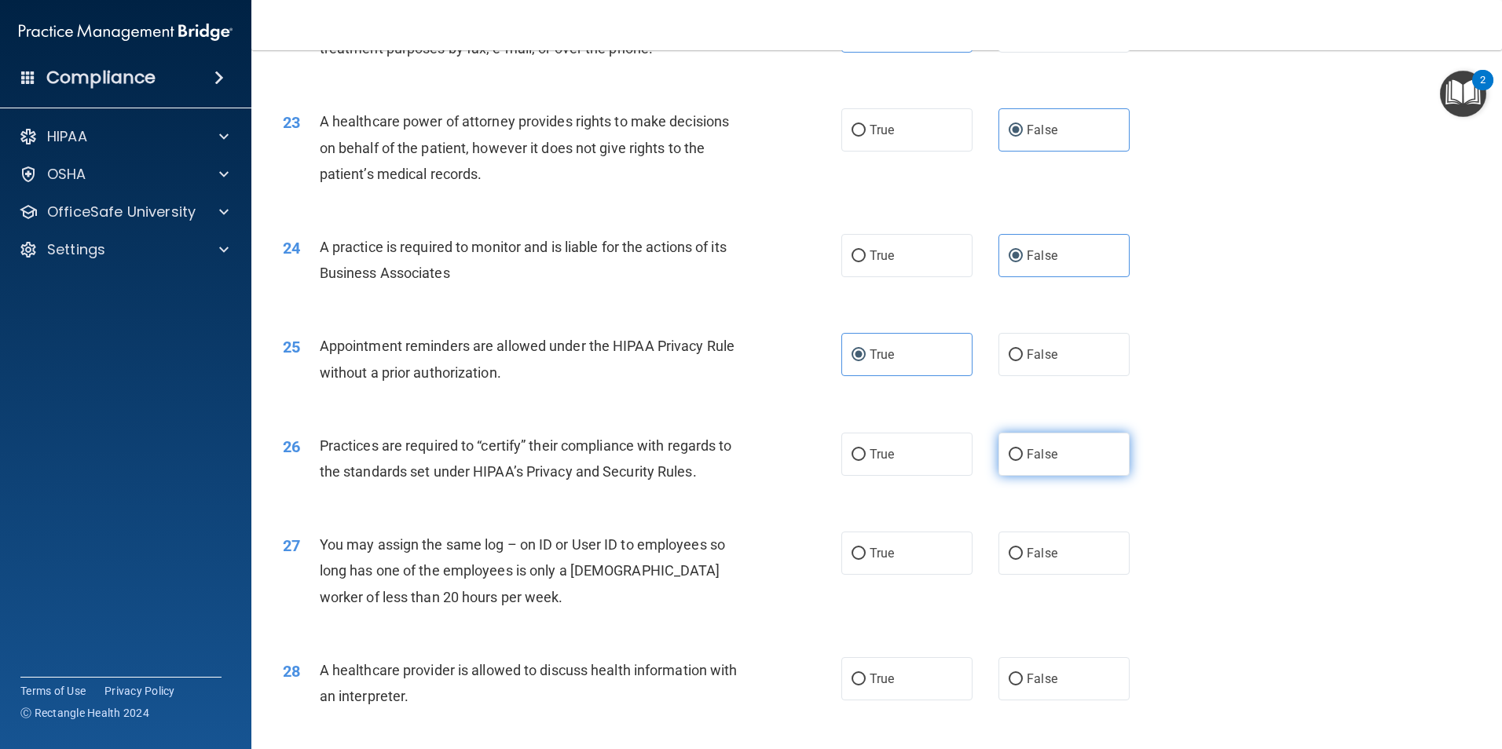
click at [1044, 459] on span "False" at bounding box center [1042, 454] width 31 height 15
click at [1023, 459] on input "False" at bounding box center [1015, 455] width 14 height 12
radio input "true"
click at [922, 560] on label "True" at bounding box center [906, 553] width 131 height 43
click at [866, 560] on input "True" at bounding box center [858, 554] width 14 height 12
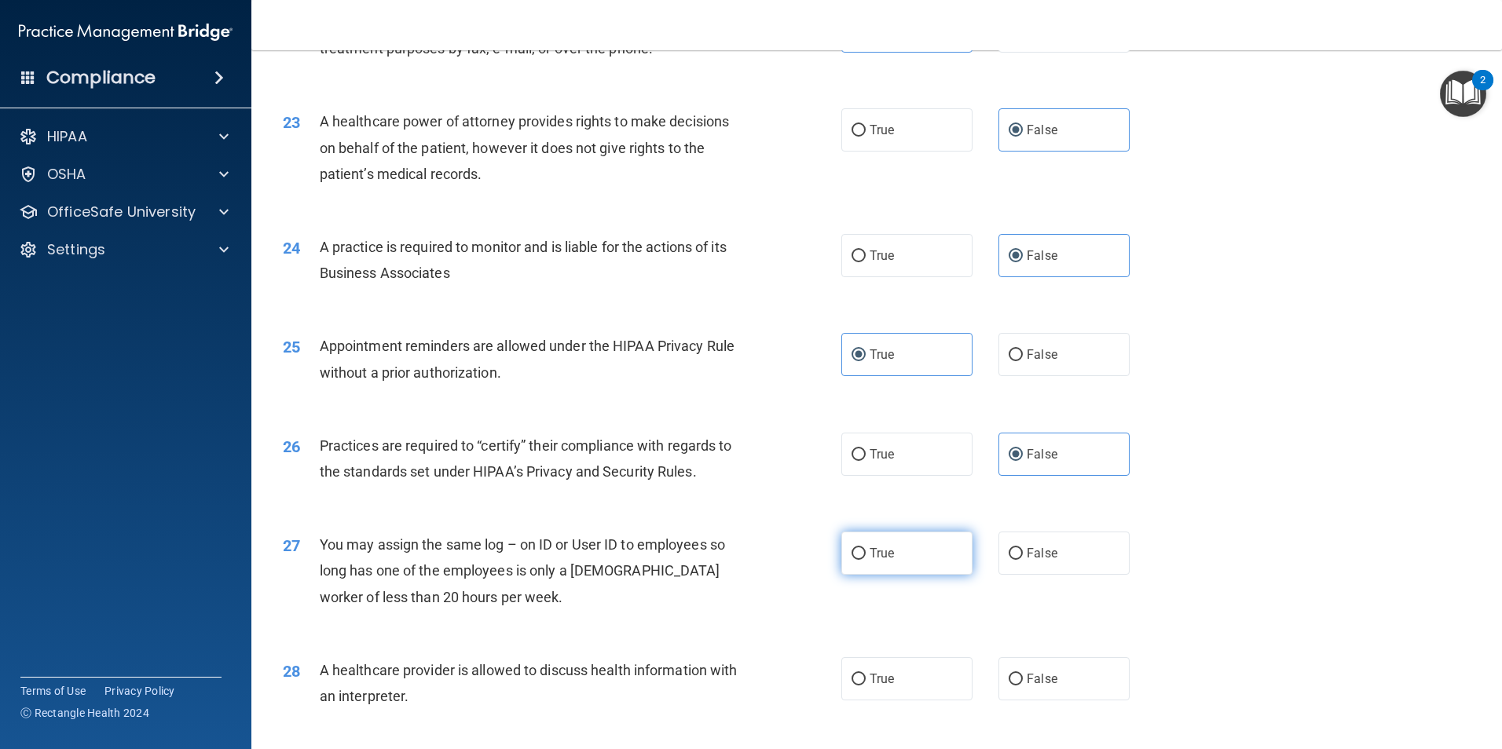
radio input "true"
click at [906, 679] on label "True" at bounding box center [906, 678] width 131 height 43
click at [866, 679] on input "True" at bounding box center [858, 680] width 14 height 12
radio input "true"
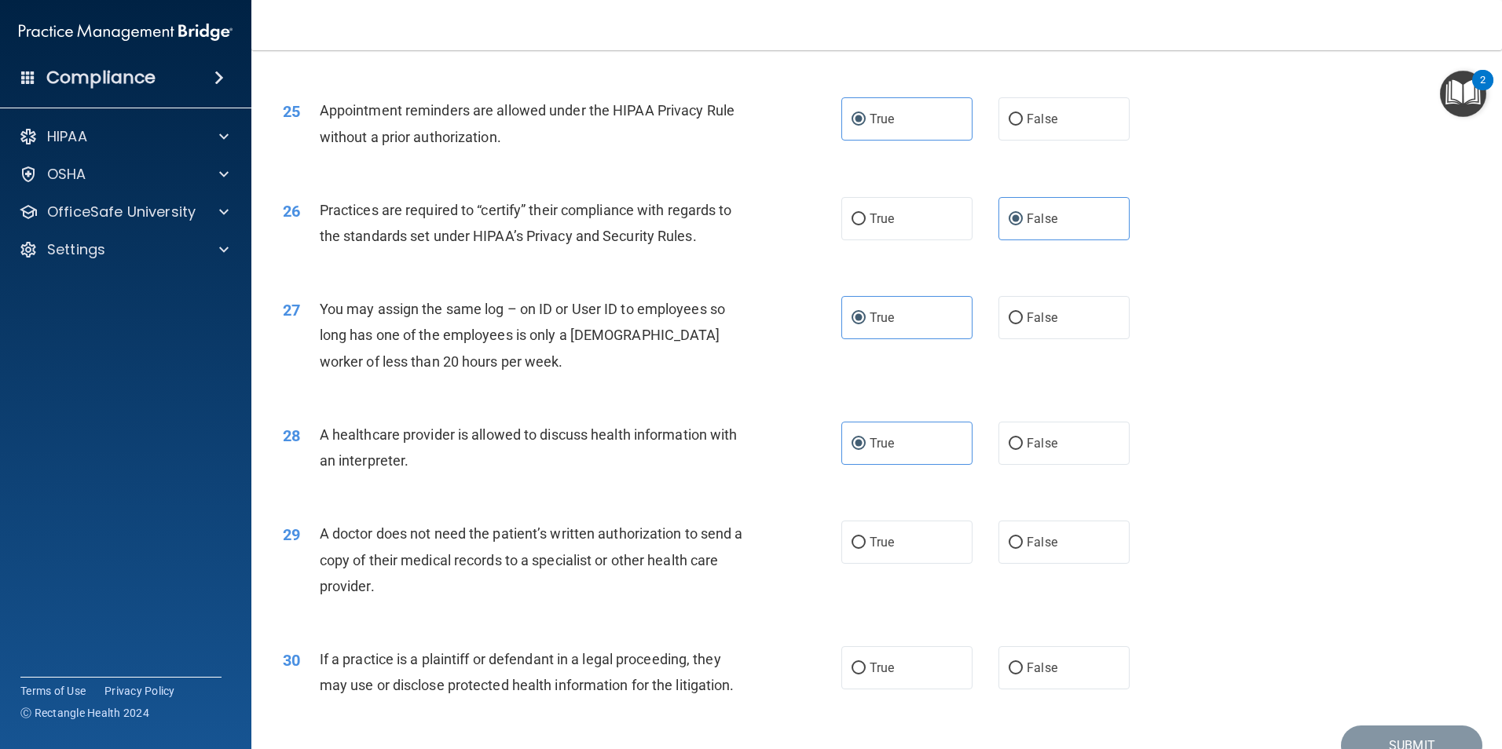
scroll to position [2906, 0]
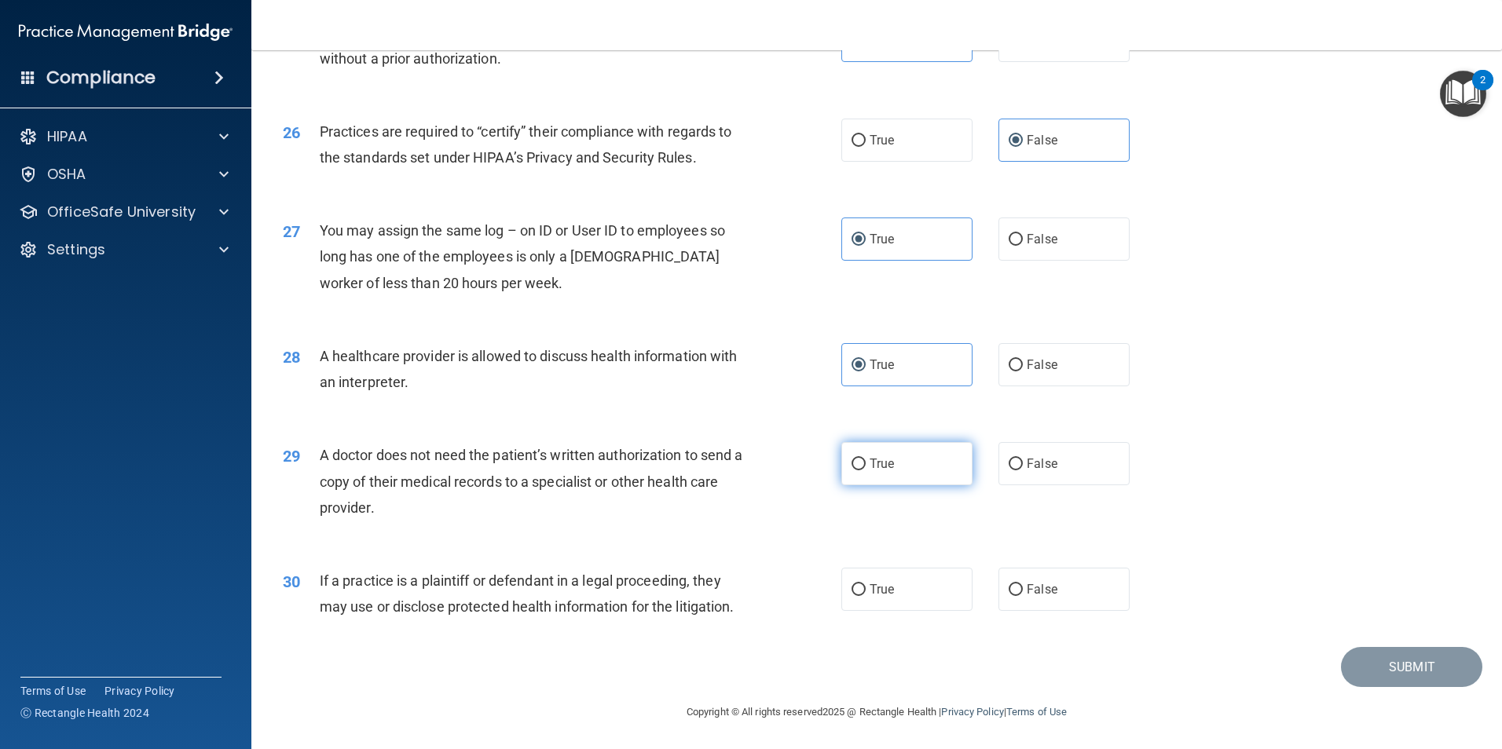
click at [903, 469] on label "True" at bounding box center [906, 463] width 131 height 43
click at [866, 469] on input "True" at bounding box center [858, 465] width 14 height 12
radio input "true"
click at [908, 590] on label "True" at bounding box center [906, 589] width 131 height 43
click at [866, 590] on input "True" at bounding box center [858, 590] width 14 height 12
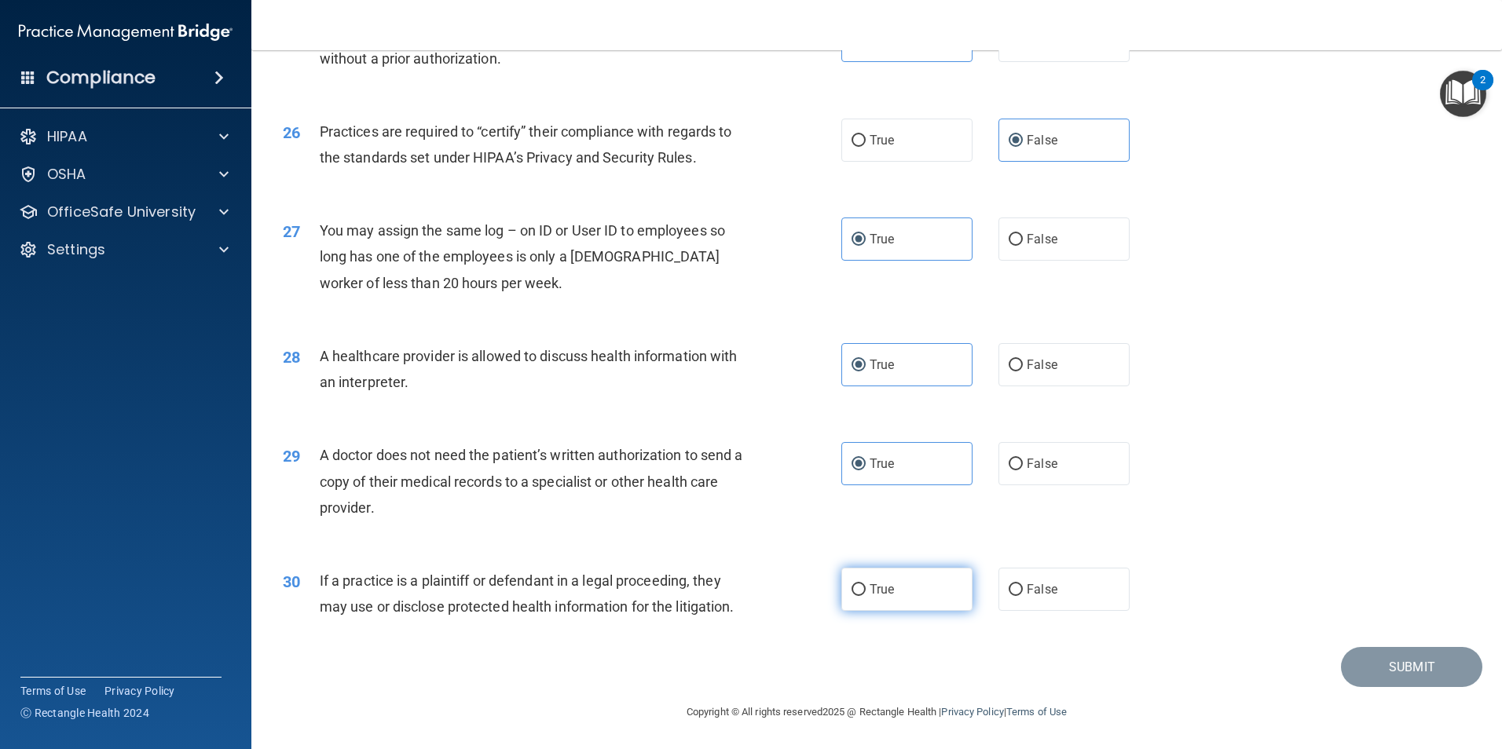
radio input "true"
click at [1376, 658] on button "Submit" at bounding box center [1411, 666] width 141 height 40
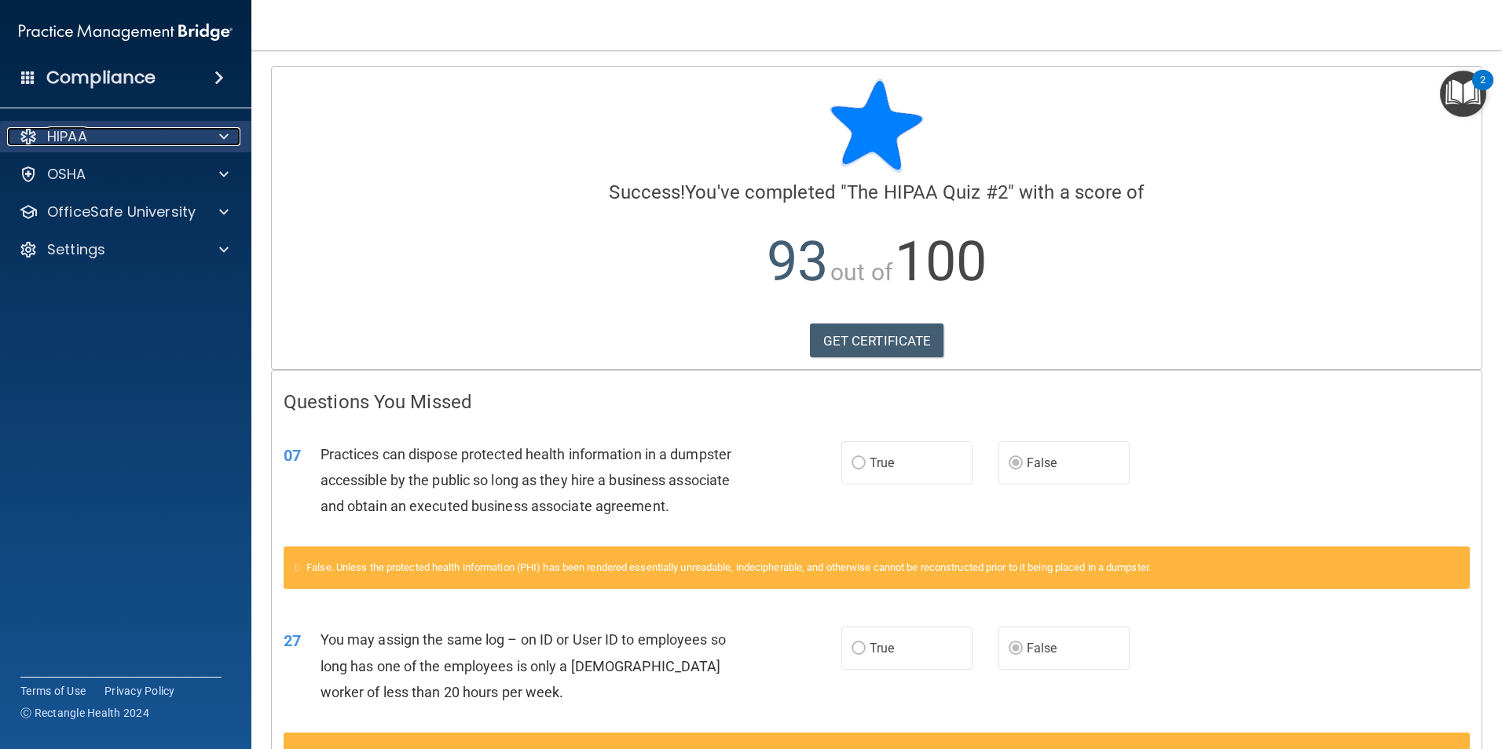
click at [219, 132] on span at bounding box center [223, 136] width 9 height 19
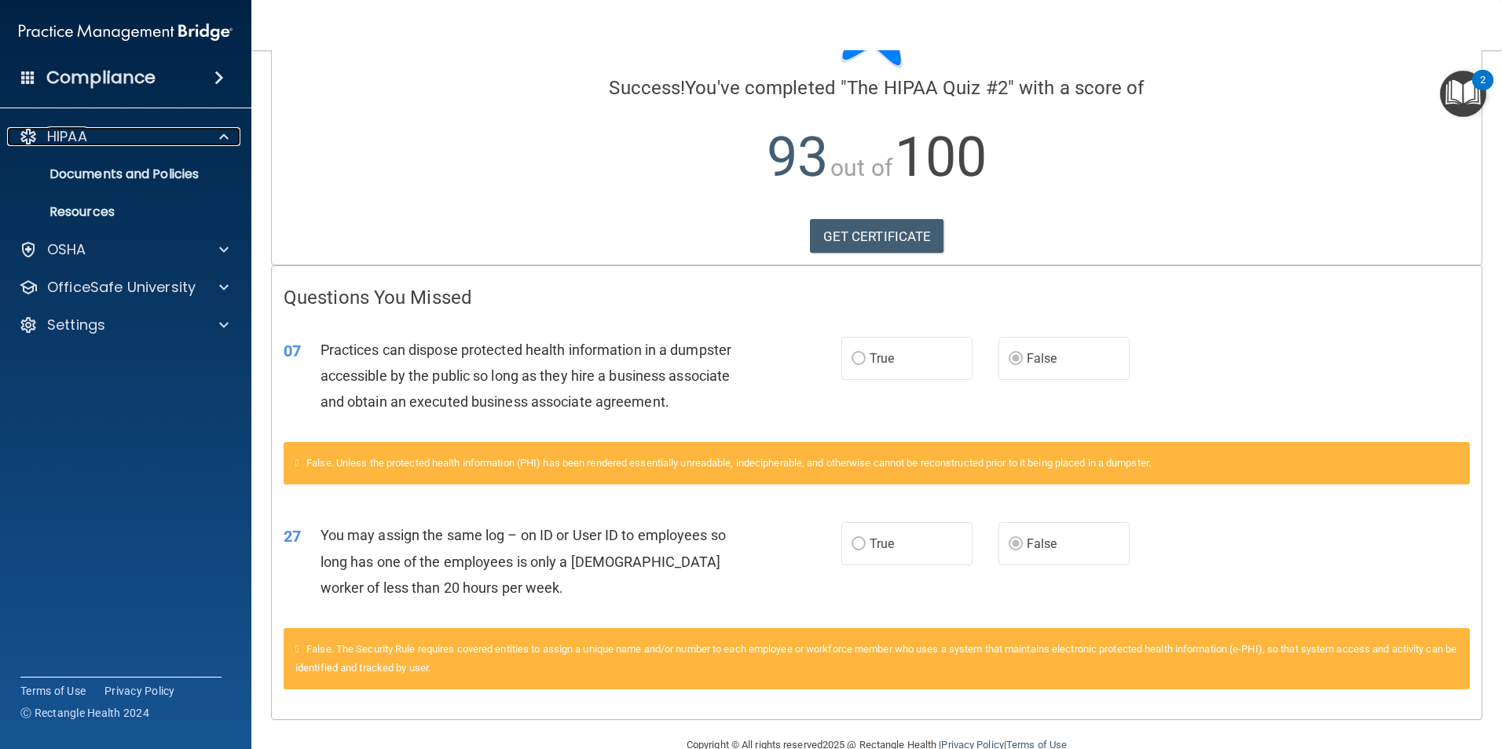
scroll to position [138, 0]
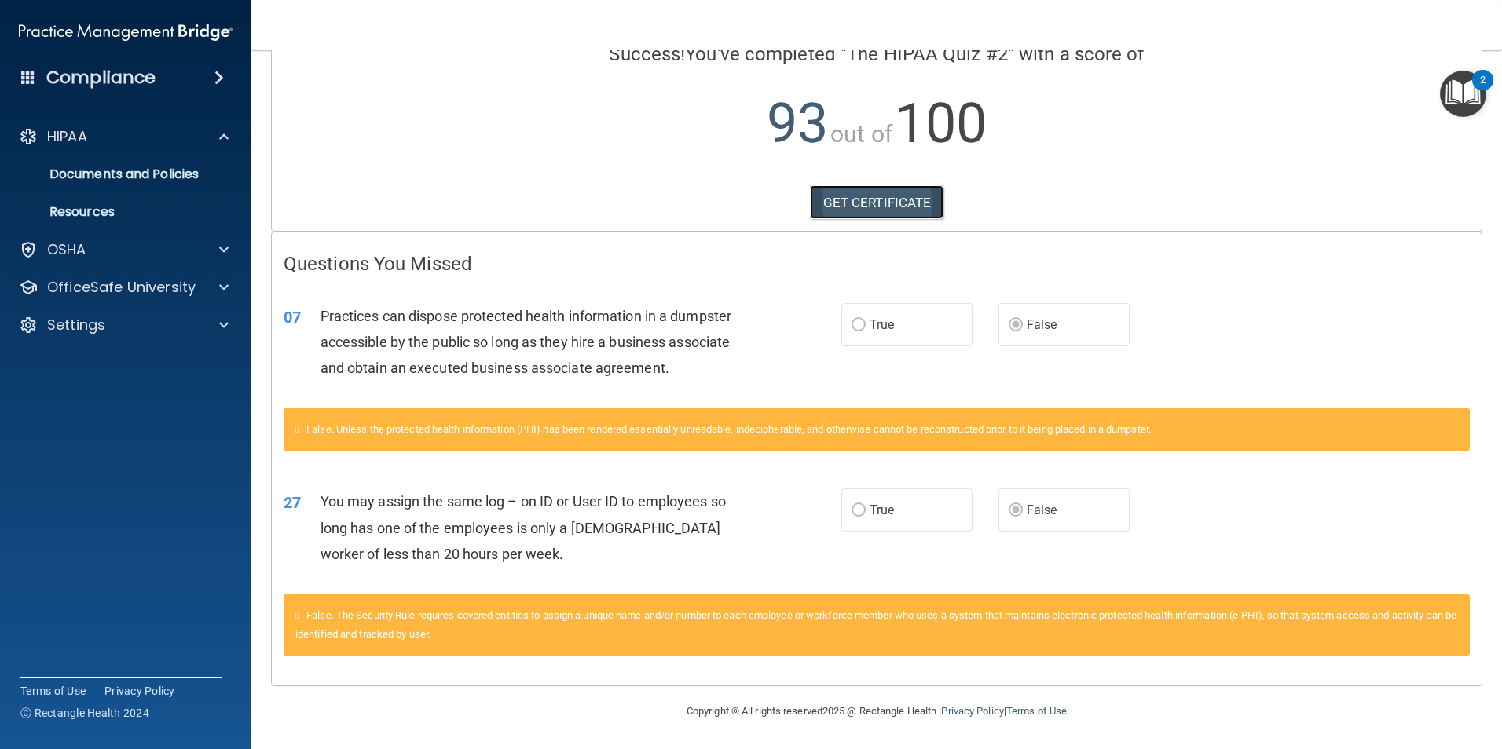
click at [844, 198] on link "GET CERTIFICATE" at bounding box center [877, 202] width 134 height 35
